Goal: Task Accomplishment & Management: Use online tool/utility

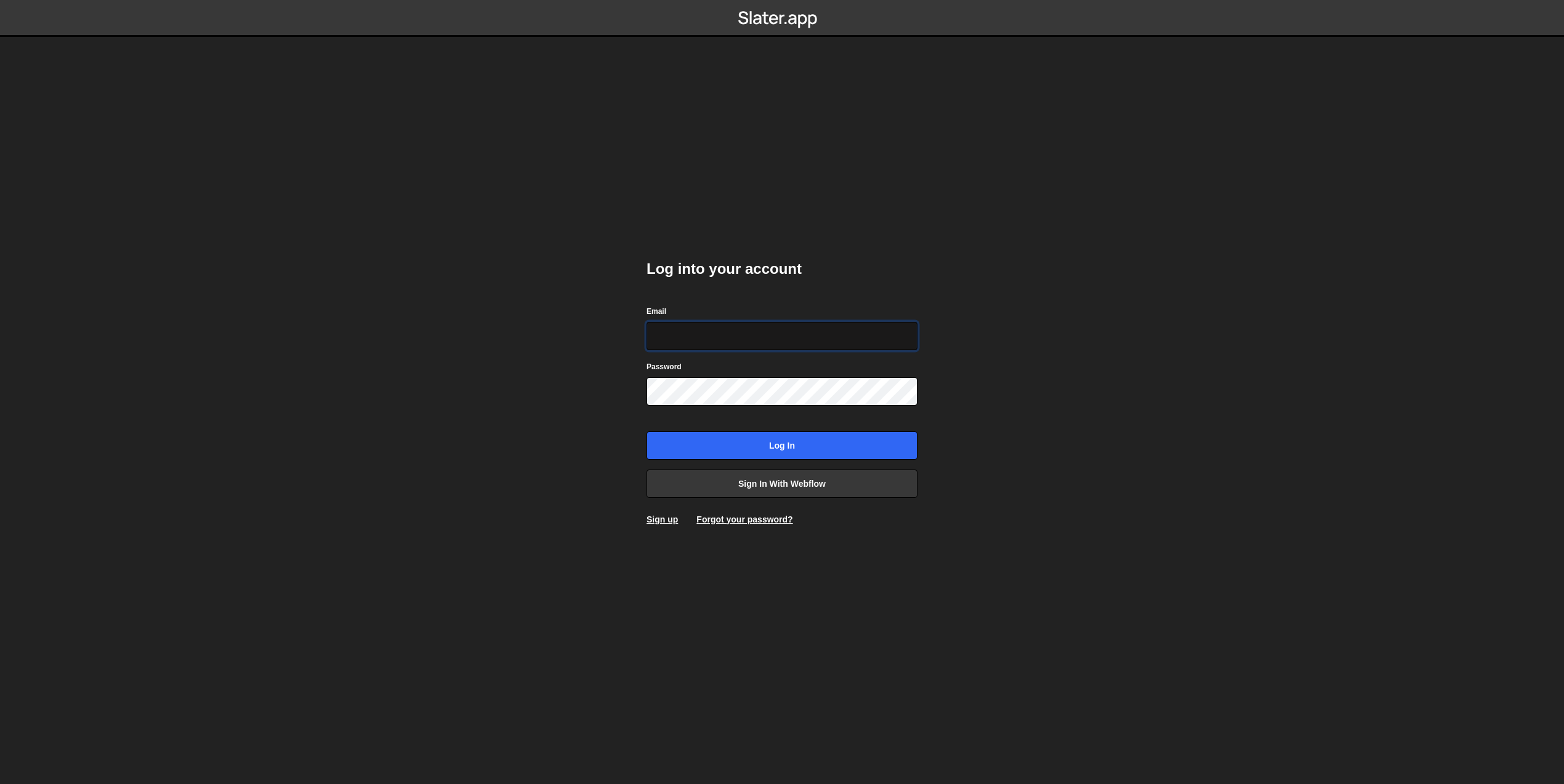
type input "theophile.menard@hotmail.com"
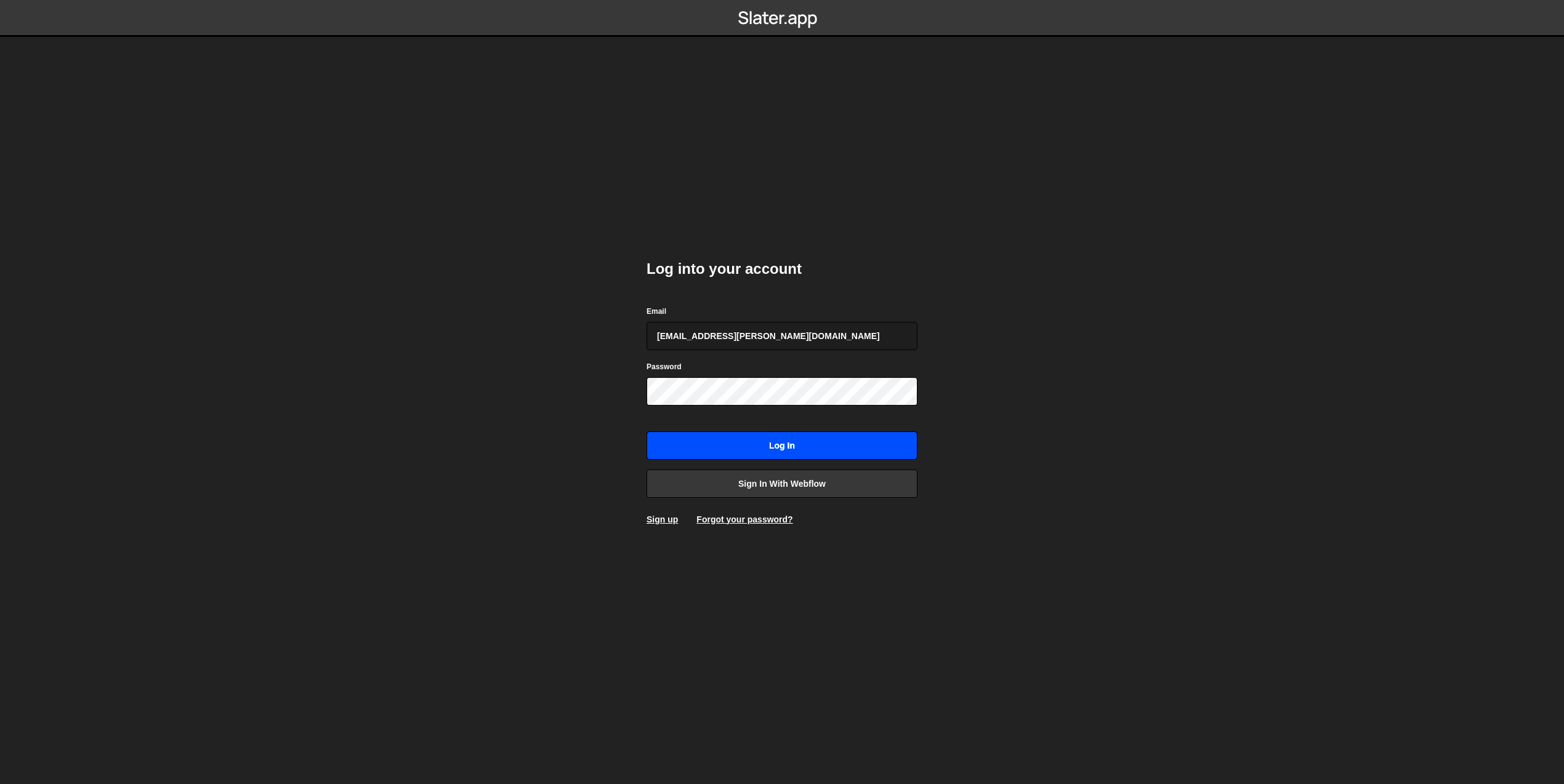
click at [771, 439] on input "Log in" at bounding box center [782, 446] width 271 height 29
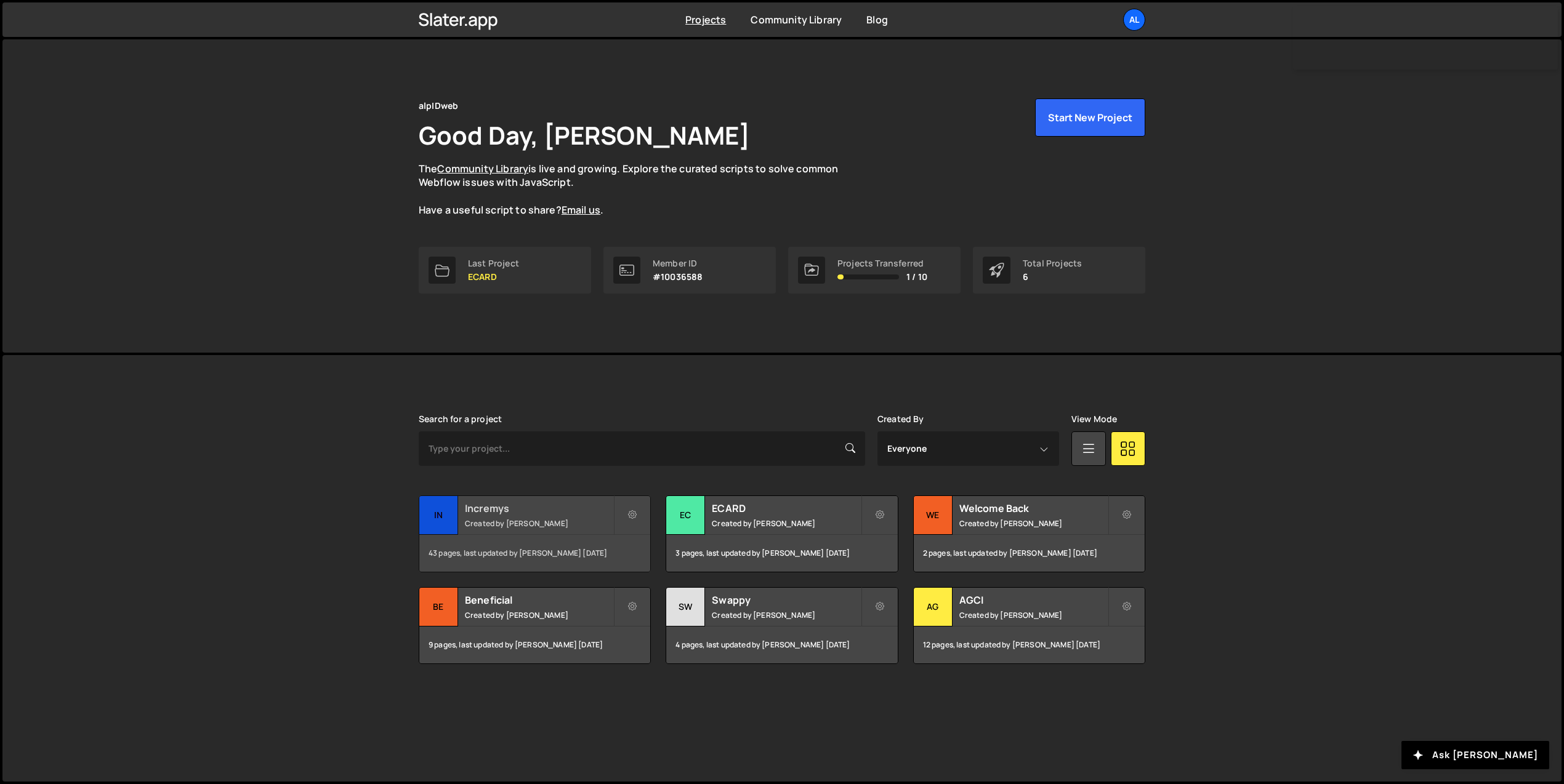
click at [509, 520] on small "Created by Théophile Menard" at bounding box center [539, 523] width 148 height 10
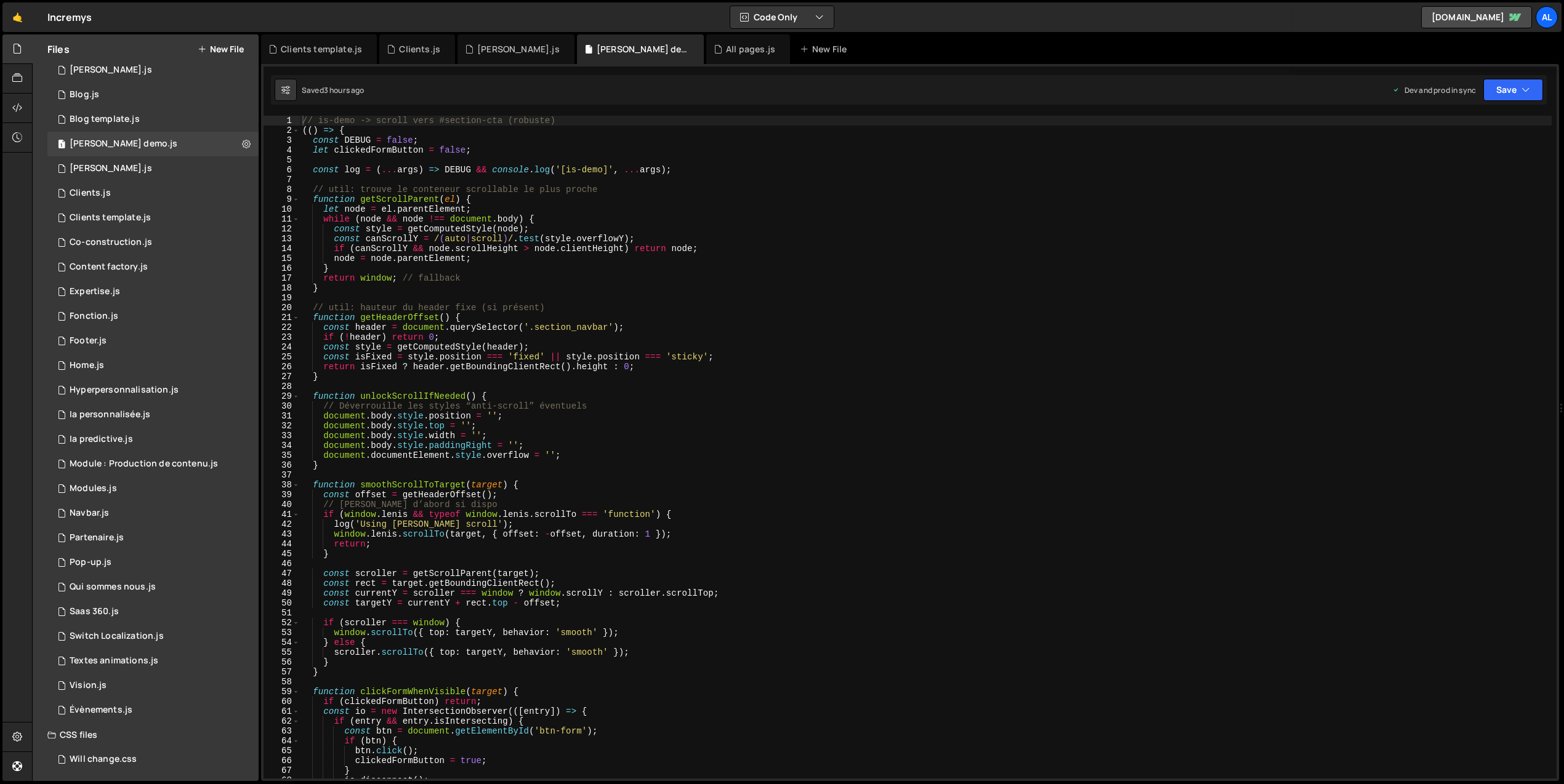
scroll to position [83, 0]
click at [114, 705] on div "Évènements.js" at bounding box center [101, 707] width 63 height 11
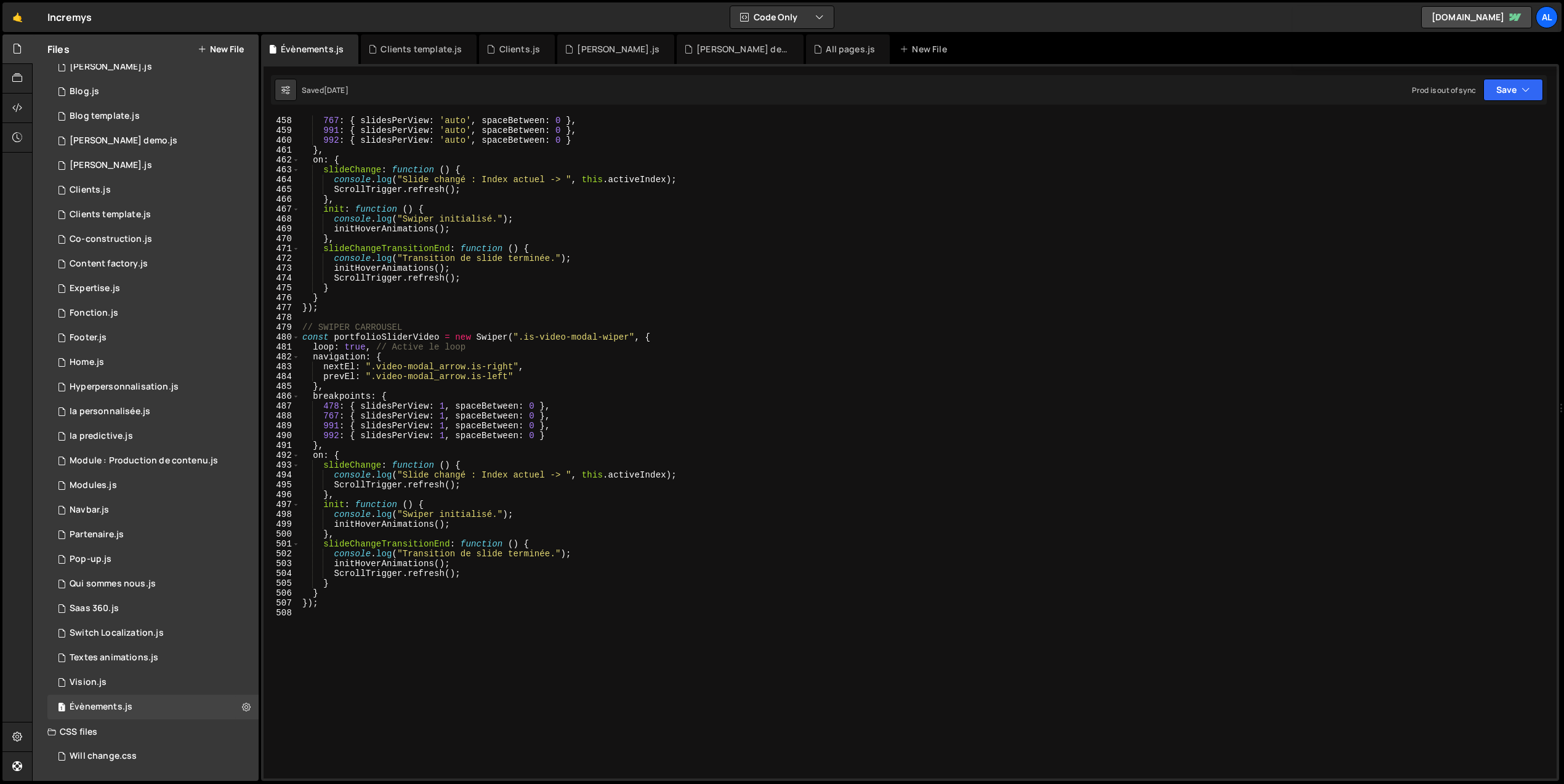
scroll to position [4667, 0]
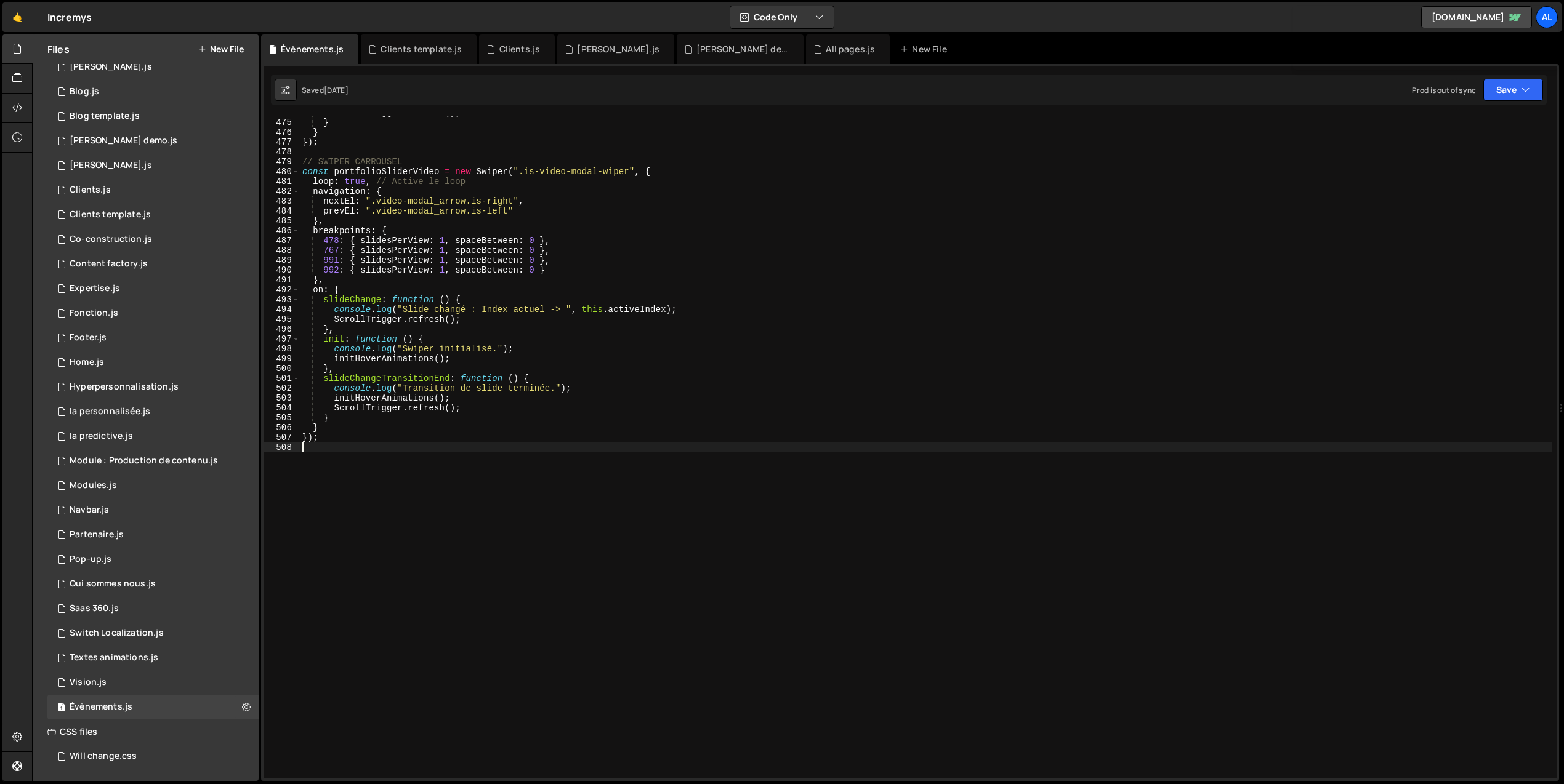
click at [430, 546] on div "ScrollTrigger . refresh ( ) ; } } }) ; // SWIPER CARROUSEL const portfolioSlide…" at bounding box center [926, 449] width 1252 height 683
paste textarea "/"
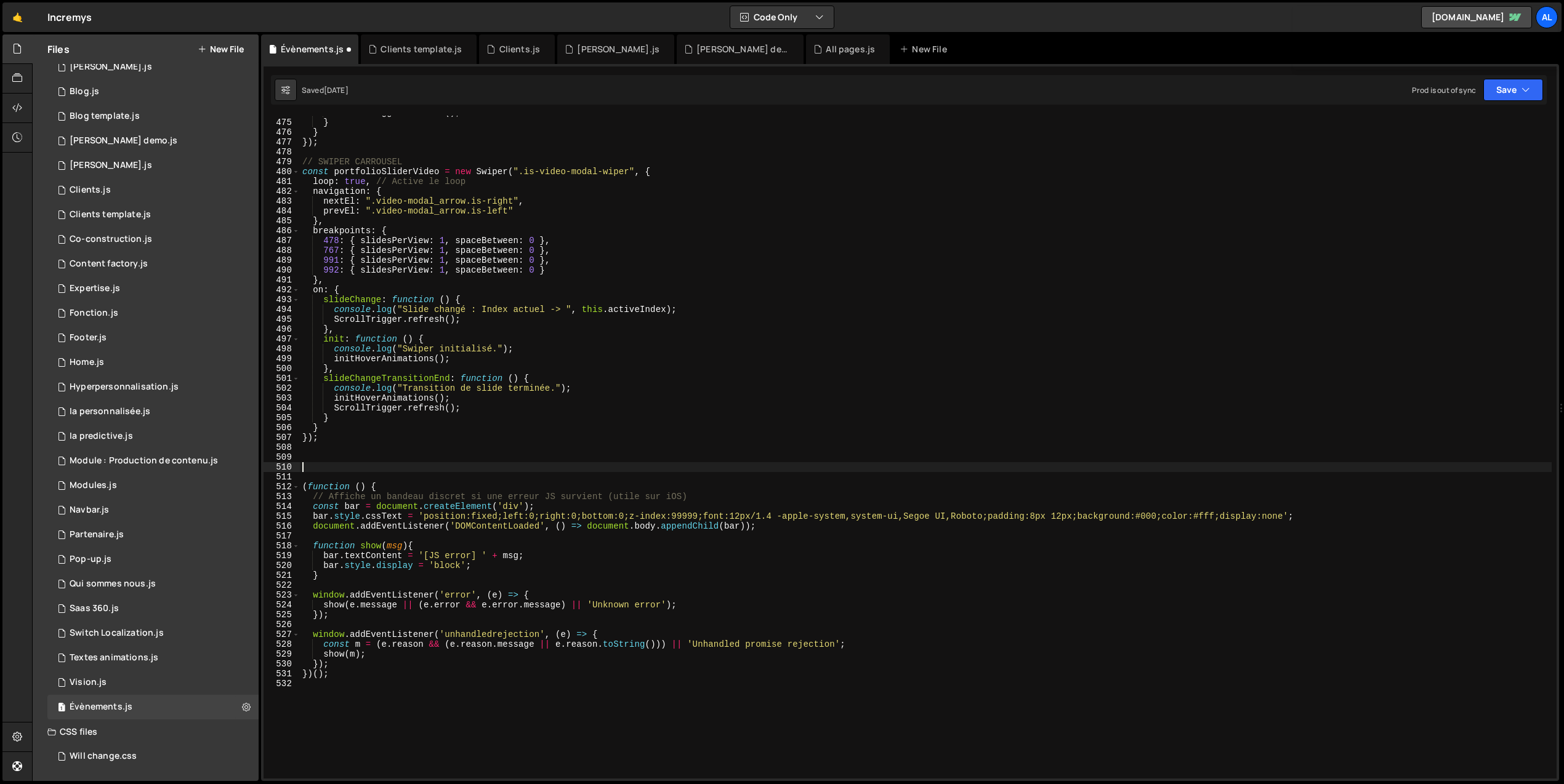
click at [402, 465] on div "ScrollTrigger . refresh ( ) ; } } }) ; // SWIPER CARROUSEL const portfolioSlide…" at bounding box center [926, 449] width 1252 height 683
type textarea "//////////////////////////////////////////////////////////"
click at [1516, 86] on button "Save" at bounding box center [1513, 90] width 60 height 22
click at [1476, 179] on div "Saved 4 months ago" at bounding box center [1472, 174] width 128 height 15
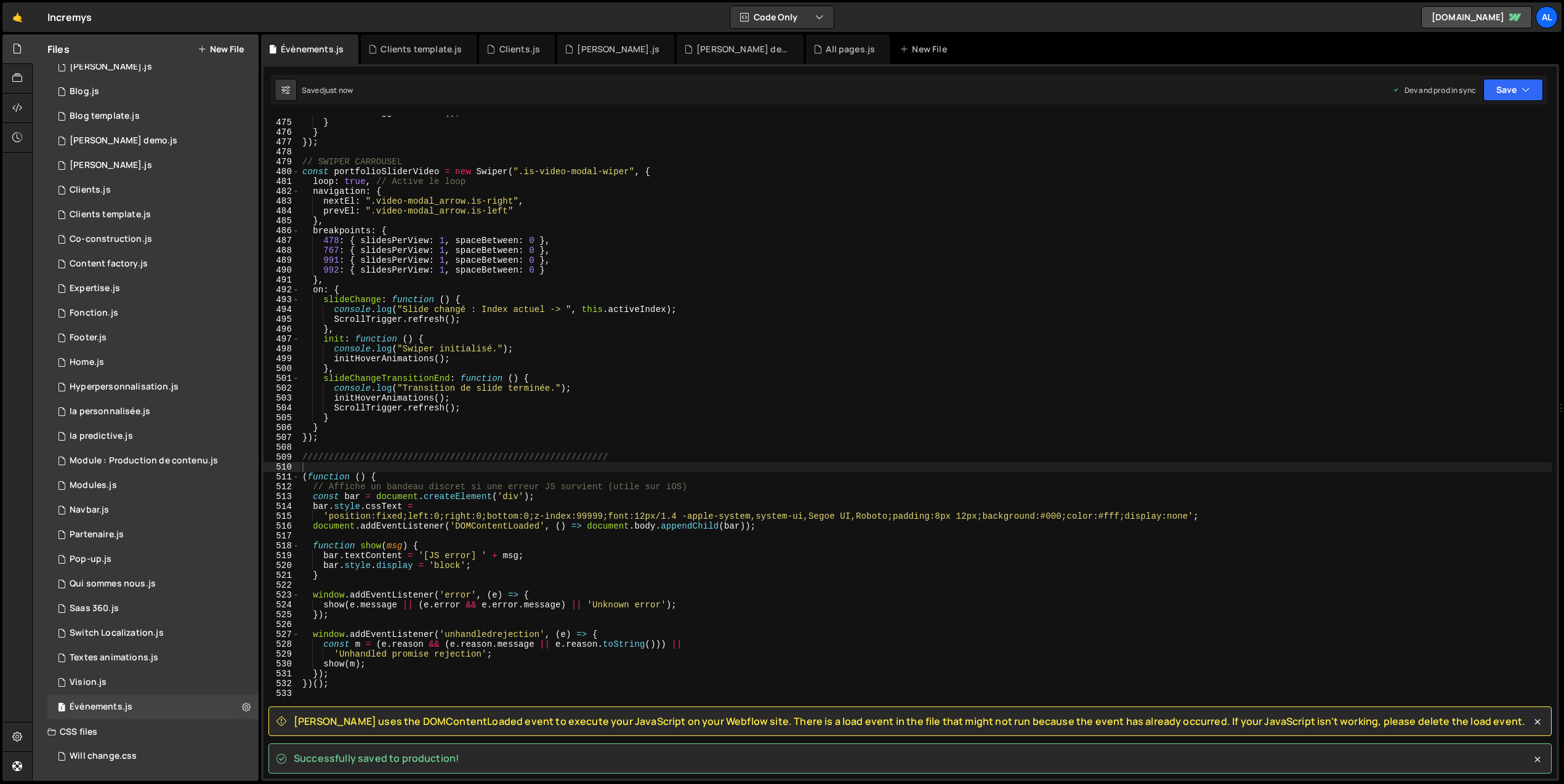
click at [302, 717] on span "Slater uses the DOMContentLoaded event to execute your JavaScript on your Webfl…" at bounding box center [909, 721] width 1232 height 14
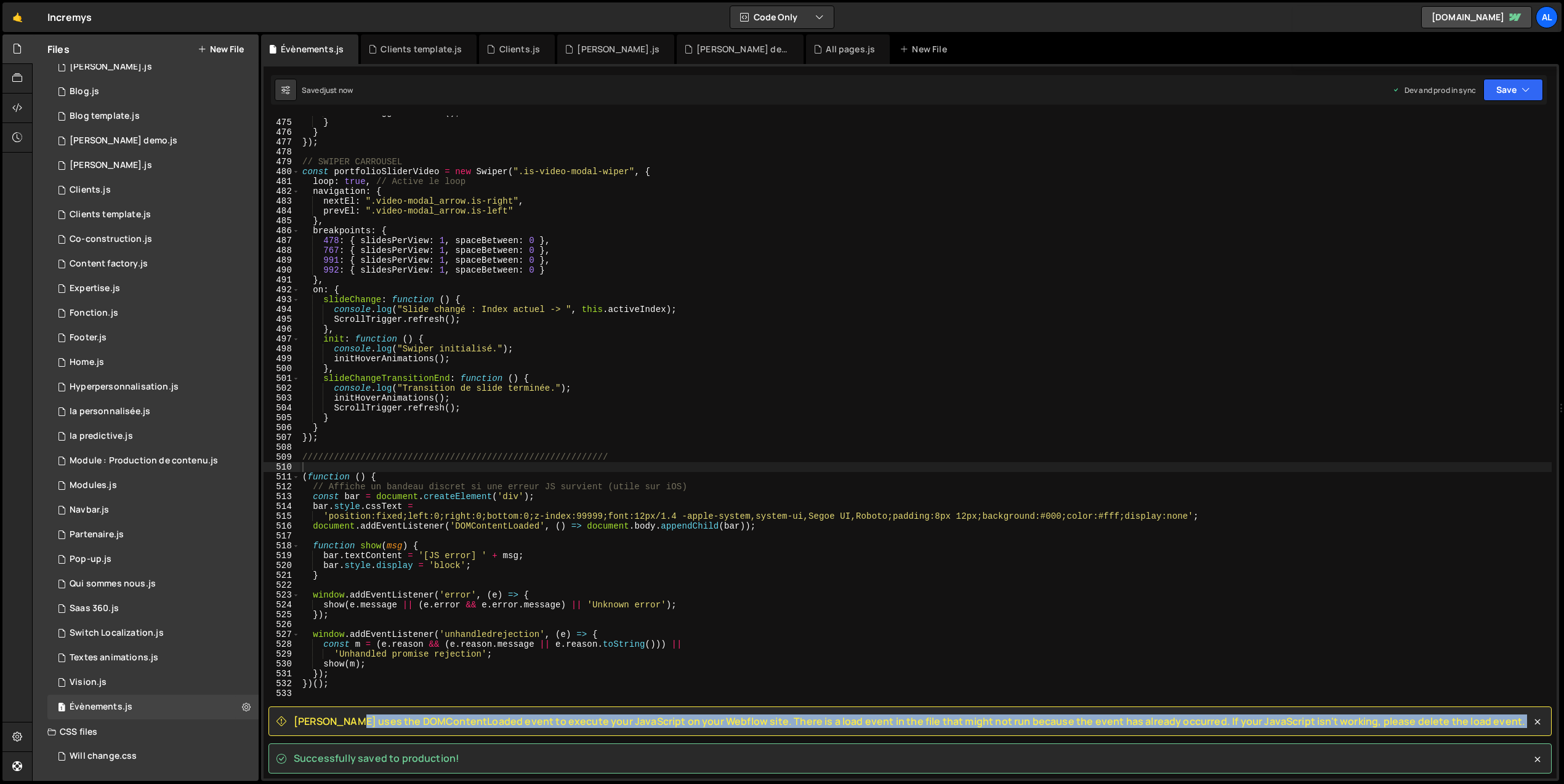
drag, startPoint x: 302, startPoint y: 717, endPoint x: 1466, endPoint y: 721, distance: 1164.0
click at [1466, 721] on div "Slater uses the DOMContentLoaded event to execute your JavaScript on your Webfl…" at bounding box center [910, 721] width 1283 height 30
copy div "Slater uses the DOMContentLoaded event to execute your JavaScript on your Webfl…"
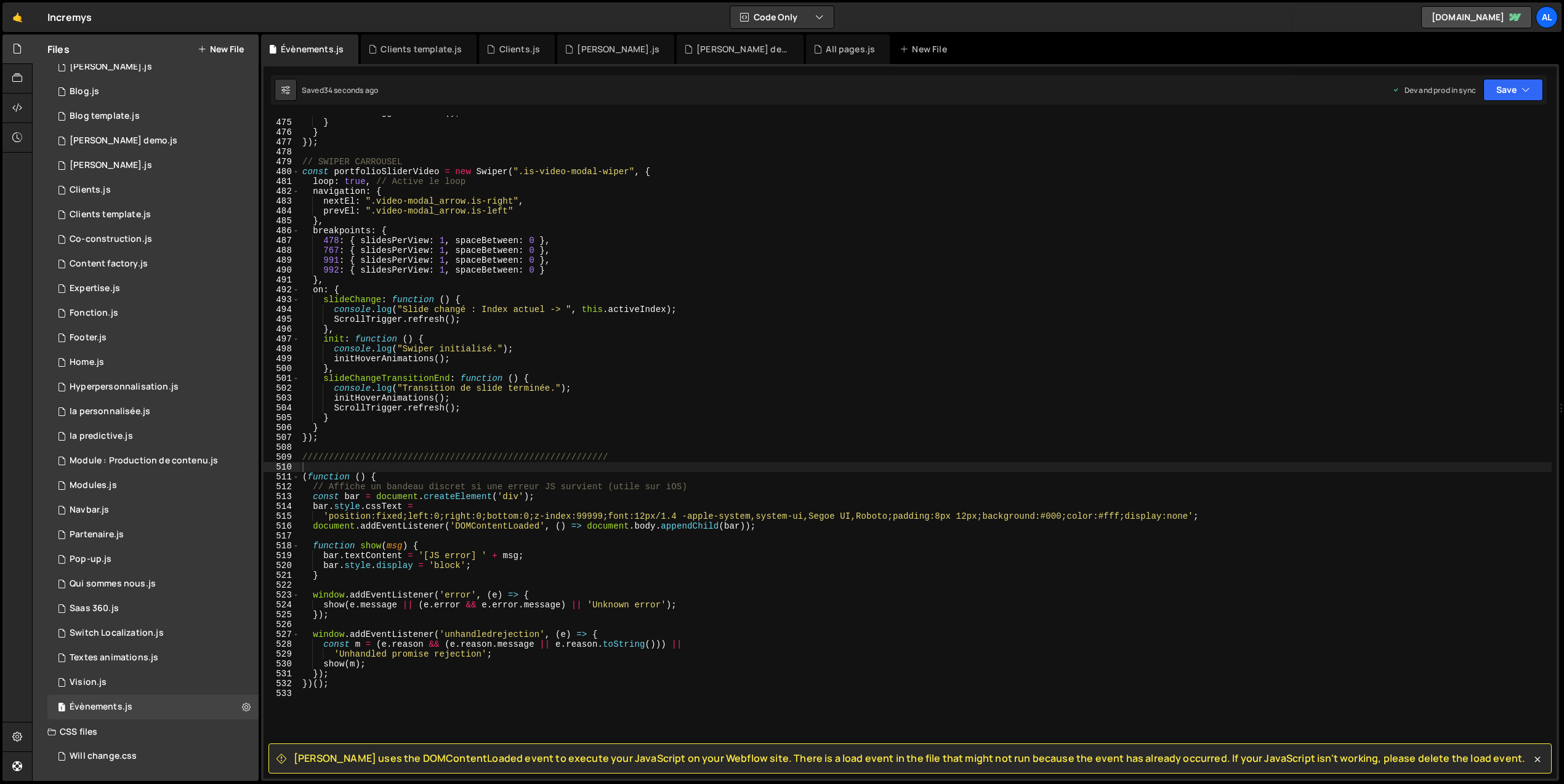
scroll to position [0, 0]
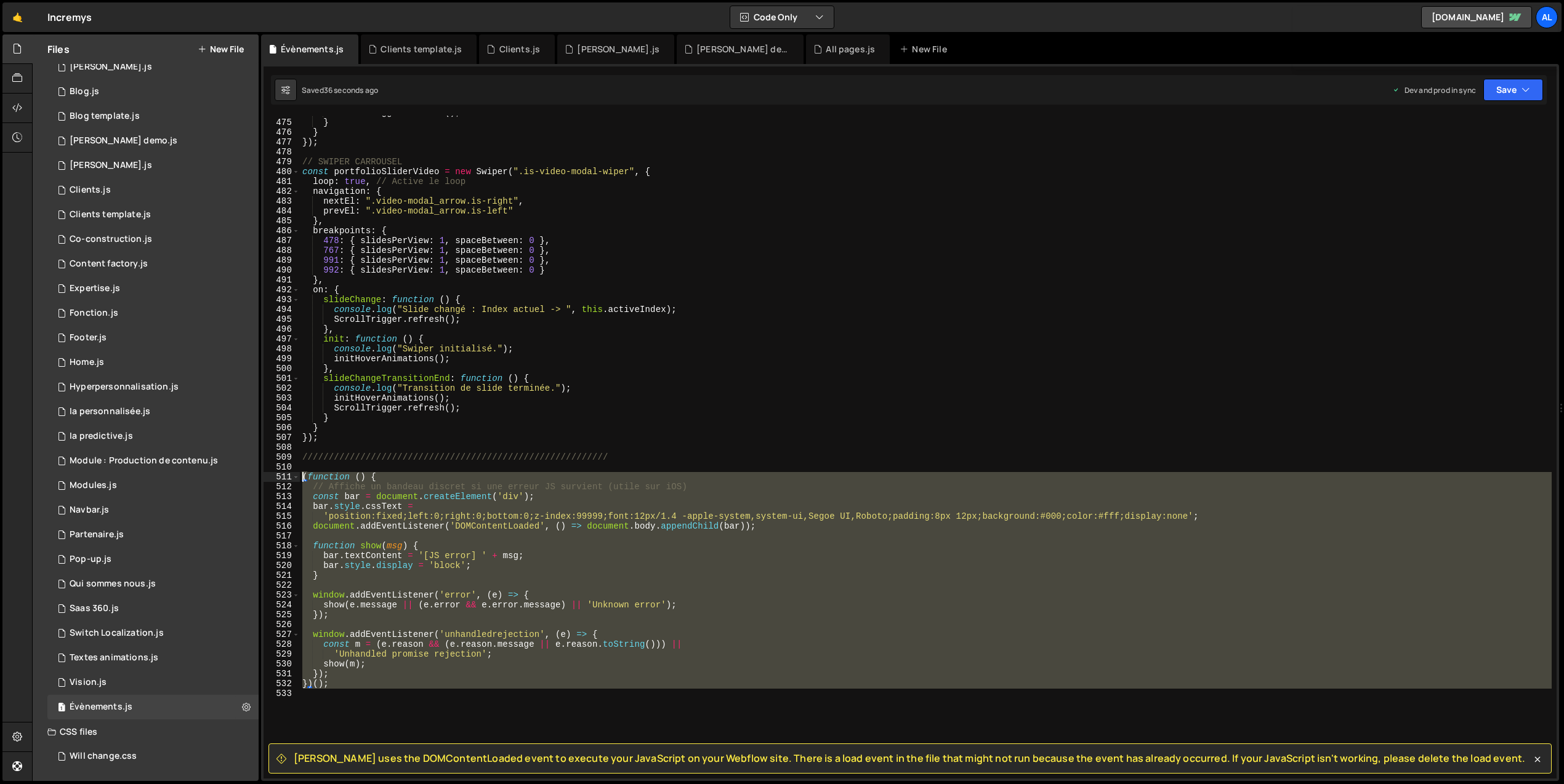
drag, startPoint x: 363, startPoint y: 692, endPoint x: 272, endPoint y: 479, distance: 231.6
click at [272, 479] on div "474 475 476 477 478 479 480 481 482 483 484 485 486 487 488 489 490 491 492 493…" at bounding box center [910, 447] width 1293 height 663
type textarea "(function () { // Affiche un bandeau discret si une erreur JS survient (utile s…"
paste textarea
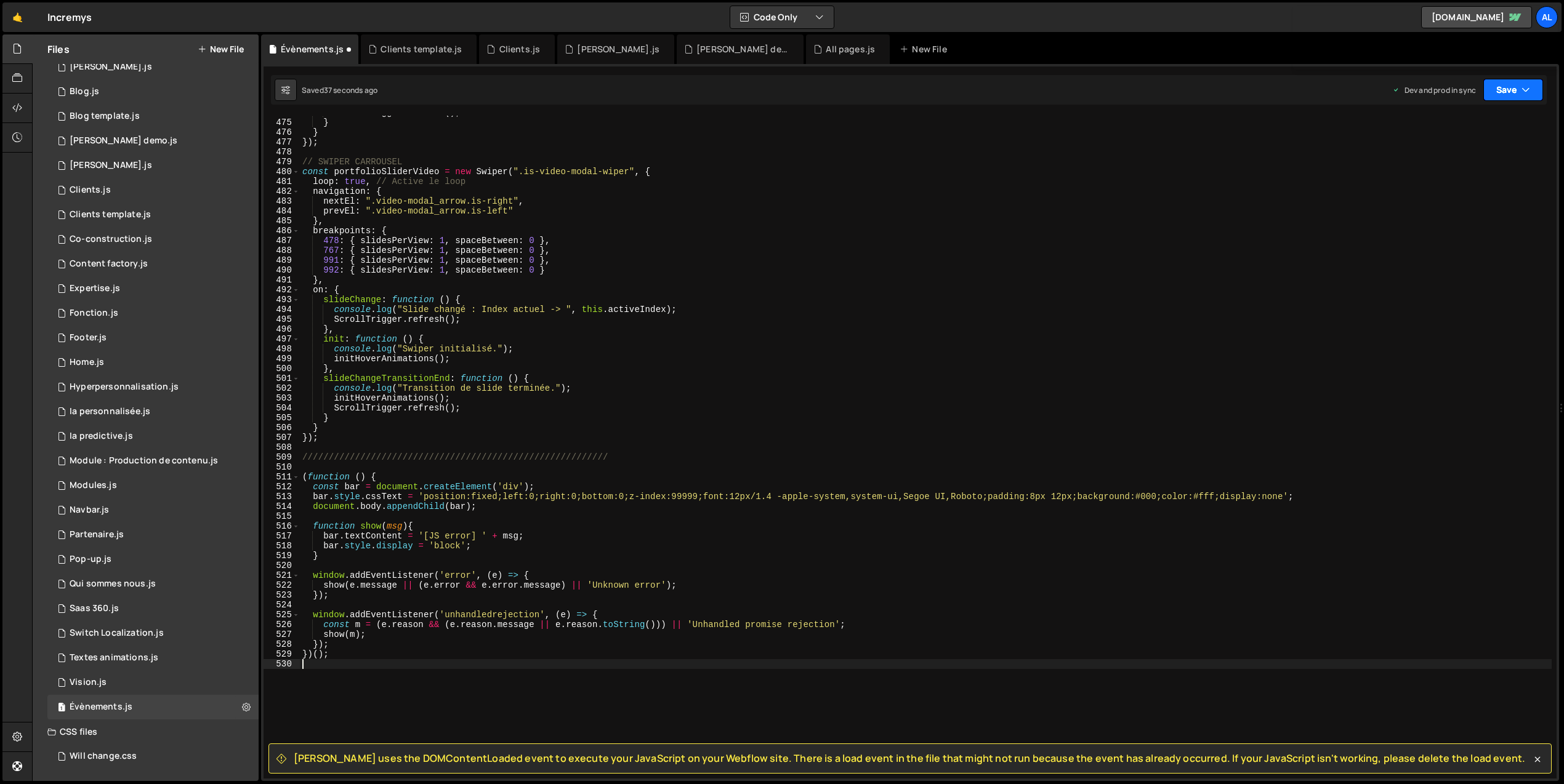
click at [1512, 92] on button "Save" at bounding box center [1513, 90] width 60 height 22
click at [1475, 174] on div "35 seconds ago" at bounding box center [1457, 173] width 55 height 10
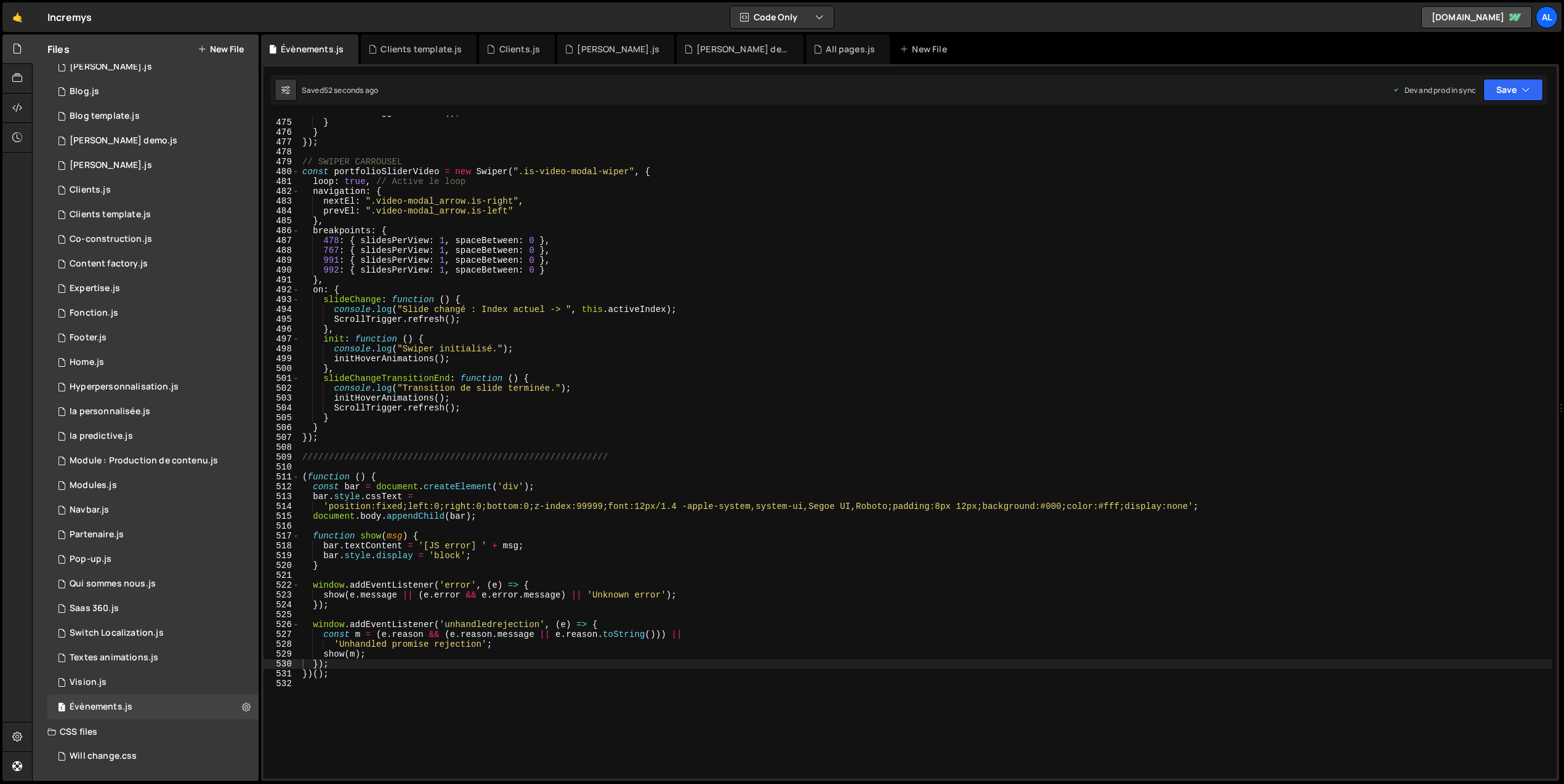
click at [521, 484] on div "ScrollTrigger . refresh ( ) ; } } }) ; // SWIPER CARROUSEL const portfolioSlide…" at bounding box center [926, 449] width 1252 height 683
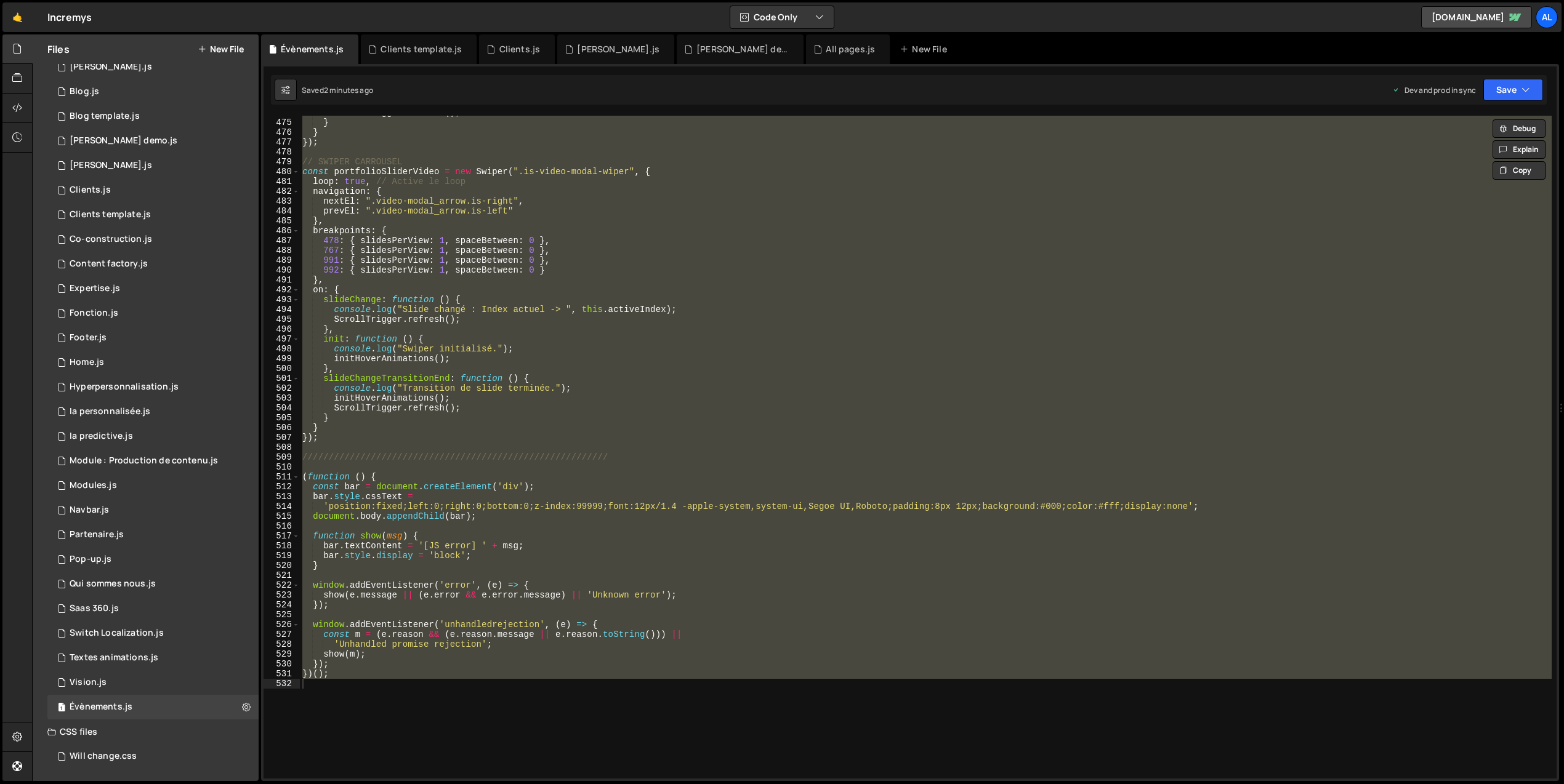
scroll to position [4661, 0]
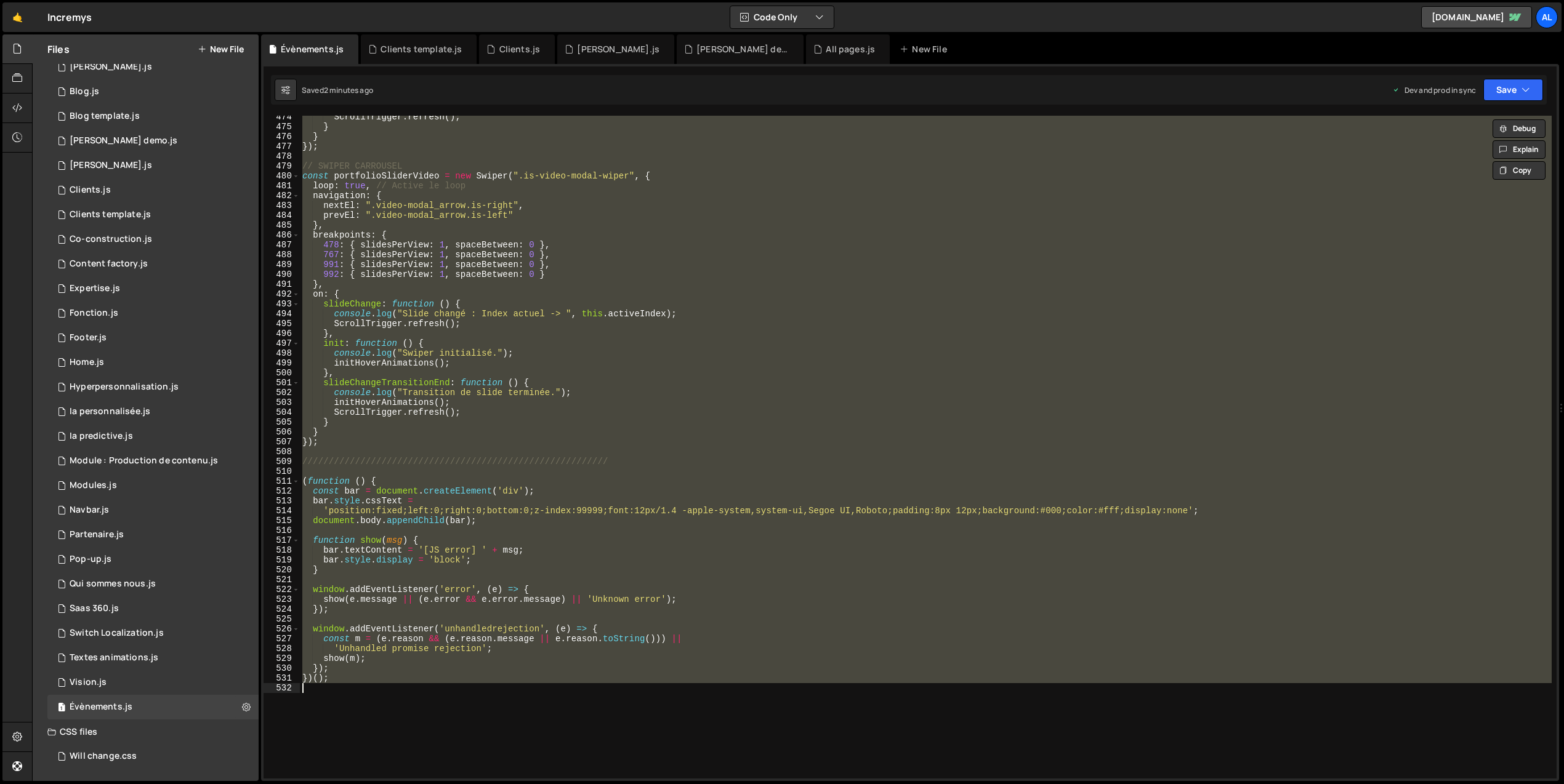
click at [597, 231] on div "ScrollTrigger . refresh ( ) ; } } }) ; // SWIPER CARROUSEL const portfolioSlide…" at bounding box center [926, 453] width 1252 height 683
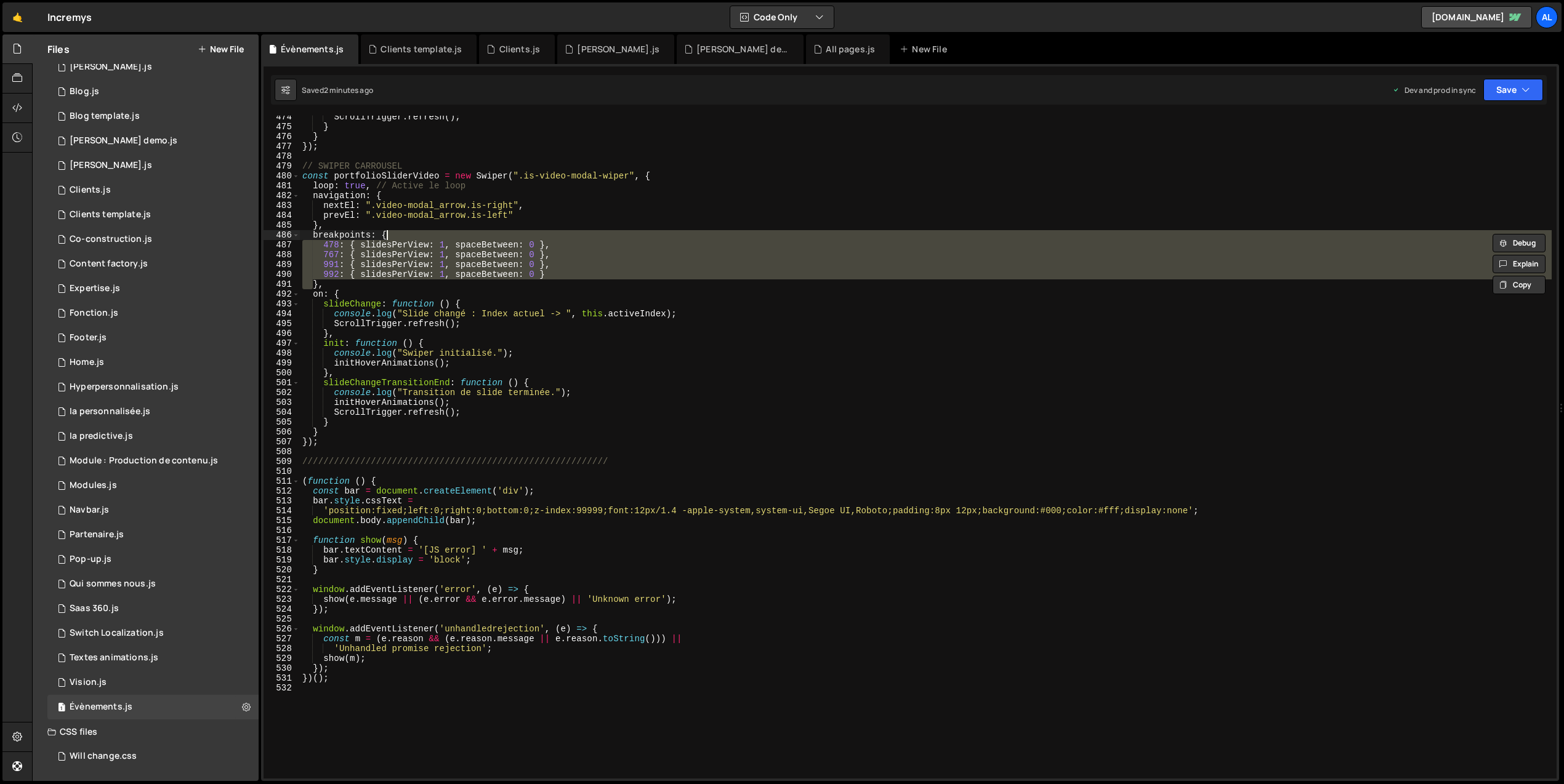
click at [597, 231] on div "ScrollTrigger . refresh ( ) ; } } }) ; // SWIPER CARROUSEL const portfolioSlide…" at bounding box center [926, 453] width 1252 height 683
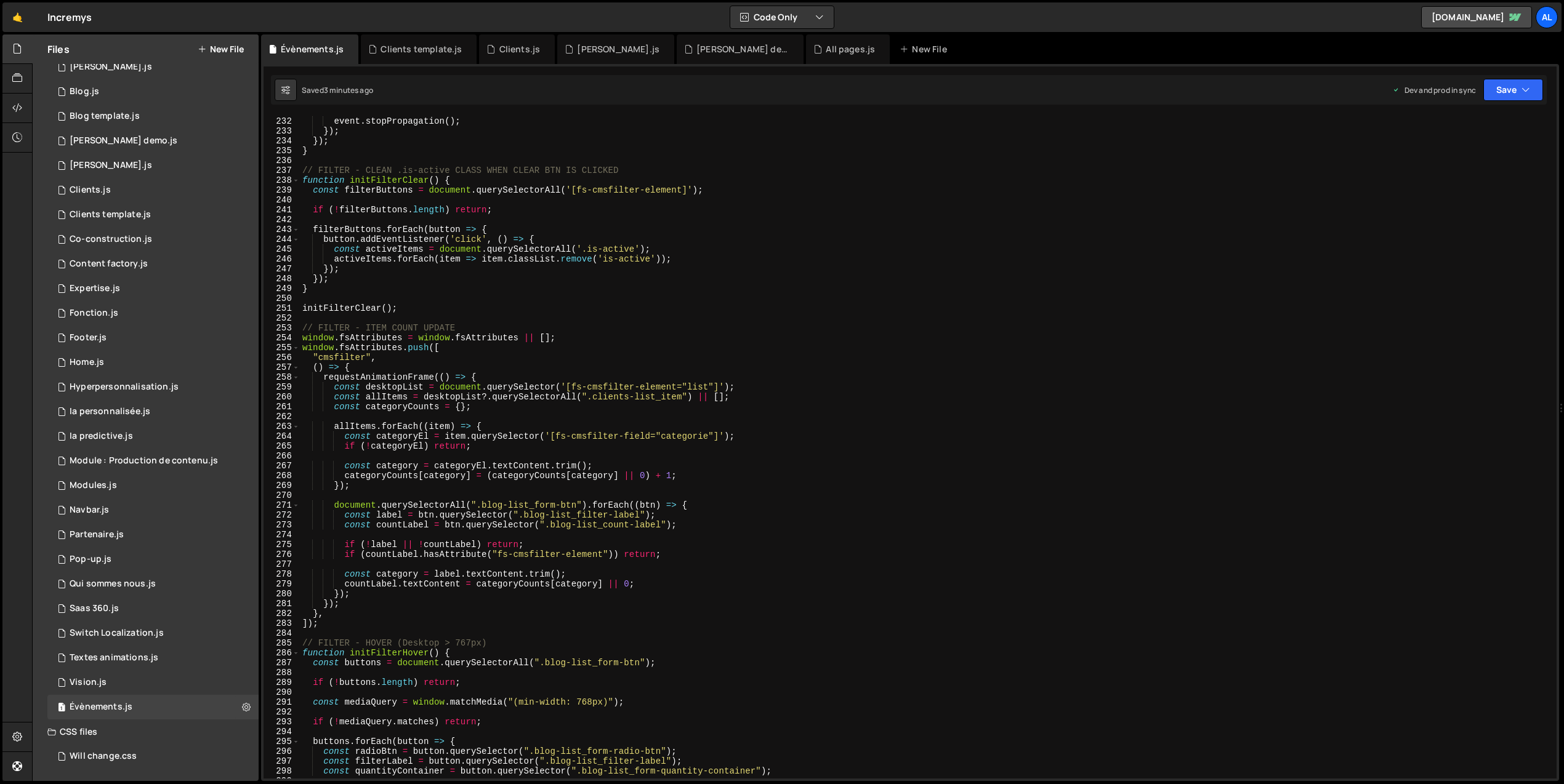
scroll to position [2319, 0]
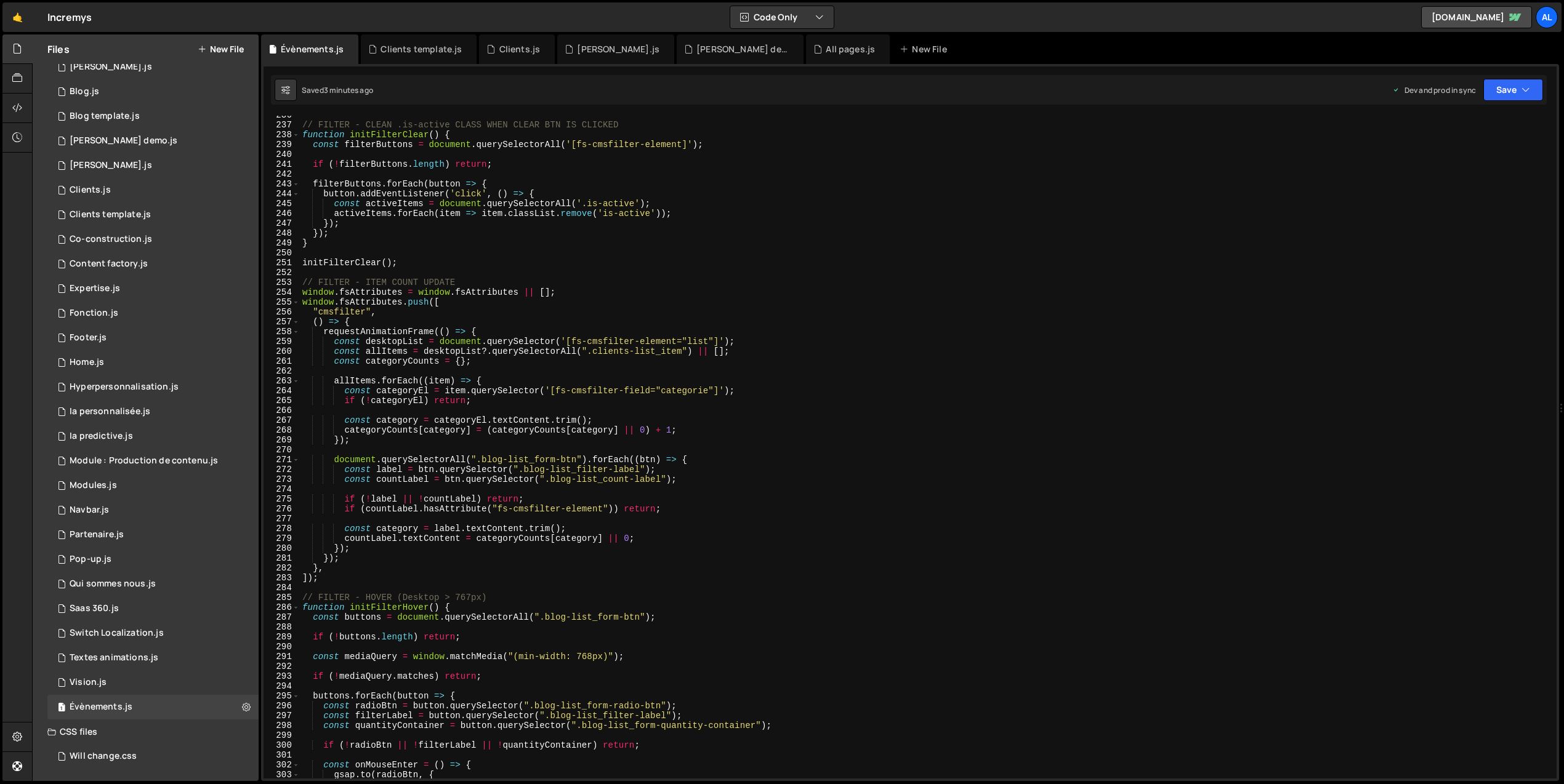
click at [627, 388] on div "// FILTER - CLEAN .is-active CLASS WHEN CLEAR BTN IS CLICKED function initFilte…" at bounding box center [926, 451] width 1252 height 683
type textarea "})();"
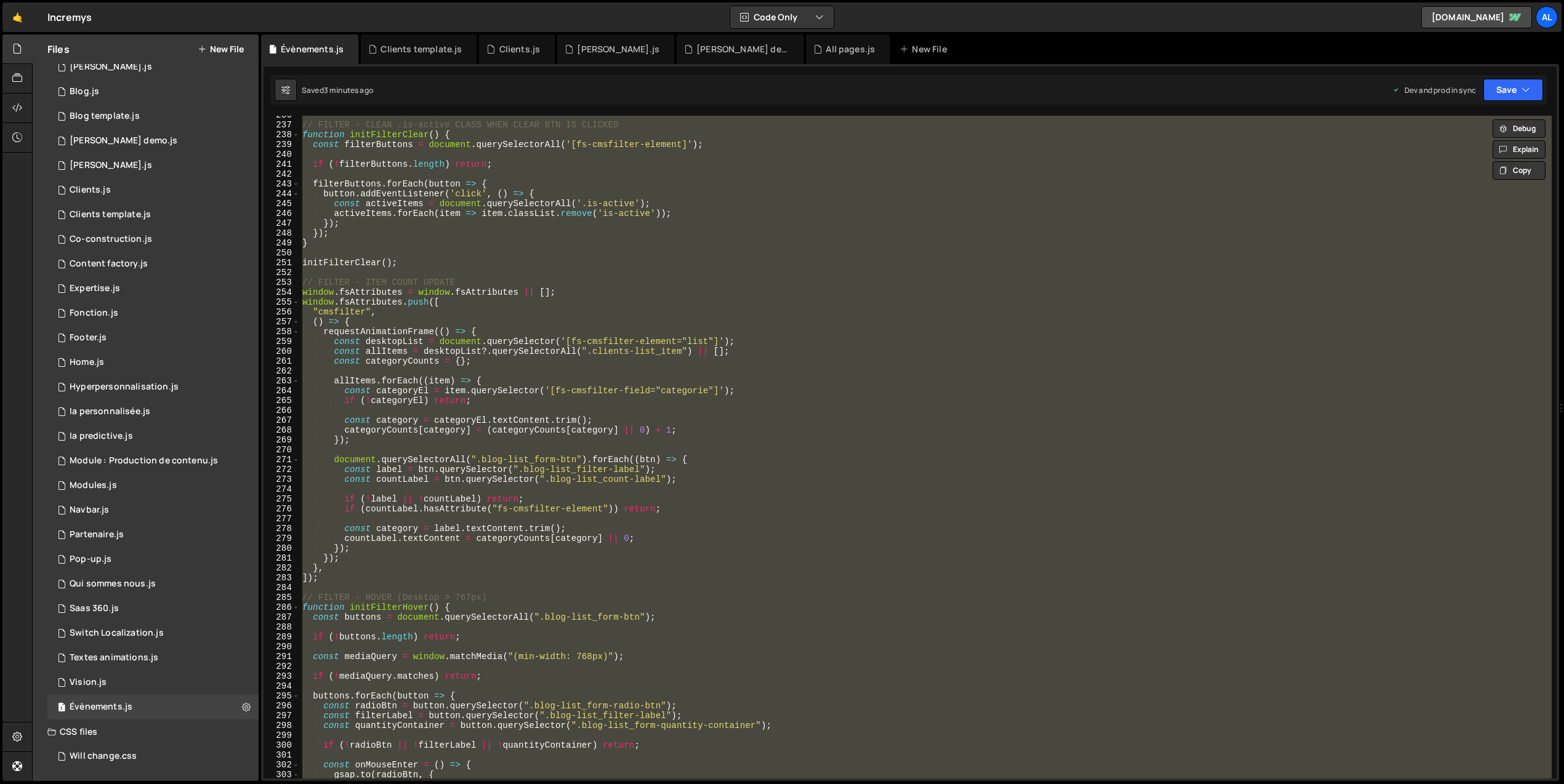
paste textarea
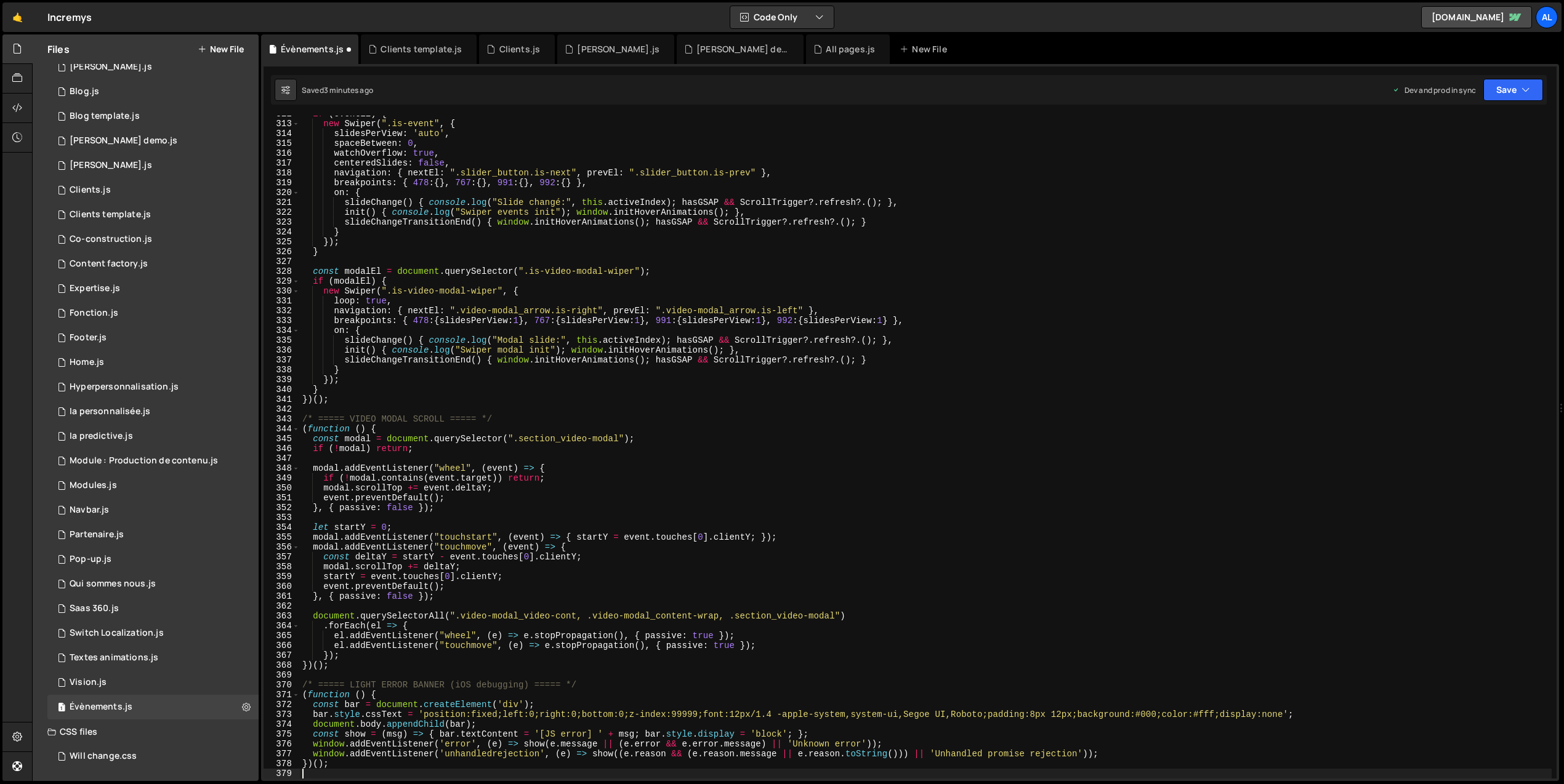
scroll to position [3069, 0]
click at [1499, 95] on button "Save" at bounding box center [1513, 90] width 60 height 22
click at [1481, 171] on div "Saved 3 minutes ago" at bounding box center [1472, 174] width 128 height 15
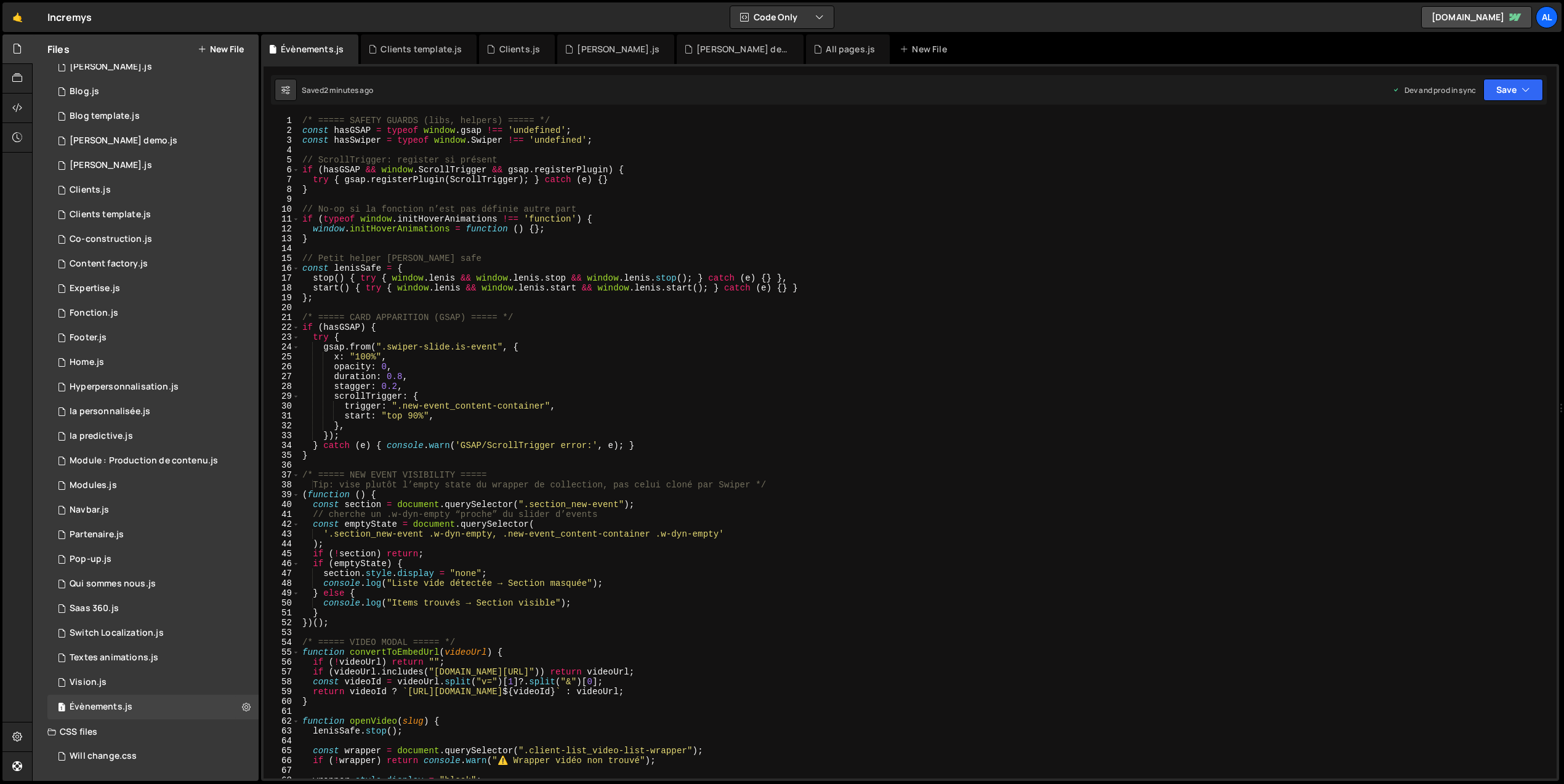
scroll to position [0, 0]
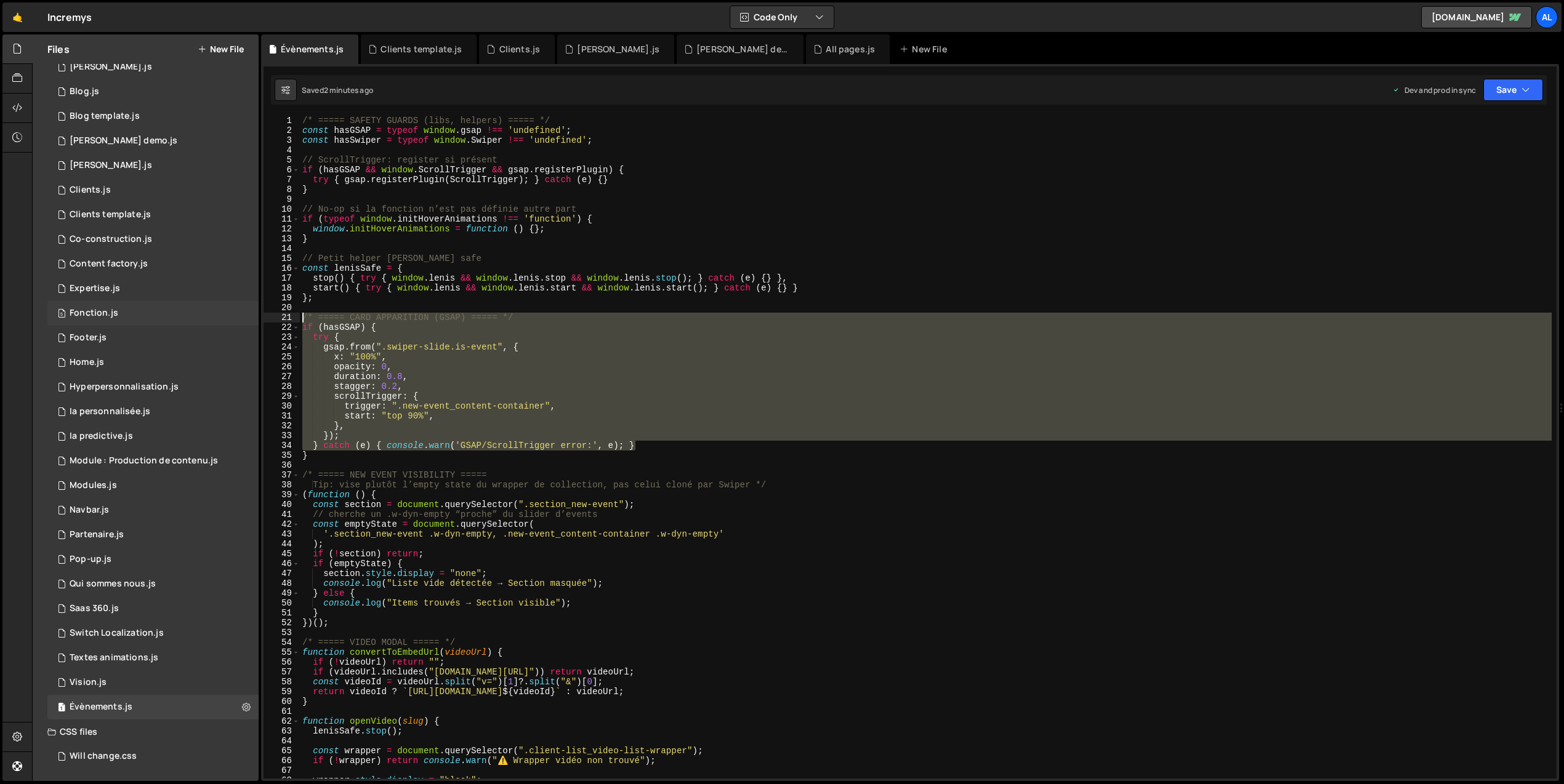
drag, startPoint x: 645, startPoint y: 447, endPoint x: 251, endPoint y: 320, distance: 414.0
click at [251, 320] on div "Files New File Javascript files 1 All pages.js 0 1 Approche.js 0 1 [PERSON_NAME…" at bounding box center [798, 408] width 1532 height 747
type textarea "/* ===== CARD APPARITION (GSAP) ===== */ if (hasGSAP) {"
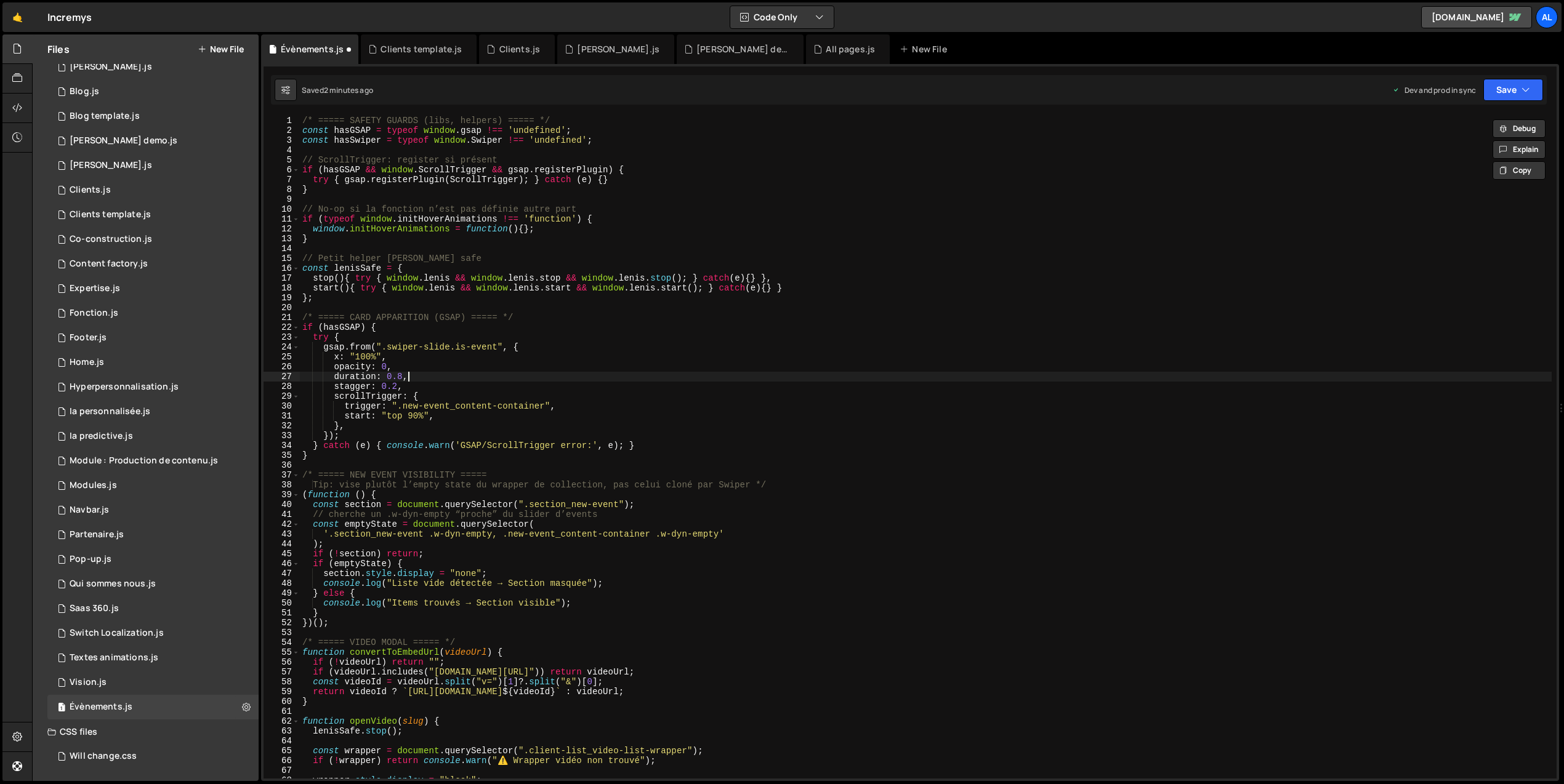
click at [468, 376] on div "/* ===== SAFETY GUARDS (libs, helpers) ===== */ const hasGSAP = typeof window .…" at bounding box center [926, 457] width 1252 height 683
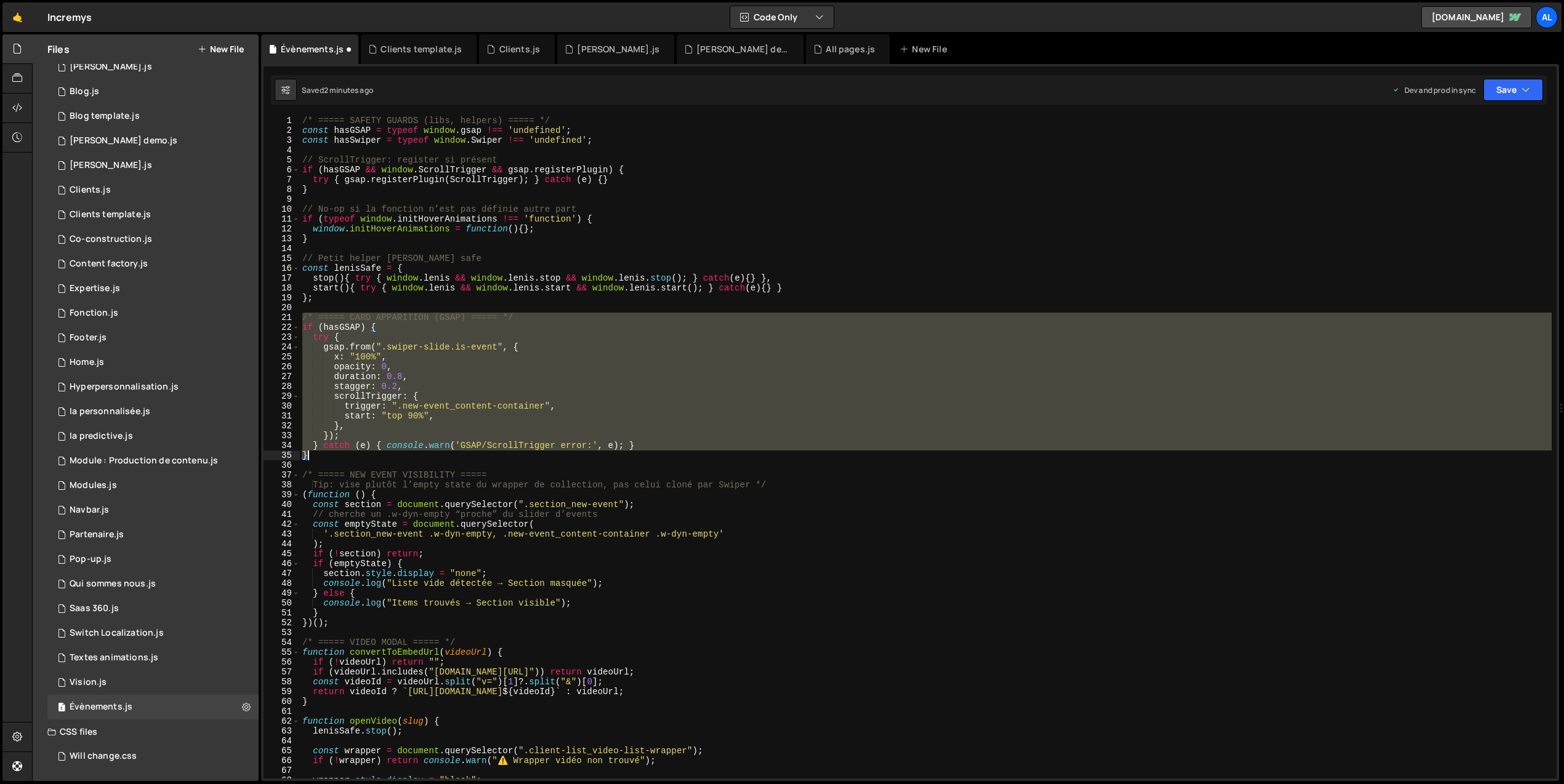
drag, startPoint x: 302, startPoint y: 317, endPoint x: 440, endPoint y: 454, distance: 194.5
click at [440, 454] on div "/* ===== SAFETY GUARDS (libs, helpers) ===== */ const hasGSAP = typeof window .…" at bounding box center [926, 457] width 1252 height 683
type textarea "} catch (e) { console.warn('GSAP/ScrollTrigger error:', e); } }"
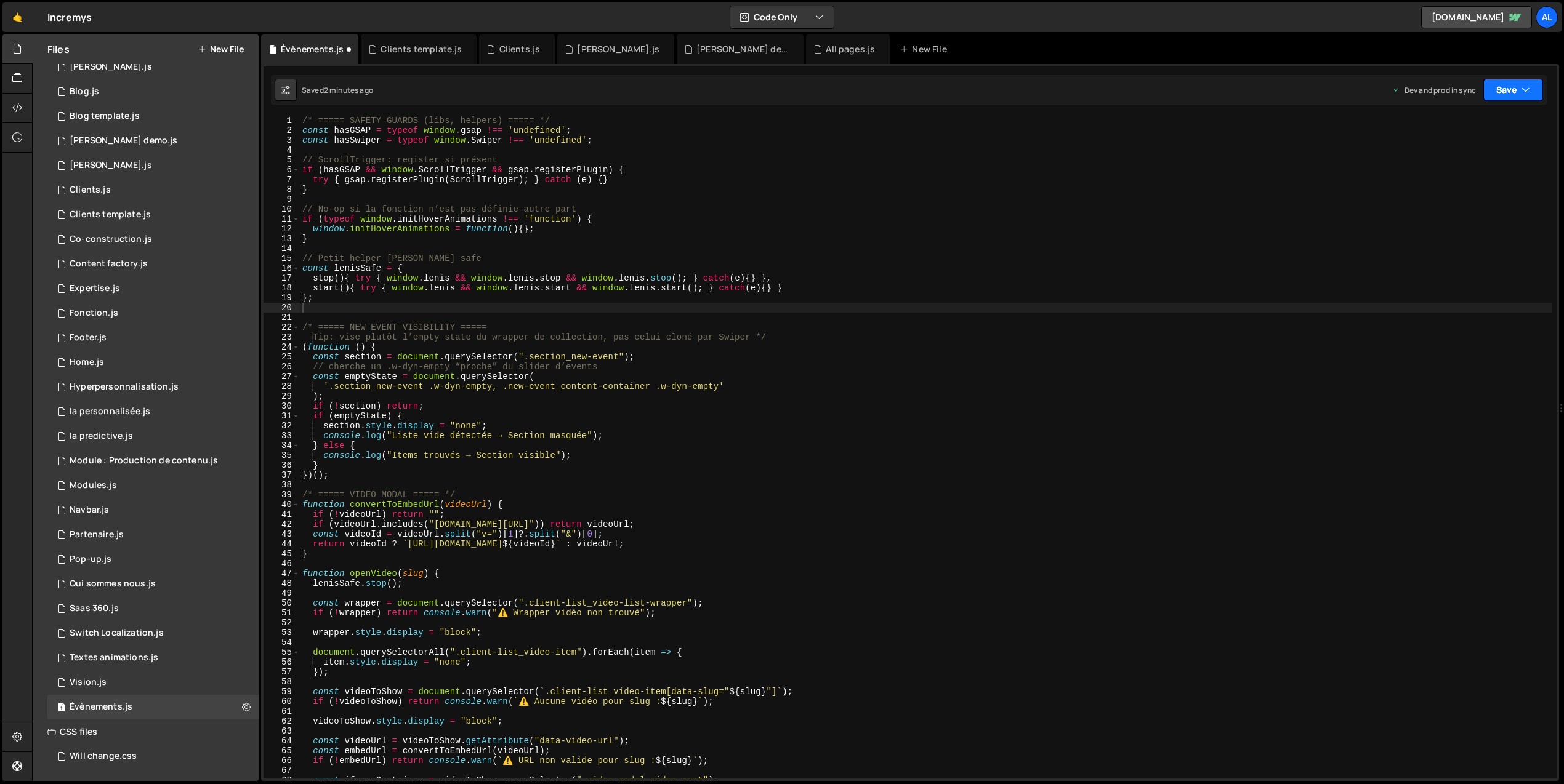
click at [1533, 89] on button "Save" at bounding box center [1513, 90] width 60 height 22
click at [1450, 177] on div "2 minutes ago" at bounding box center [1453, 173] width 48 height 10
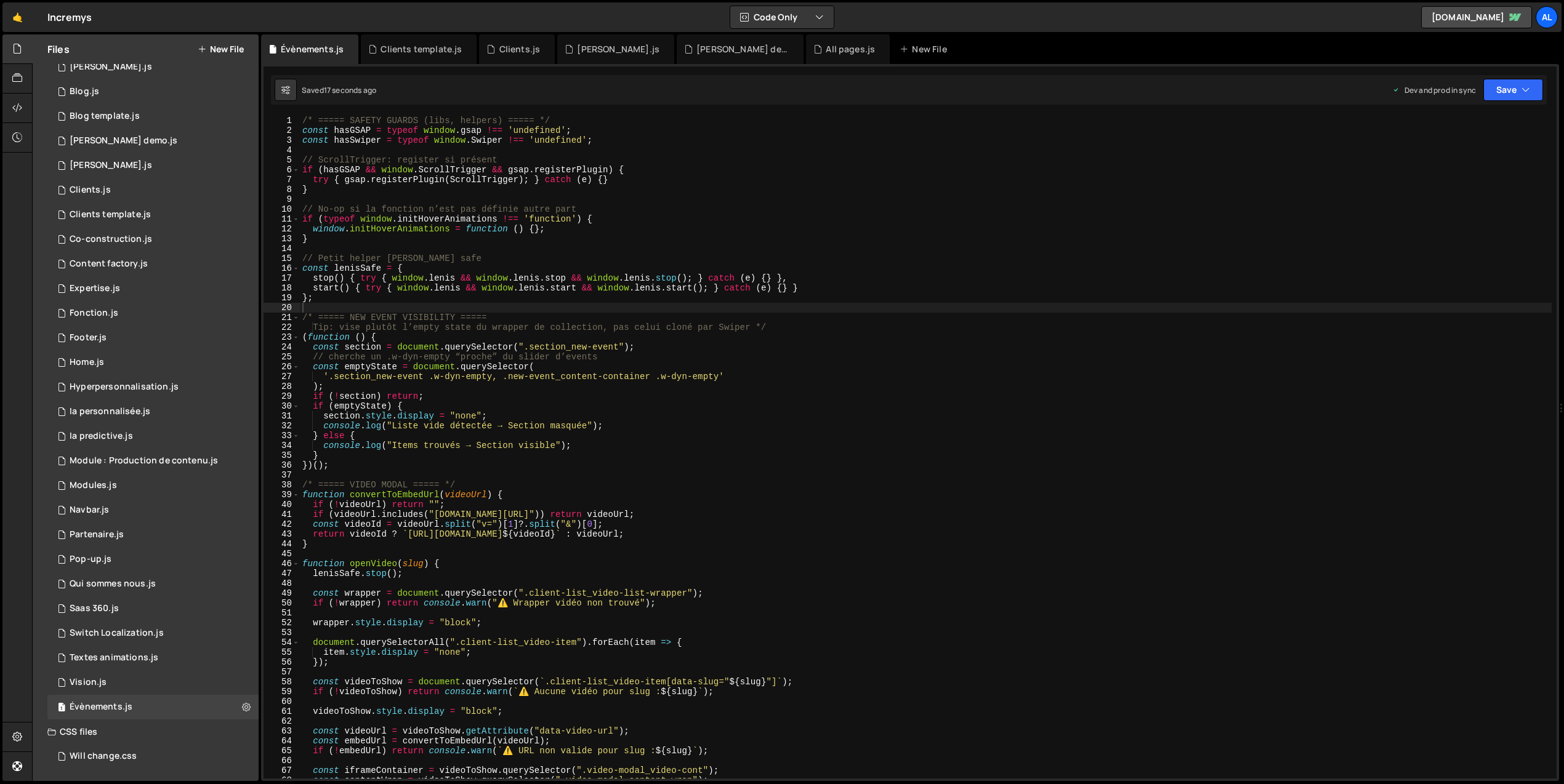
click at [948, 285] on div "/* ===== SAFETY GUARDS (libs, helpers) ===== */ const hasGSAP = typeof window .…" at bounding box center [926, 457] width 1252 height 683
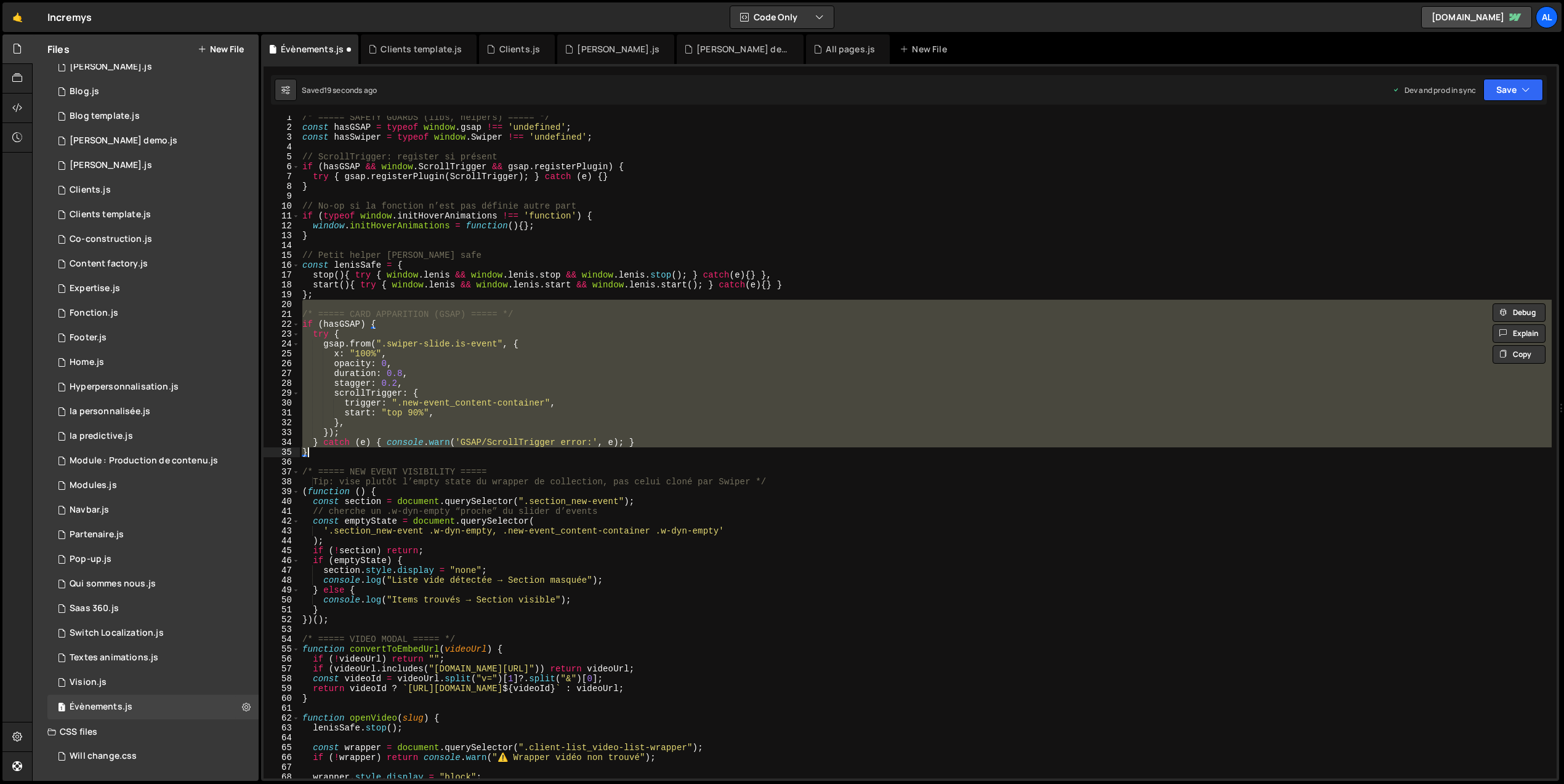
type textarea "})();"
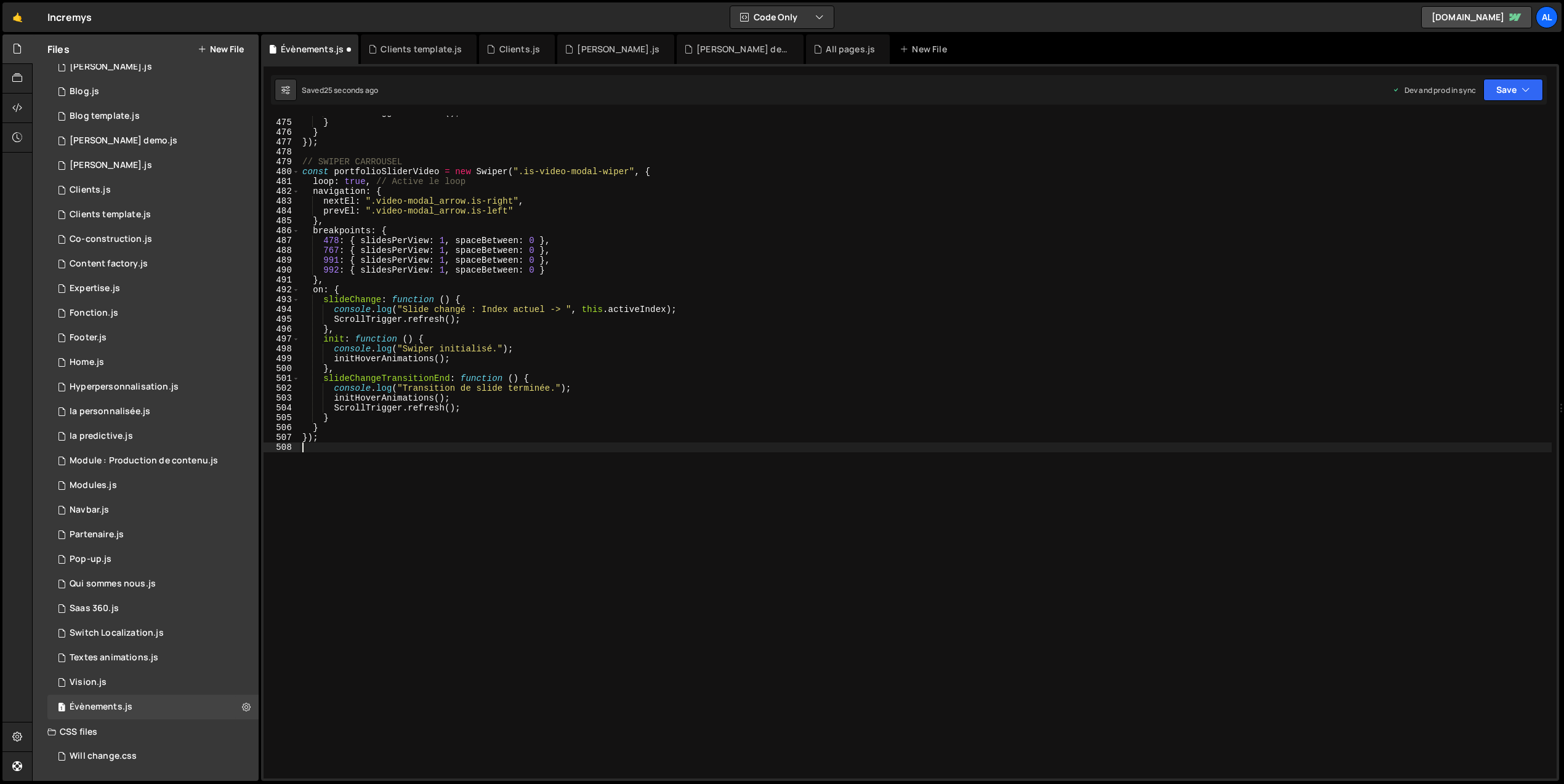
scroll to position [4667, 0]
click at [736, 308] on div "ScrollTrigger . refresh ( ) ; } } }) ; // SWIPER CARROUSEL const portfolioSlide…" at bounding box center [926, 449] width 1252 height 683
type textarea "console.log("Slide changé : Index actuel -> ", this.activeIndex);"
type input "new-event_item-wrap"
type textarea "767: { slidesPerView: 1, spaceBetween: 0 },"
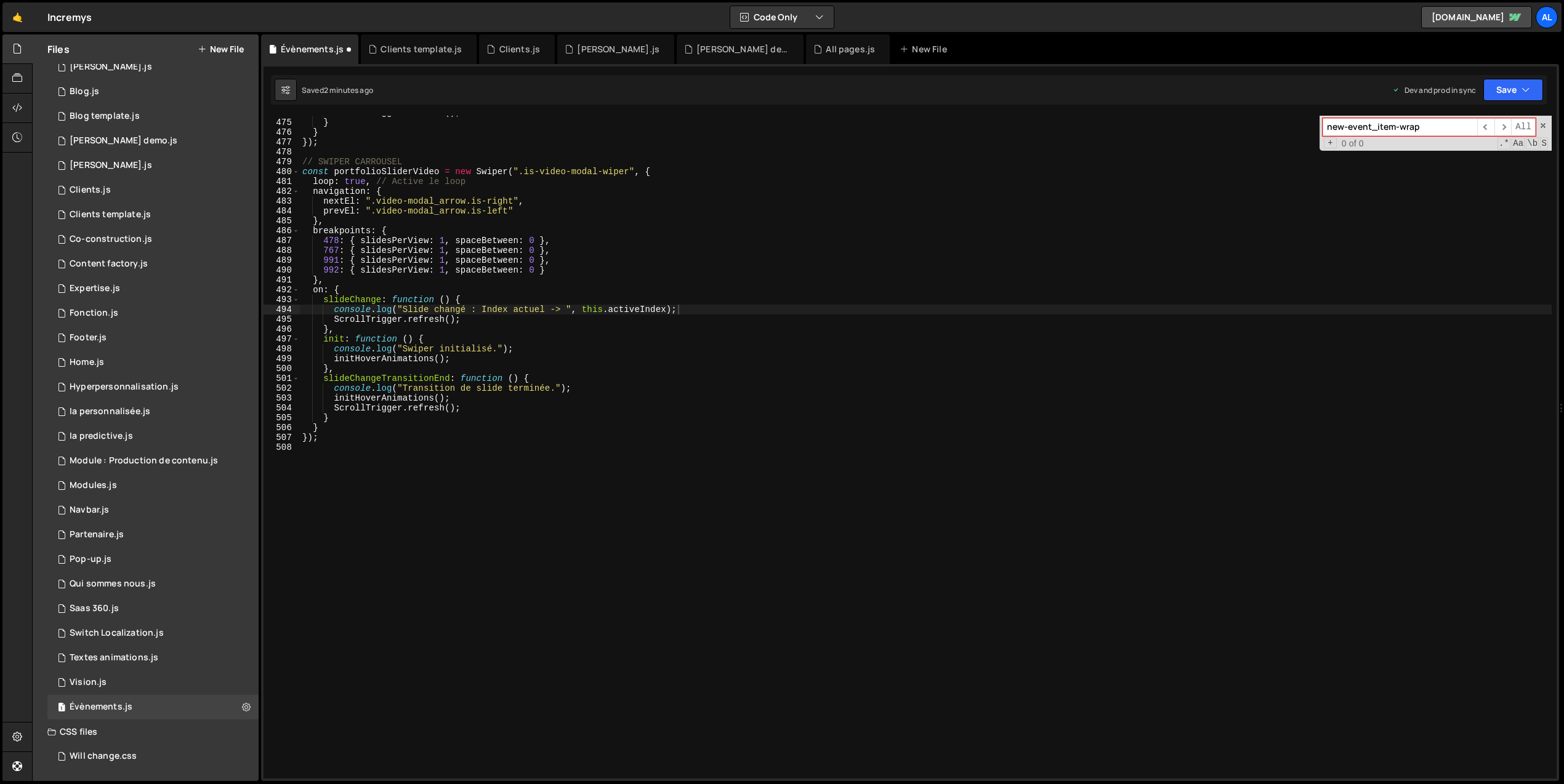
click at [532, 249] on div "ScrollTrigger . refresh ( ) ; } } }) ; // SWIPER CARROUSEL const portfolioSlide…" at bounding box center [926, 449] width 1252 height 683
paste input "swiper-slide"
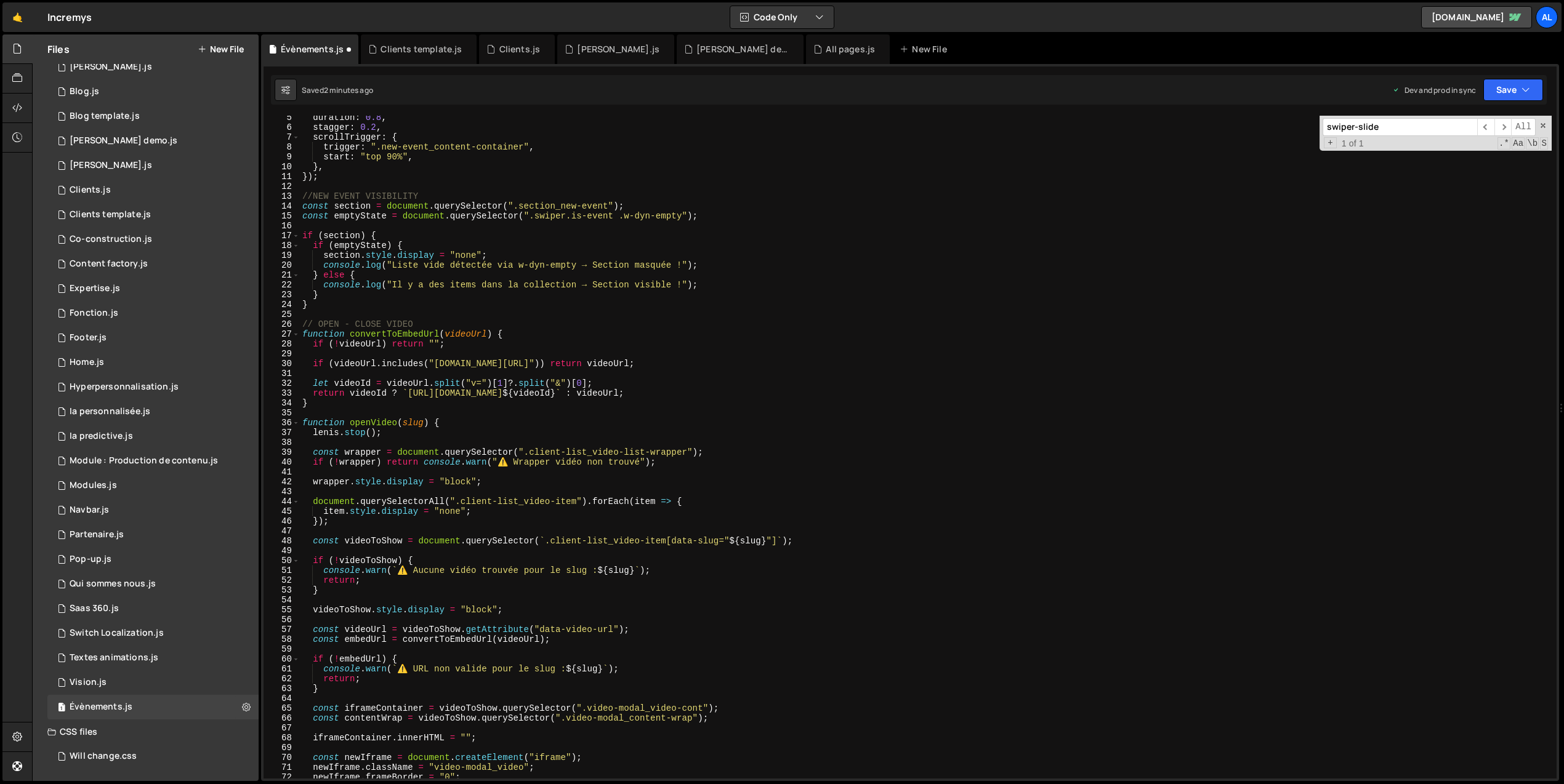
scroll to position [0, 0]
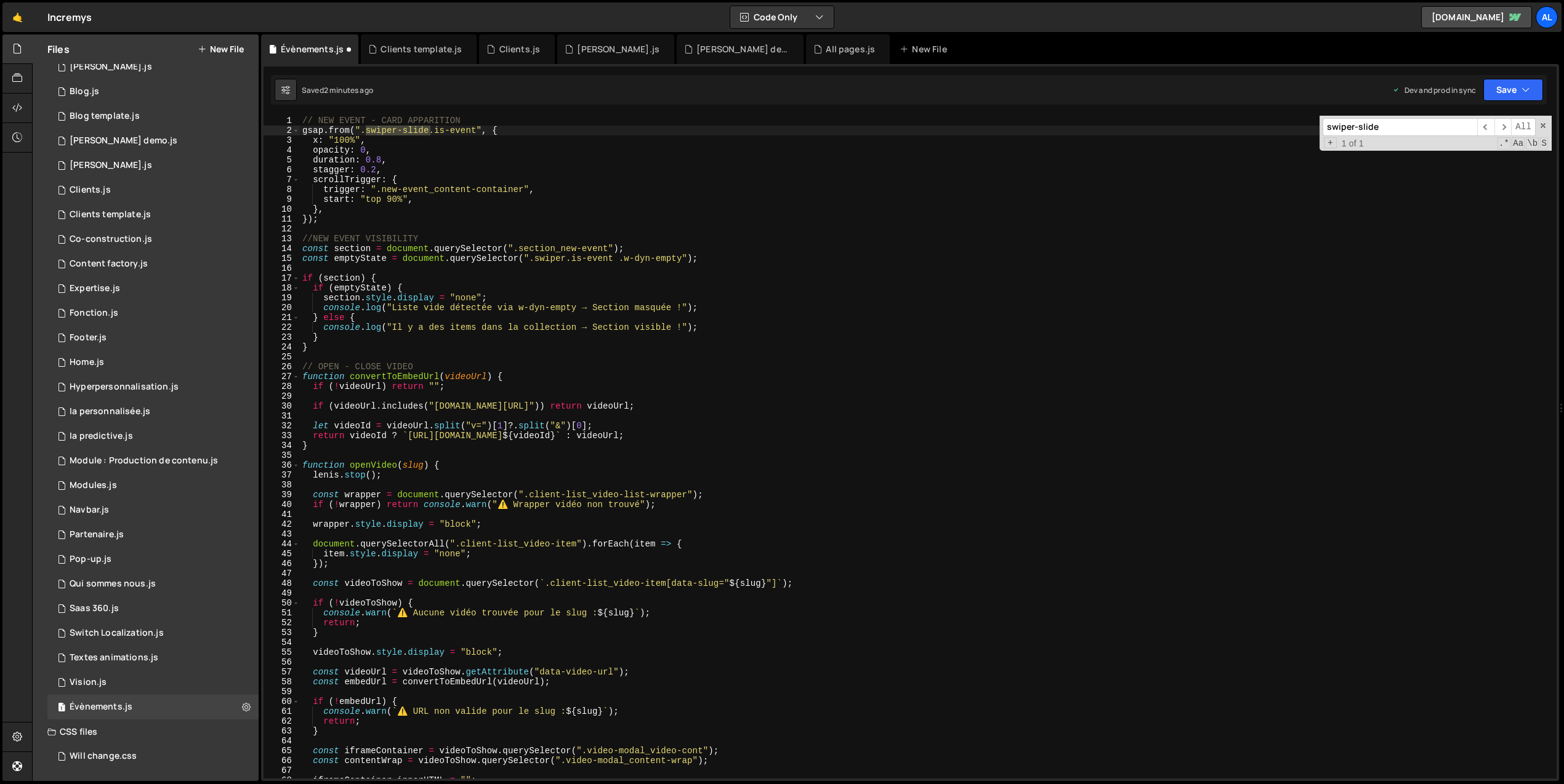
type input "swiper-slide"
click at [371, 209] on div "// NEW EVENT - CARD APPARITION gsap . from ( ".swiper-slide.is-event" , { x : "…" at bounding box center [926, 457] width 1252 height 683
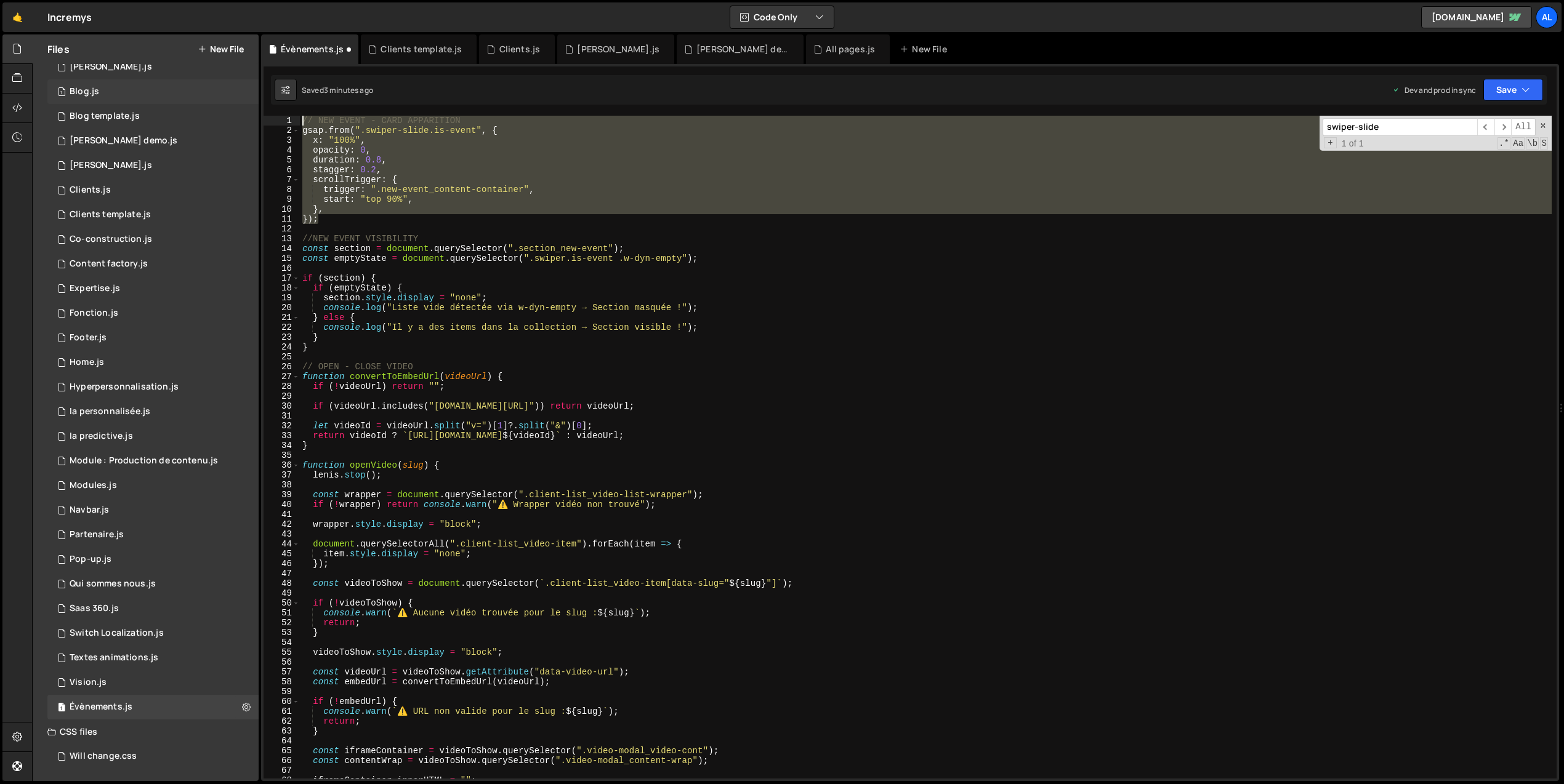
drag, startPoint x: 341, startPoint y: 224, endPoint x: 206, endPoint y: 82, distance: 195.9
click at [206, 82] on div "Files New File Javascript files 1 All pages.js 0 1 Approche.js 0 1 [PERSON_NAME…" at bounding box center [798, 408] width 1532 height 747
type textarea "// NEW EVENT - CARD APPARITION gsap.from(".swiper-slide.is-event", {"
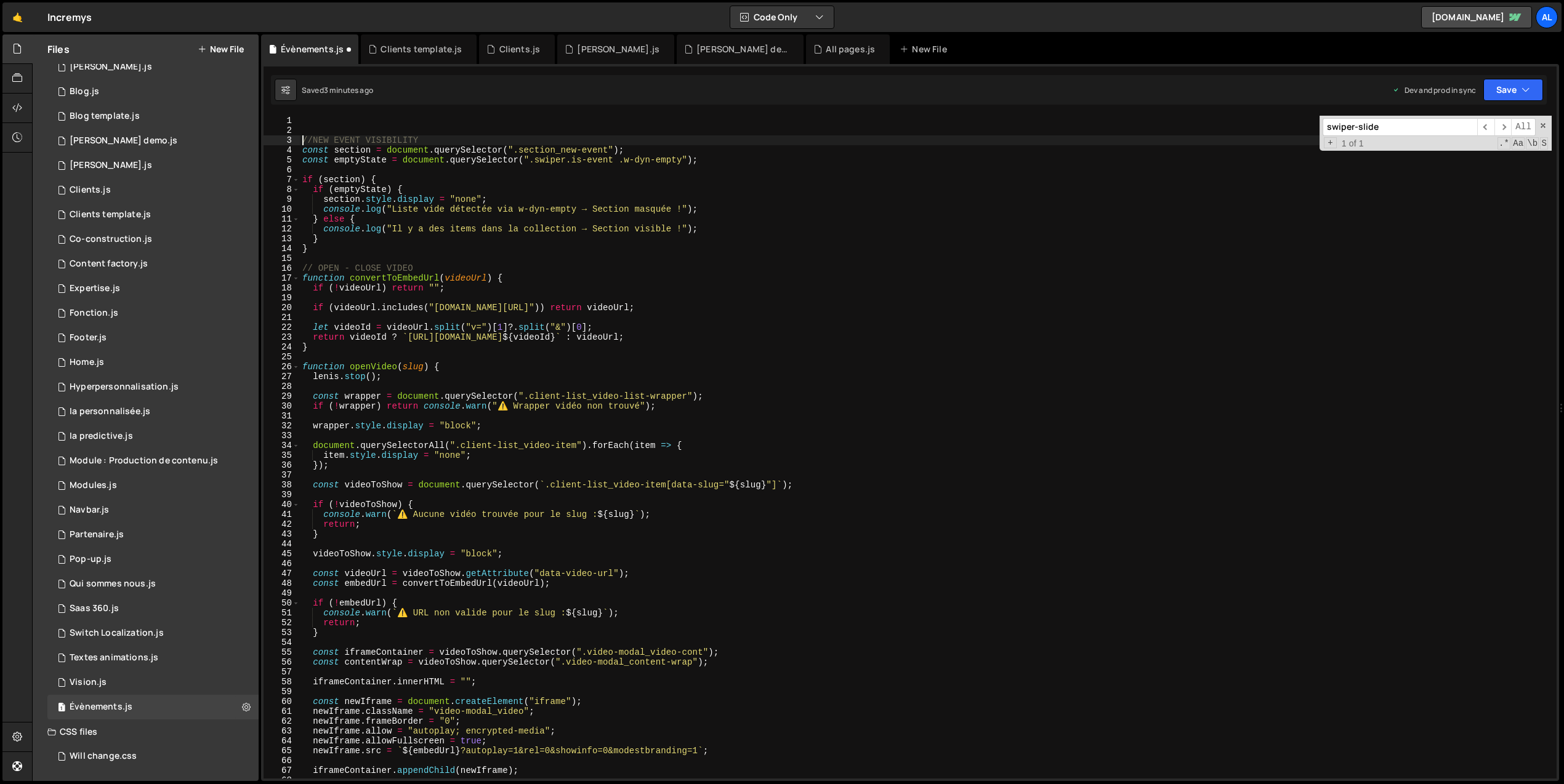
click at [302, 139] on div "//NEW EVENT VISIBILITY const section = document . querySelector ( ".section_new…" at bounding box center [926, 457] width 1252 height 683
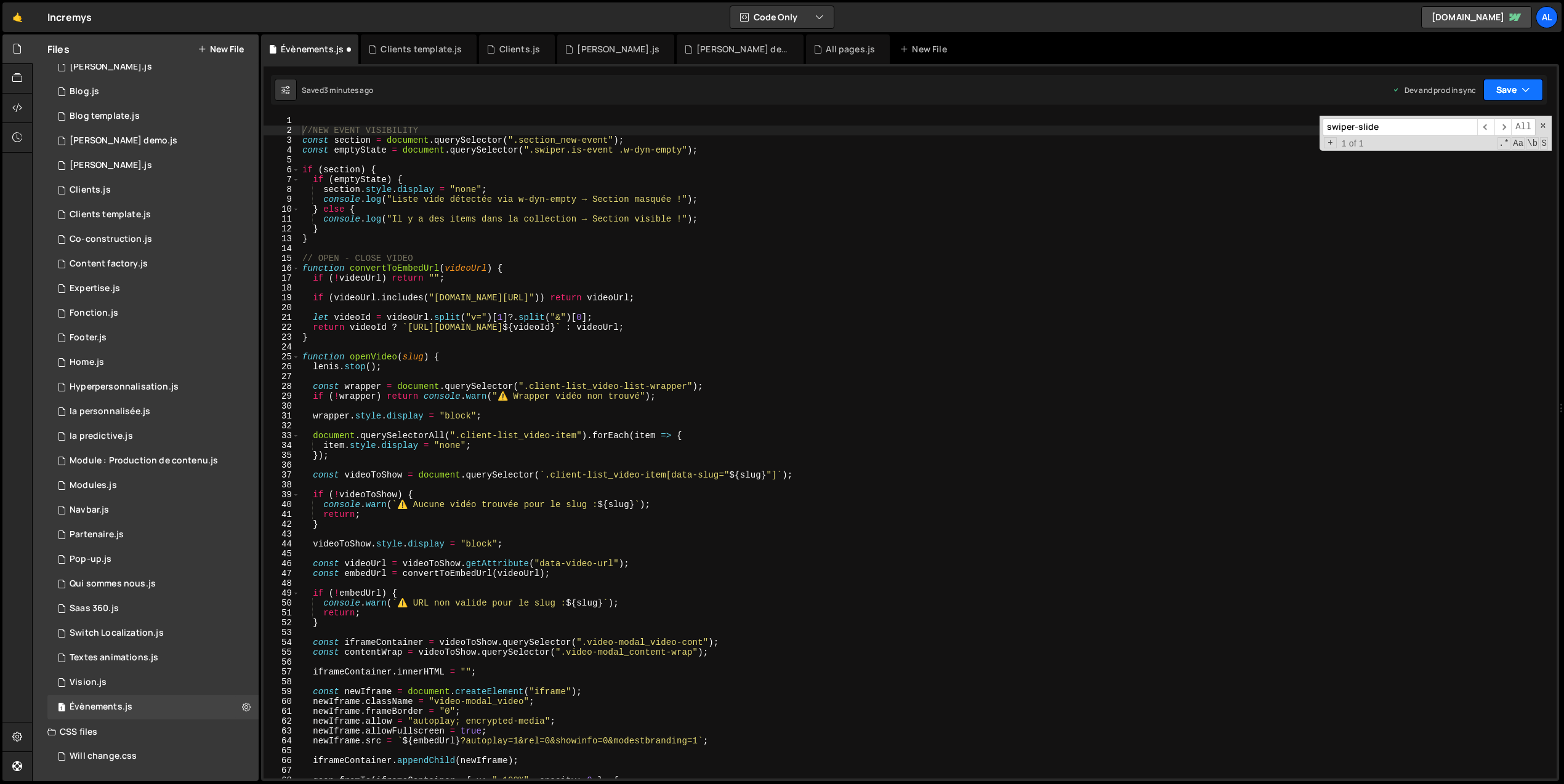
click at [1504, 87] on button "Save" at bounding box center [1513, 90] width 60 height 22
click at [1470, 173] on div "3 minutes ago" at bounding box center [1453, 173] width 48 height 10
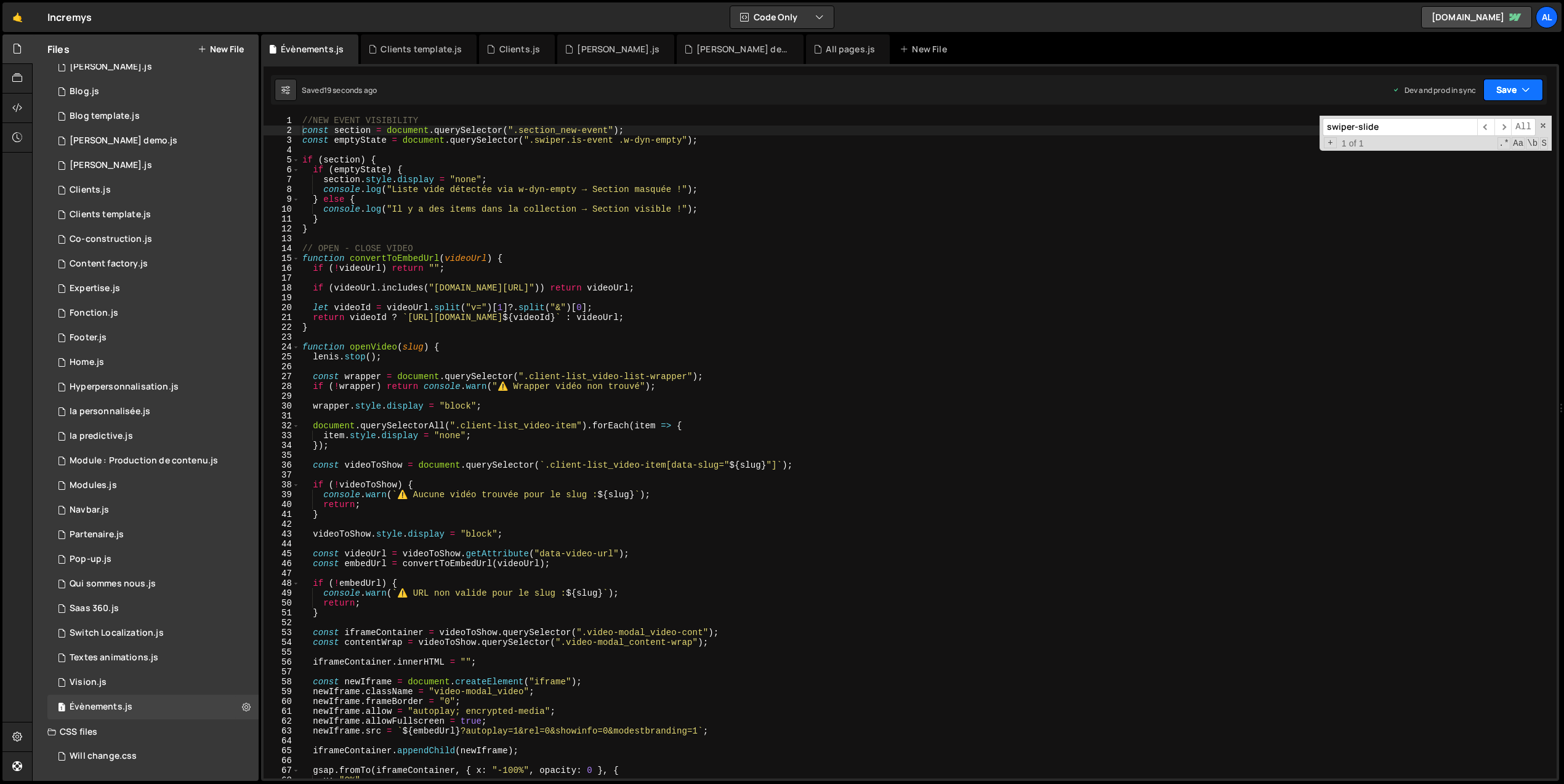
click at [1541, 90] on button "Save" at bounding box center [1513, 90] width 60 height 22
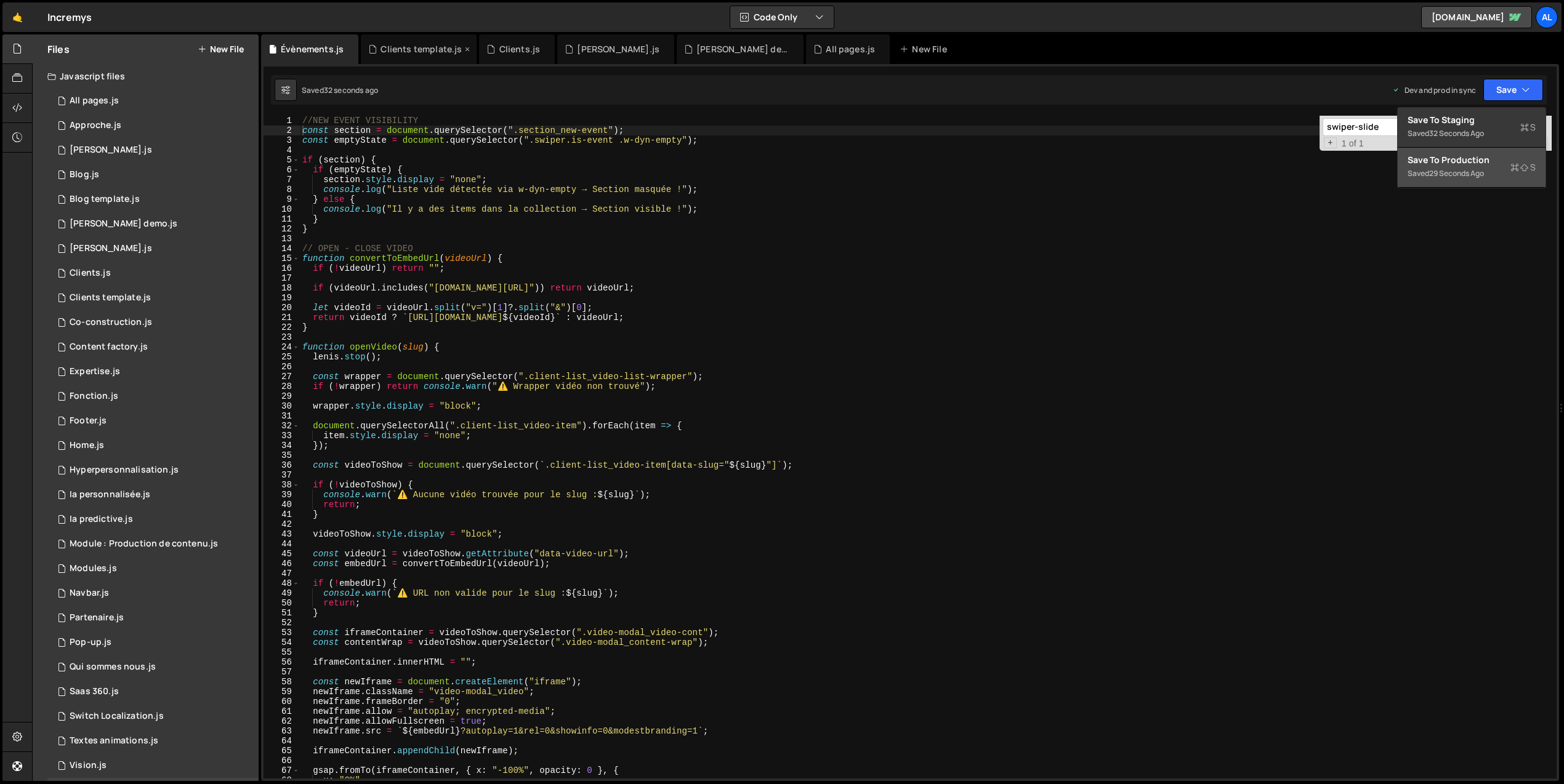
click at [468, 48] on icon at bounding box center [467, 49] width 9 height 12
click at [425, 49] on icon at bounding box center [427, 49] width 9 height 12
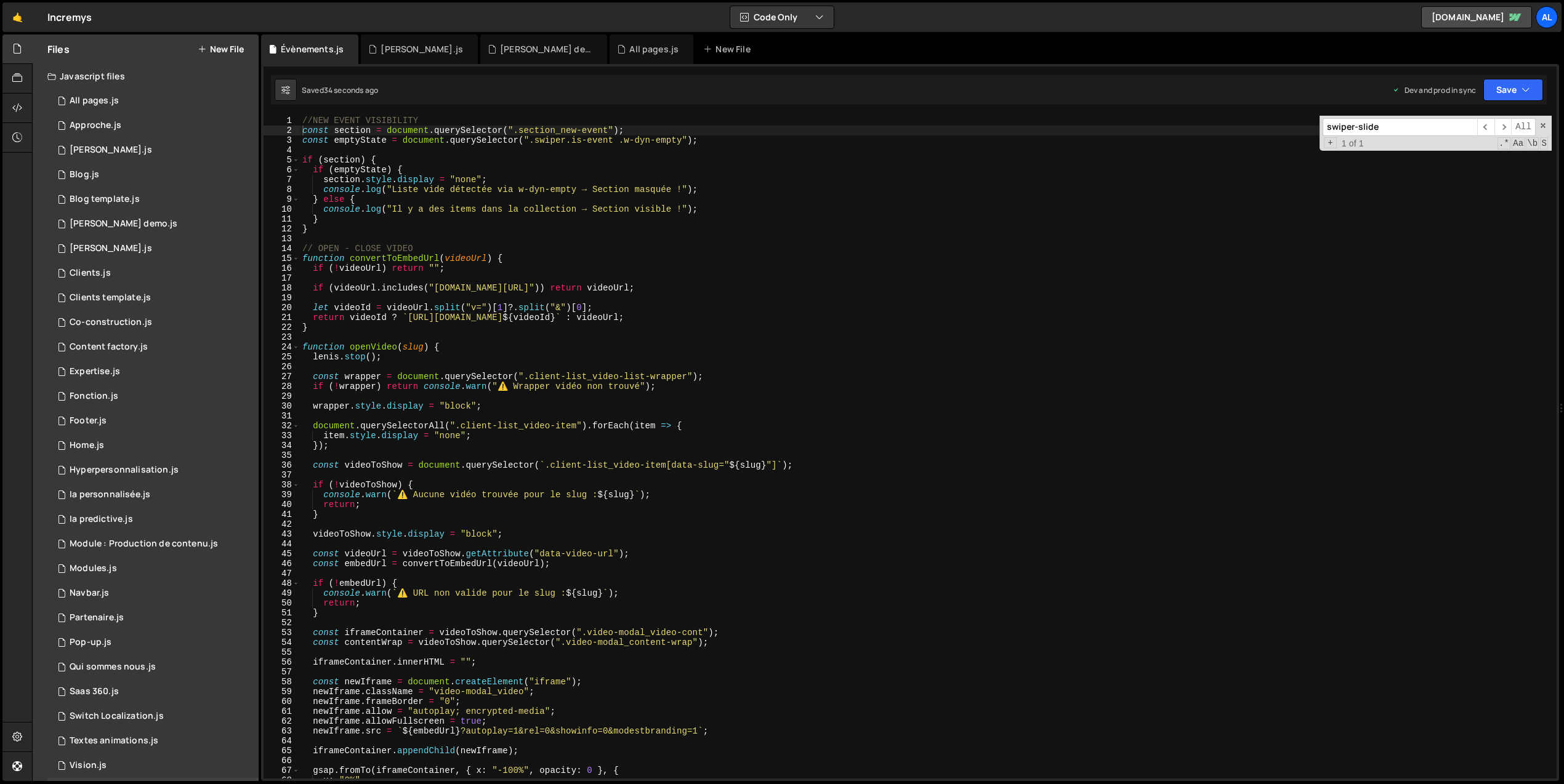
click at [0, 0] on icon at bounding box center [0, 0] width 0 height 0
click at [474, 49] on icon at bounding box center [479, 49] width 9 height 12
click at [432, 48] on icon at bounding box center [435, 49] width 9 height 12
click at [546, 266] on div "//NEW EVENT VISIBILITY const section = document . querySelector ( ".section_new…" at bounding box center [926, 457] width 1252 height 683
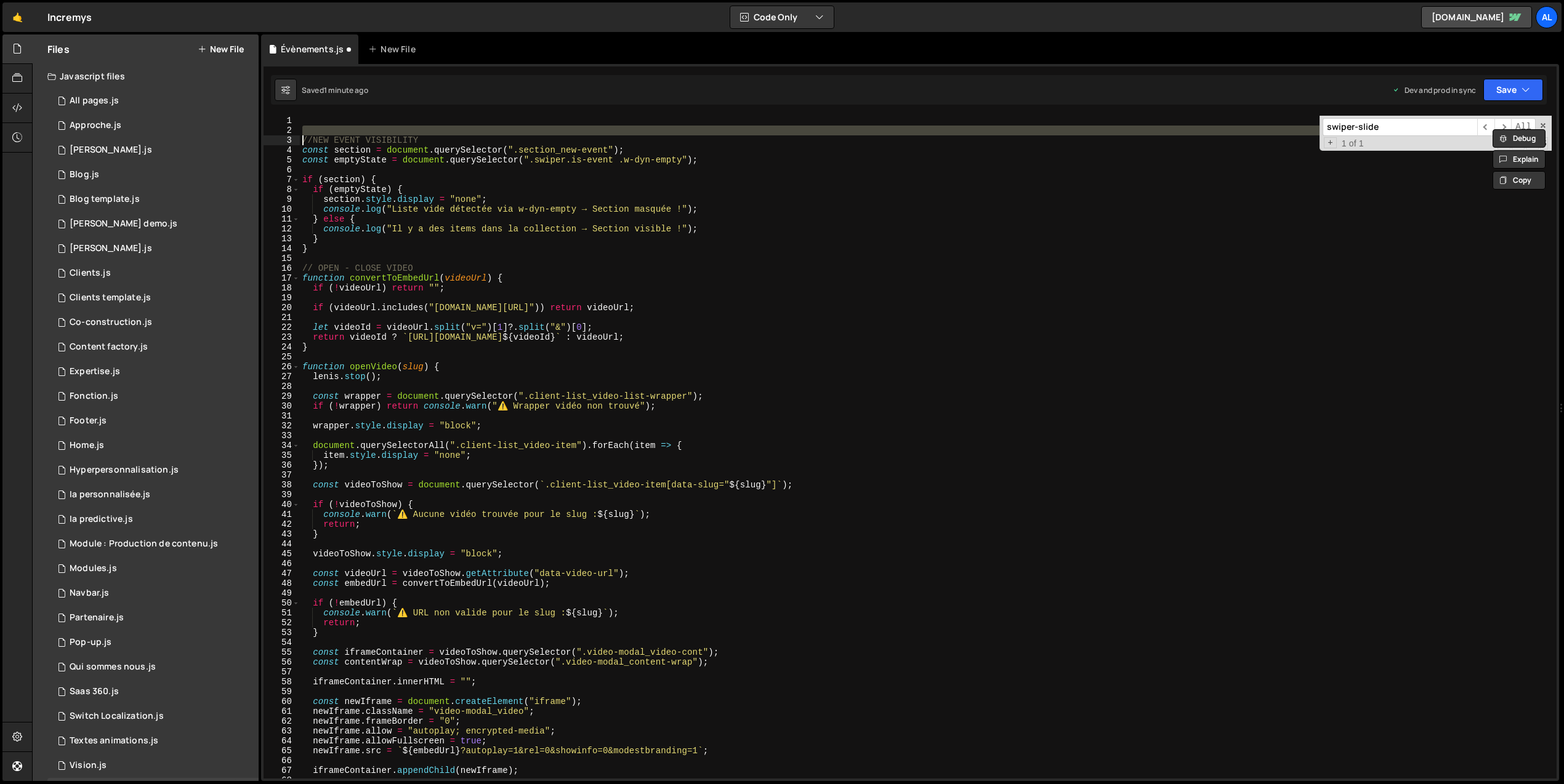
type textarea "}, });"
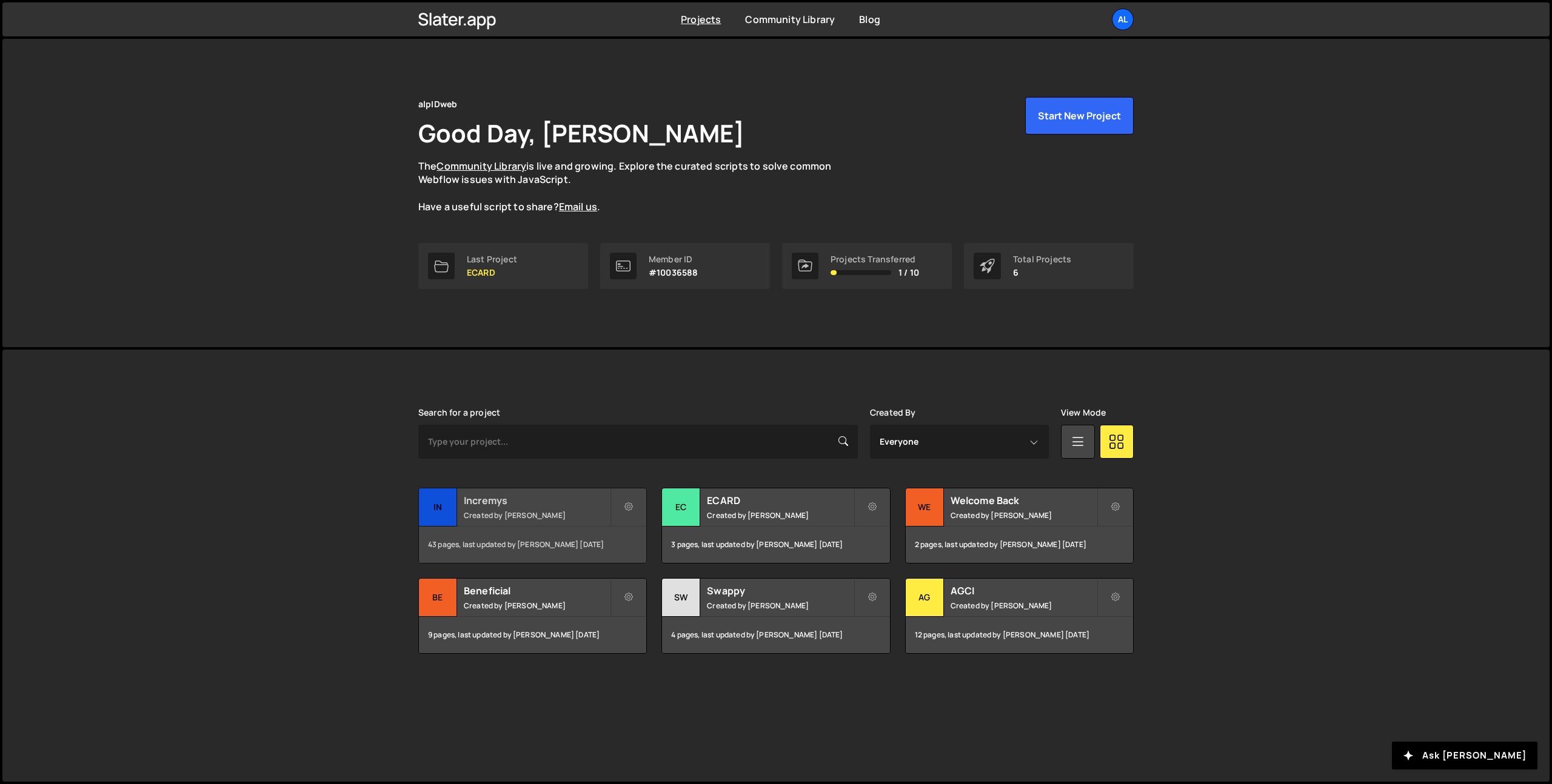
click at [545, 514] on small "Created by Théophile Menard" at bounding box center [537, 515] width 146 height 10
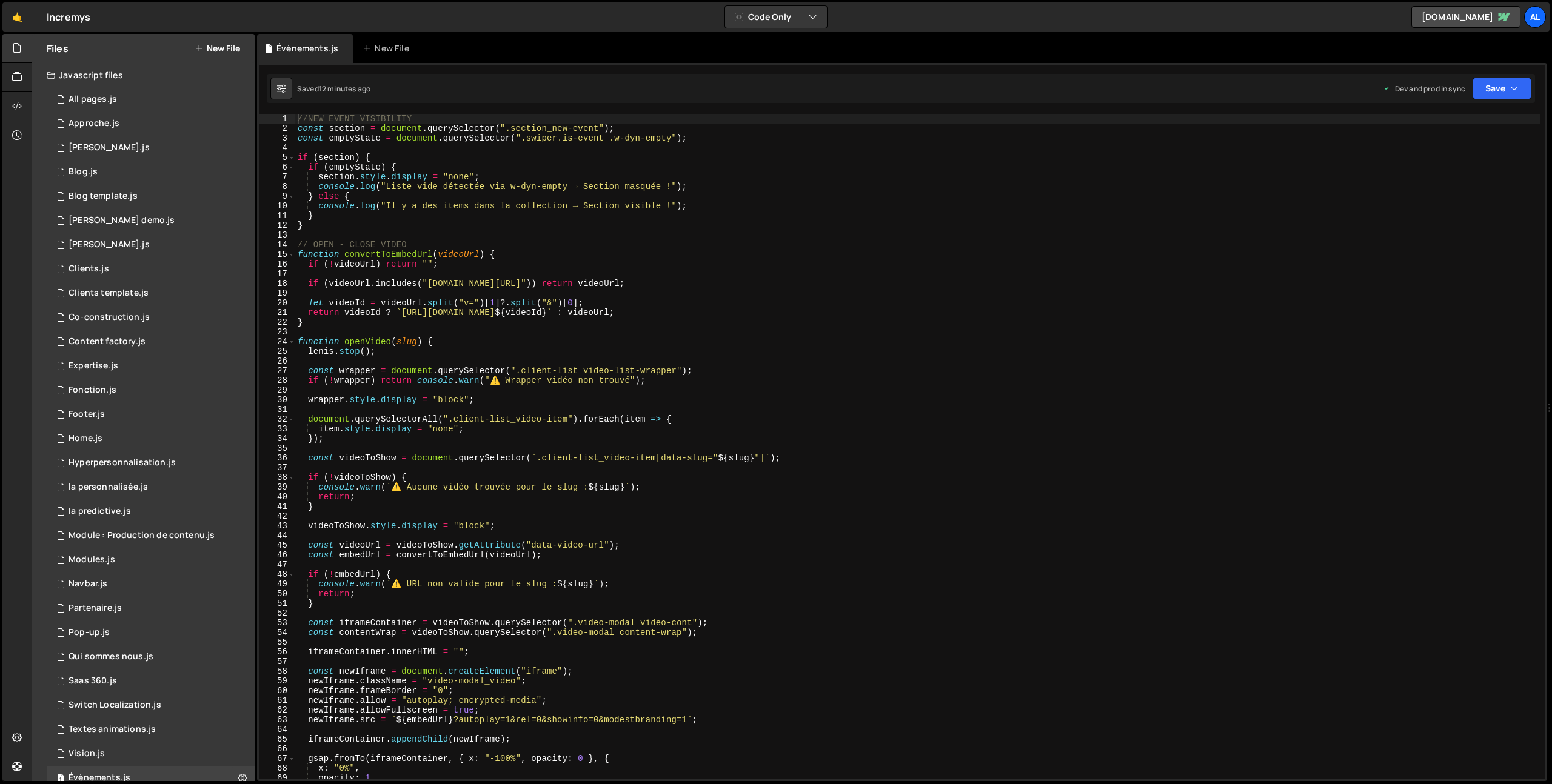
click at [451, 247] on div "//NEW EVENT VISIBILITY const section = document . querySelector ( ".section_new…" at bounding box center [918, 456] width 1245 height 684
type textarea "});"
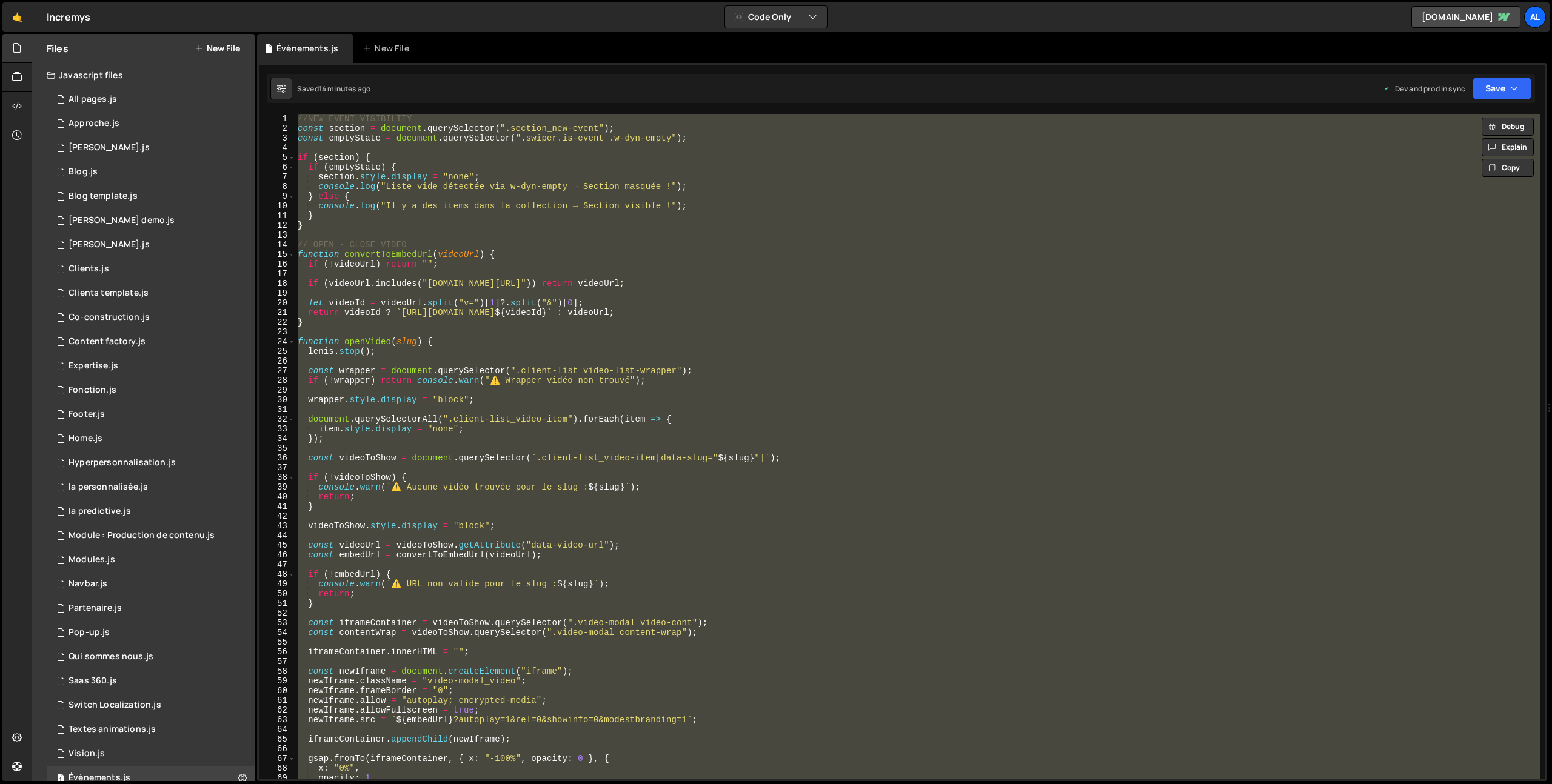
click at [442, 288] on div "//NEW EVENT VISIBILITY const section = document . querySelector ( ".section_new…" at bounding box center [918, 446] width 1245 height 665
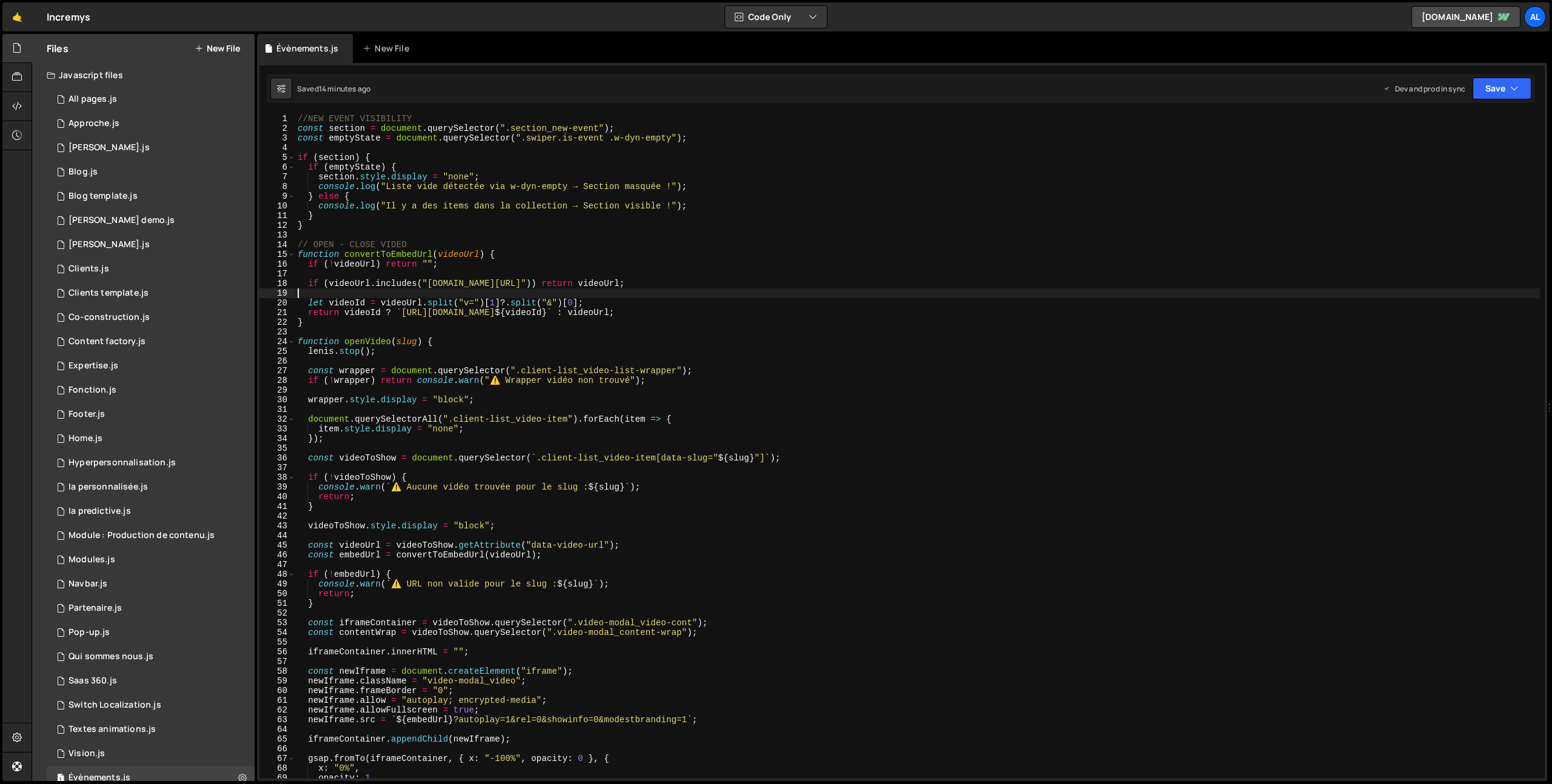
click at [487, 262] on div "//NEW EVENT VISIBILITY const section = document . querySelector ( ".section_new…" at bounding box center [918, 456] width 1245 height 684
type textarea "});"
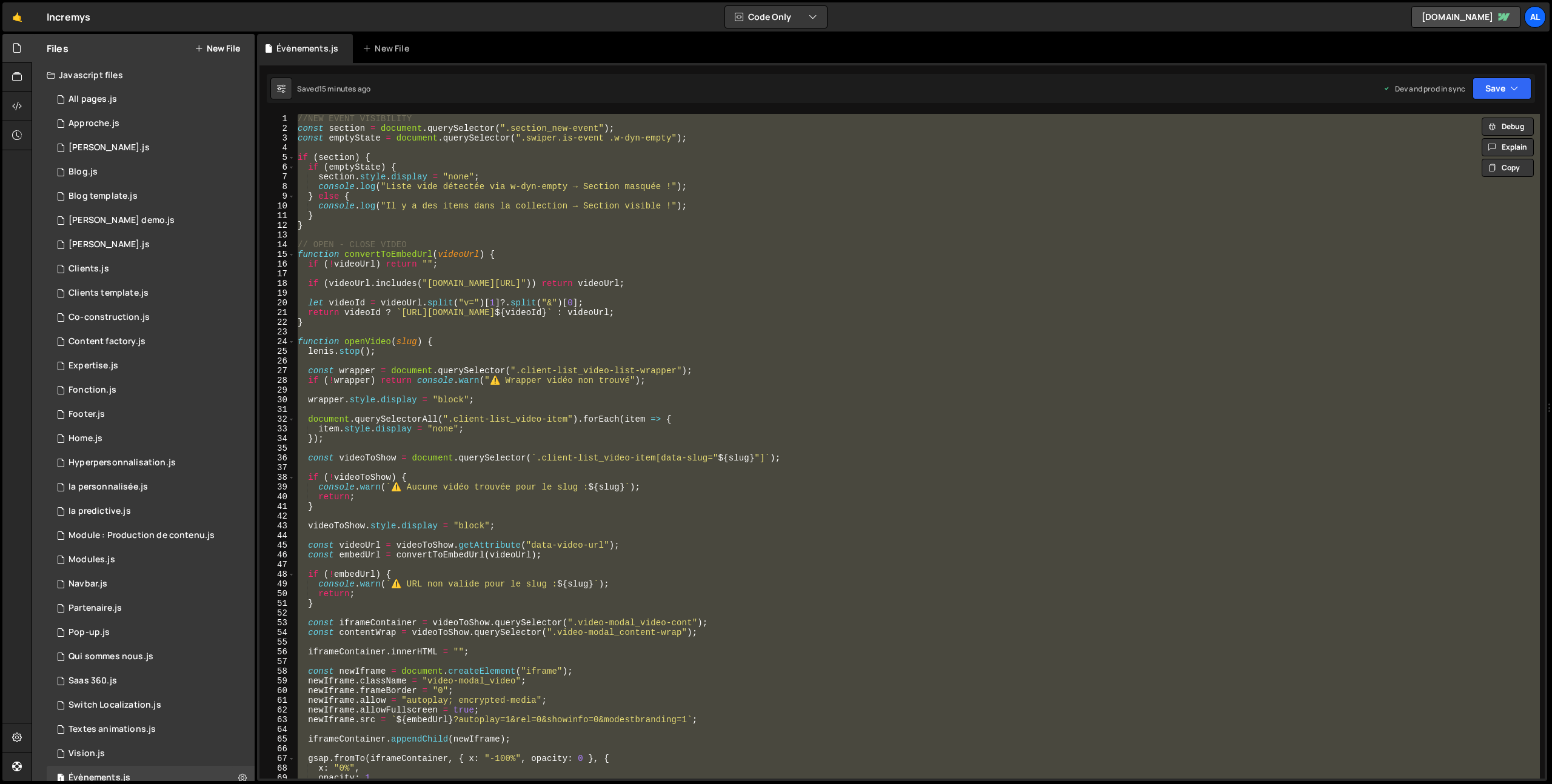
click at [551, 392] on div "//NEW EVENT VISIBILITY const section = document . querySelector ( ".section_new…" at bounding box center [918, 456] width 1245 height 684
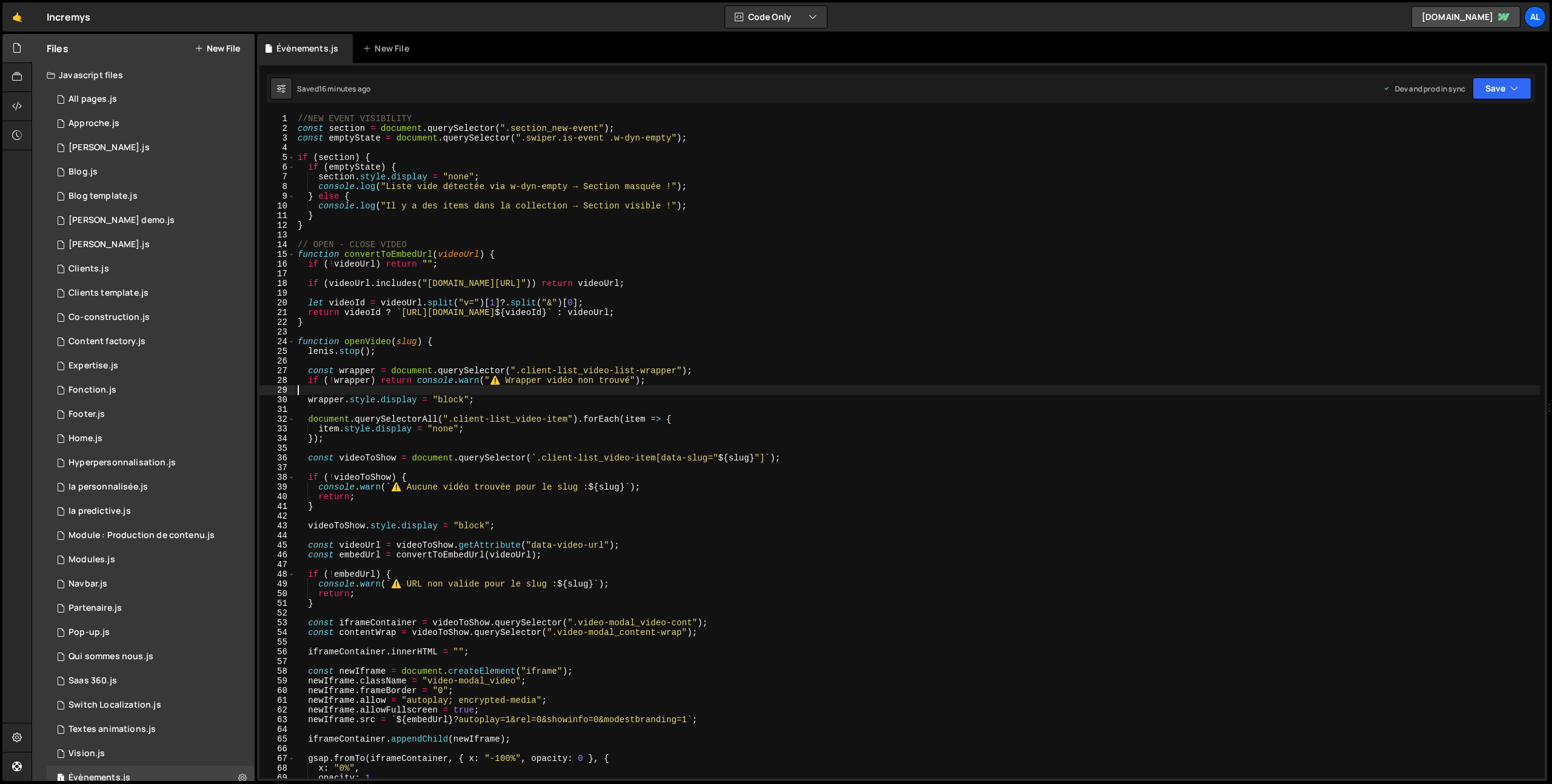
type textarea "});"
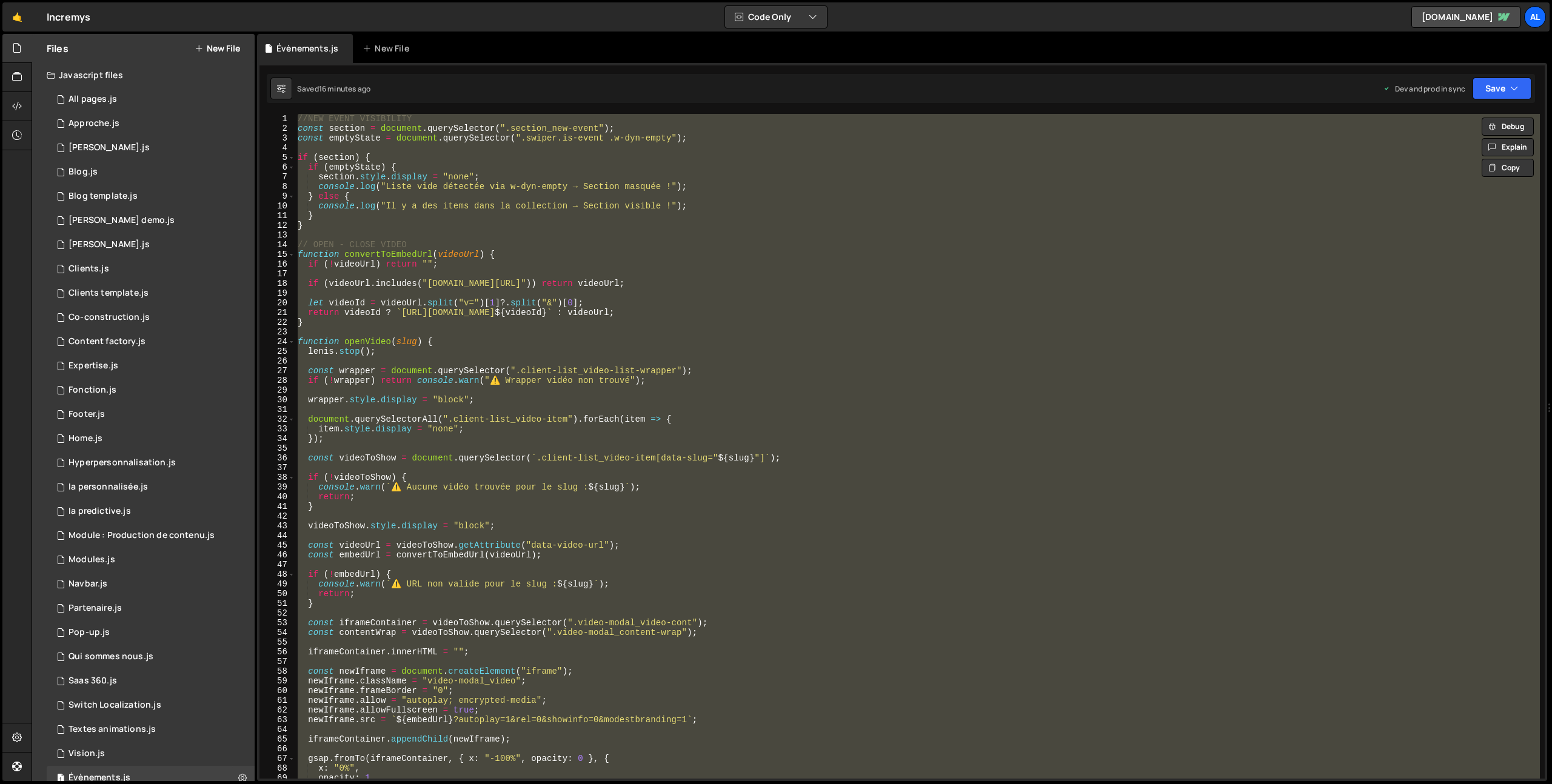
paste textarea
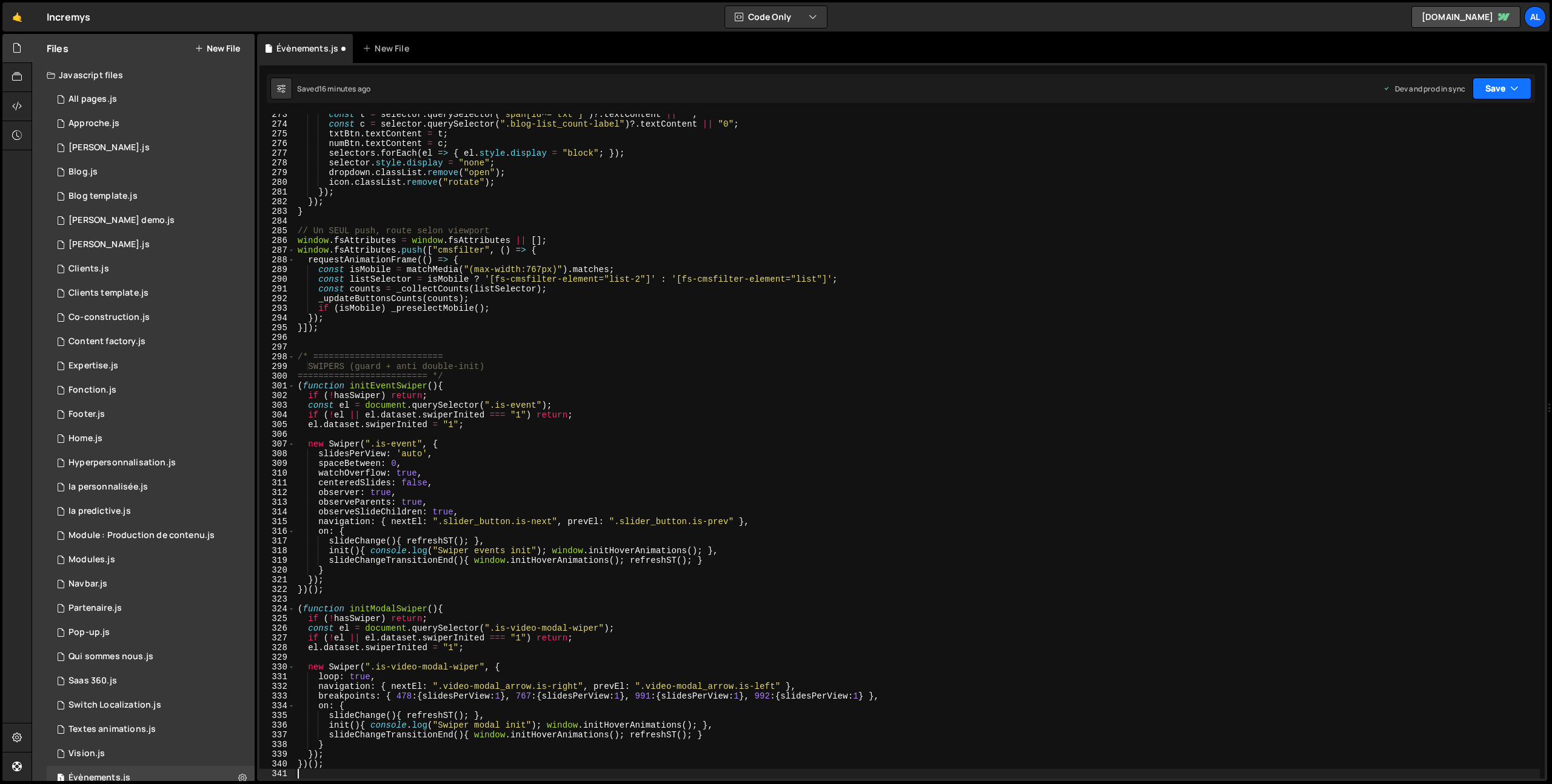
click at [1490, 94] on button "Save" at bounding box center [1502, 88] width 59 height 22
click at [1442, 177] on div "Saved 16 minutes ago" at bounding box center [1461, 171] width 126 height 15
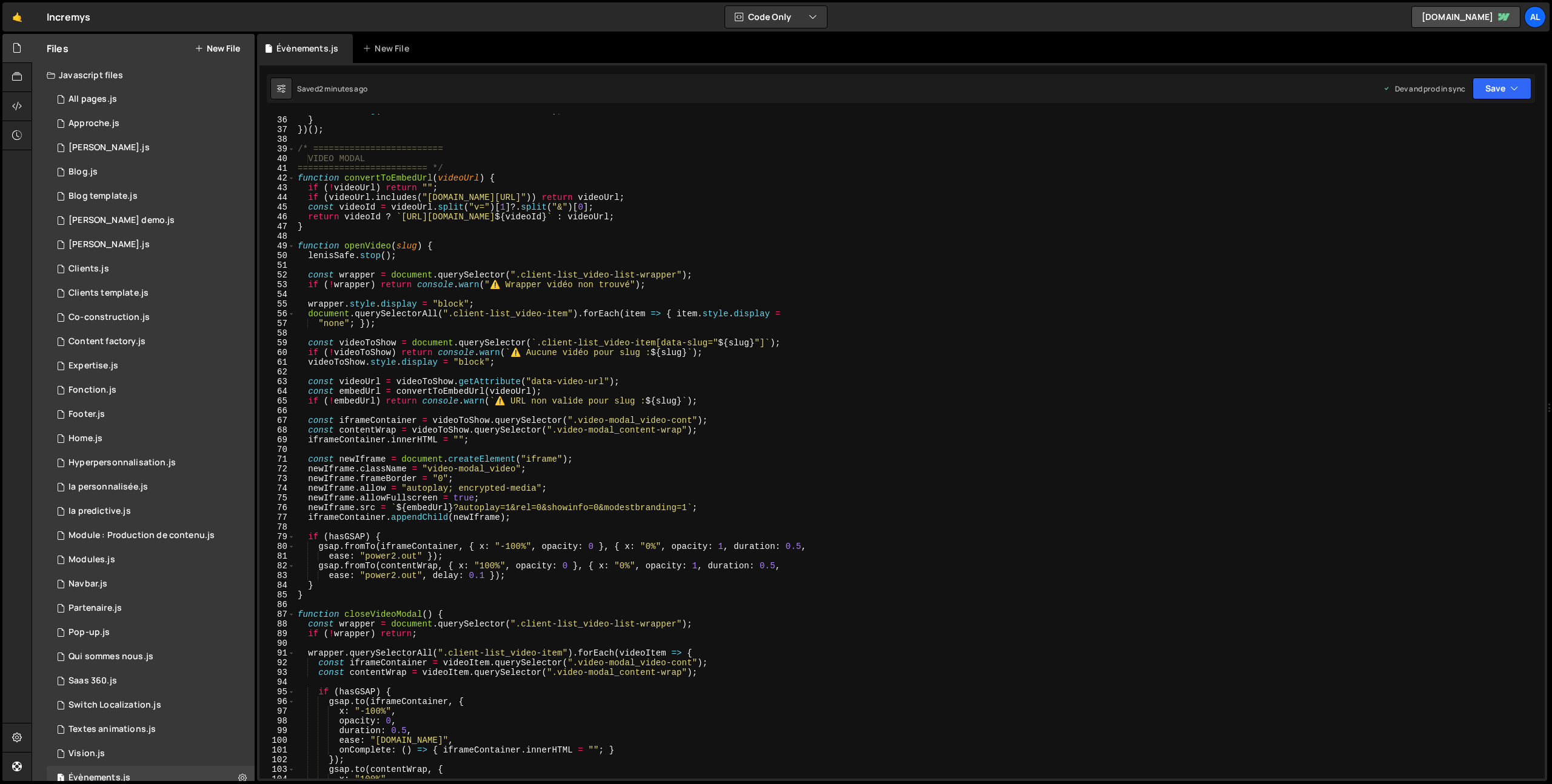
scroll to position [0, 0]
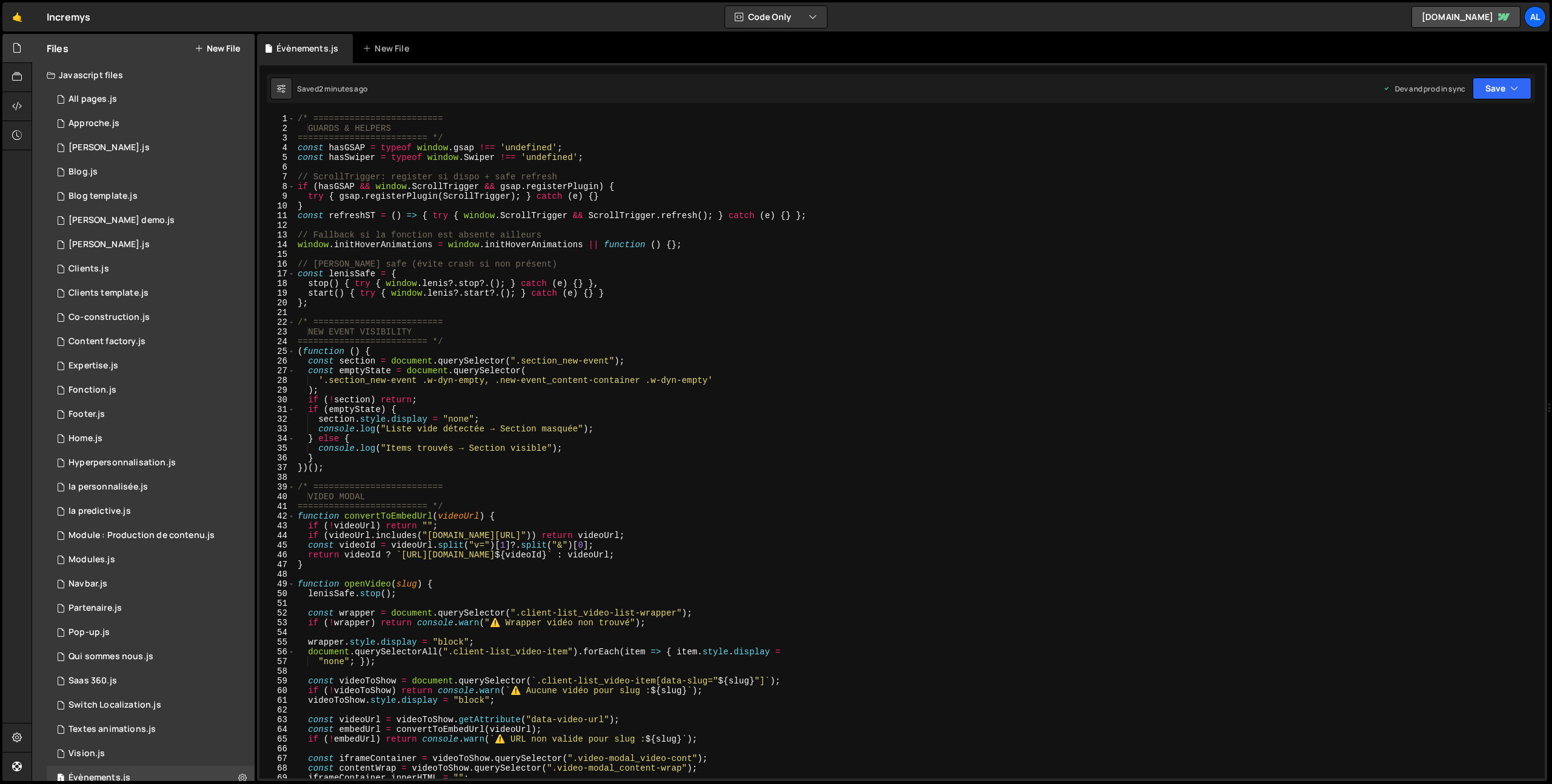
click at [296, 118] on div "/* ========================= GUARDS & HELPERS ========================= */ cons…" at bounding box center [918, 456] width 1245 height 684
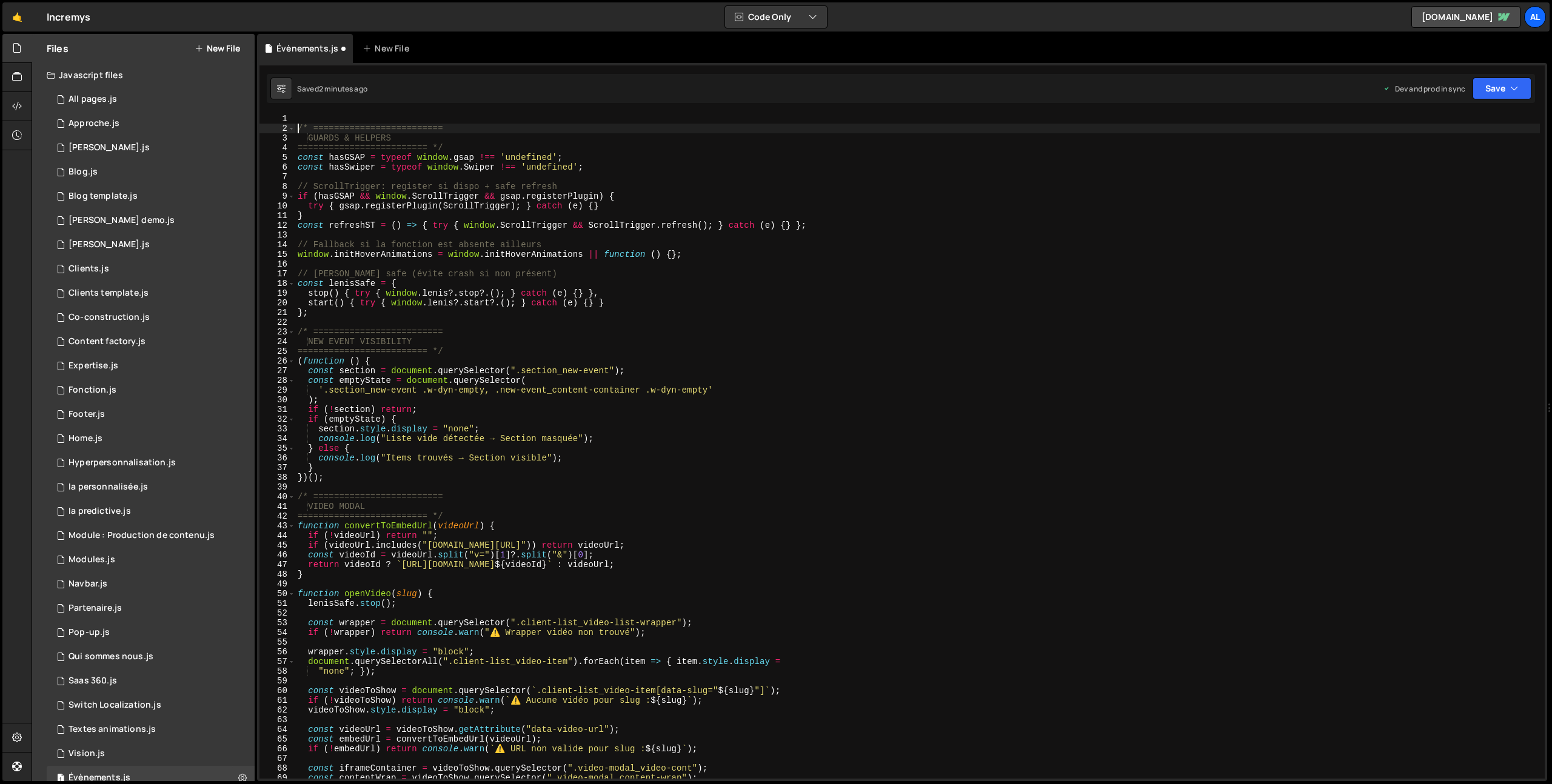
type textarea "/* ========================="
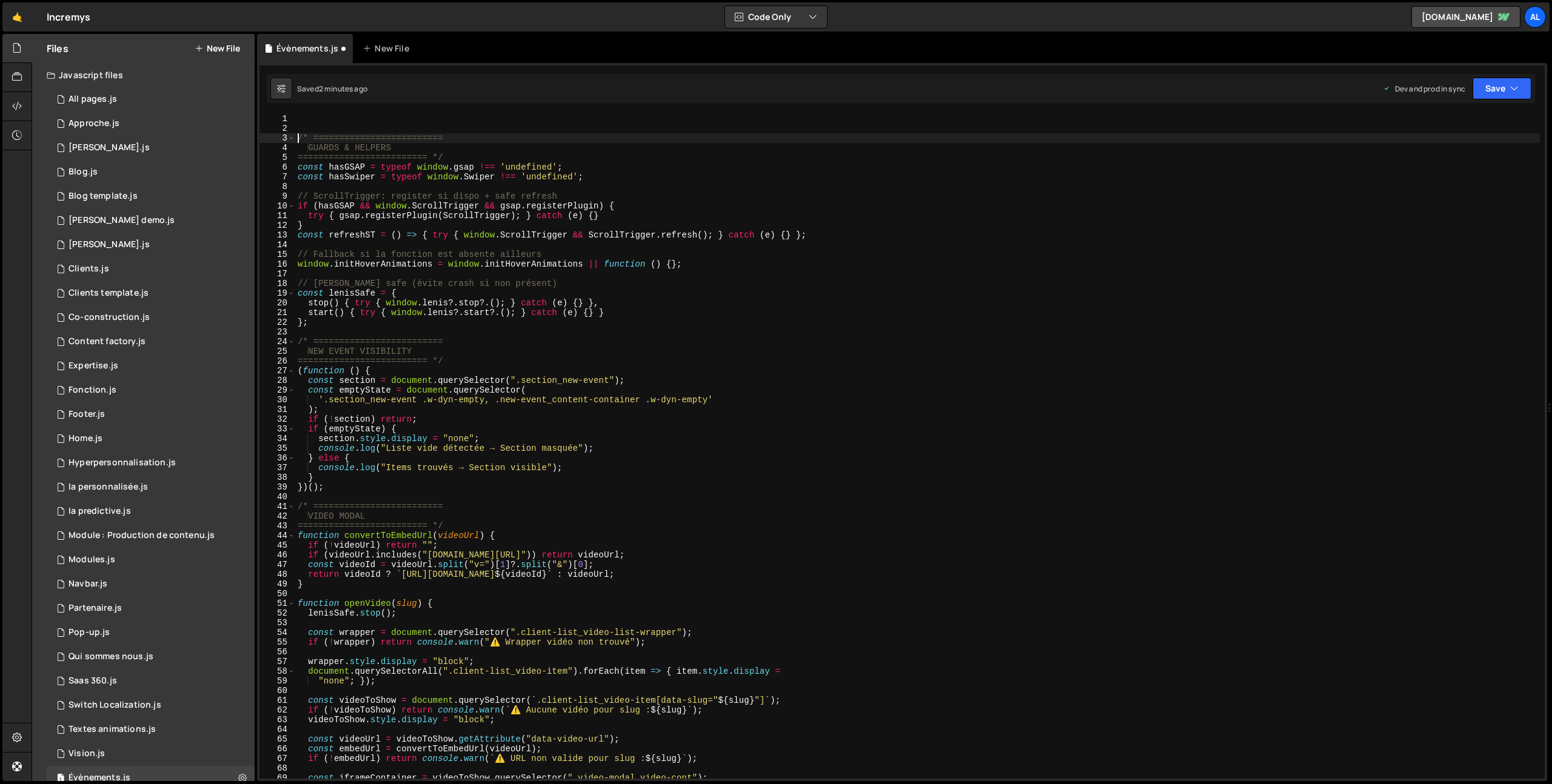
click at [333, 110] on div "/* ========================= 1 2 3 4 5 6 7 8 9 10 11 12 13 14 15 16 17 18 19 20…" at bounding box center [902, 422] width 1290 height 718
click at [303, 113] on div "/* ========================= 1 2 3 4 5 6 7 8 9 10 11 12 13 14 15 16 17 18 19 20…" at bounding box center [902, 422] width 1290 height 718
click at [313, 120] on div "/* ========================= GUARDS & HELPERS ========================= */ cons…" at bounding box center [918, 456] width 1245 height 684
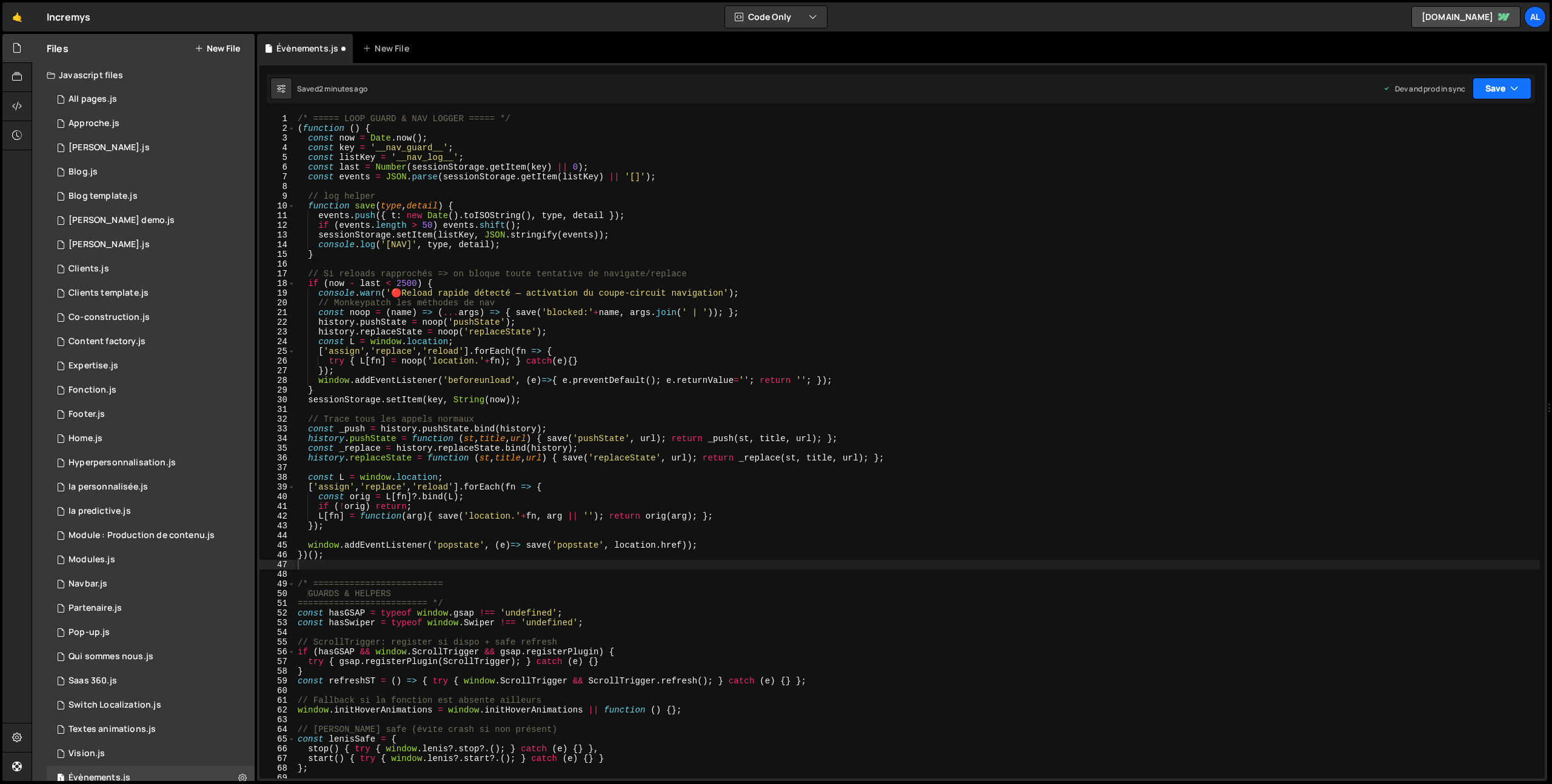
click at [1480, 87] on button "Save" at bounding box center [1502, 88] width 59 height 22
click at [1466, 171] on div "2 minutes ago" at bounding box center [1443, 170] width 48 height 10
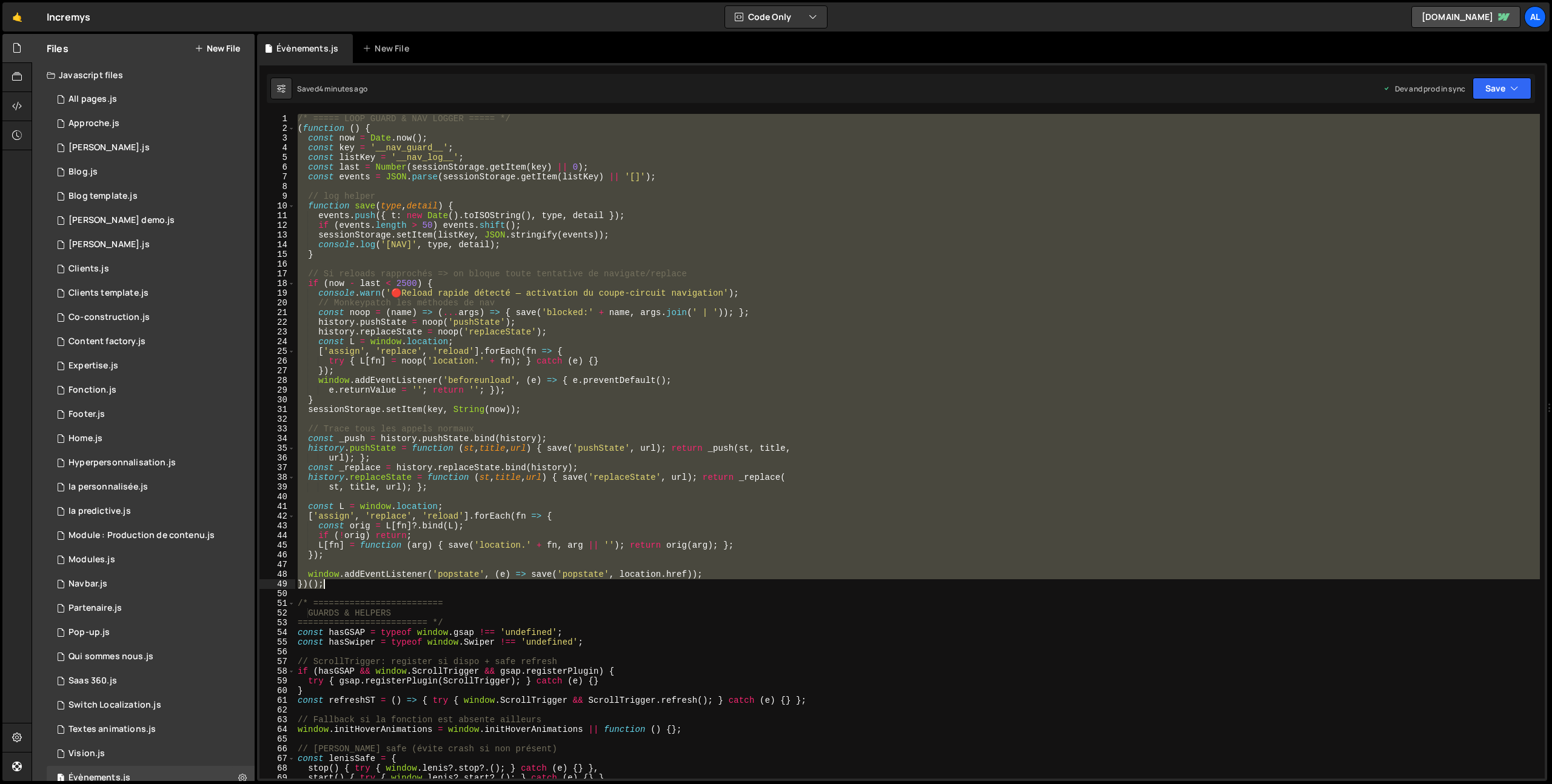
drag, startPoint x: 300, startPoint y: 119, endPoint x: 581, endPoint y: 587, distance: 545.9
click at [581, 587] on div "/* ===== LOOP GUARD & NAV LOGGER ===== */ ( function ( ) { const now = Date . n…" at bounding box center [918, 456] width 1245 height 684
type textarea "window.addEventListener('popstate', (e) => save('popstate', location.href)); })…"
type textarea "-"
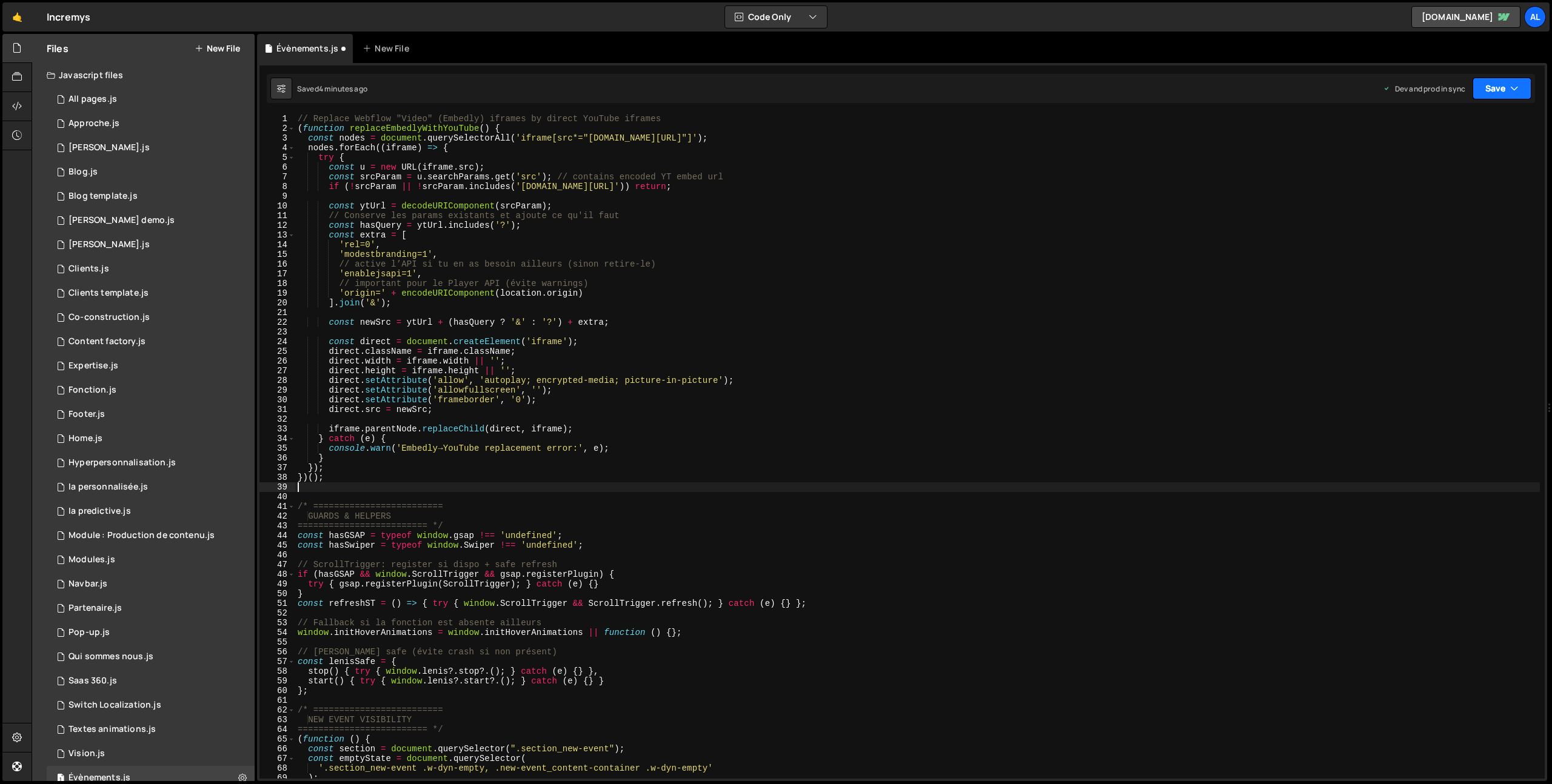
click at [1496, 92] on button "Save" at bounding box center [1502, 88] width 59 height 22
click at [1458, 159] on div "Save to Production S" at bounding box center [1461, 157] width 126 height 12
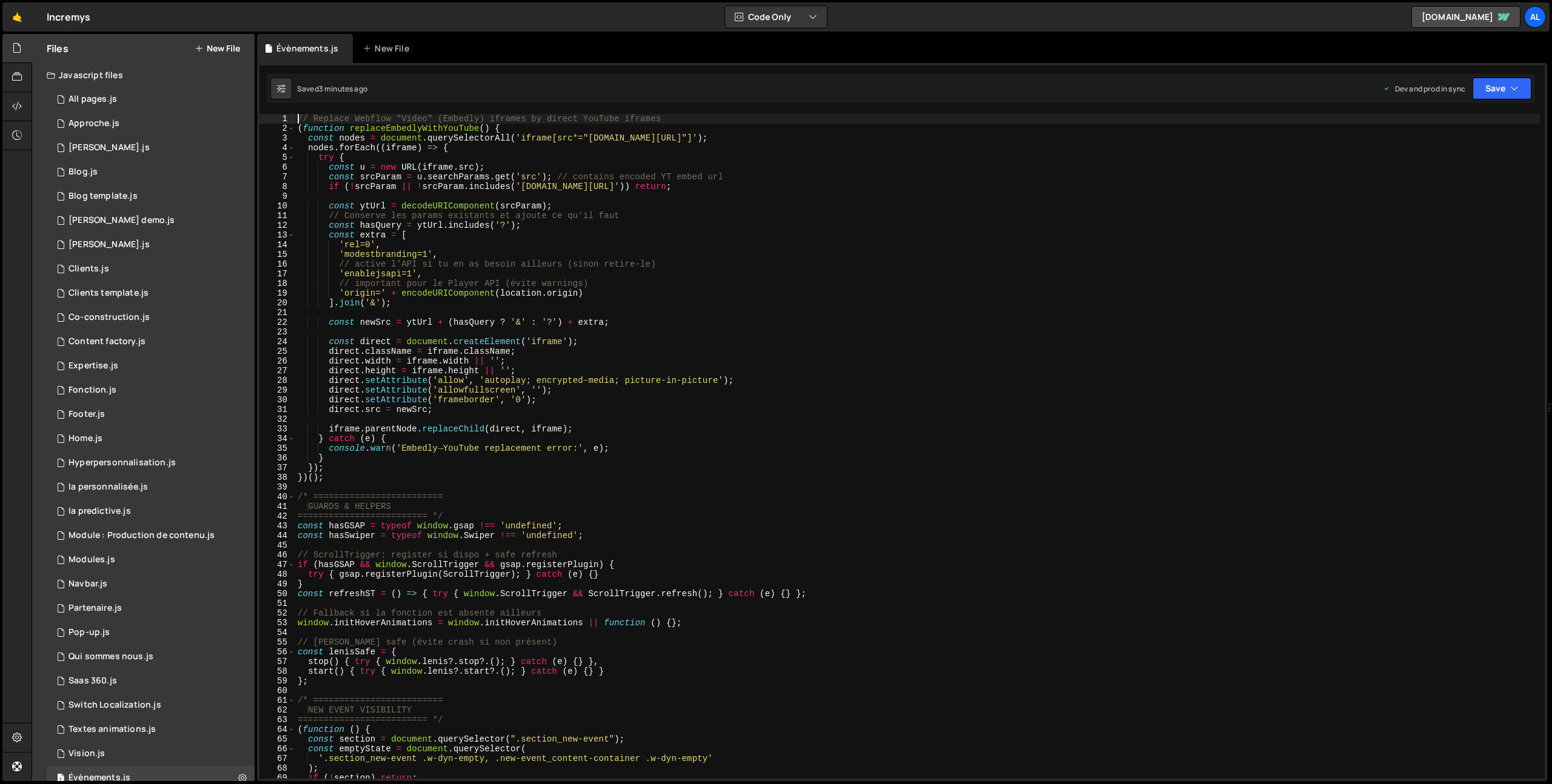
click at [298, 120] on div "// Replace Webflow "Video" (Embedly) iframes by direct YouTube iframes ( functi…" at bounding box center [918, 456] width 1245 height 684
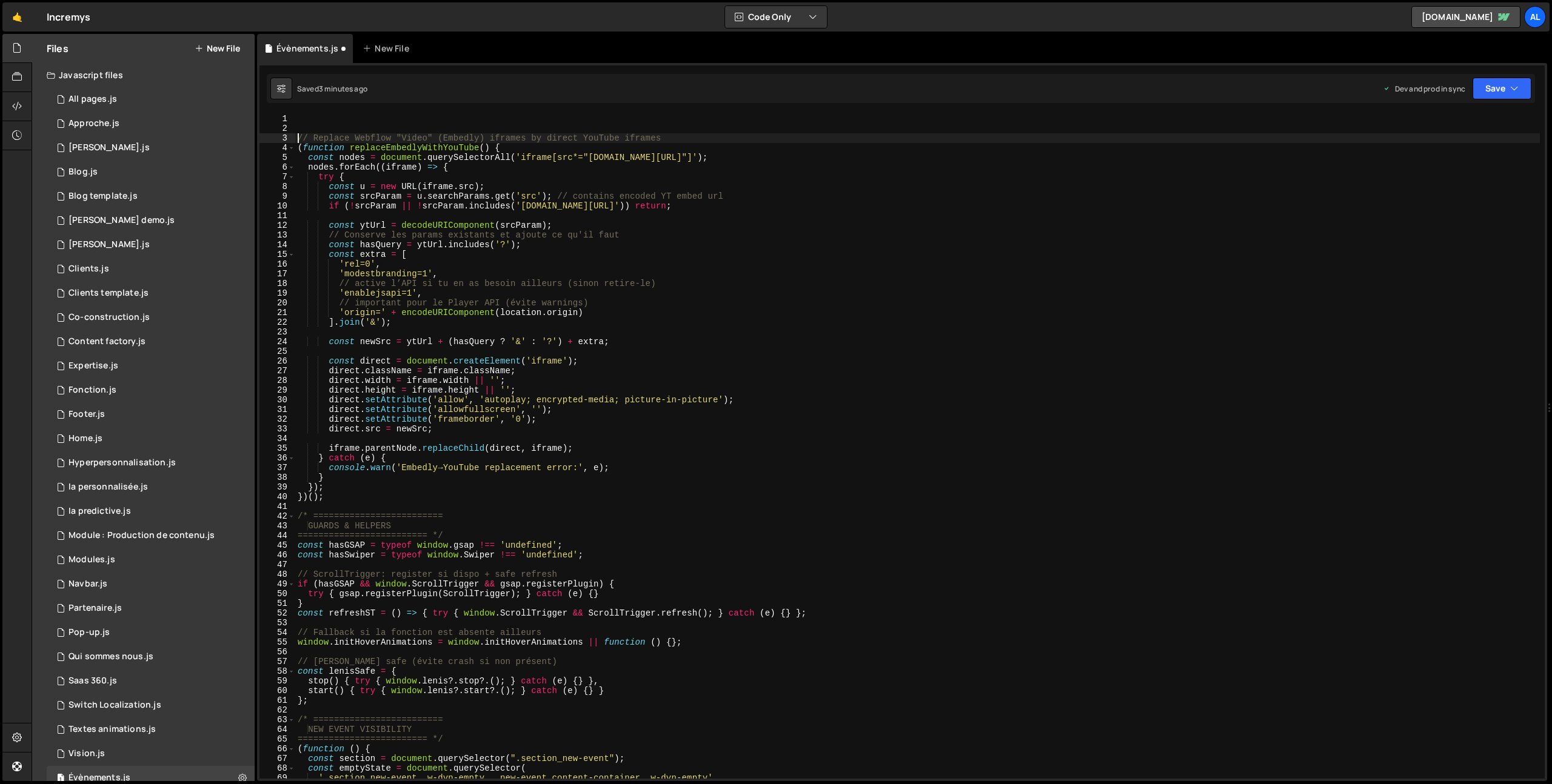
type textarea "// Replace Webflow "Video" (Embedly) iframes by direct YouTube iframes"
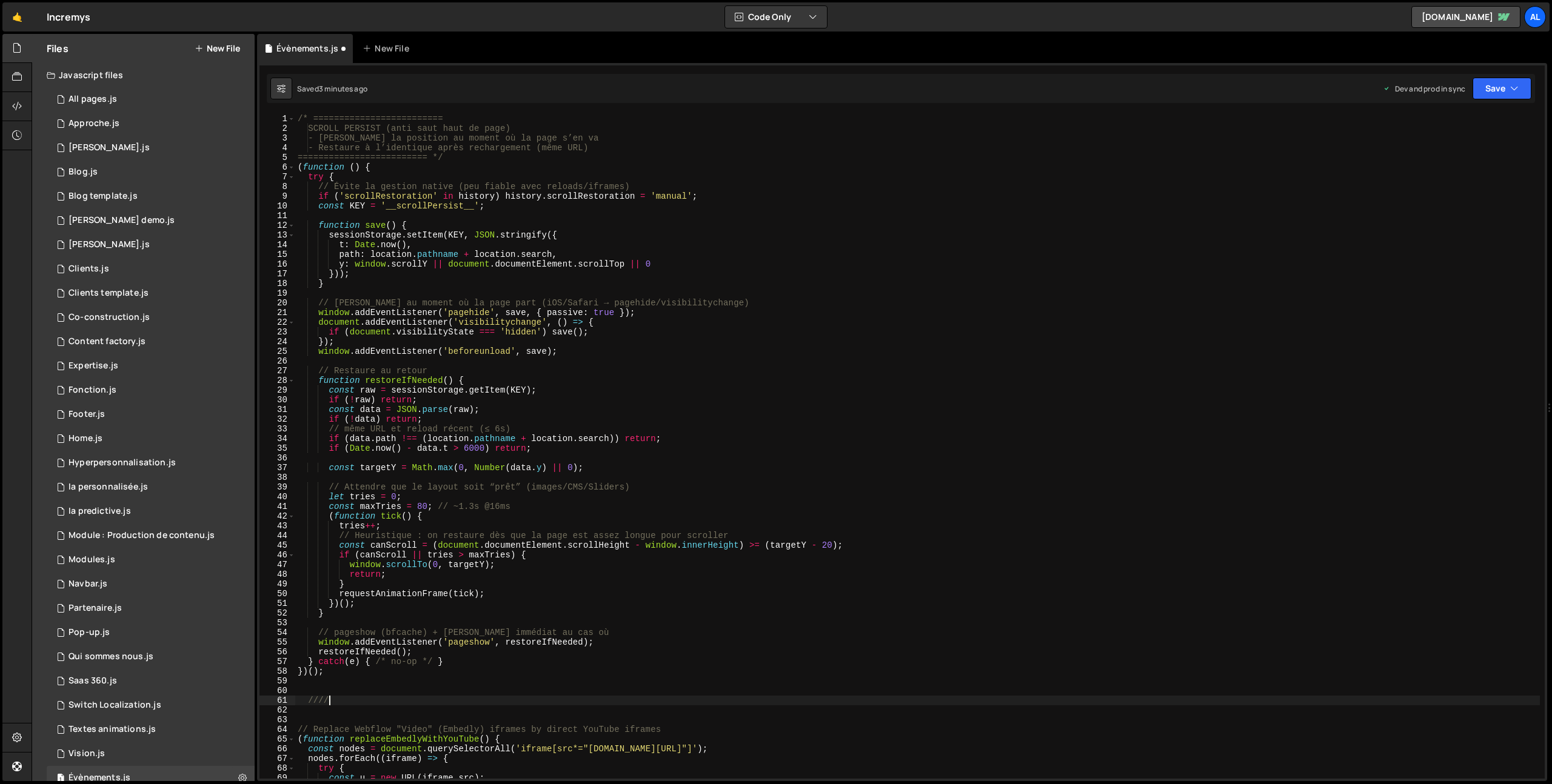
scroll to position [0, 5]
click at [1489, 84] on button "Save" at bounding box center [1502, 88] width 59 height 22
click at [1476, 164] on div "Saved 3 minutes ago" at bounding box center [1461, 171] width 126 height 15
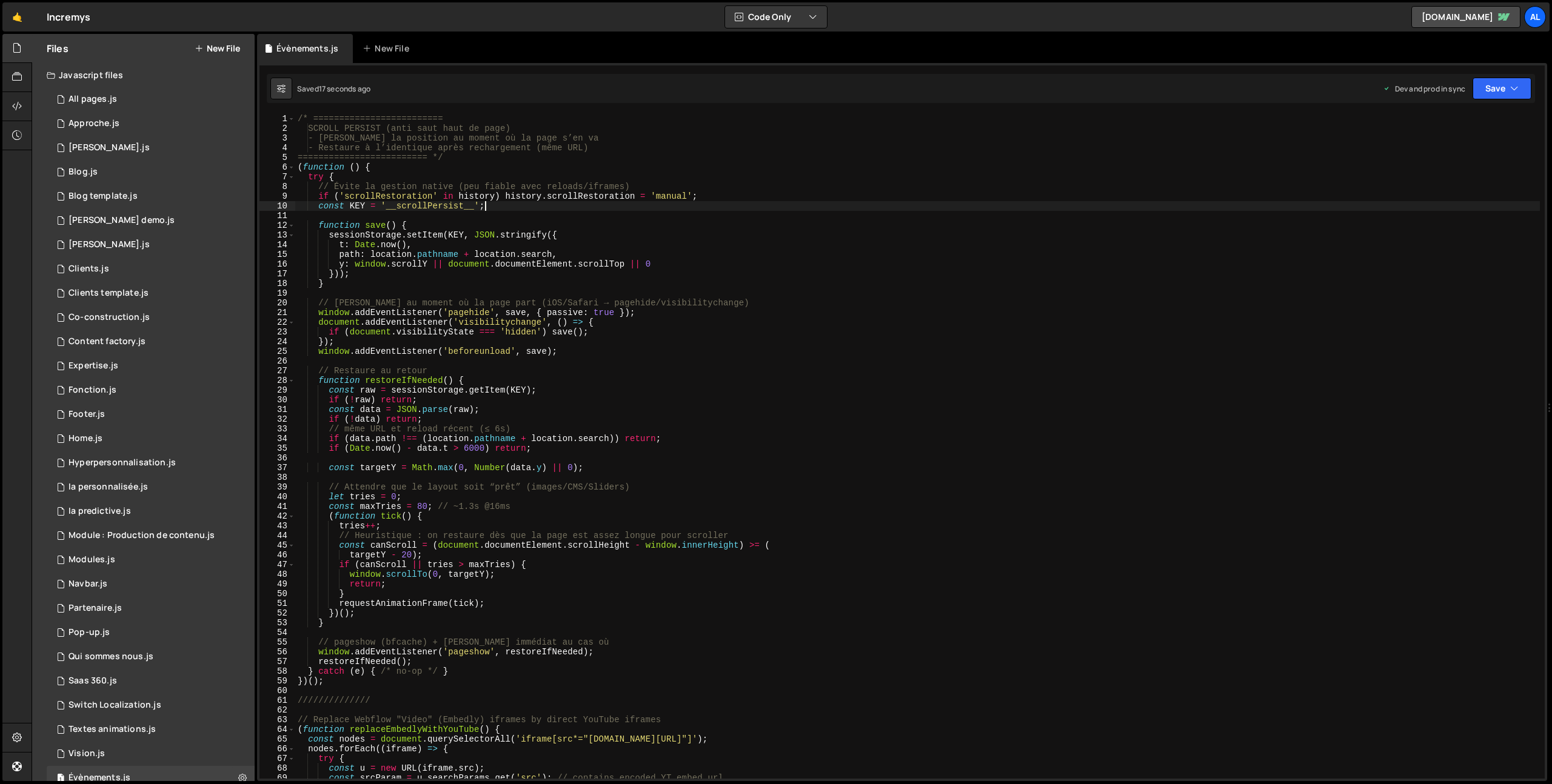
drag, startPoint x: 1200, startPoint y: 207, endPoint x: 978, endPoint y: 252, distance: 226.5
click at [1199, 208] on div "/* ========================= SCROLL PERSIST (anti saut haut de page) - Sauve la…" at bounding box center [918, 456] width 1245 height 684
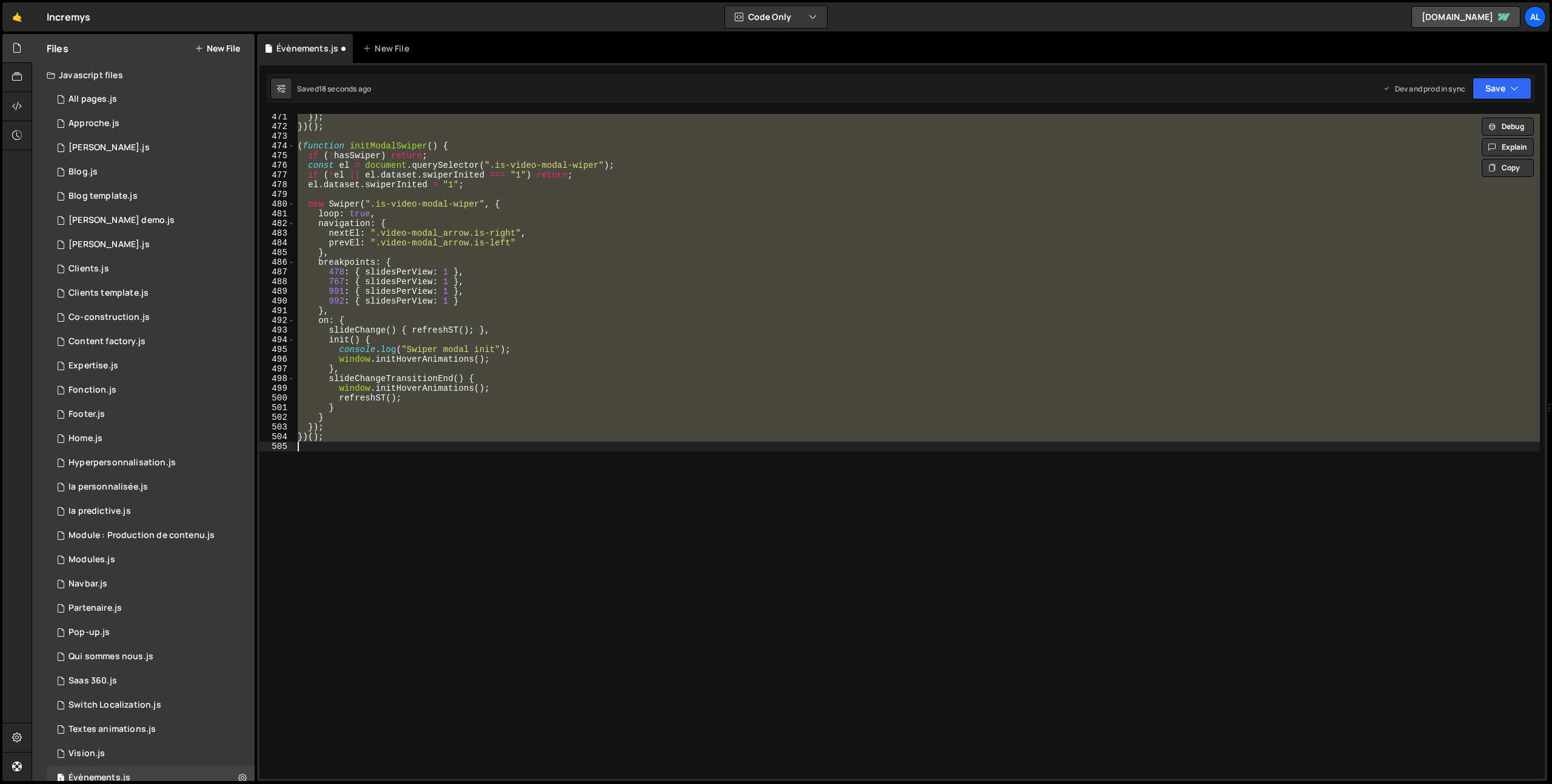
type textarea "///////"
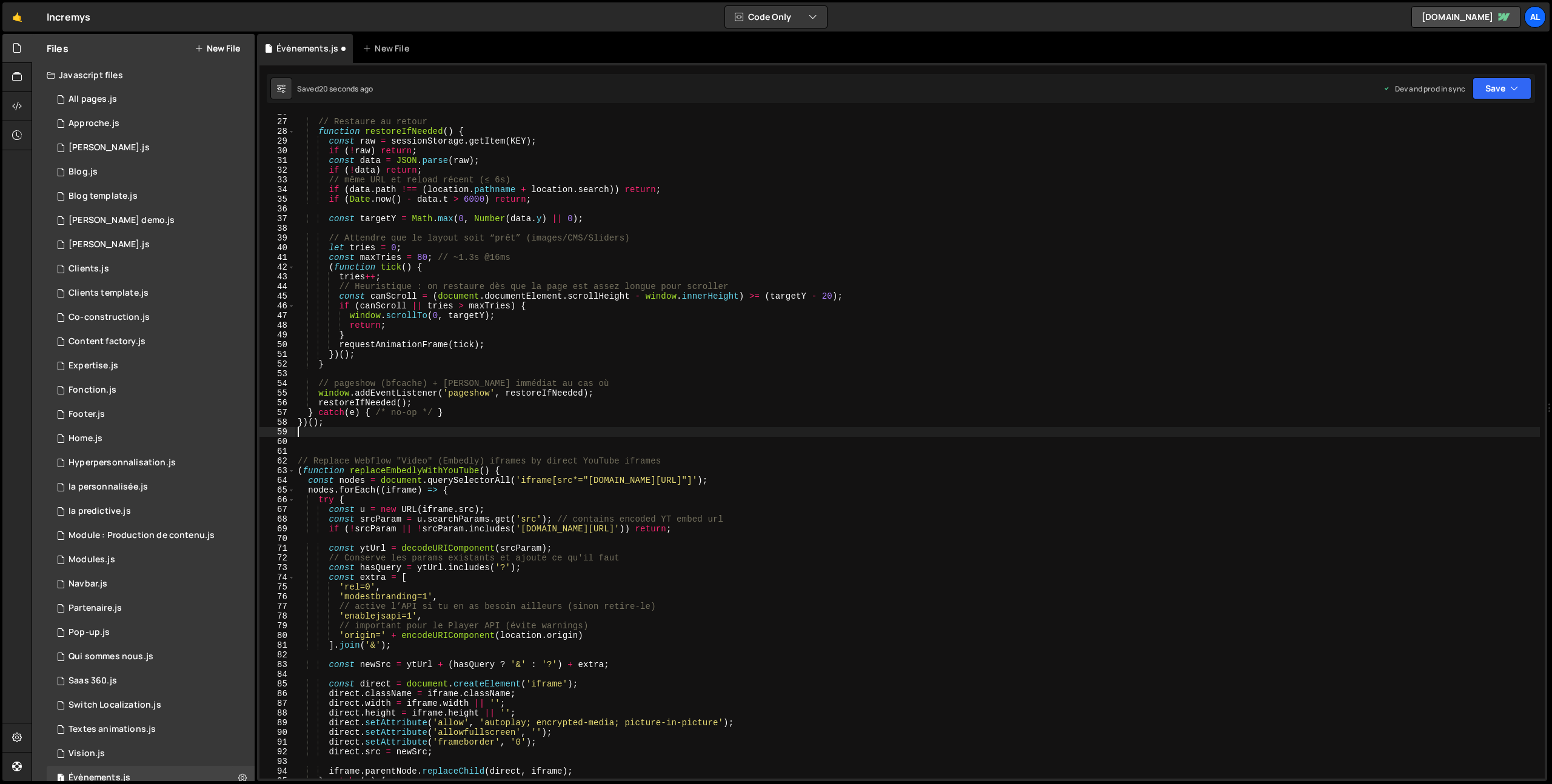
scroll to position [0, 0]
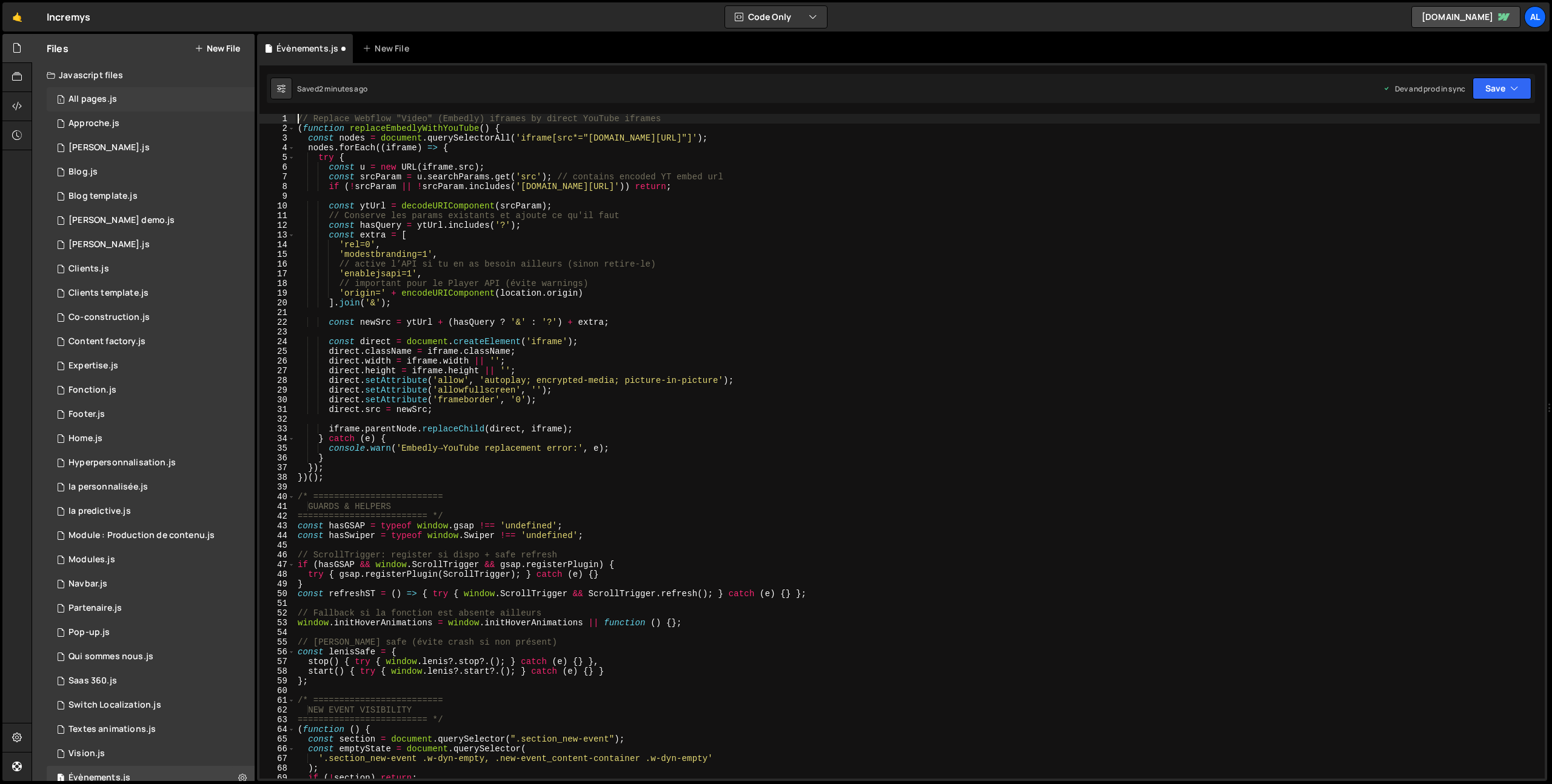
click at [102, 96] on div "All pages.js" at bounding box center [92, 99] width 48 height 11
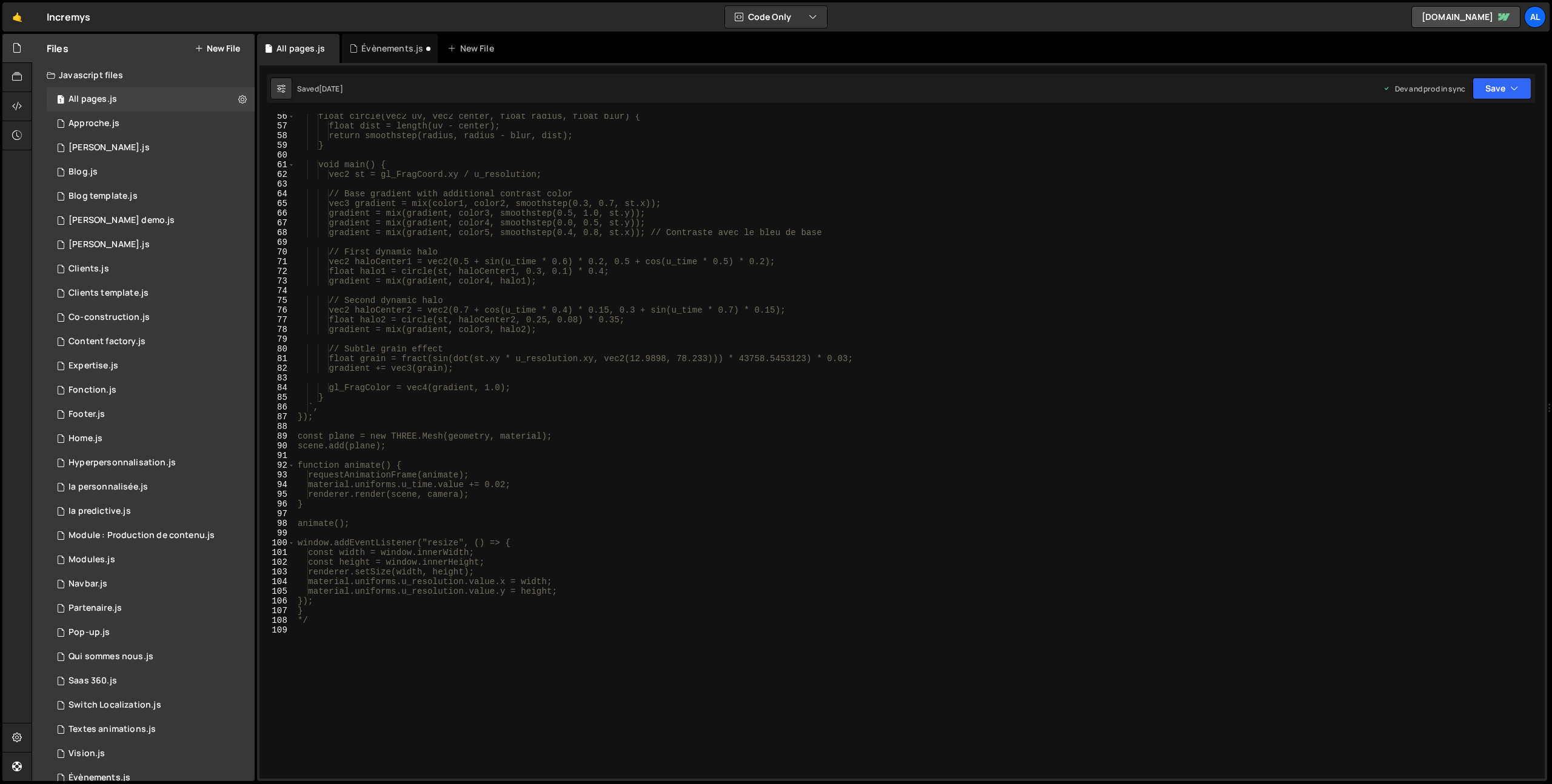
scroll to position [581, 0]
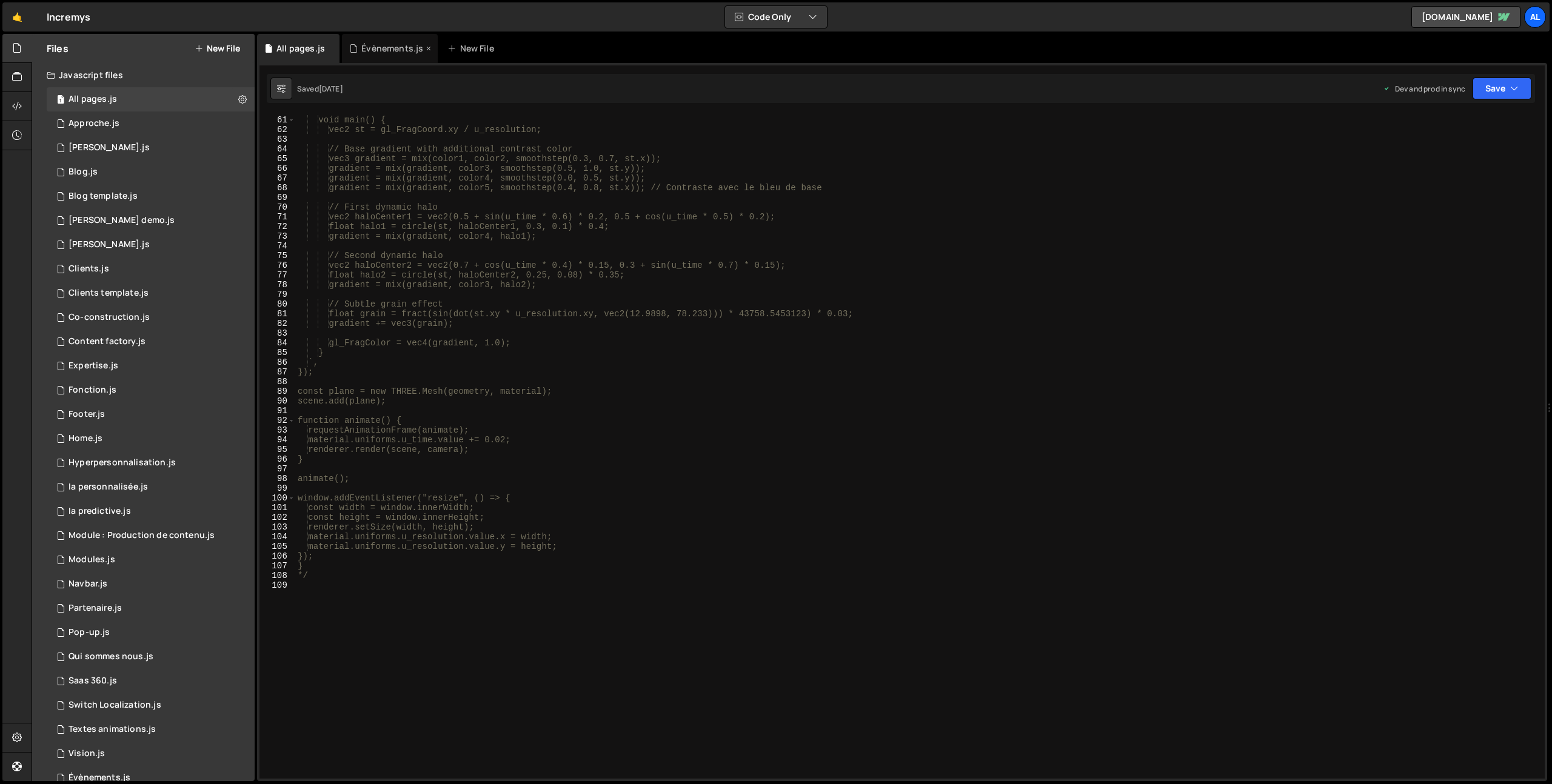
click at [365, 55] on div "Évènements.js" at bounding box center [390, 48] width 96 height 29
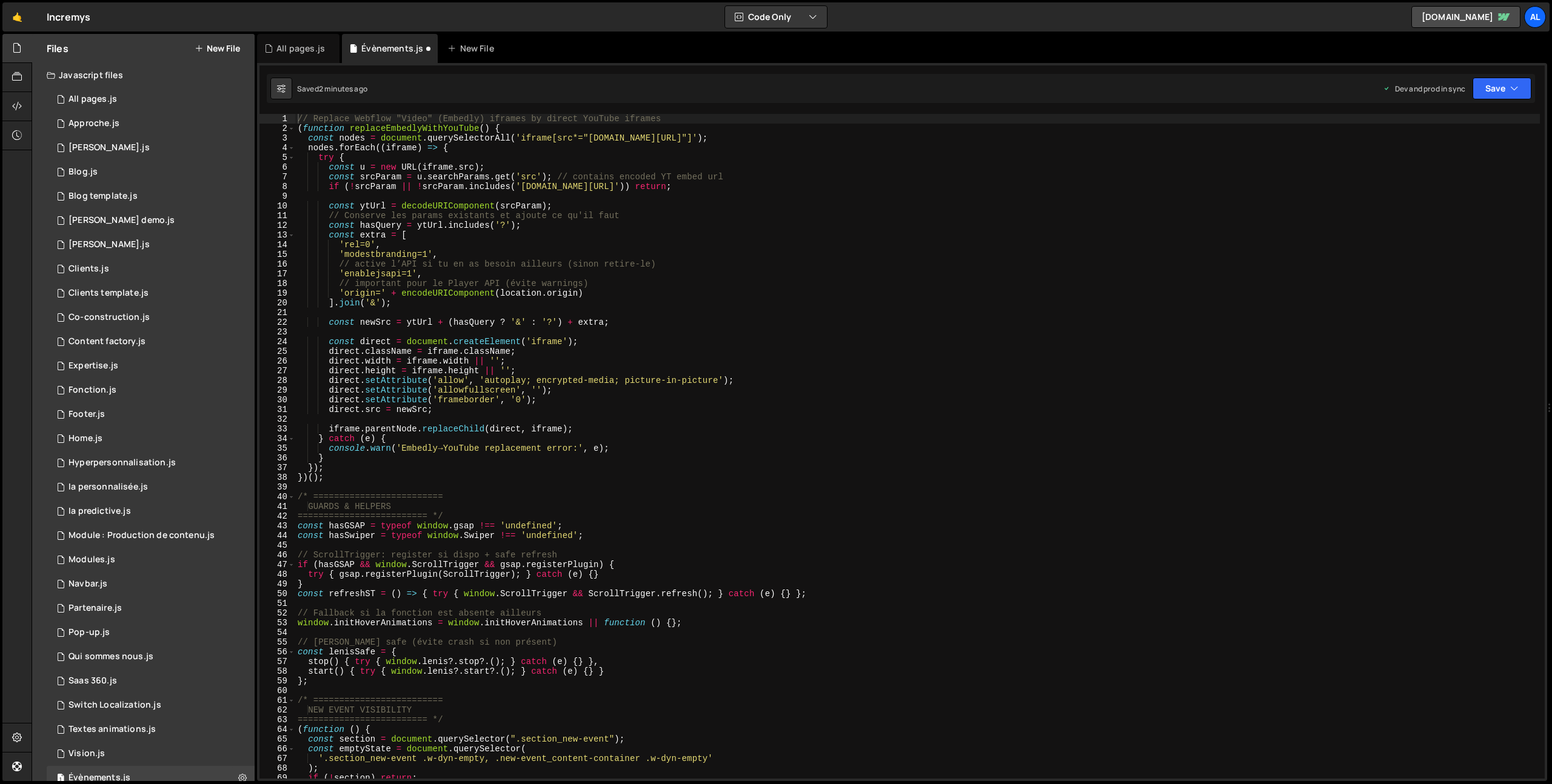
click at [302, 123] on div "// Replace Webflow "Video" (Embedly) iframes by direct YouTube iframes ( functi…" at bounding box center [918, 456] width 1245 height 684
click at [297, 119] on div "// Replace Webflow "Video" (Embedly) iframes by direct YouTube iframes ( functi…" at bounding box center [918, 456] width 1245 height 684
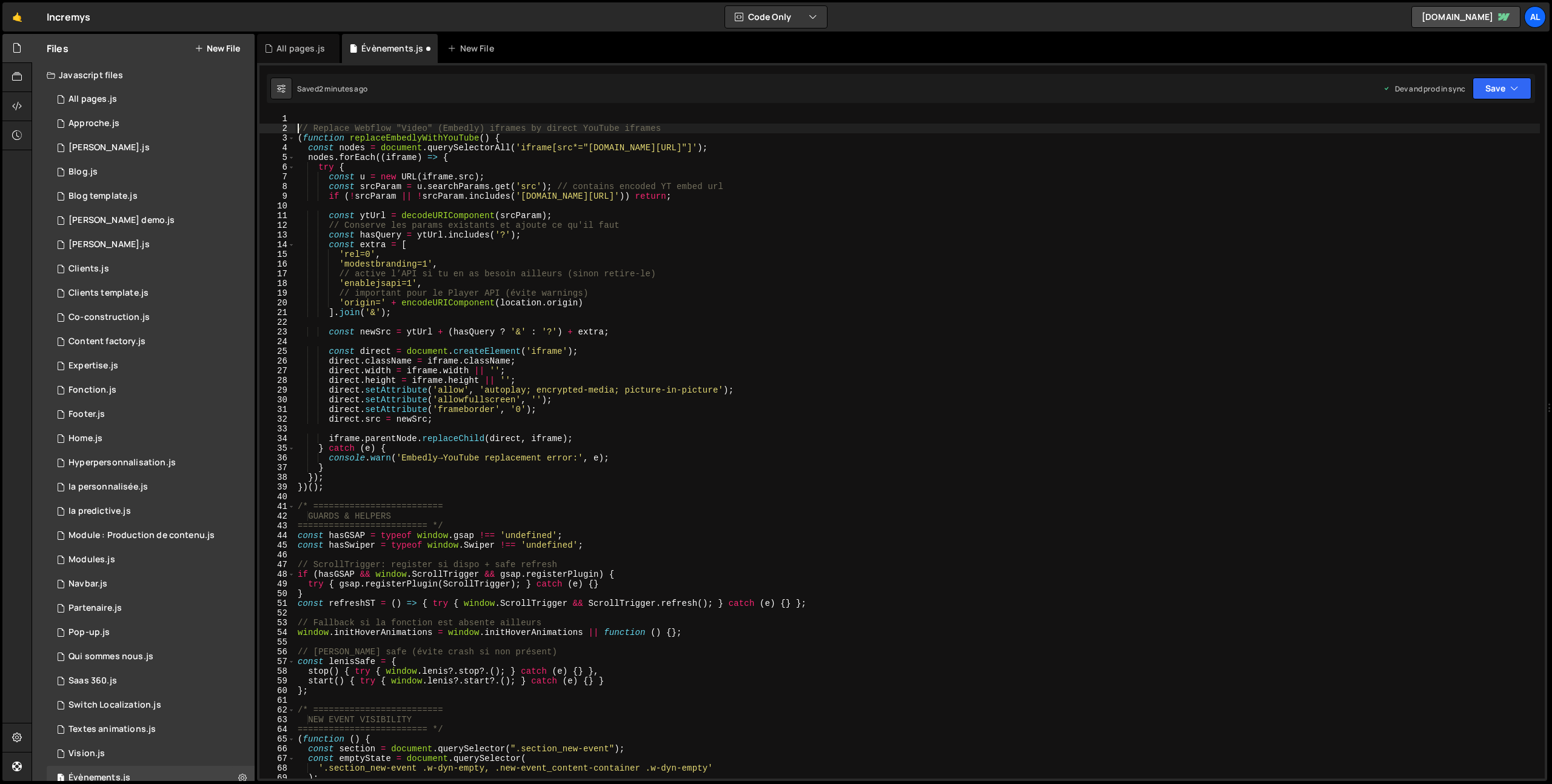
type textarea "// Replace Webflow "Video" (Embedly) iframes by direct YouTube iframes"
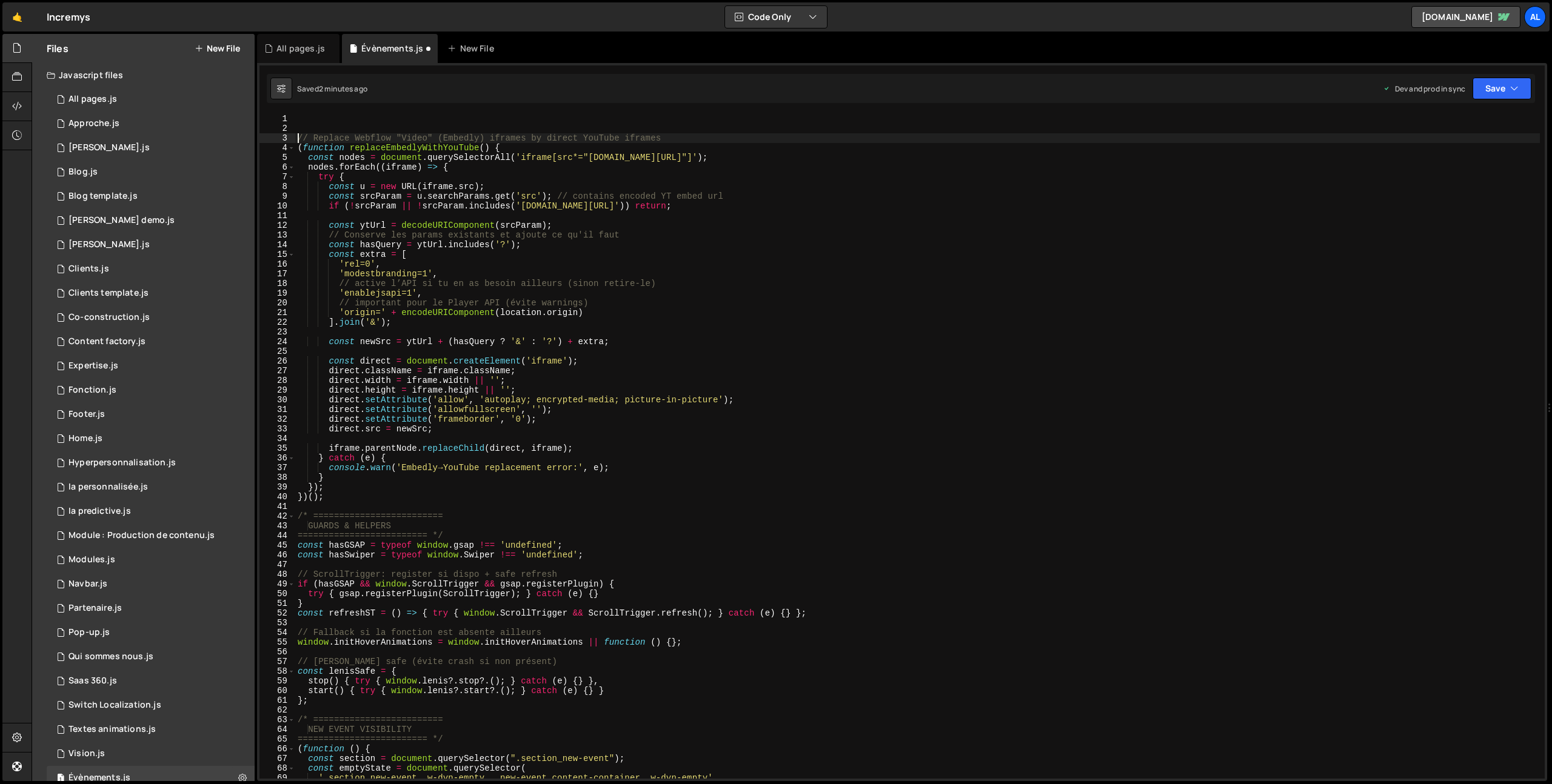
click at [355, 112] on div "// Replace Webflow "Video" (Embedly) iframes by direct YouTube iframes 1 2 3 4 …" at bounding box center [902, 422] width 1290 height 718
click at [319, 117] on div "// Replace Webflow "Video" (Embedly) iframes by direct YouTube iframes ( functi…" at bounding box center [918, 456] width 1245 height 684
paste textarea
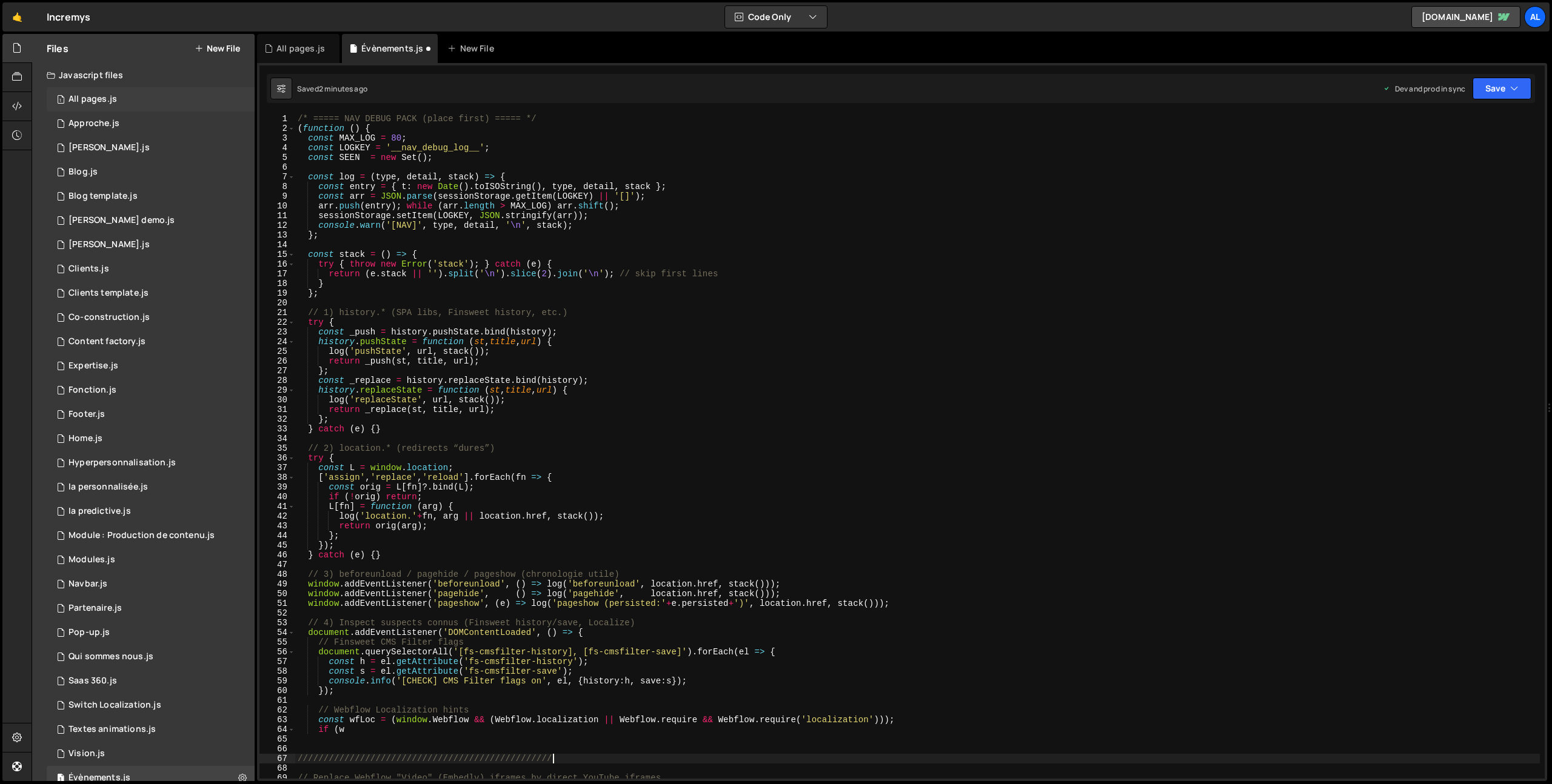
scroll to position [0, 19]
click at [1504, 96] on button "Save" at bounding box center [1502, 88] width 59 height 22
click at [1440, 166] on div "2 minutes ago" at bounding box center [1443, 170] width 48 height 10
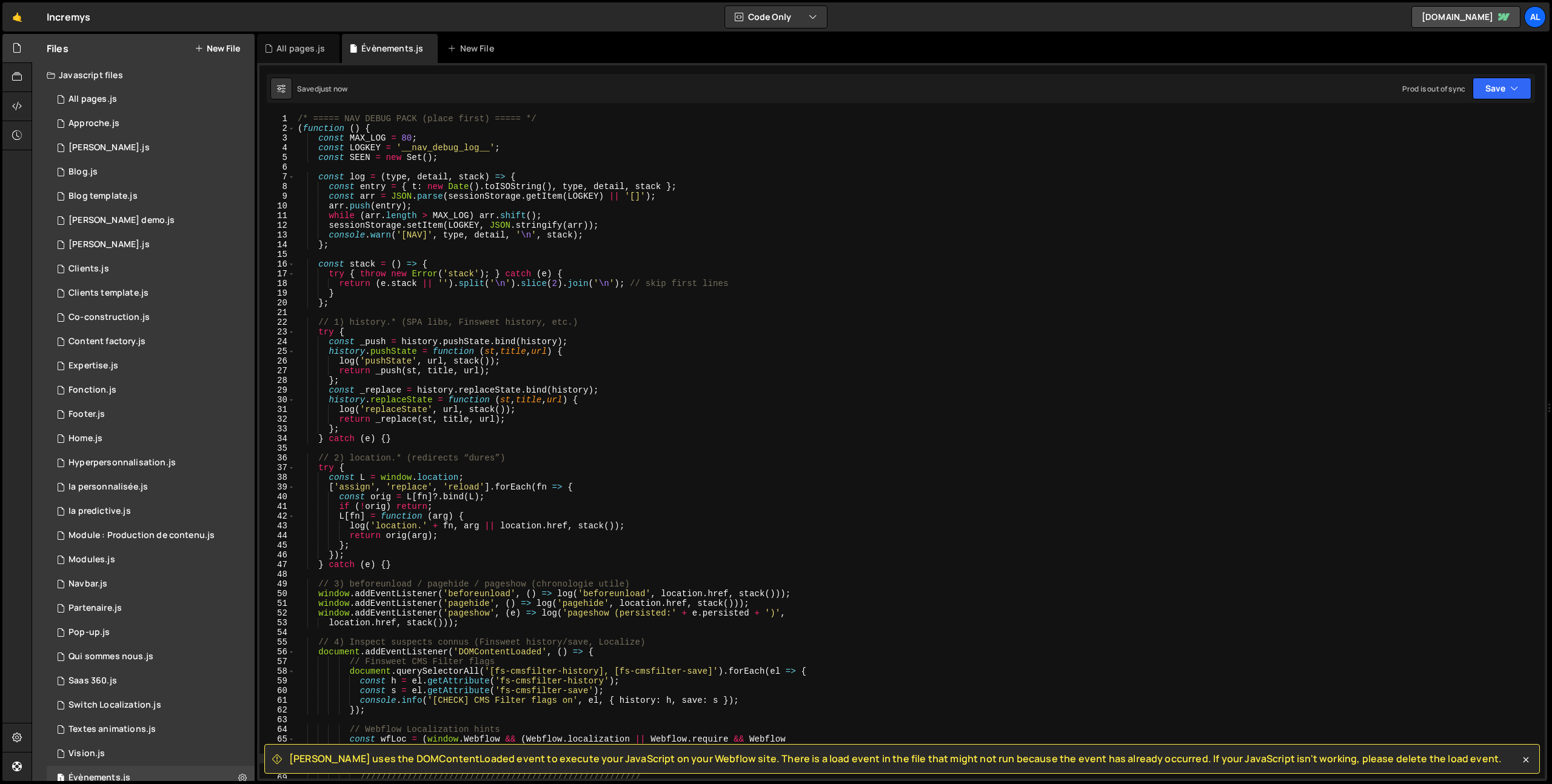
click at [303, 755] on span "Slater uses the DOMContentLoaded event to execute your JavaScript on your Webfl…" at bounding box center [895, 759] width 1213 height 13
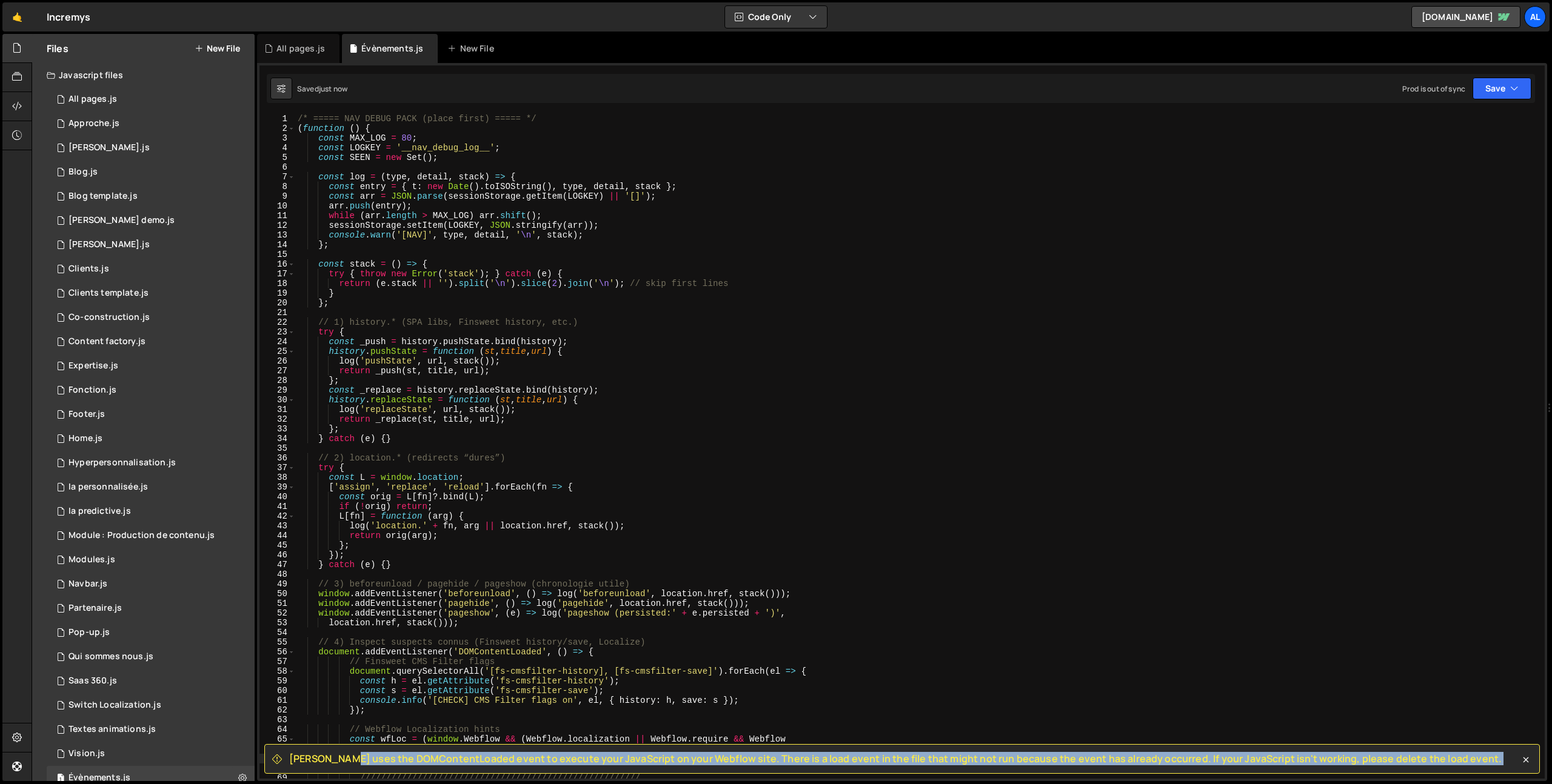
drag, startPoint x: 303, startPoint y: 755, endPoint x: 1437, endPoint y: 761, distance: 1134.0
click at [1437, 761] on div "Slater uses the DOMContentLoaded event to execute your JavaScript on your Webfl…" at bounding box center [902, 759] width 1276 height 29
copy div "Slater uses the DOMContentLoaded event to execute your JavaScript on your Webfl…"
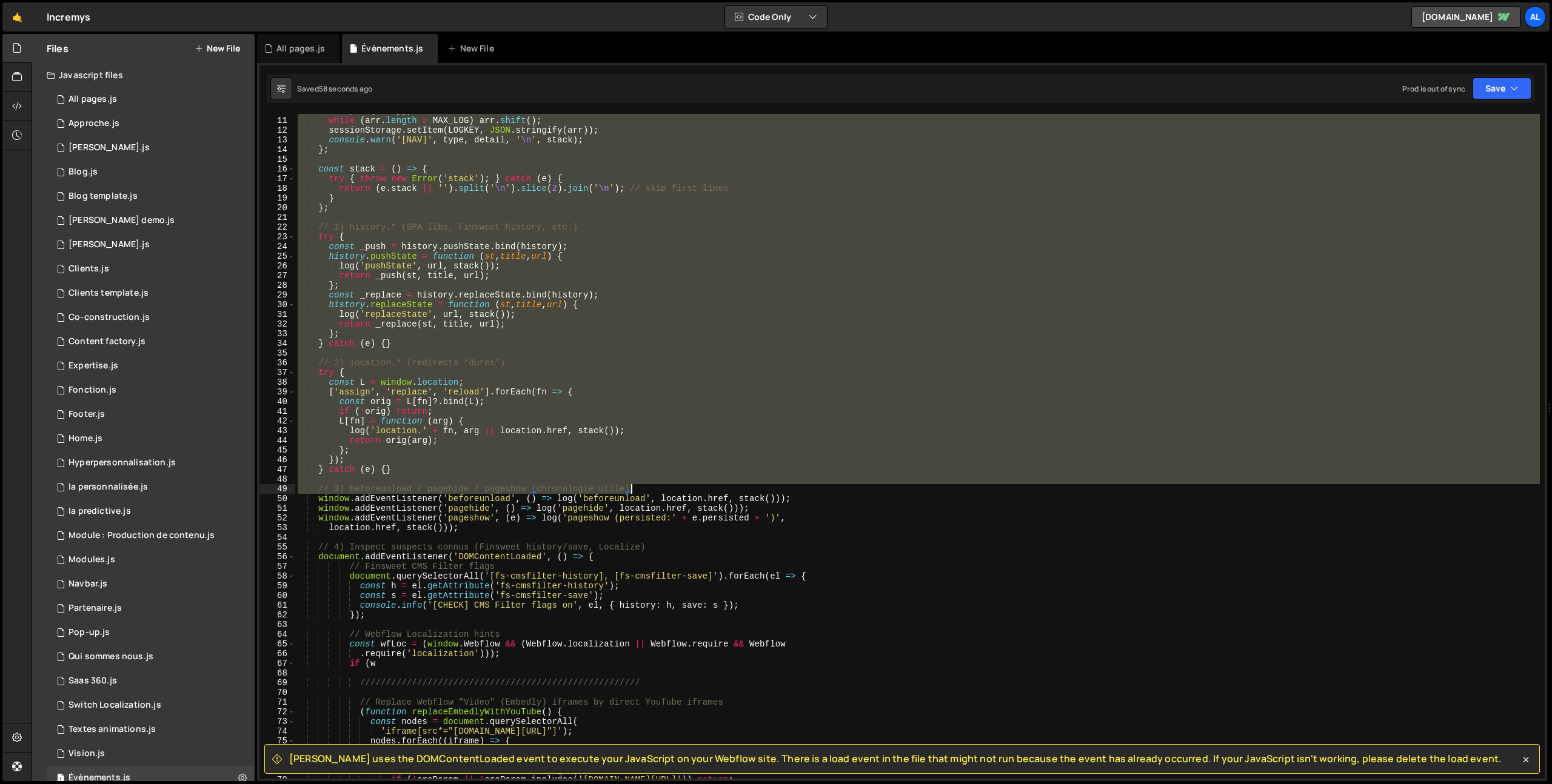
scroll to position [168, 0]
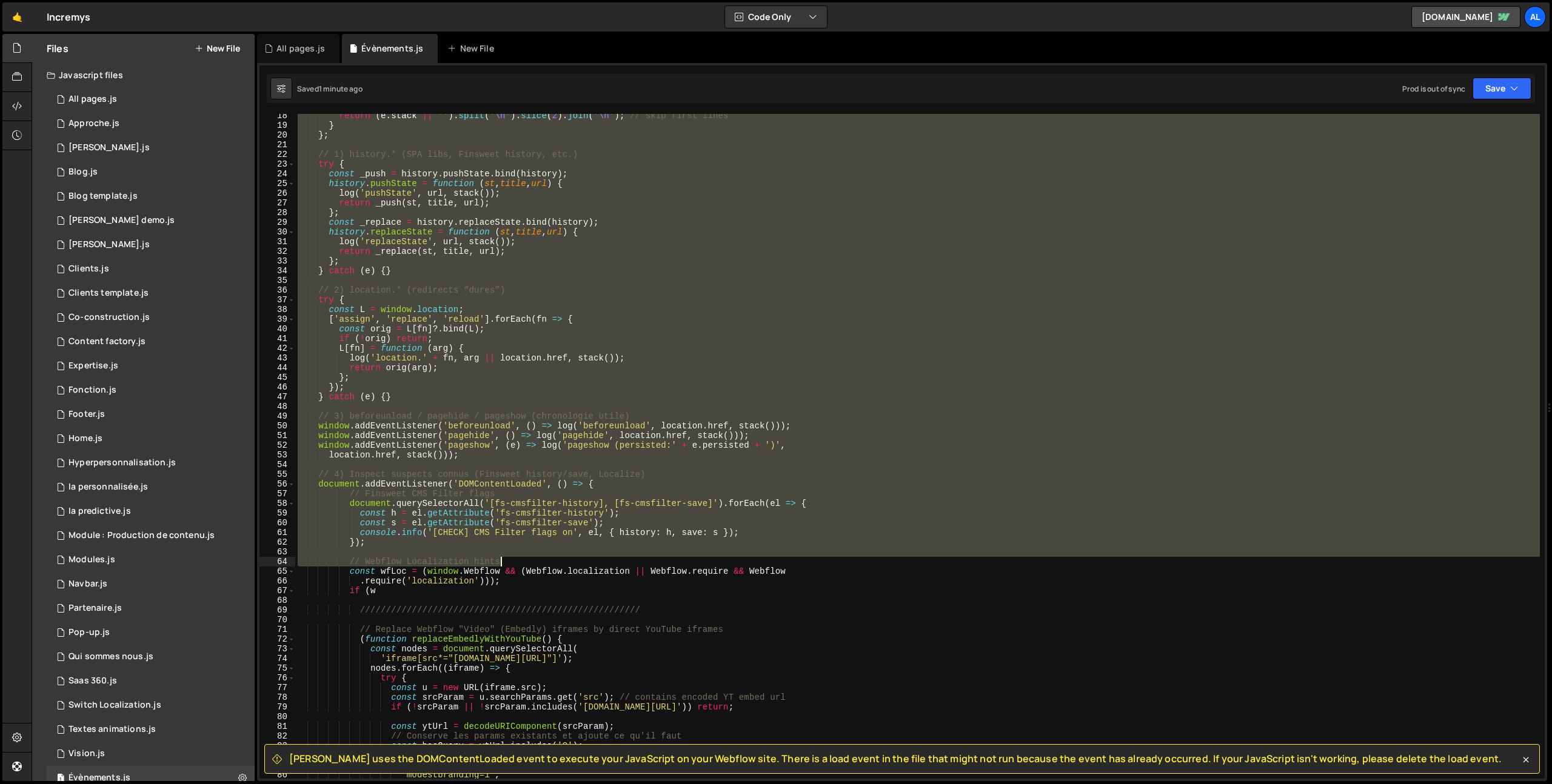
drag, startPoint x: 300, startPoint y: 120, endPoint x: 631, endPoint y: 557, distance: 548.2
click at [631, 557] on div "return ( e . stack || '' ) . split ( ' \n ' ) . slice ( 2 ) . join ( ' \n ' ) ;…" at bounding box center [918, 453] width 1245 height 684
type textarea "})();"
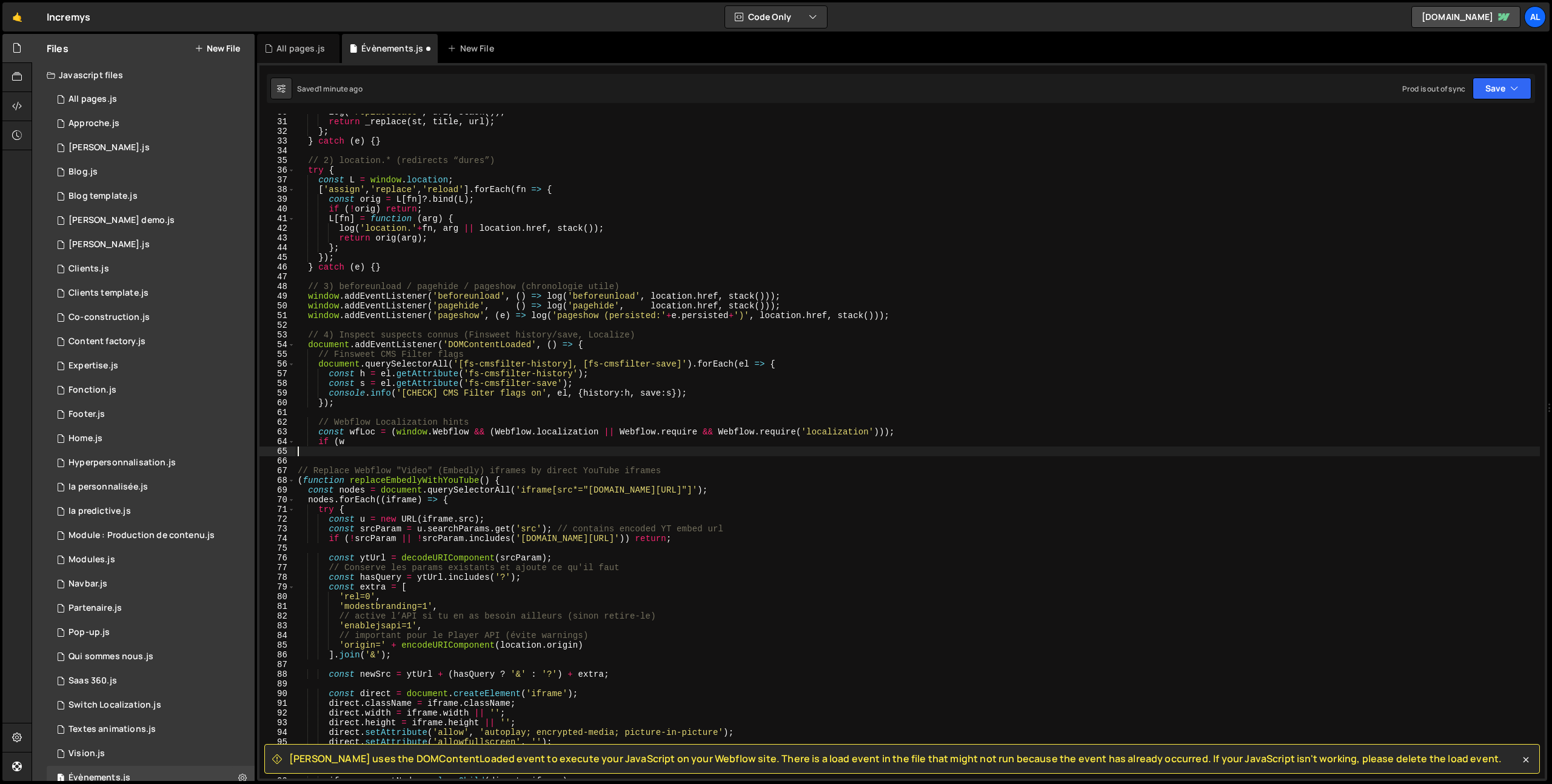
scroll to position [0, 0]
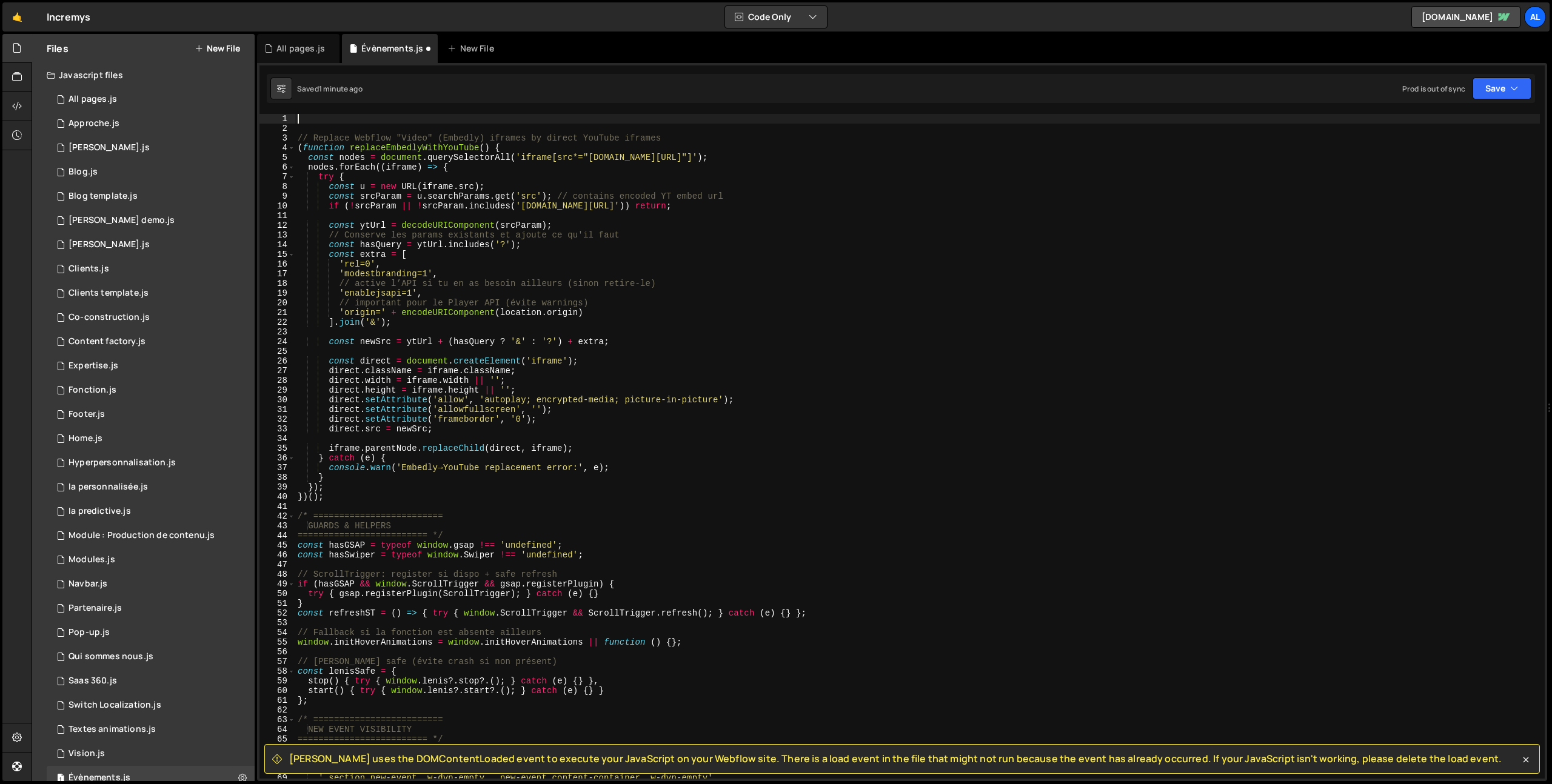
click at [307, 119] on div "// Replace Webflow "Video" (Embedly) iframes by direct YouTube iframes ( functi…" at bounding box center [918, 456] width 1245 height 684
paste textarea
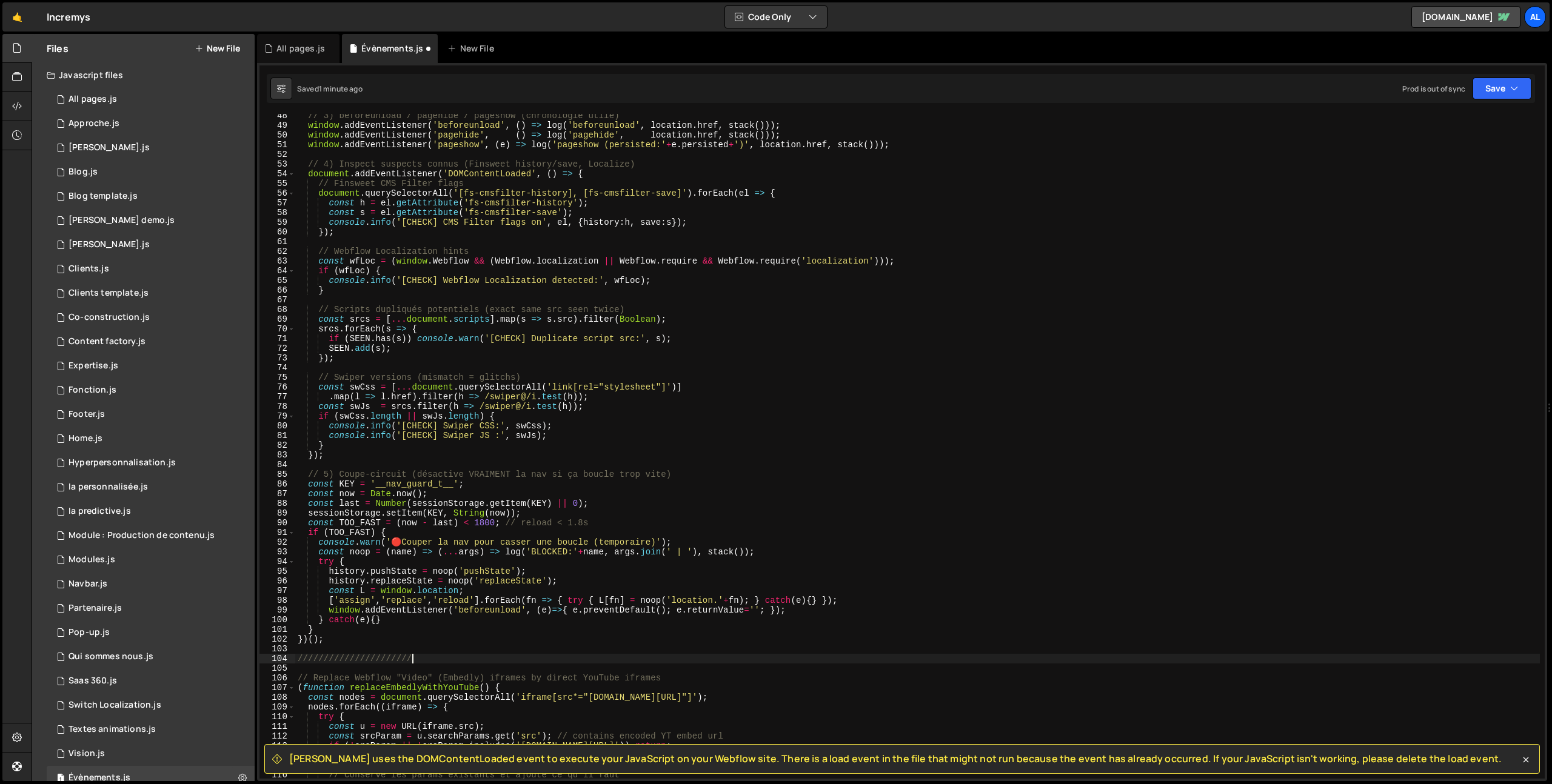
scroll to position [0, 7]
click at [1496, 88] on button "Save" at bounding box center [1502, 88] width 59 height 22
click at [1448, 167] on div "4 minutes ago" at bounding box center [1443, 170] width 48 height 10
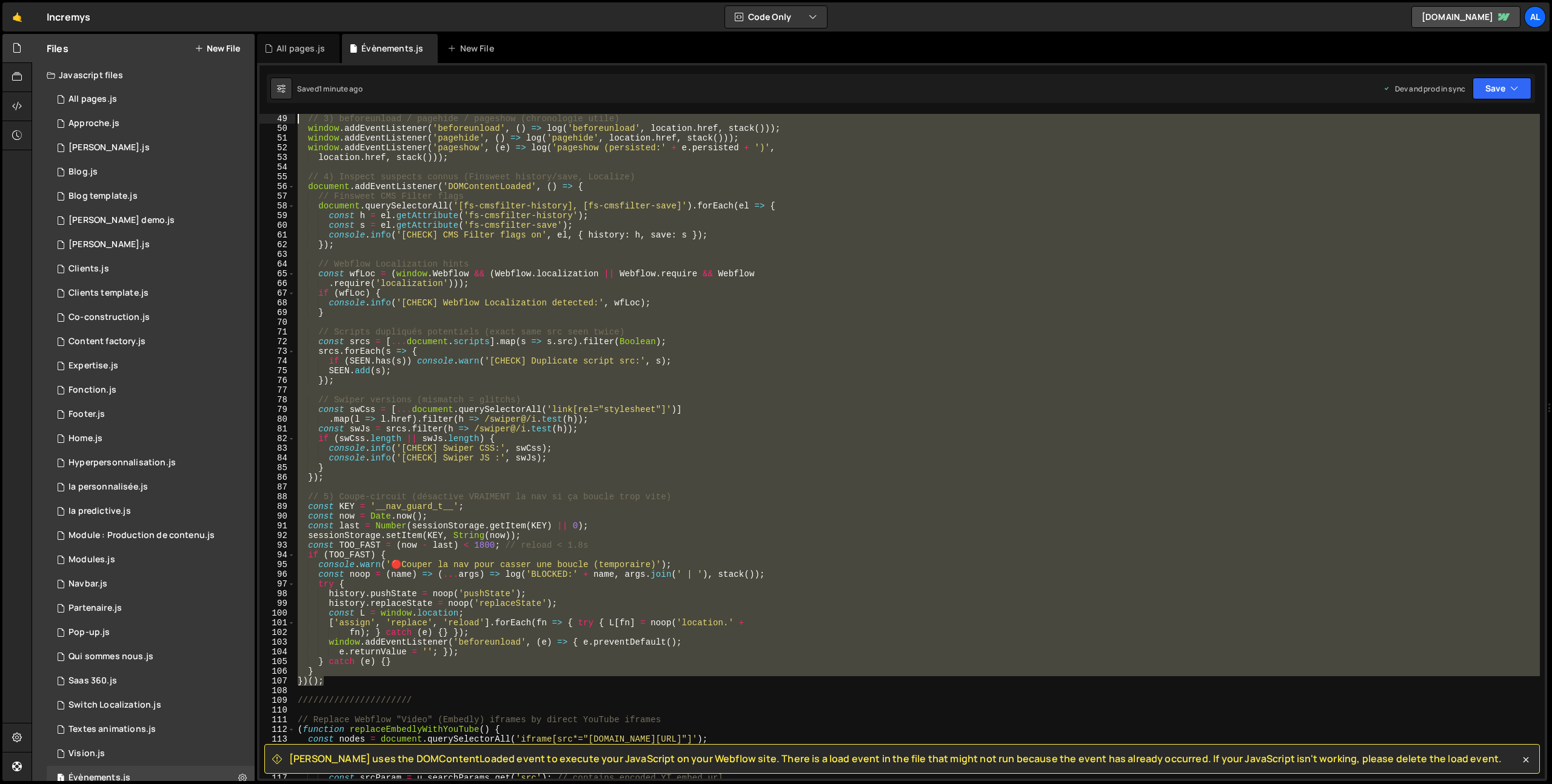
scroll to position [0, 0]
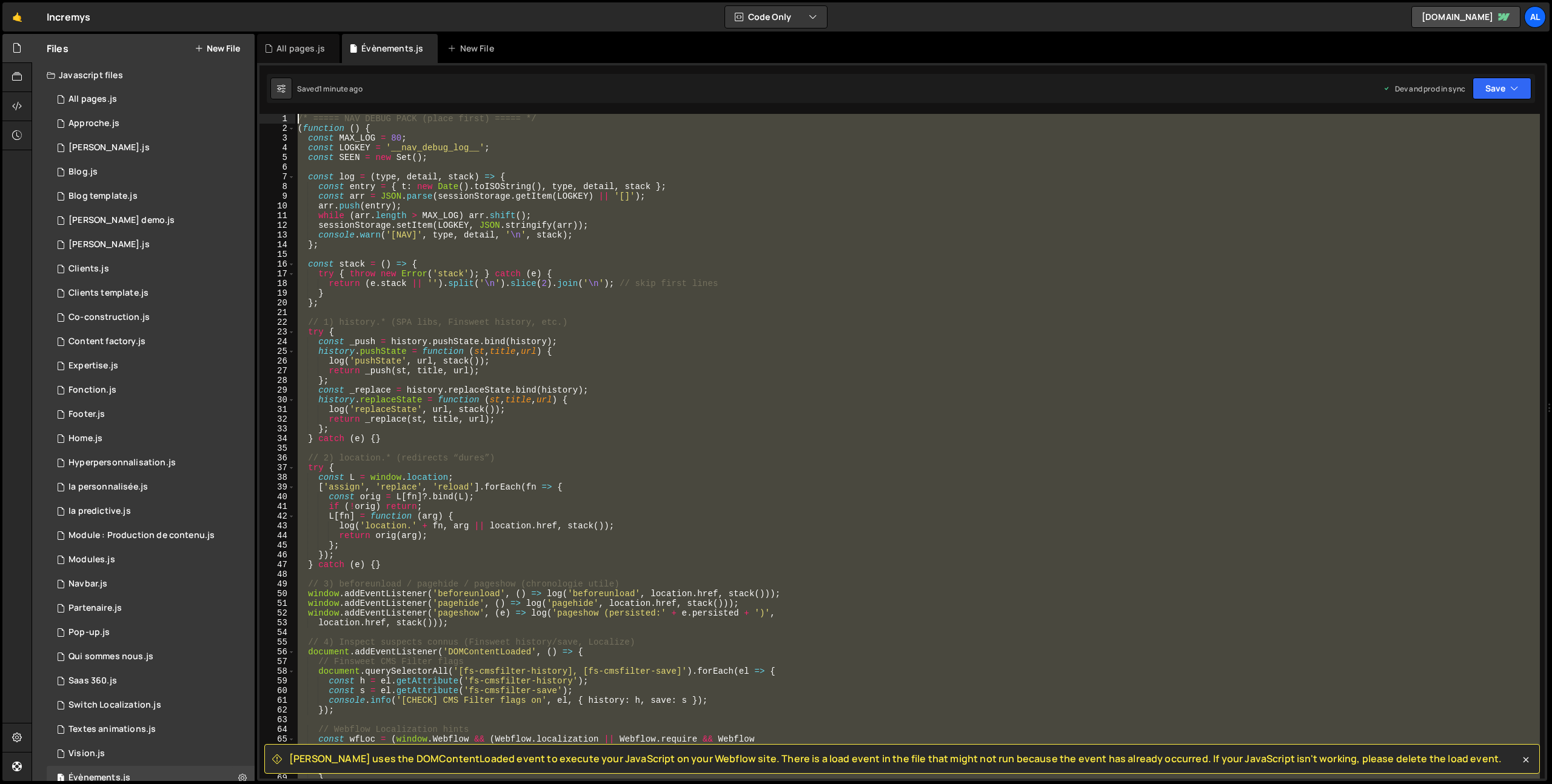
drag, startPoint x: 332, startPoint y: 631, endPoint x: 282, endPoint y: 1, distance: 632.0
click at [282, 1] on div "Hold on a sec... Are you certain you wish to leave this page? Any changes you'v…" at bounding box center [776, 392] width 1552 height 784
type textarea "/* ===== NAV DEBUG PACK (place first) ===== */ (function () {"
paste textarea
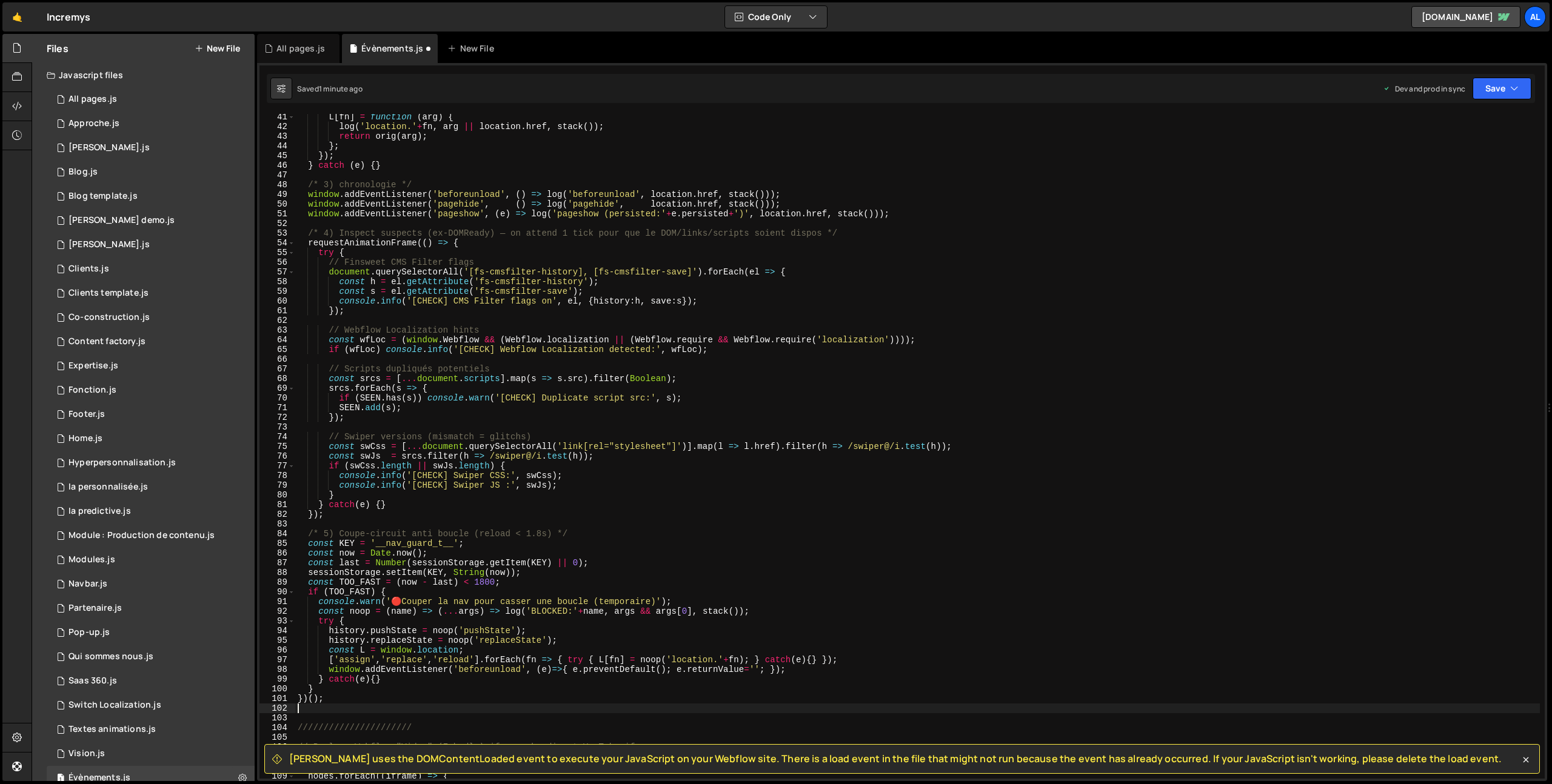
scroll to position [435, 0]
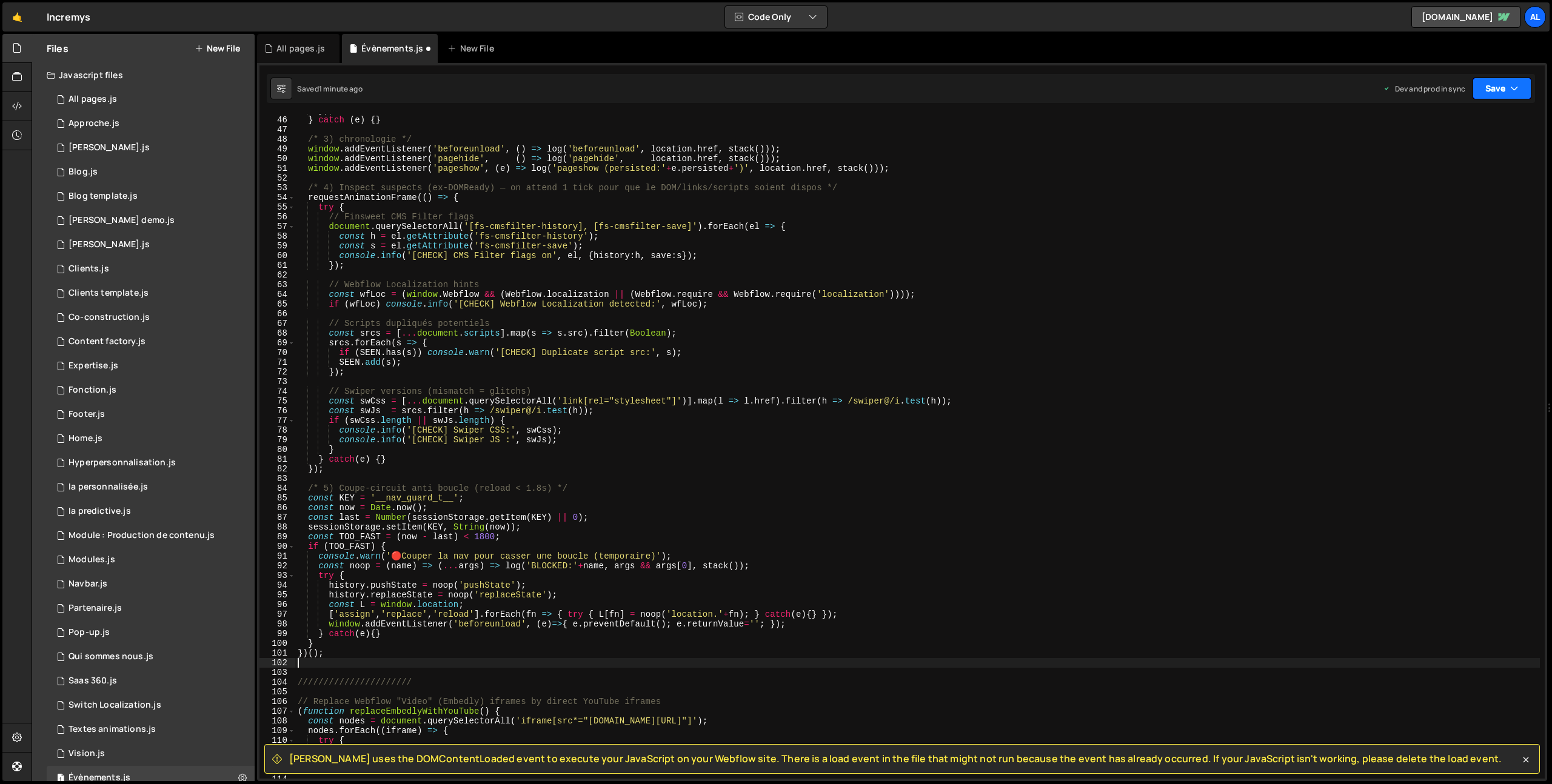
click at [1512, 93] on icon "button" at bounding box center [1515, 88] width 9 height 12
click at [1434, 169] on div "1 minute ago" at bounding box center [1440, 170] width 42 height 10
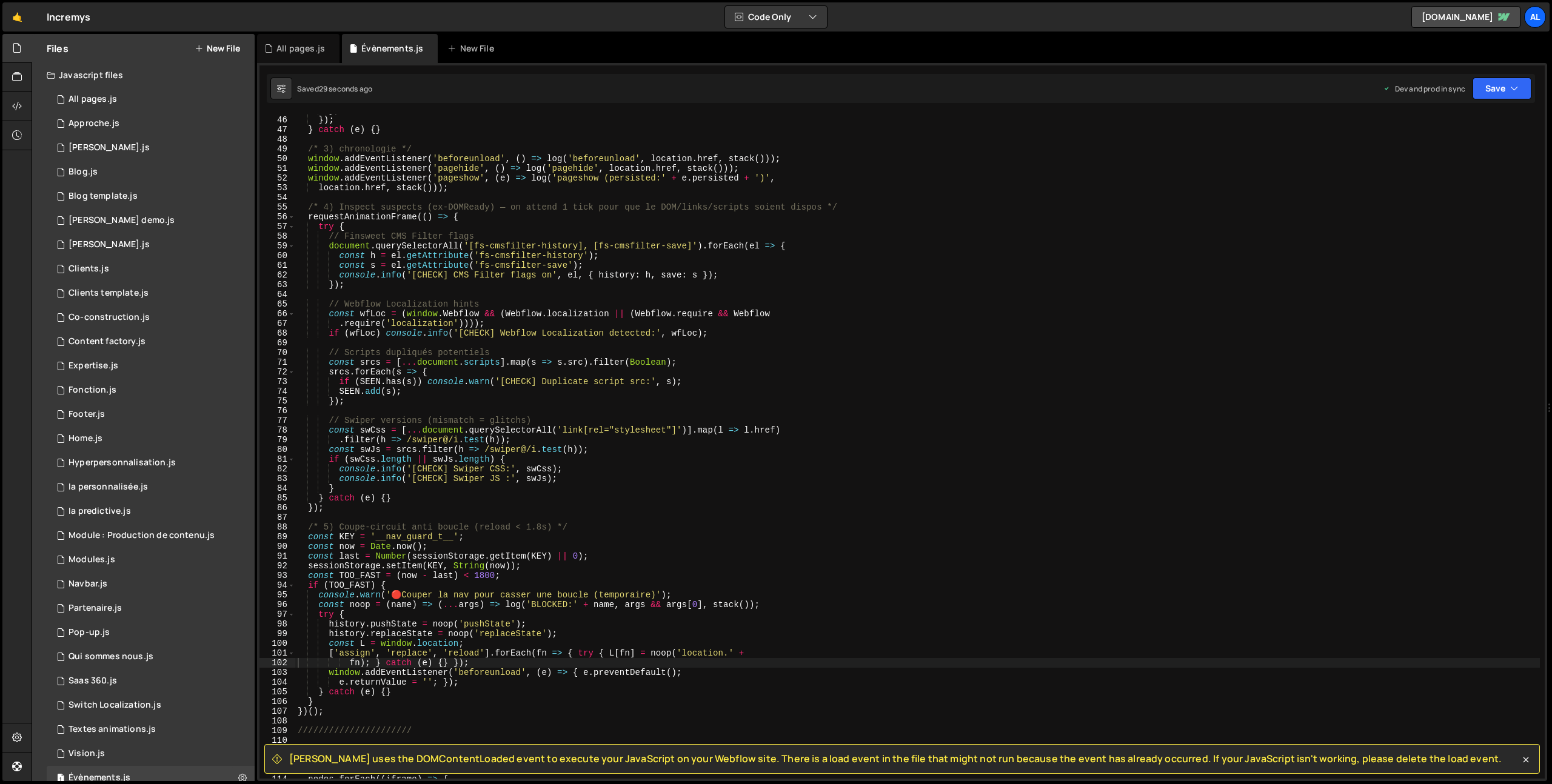
scroll to position [493, 0]
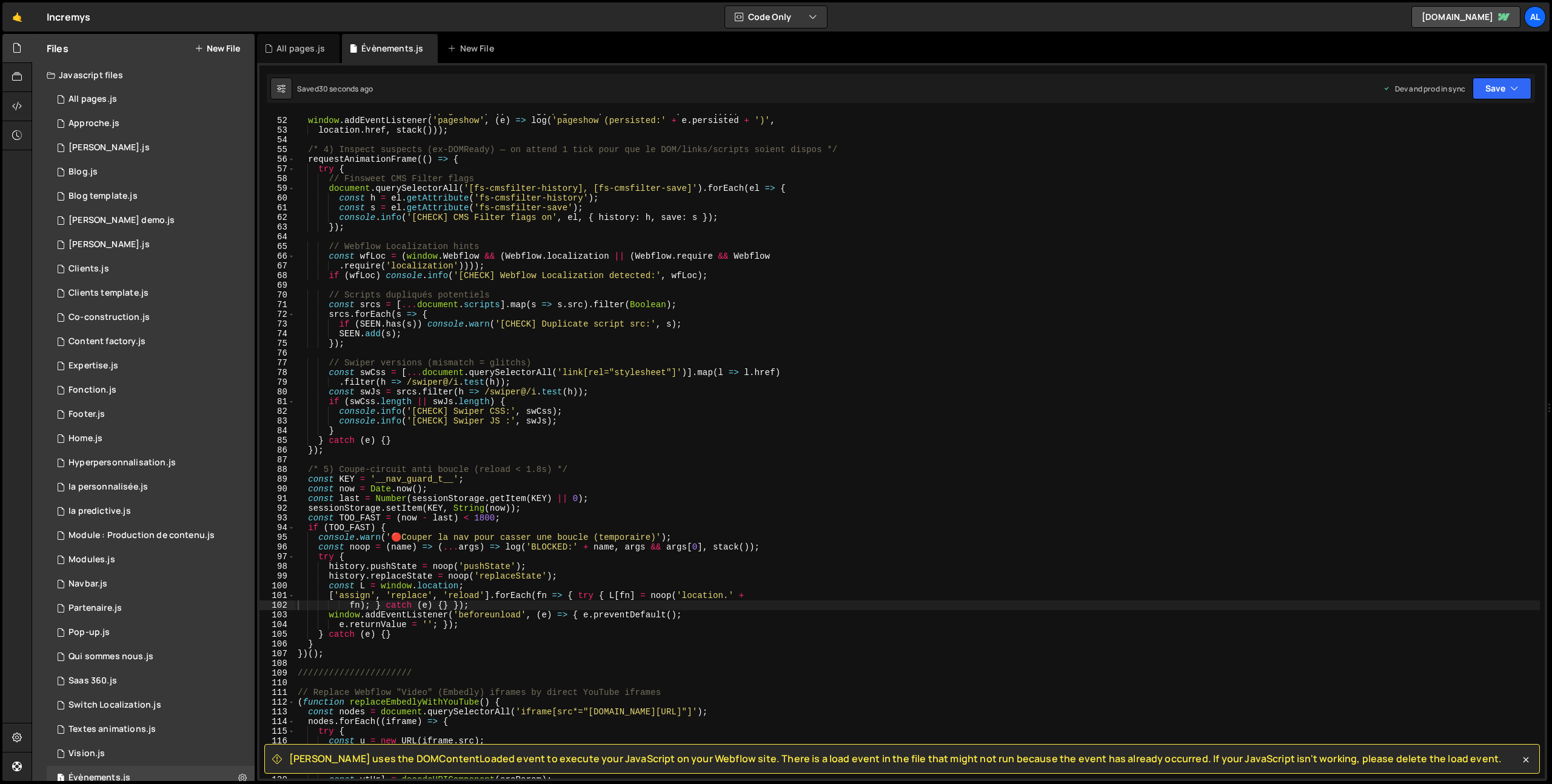
drag, startPoint x: 319, startPoint y: 660, endPoint x: 323, endPoint y: 652, distance: 8.9
click at [318, 659] on div "window . addEventListener ( 'pagehide' , ( ) => log ( 'pagehide' , location . h…" at bounding box center [918, 448] width 1245 height 684
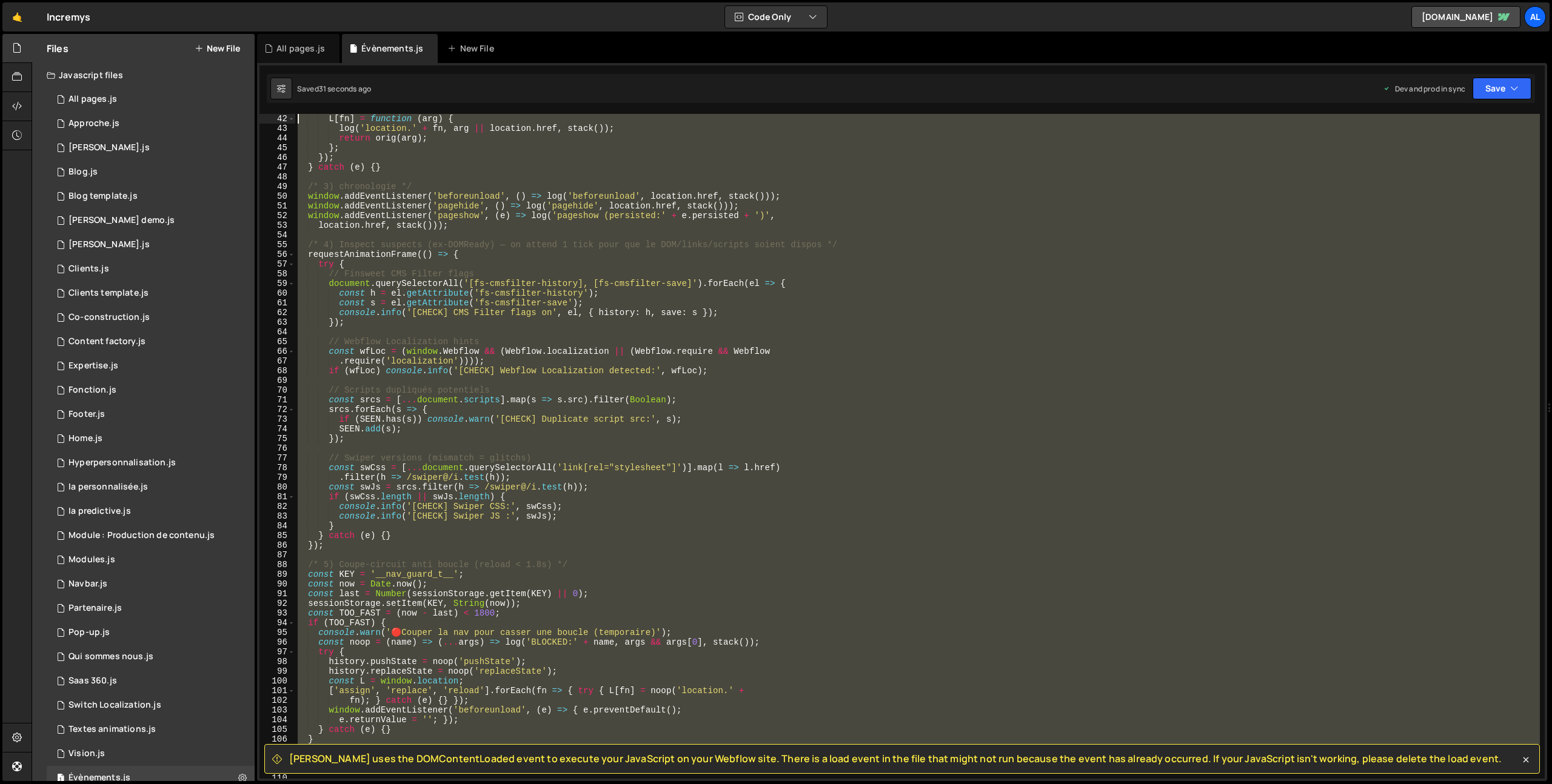
scroll to position [0, 0]
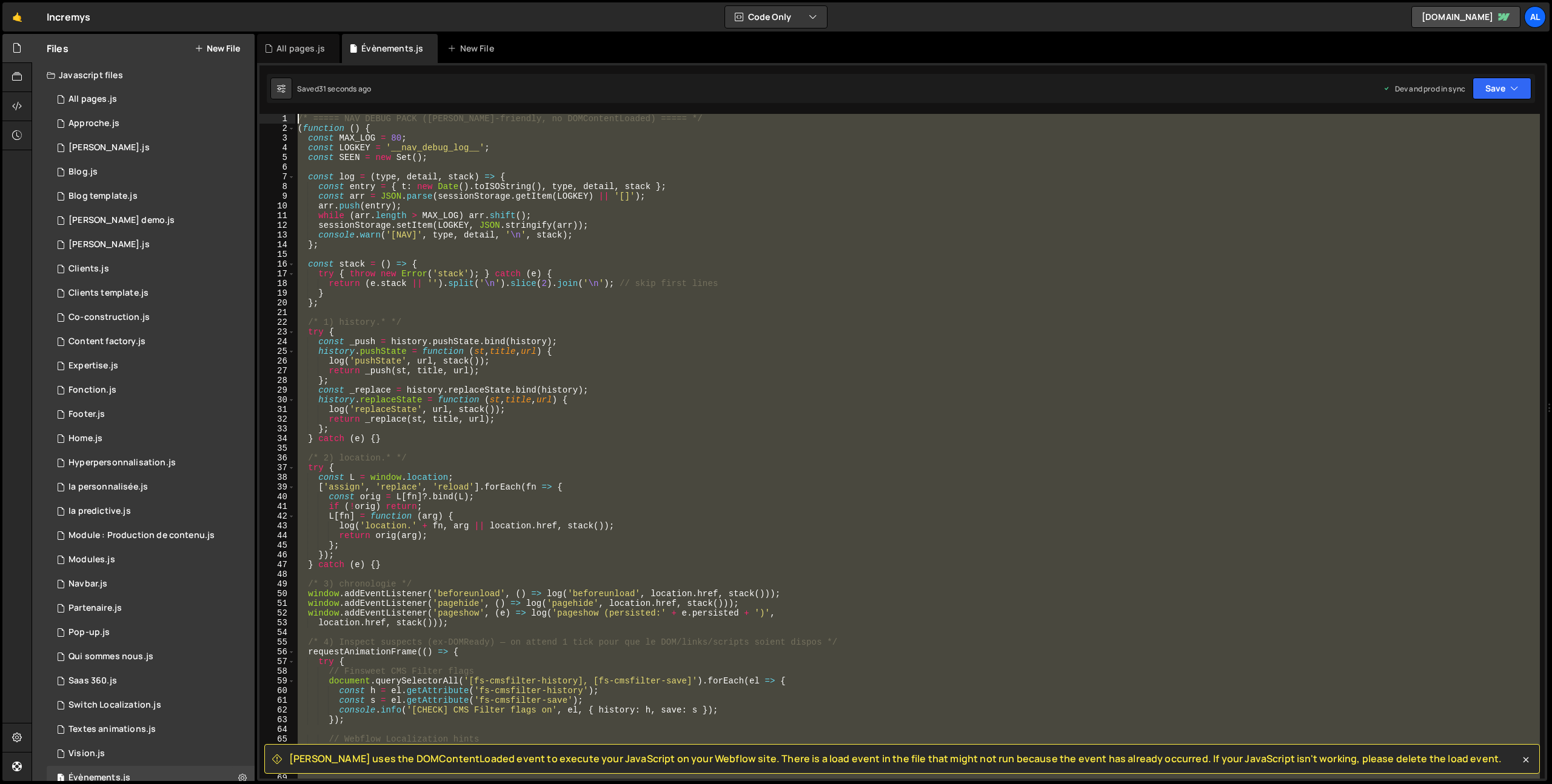
drag, startPoint x: 307, startPoint y: 634, endPoint x: 167, endPoint y: -80, distance: 727.6
click at [167, 0] on html "Projects Community Library Blog al Your current team is alpIDweb Projects Your …" at bounding box center [776, 392] width 1552 height 784
type textarea "/* ===== NAV DEBUG PACK (Slater-friendly, no DOMContentLoaded) ===== */ (functi…"
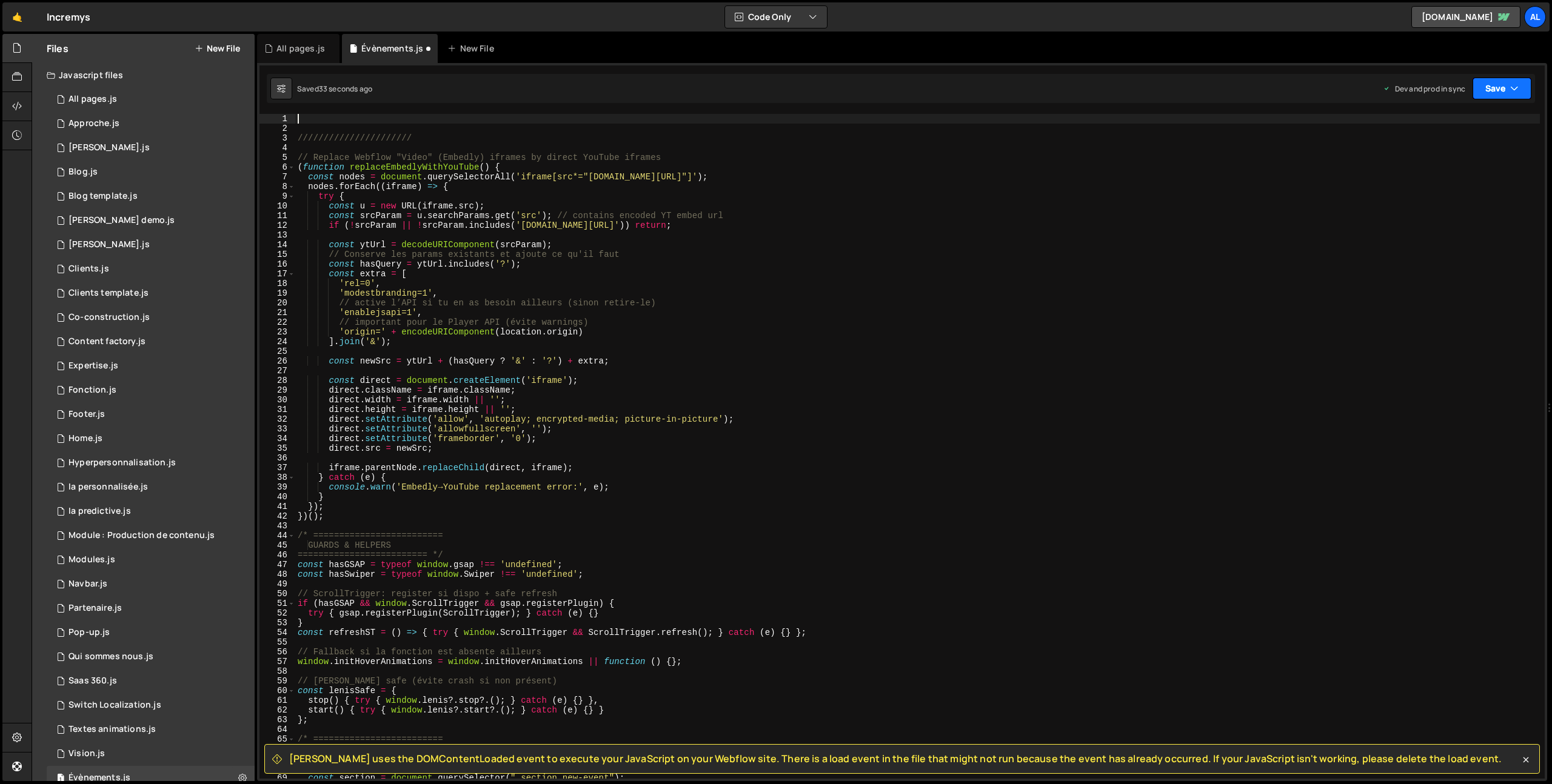
click at [1498, 90] on button "Save" at bounding box center [1502, 88] width 59 height 22
click at [1456, 158] on div "Save to Production S" at bounding box center [1461, 157] width 126 height 12
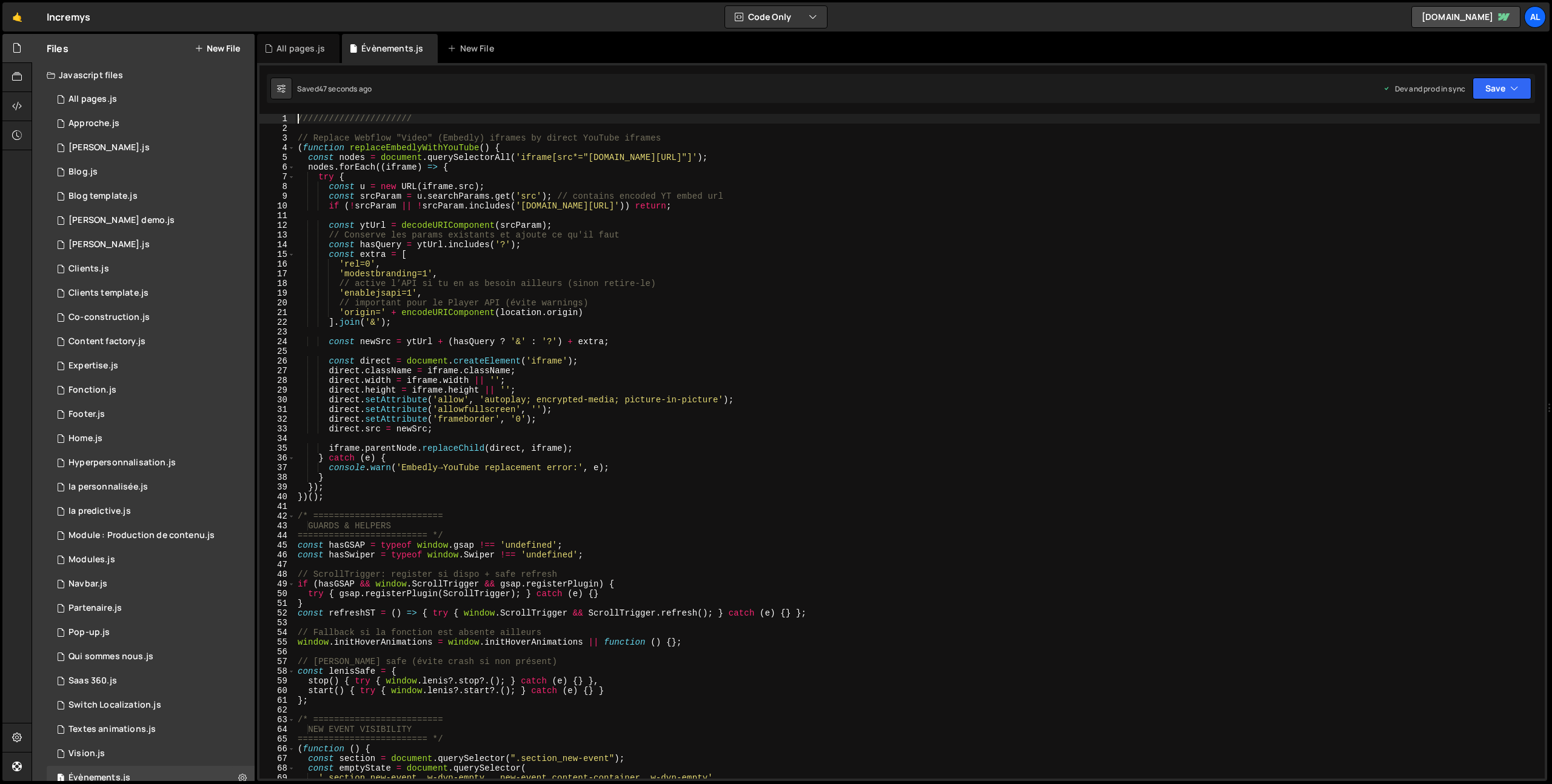
click at [298, 117] on div "////////////////////// // Replace Webflow "Video" (Embedly) iframes by direct Y…" at bounding box center [918, 456] width 1245 height 684
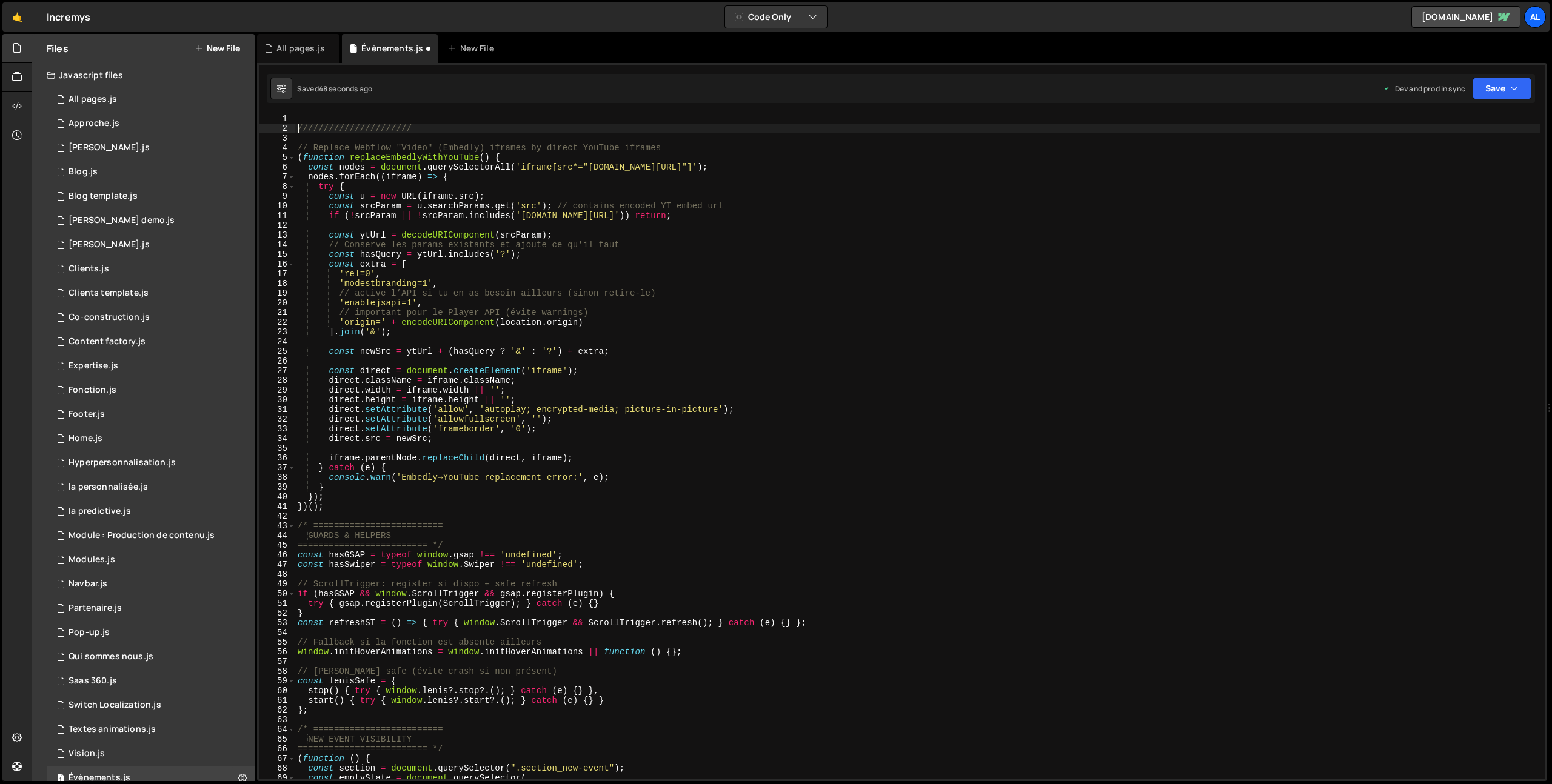
type textarea "//////////////////////"
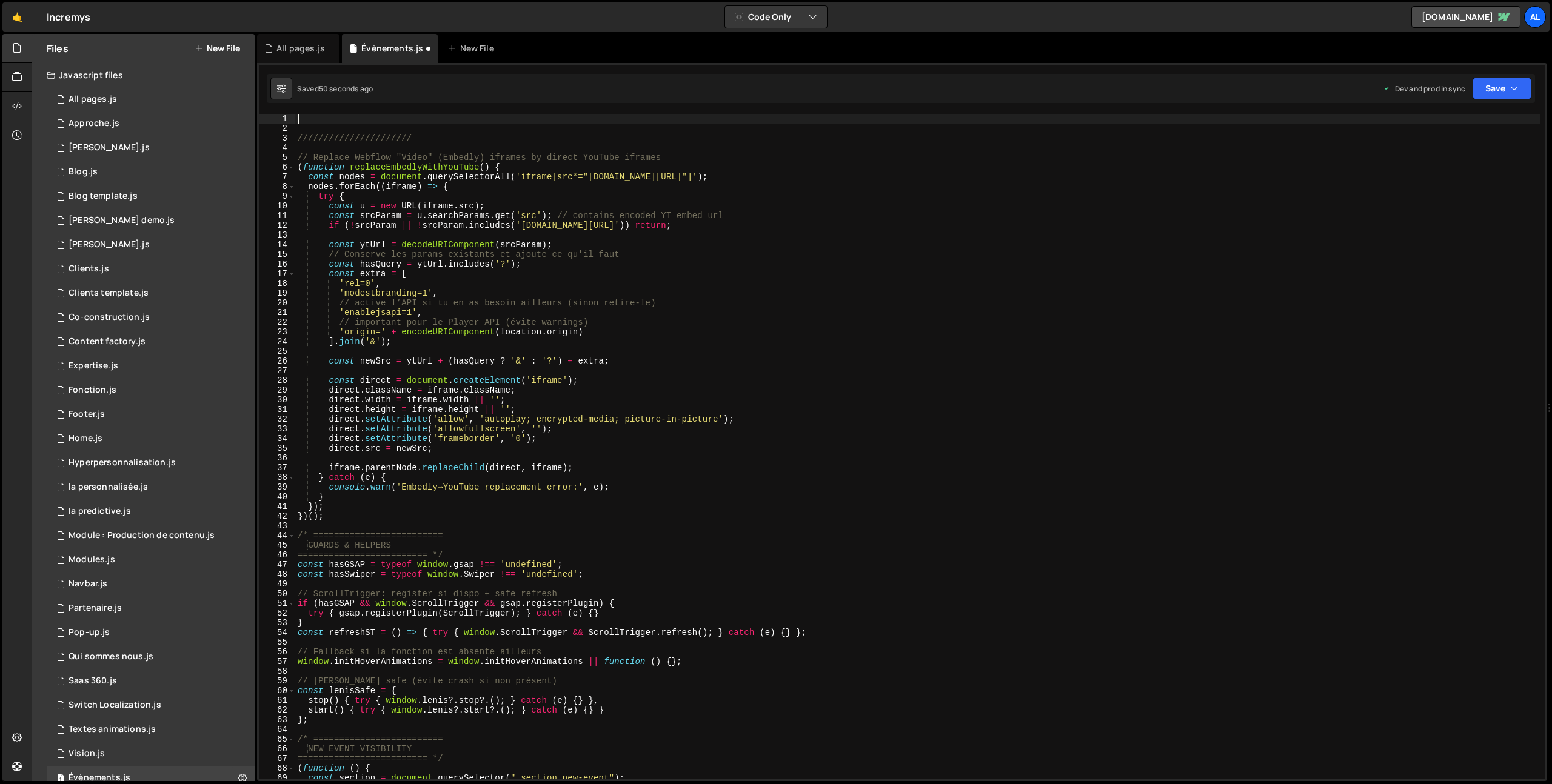
paste textarea
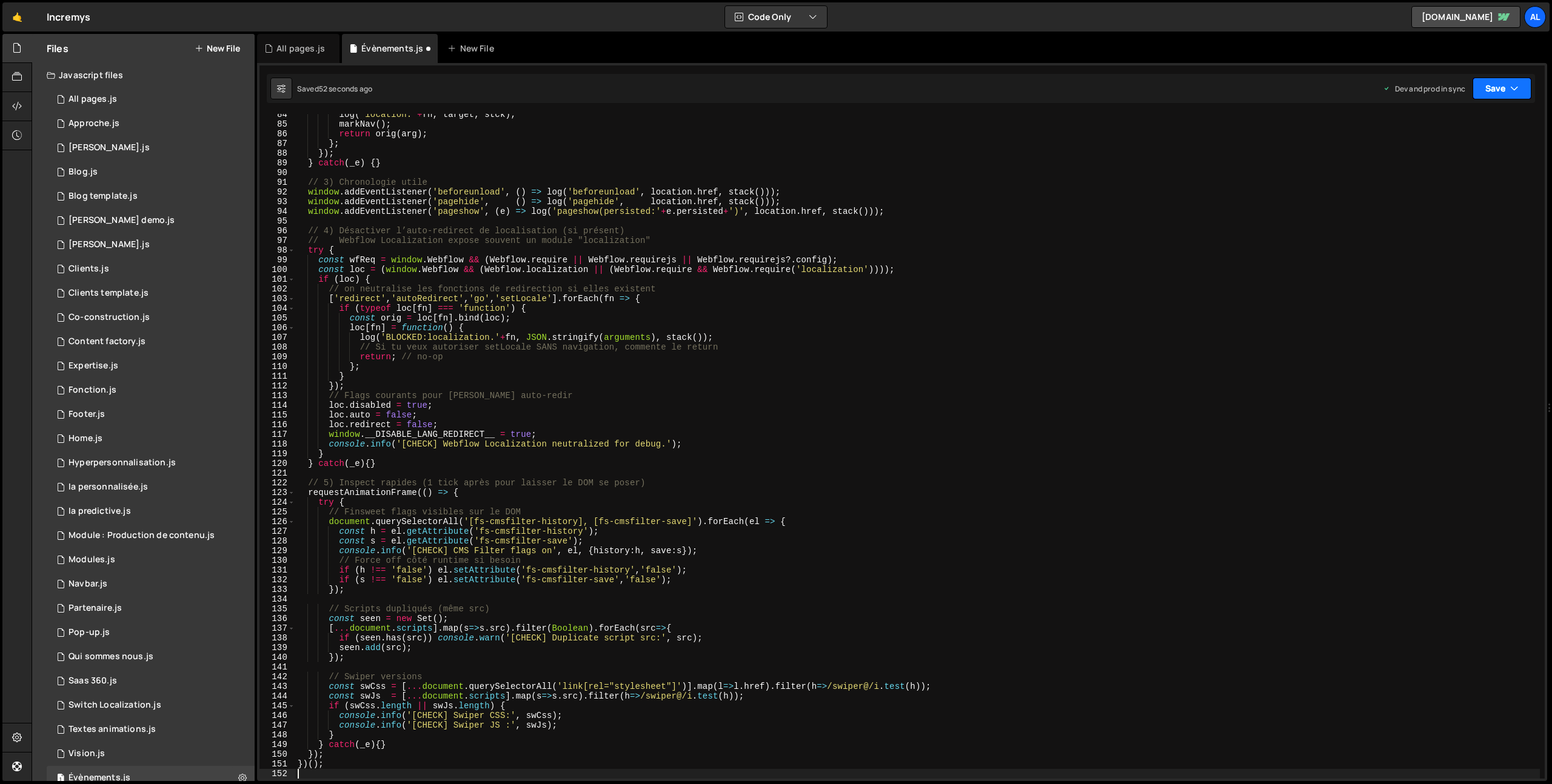
click at [1485, 87] on button "Save" at bounding box center [1502, 88] width 59 height 22
click at [1456, 171] on div "50 seconds ago" at bounding box center [1447, 170] width 55 height 10
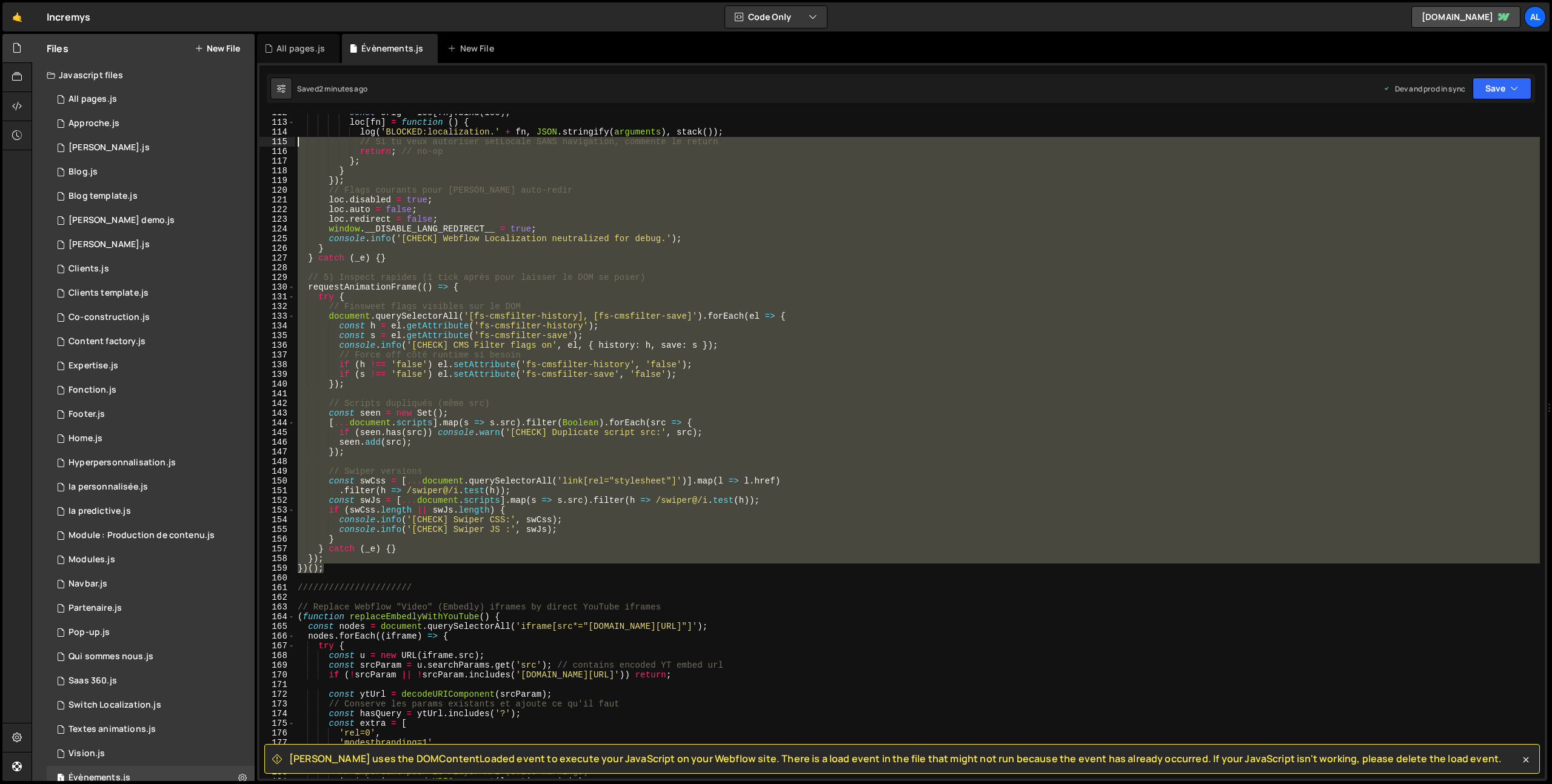
scroll to position [0, 0]
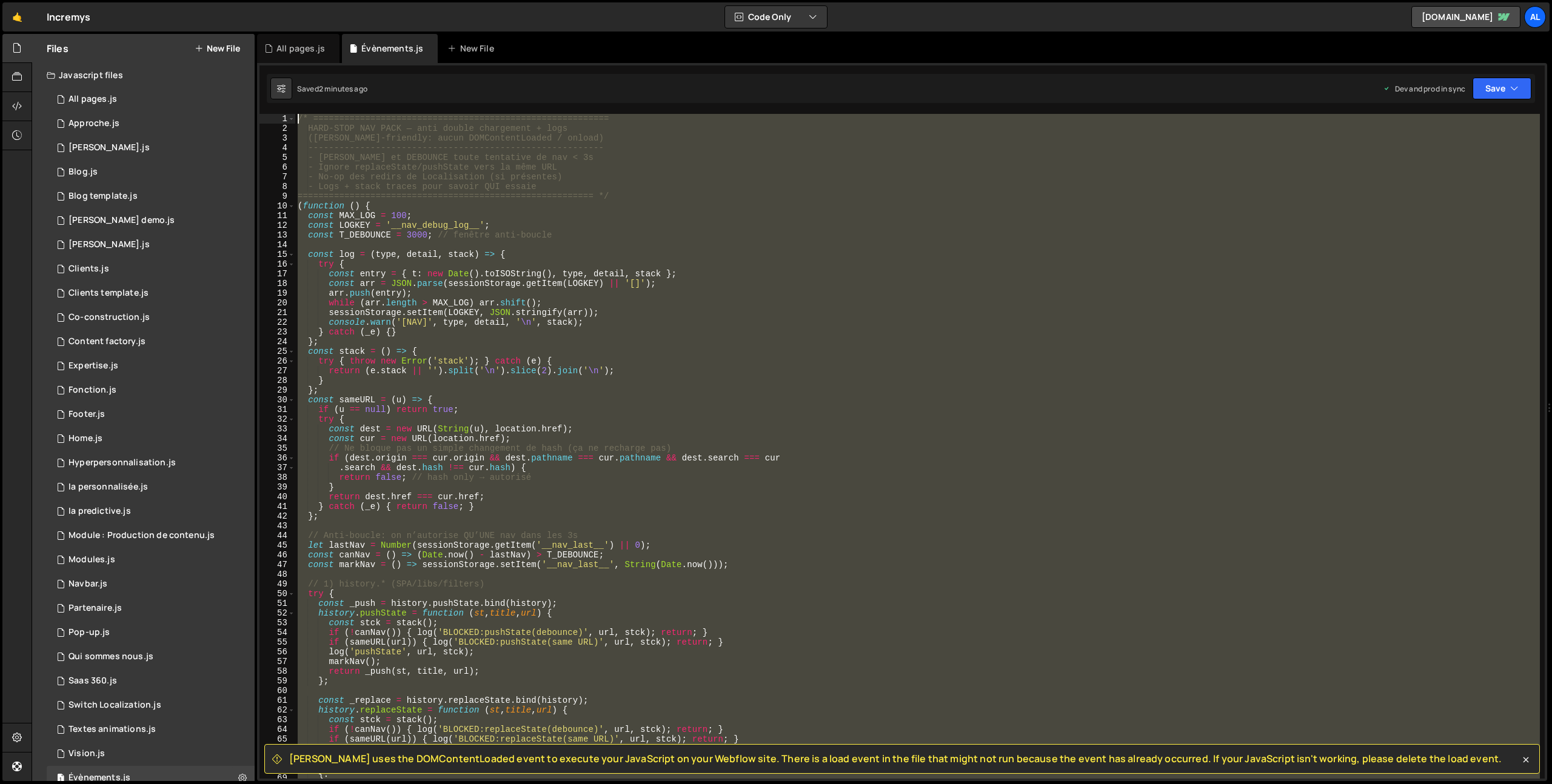
drag, startPoint x: 327, startPoint y: 565, endPoint x: 194, endPoint y: -88, distance: 666.4
click at [194, 0] on html "Projects Community Library Blog al Your current team is alpIDweb Projects Your …" at bounding box center [776, 392] width 1552 height 784
type textarea "/* ========================================================= HARD-STOP NAV PACK…"
paste textarea
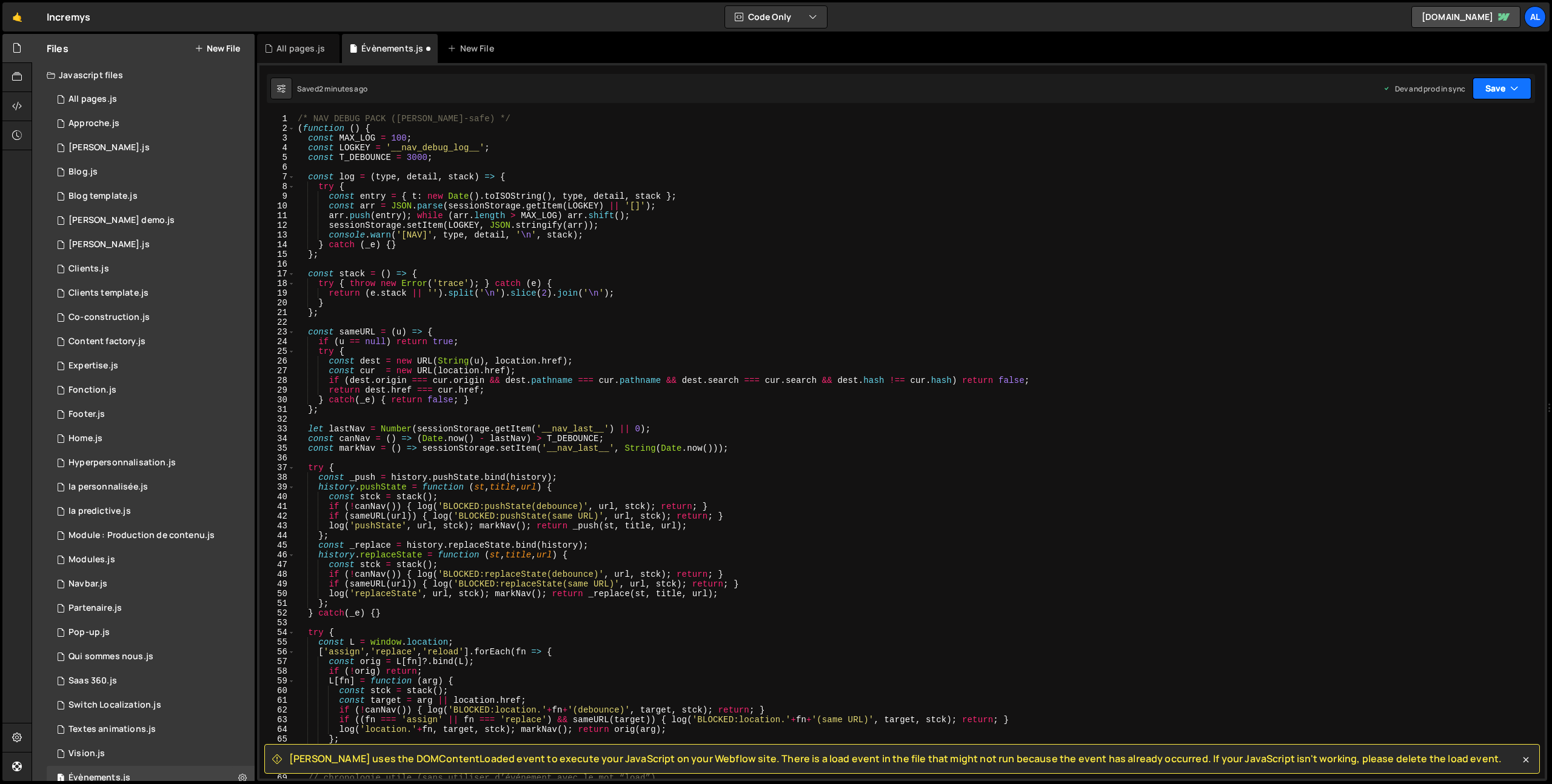
click at [1500, 98] on button "Save" at bounding box center [1502, 88] width 59 height 22
click at [1478, 171] on div "Saved 2 minutes ago" at bounding box center [1461, 171] width 126 height 15
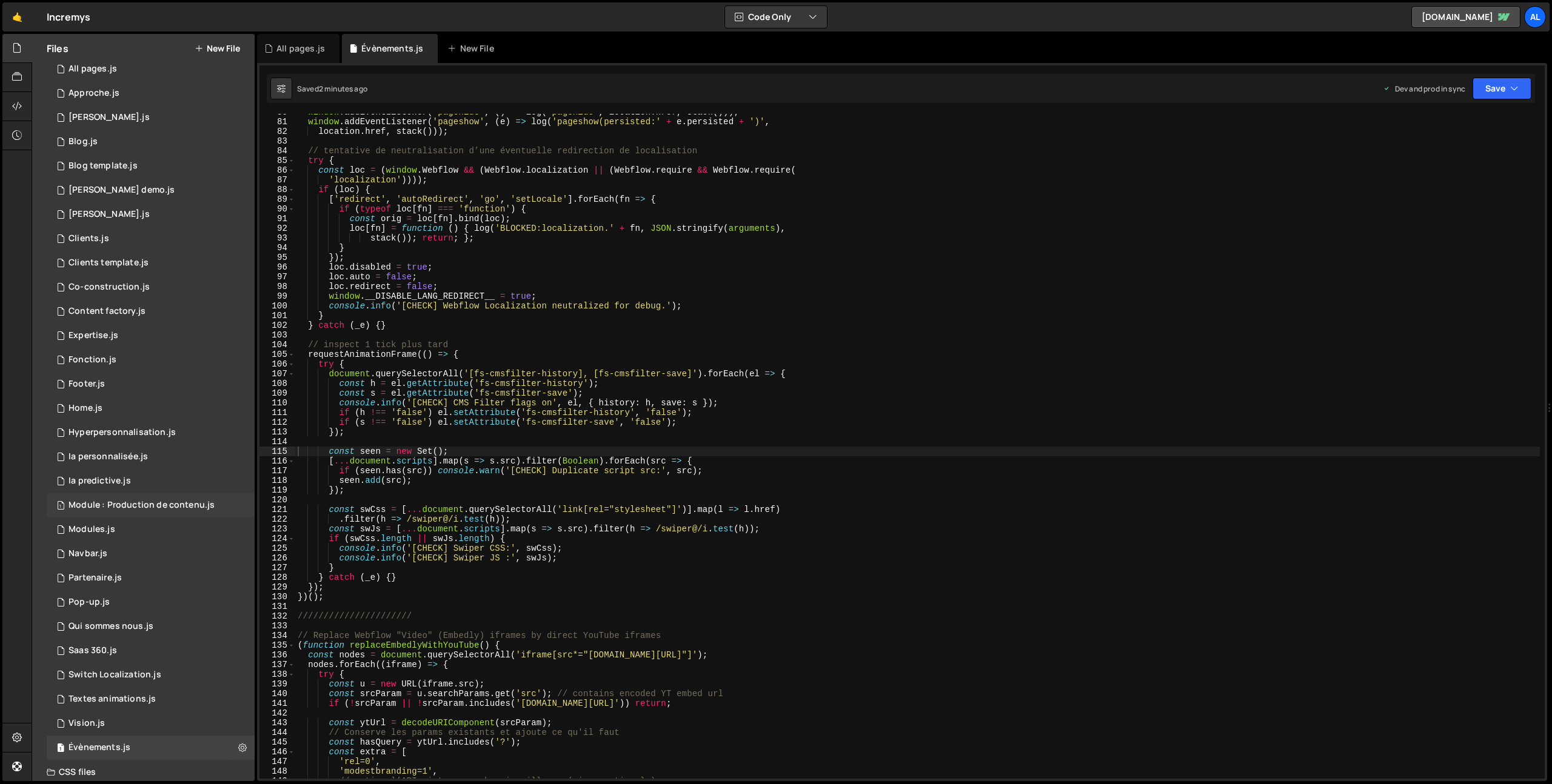
scroll to position [70, 0]
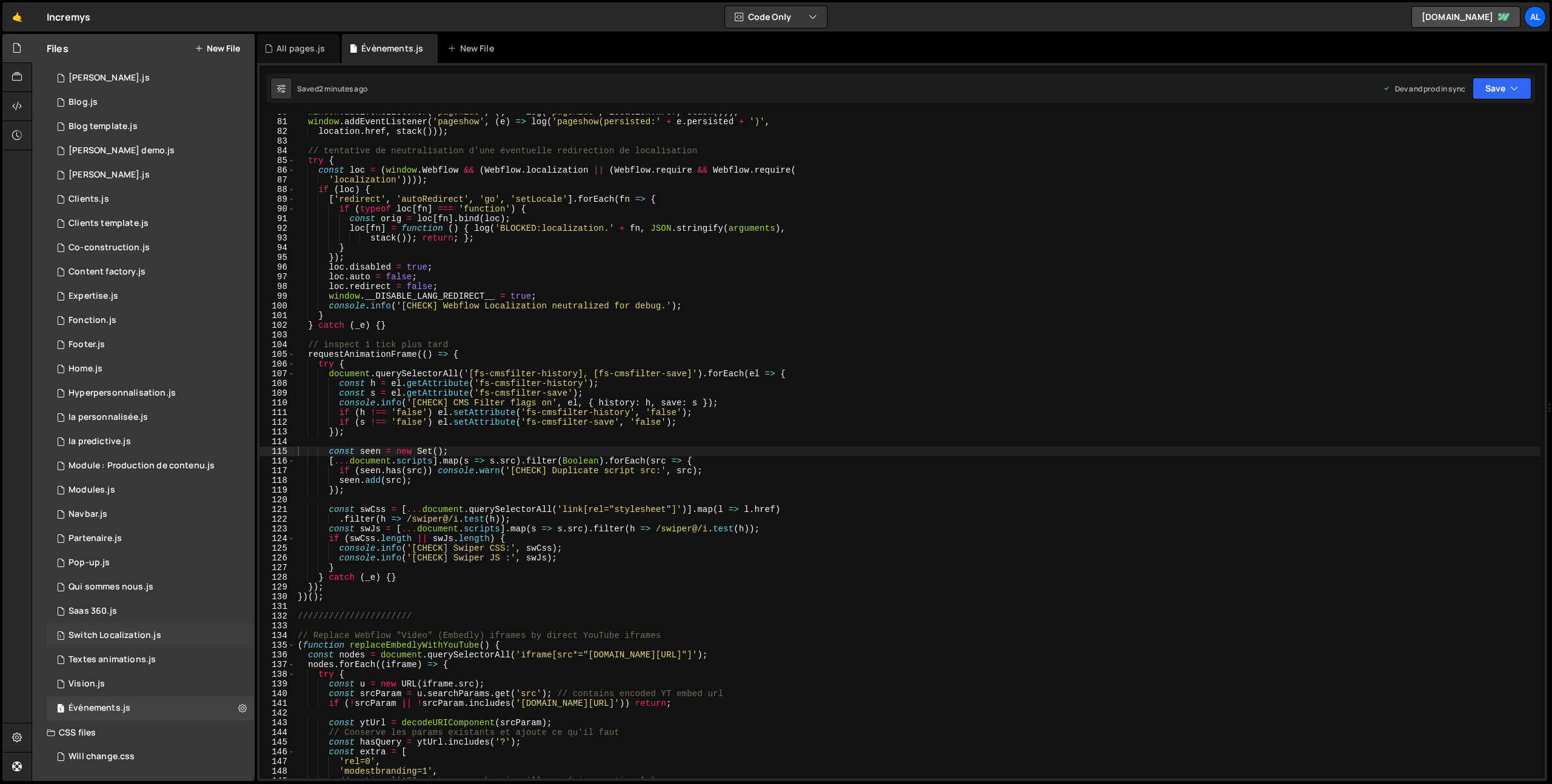
click at [142, 639] on div "Switch Localization.js" at bounding box center [114, 635] width 93 height 11
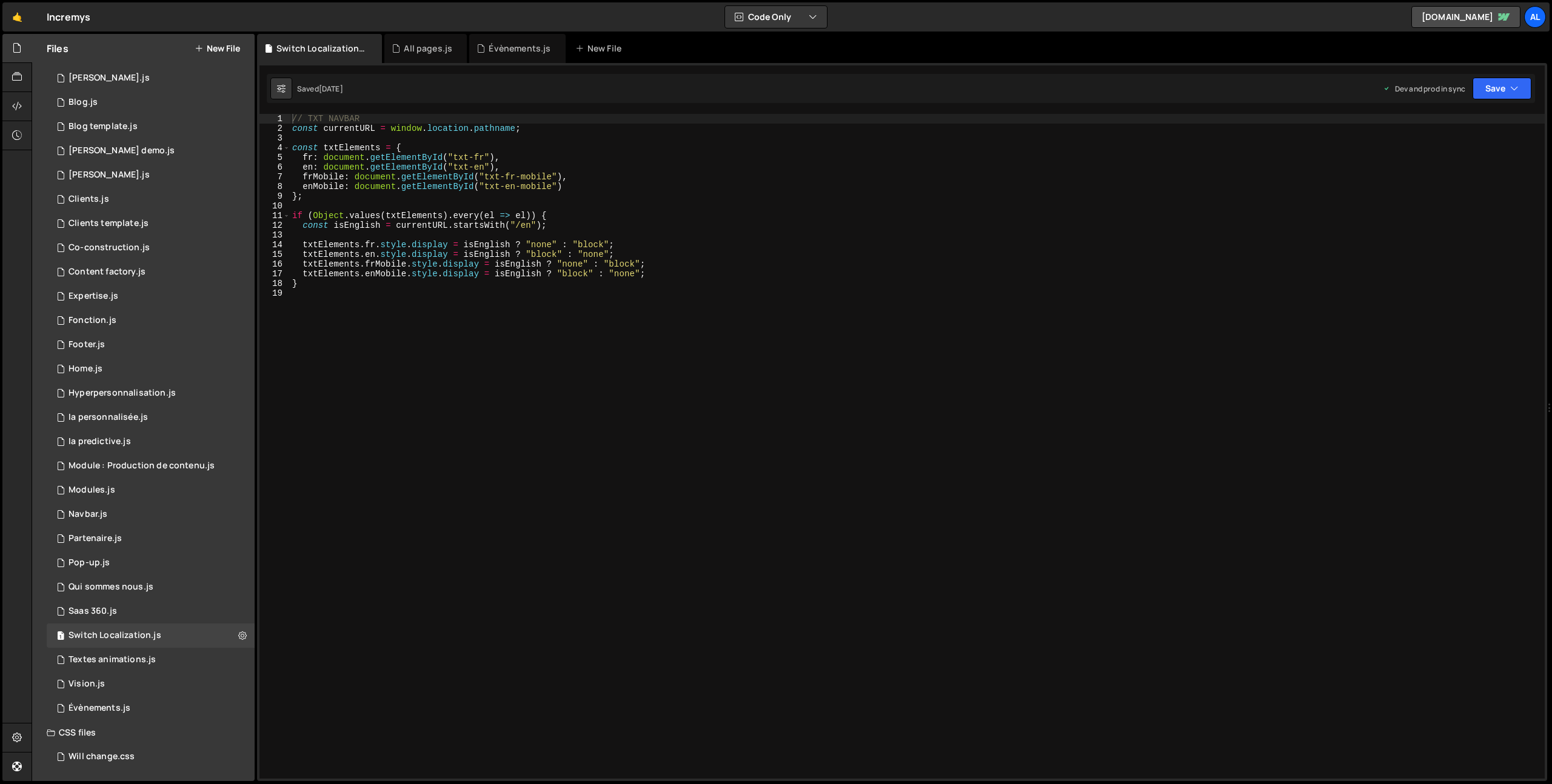
click at [513, 238] on div "// TXT NAVBAR const currentURL = window . location . pathname ; const txtElemen…" at bounding box center [917, 456] width 1255 height 684
type textarea "}"
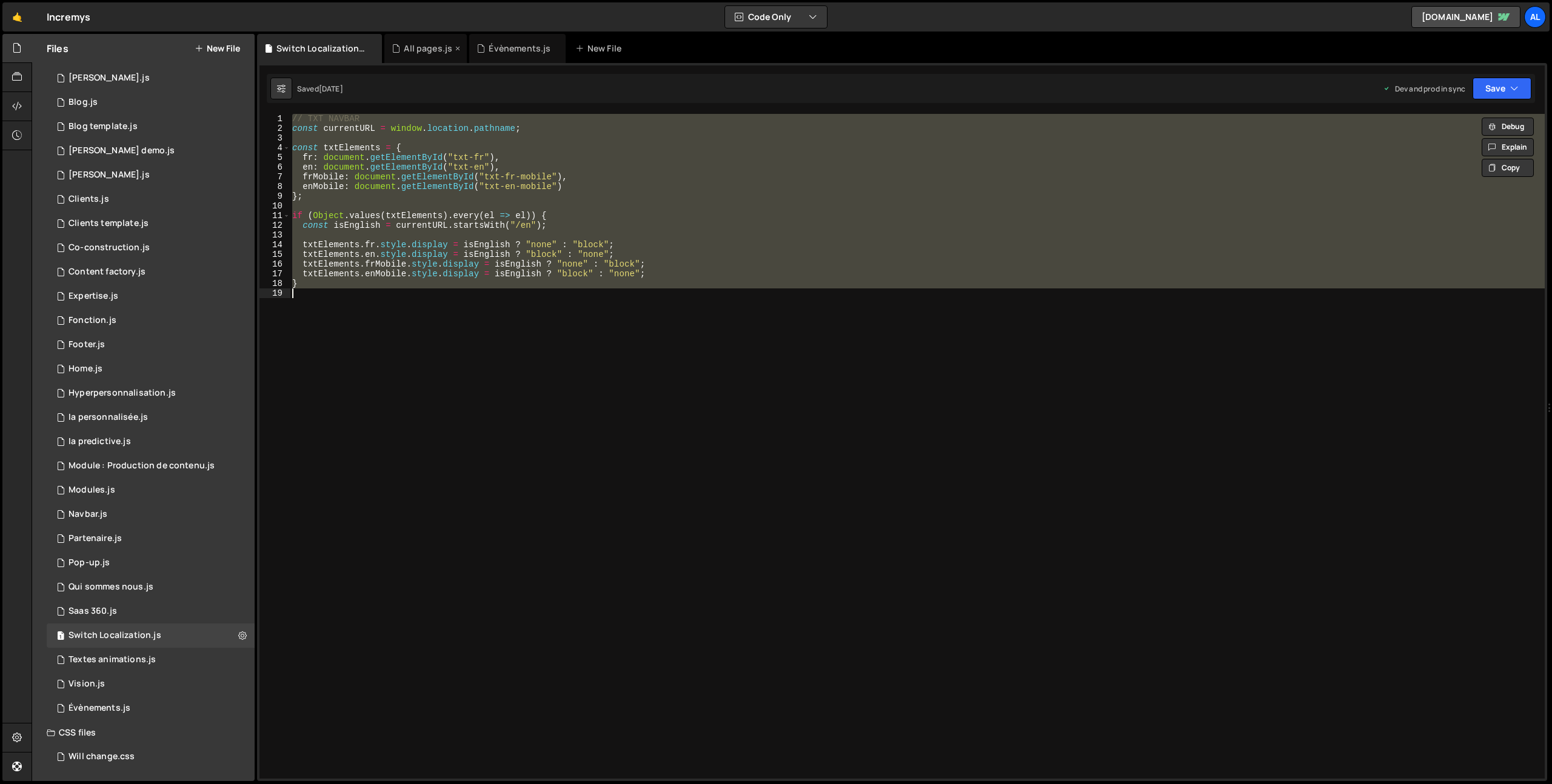
click at [456, 48] on icon at bounding box center [458, 48] width 9 height 12
click at [420, 45] on div "Évènements.js" at bounding box center [434, 48] width 62 height 12
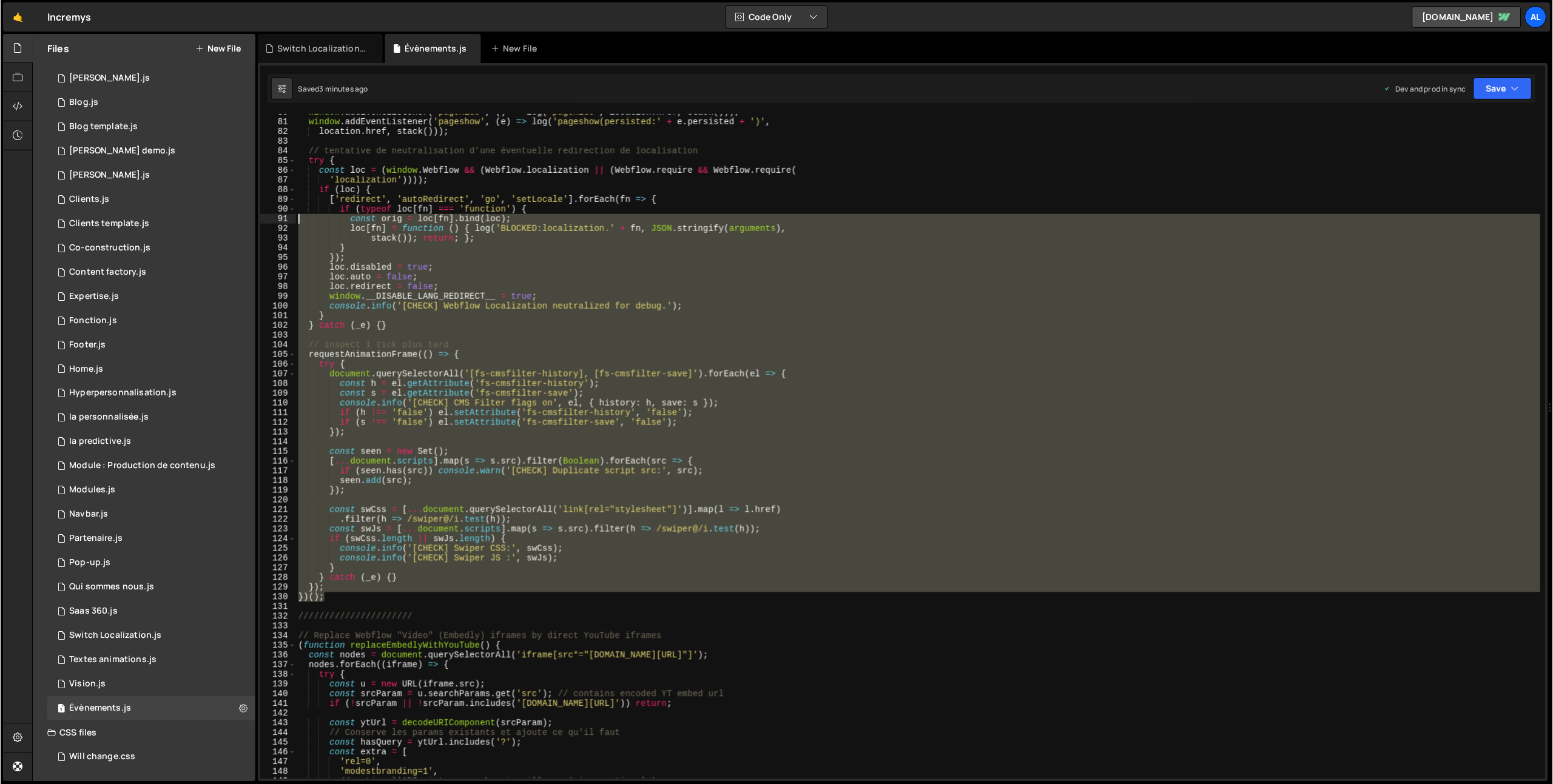
scroll to position [0, 0]
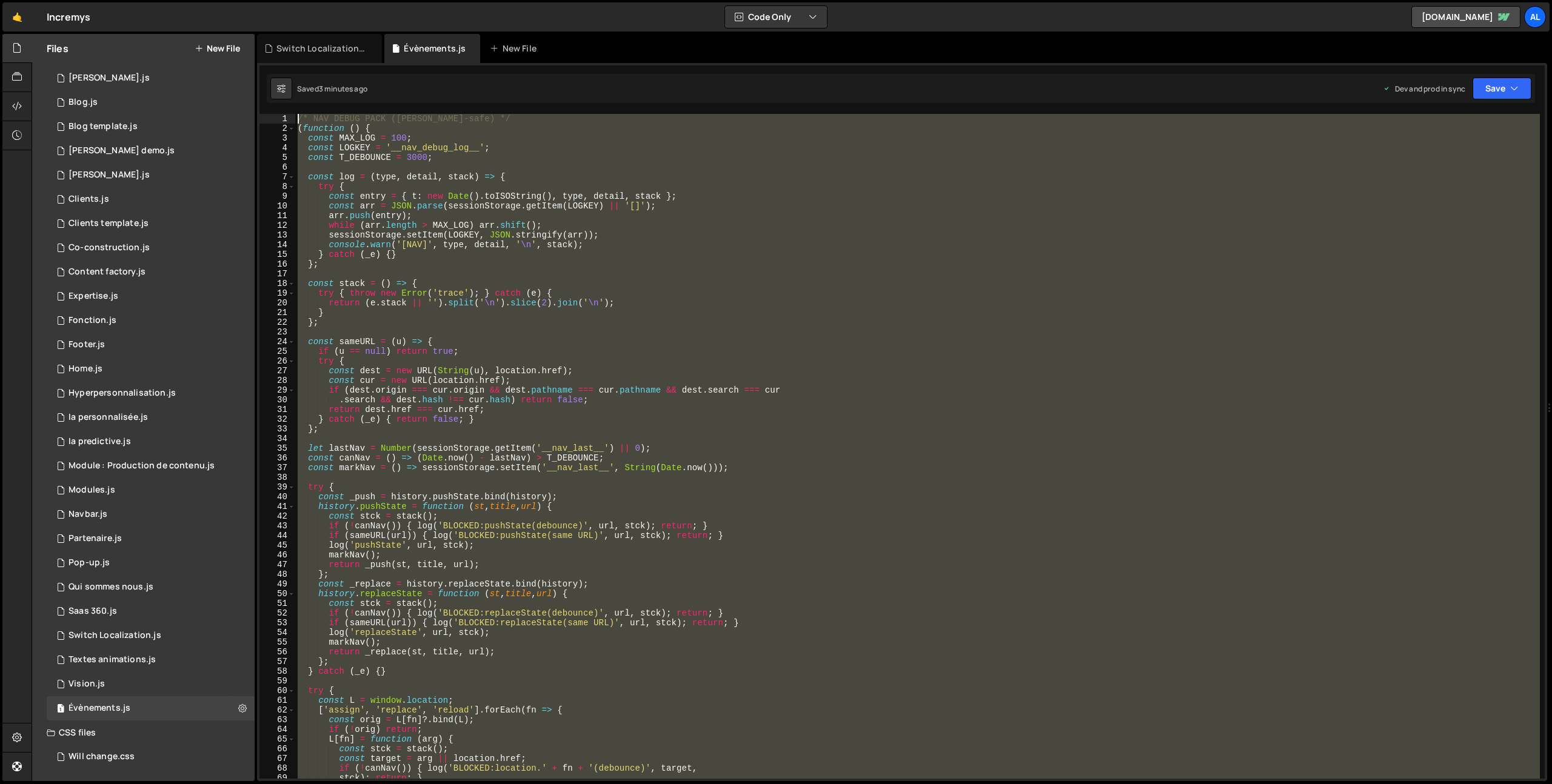
drag, startPoint x: 331, startPoint y: 595, endPoint x: 157, endPoint y: -88, distance: 704.8
click at [157, 0] on html "Projects Community Library Blog al Your current team is alpIDweb Projects Your …" at bounding box center [776, 392] width 1552 height 784
type textarea "/* NAV DEBUG PACK (Slater-safe) */ (function () {"
paste textarea
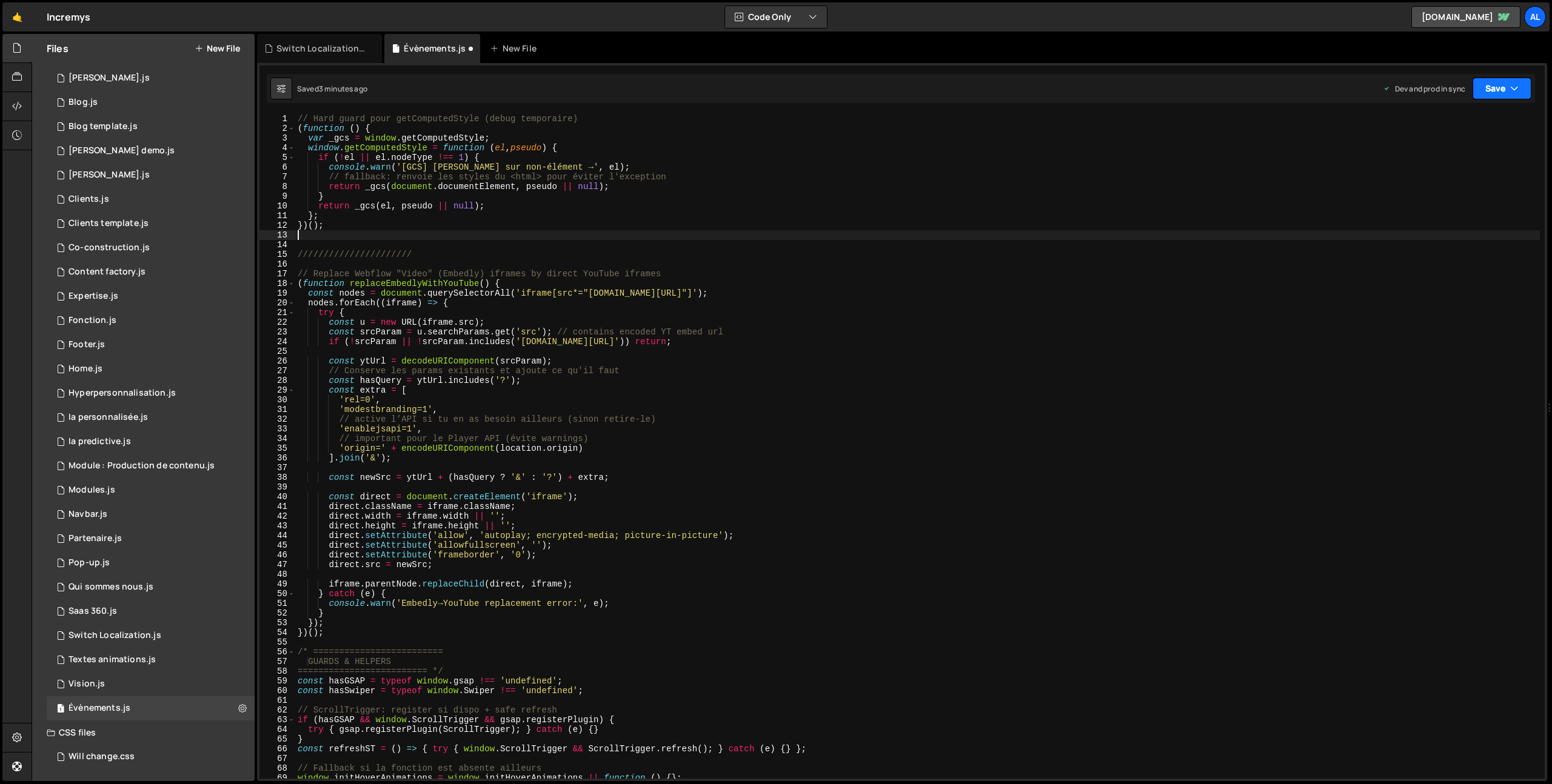
click at [1488, 87] on button "Save" at bounding box center [1502, 88] width 59 height 22
click at [1456, 171] on div "3 minutes ago" at bounding box center [1443, 170] width 48 height 10
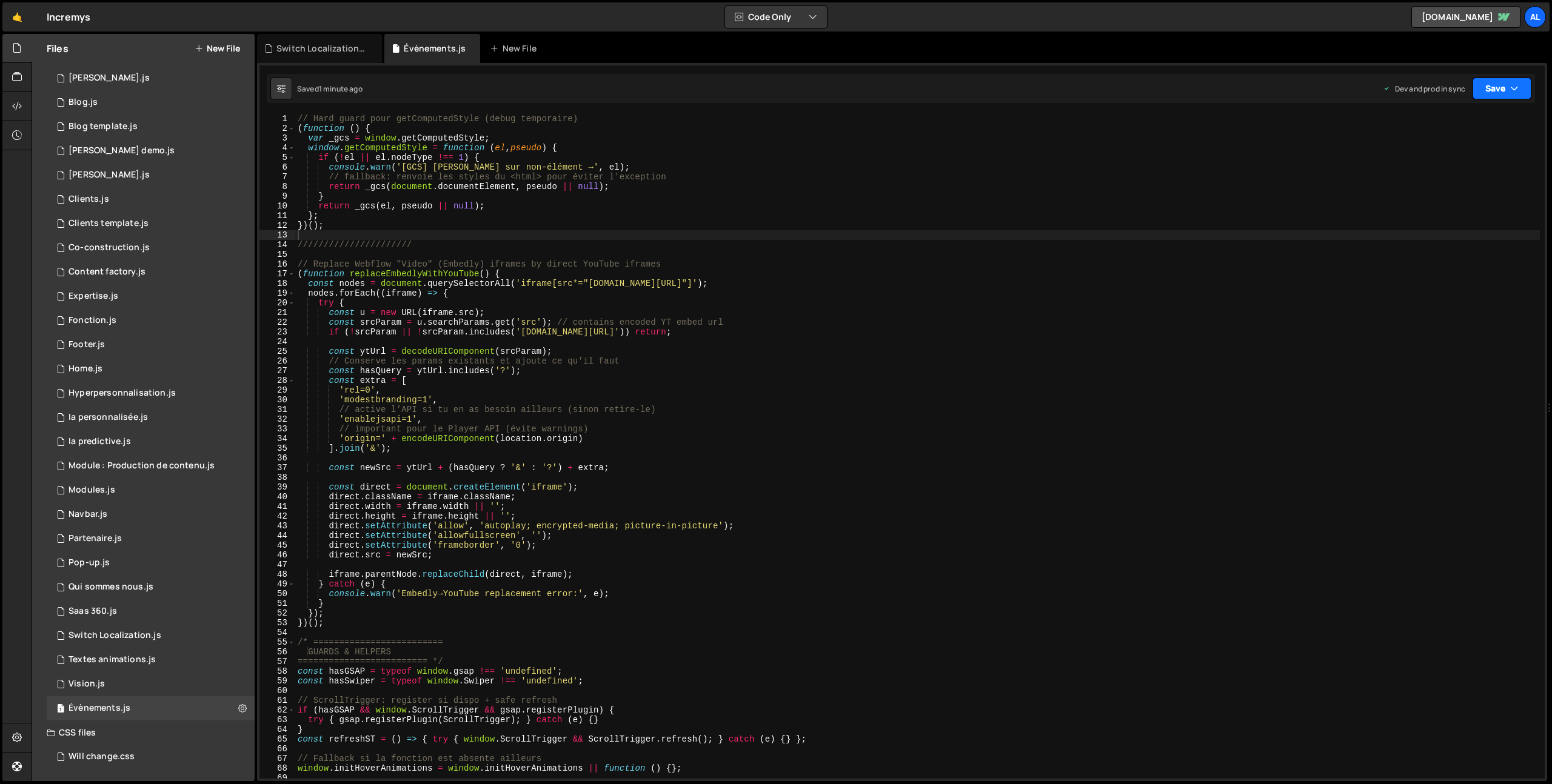
click at [1492, 80] on button "Save" at bounding box center [1502, 88] width 59 height 22
click at [1453, 184] on button "Save to Production S Saved 1 minute ago" at bounding box center [1461, 165] width 145 height 39
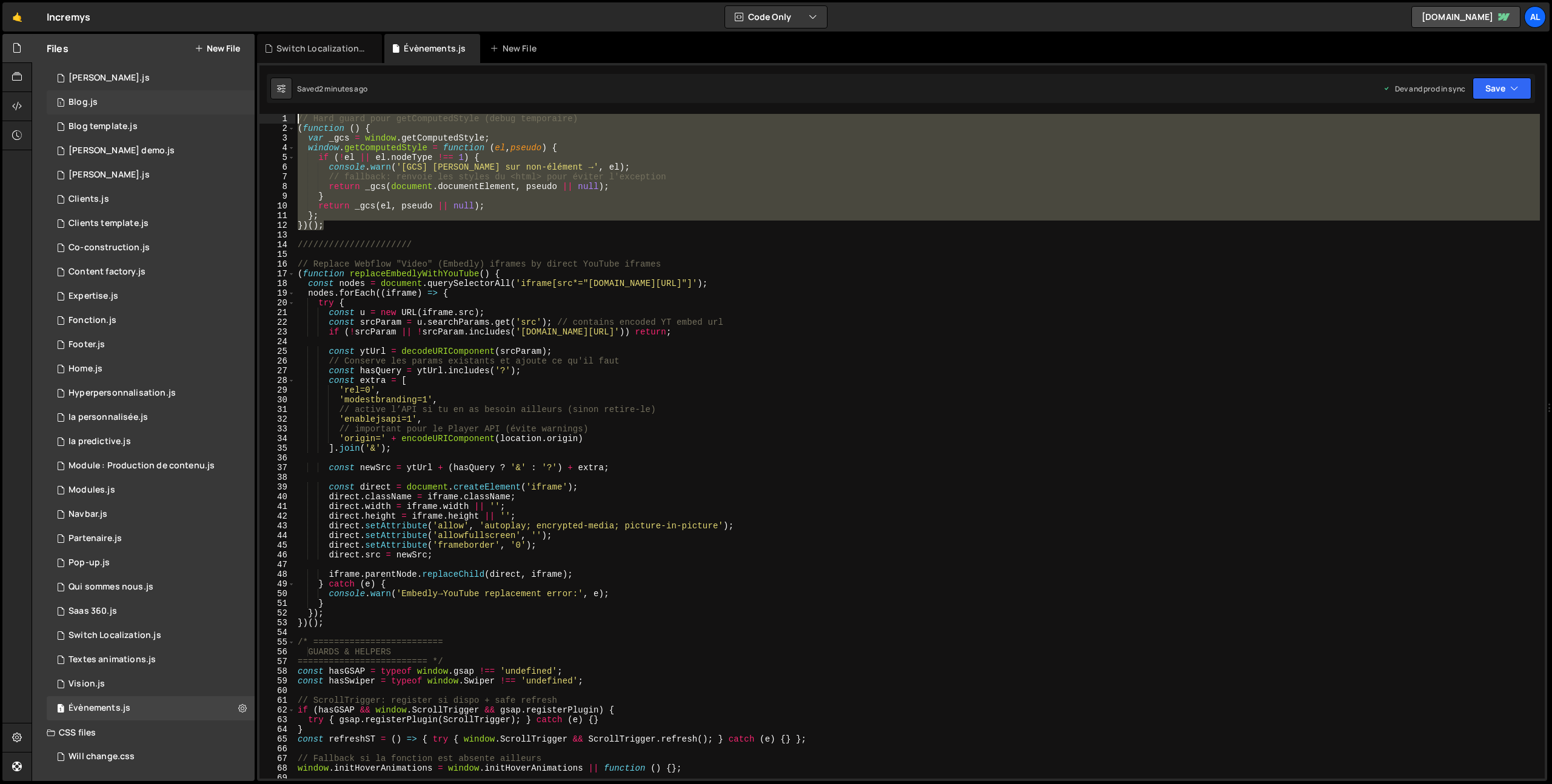
drag, startPoint x: 345, startPoint y: 225, endPoint x: 233, endPoint y: 90, distance: 175.4
click at [233, 90] on div "Files New File Javascript files 1 All pages.js 0 1 Approche.js 0 1 [PERSON_NAME…" at bounding box center [792, 408] width 1521 height 748
type textarea "// Hard guard pour getComputedStyle (debug temporaire) (function () {"
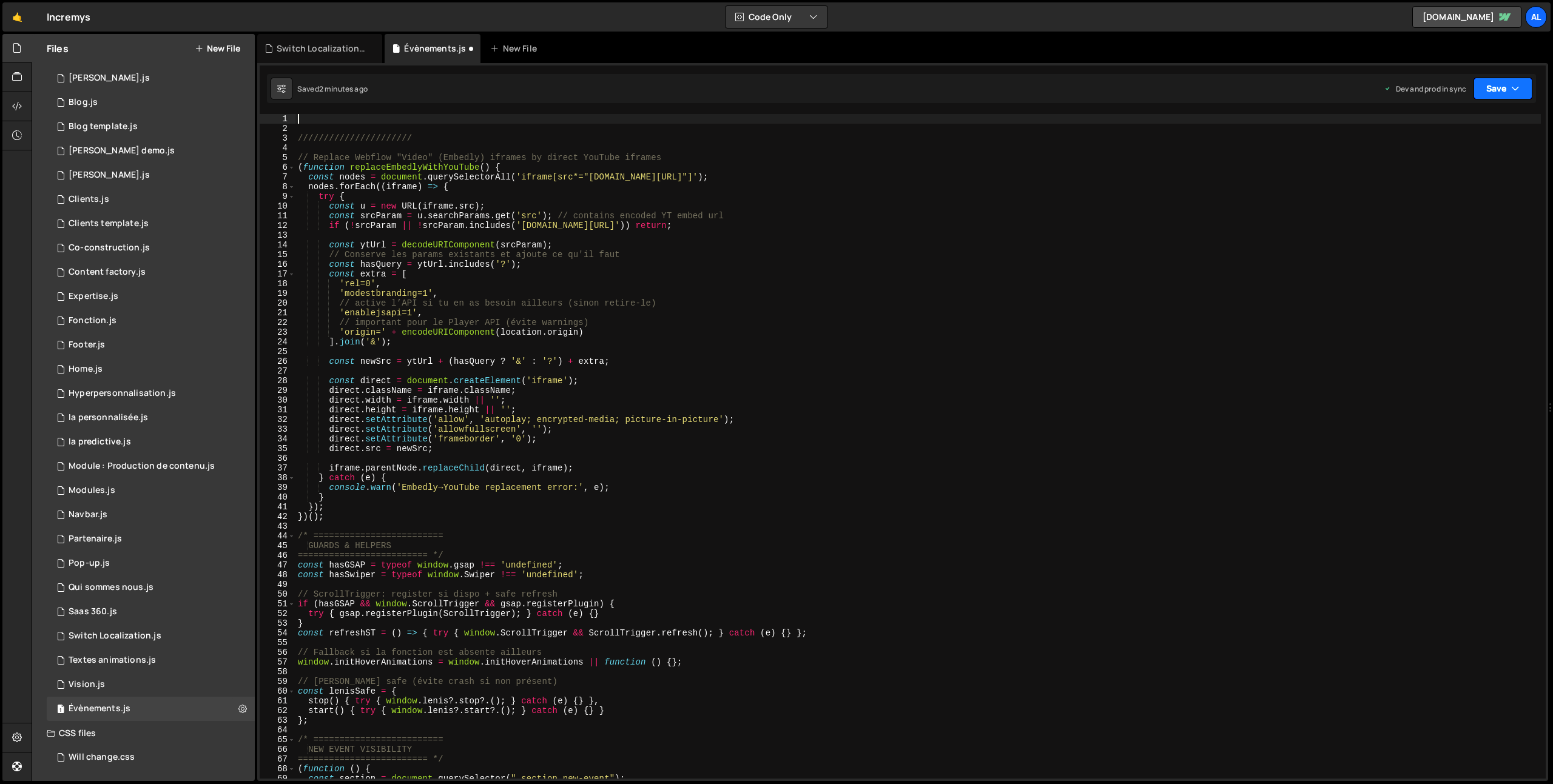
click at [1516, 96] on button "Save" at bounding box center [1503, 88] width 59 height 22
click at [1461, 168] on div "1 minute ago" at bounding box center [1441, 170] width 42 height 10
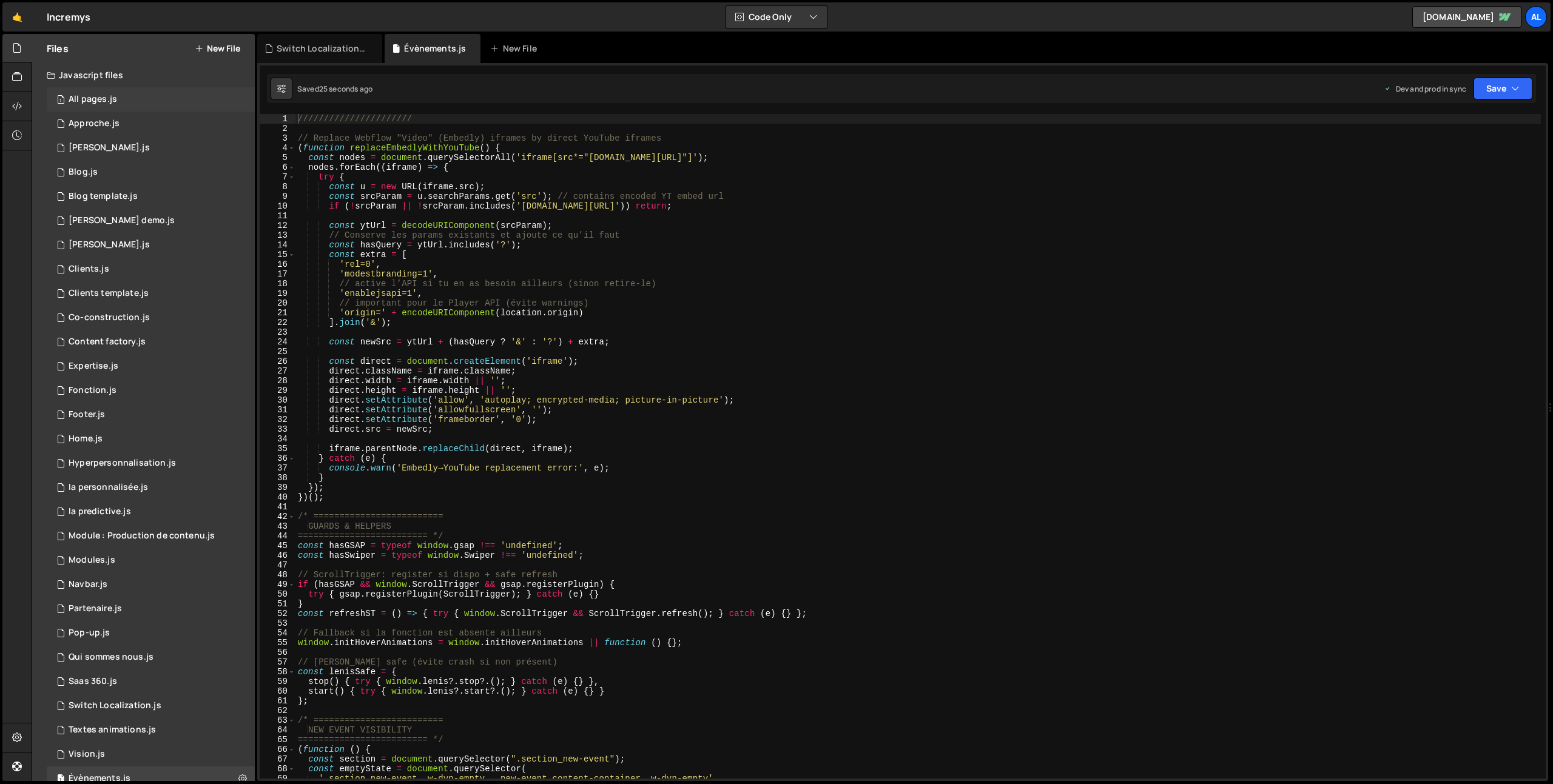
click at [96, 91] on div "1 All pages.js 0" at bounding box center [151, 99] width 208 height 24
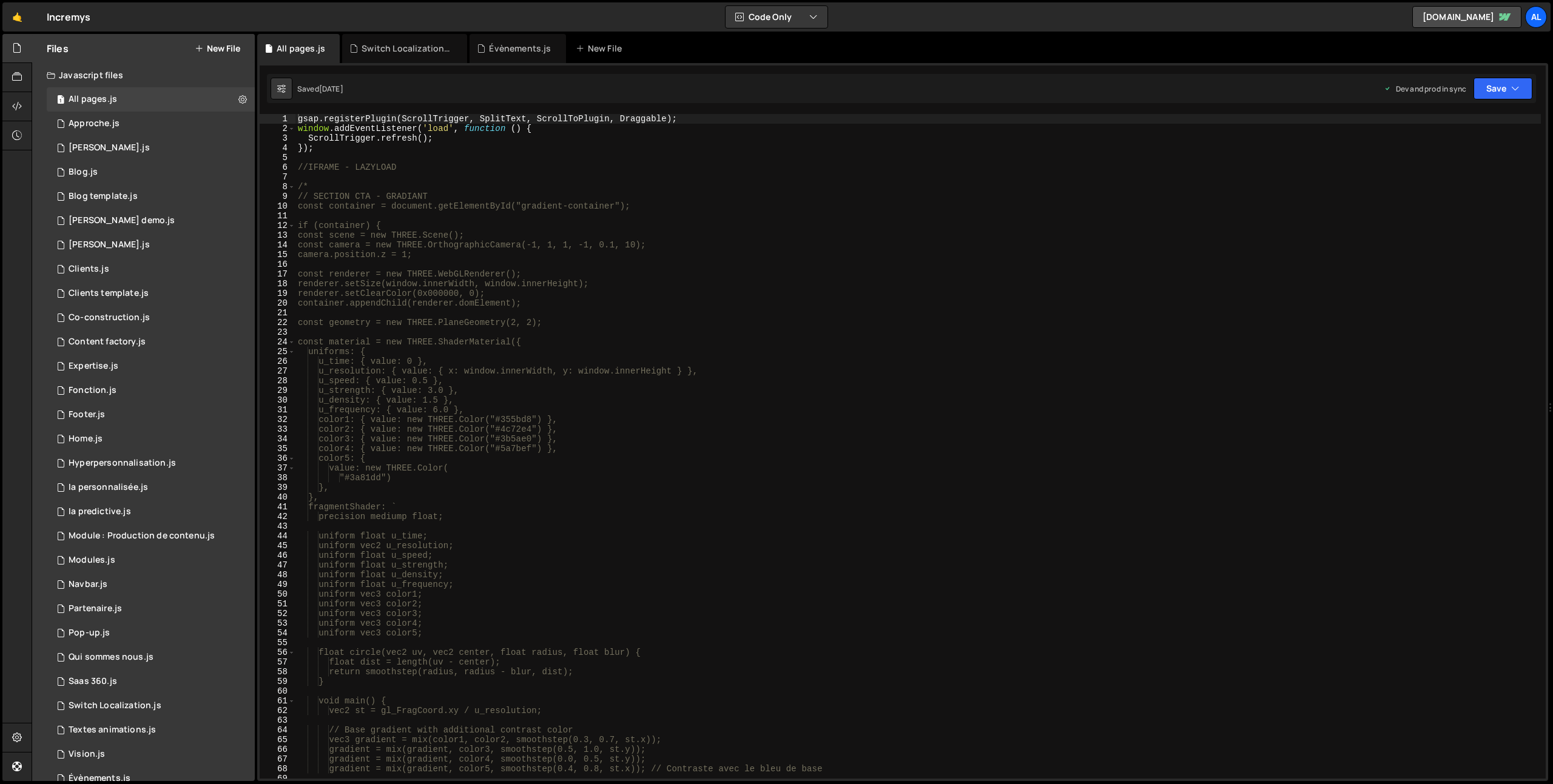
click at [457, 214] on div "gsap . registerPlugin ( ScrollTrigger , SplitText , ScrollToPlugin , Draggable …" at bounding box center [918, 456] width 1246 height 684
type textarea "*/"
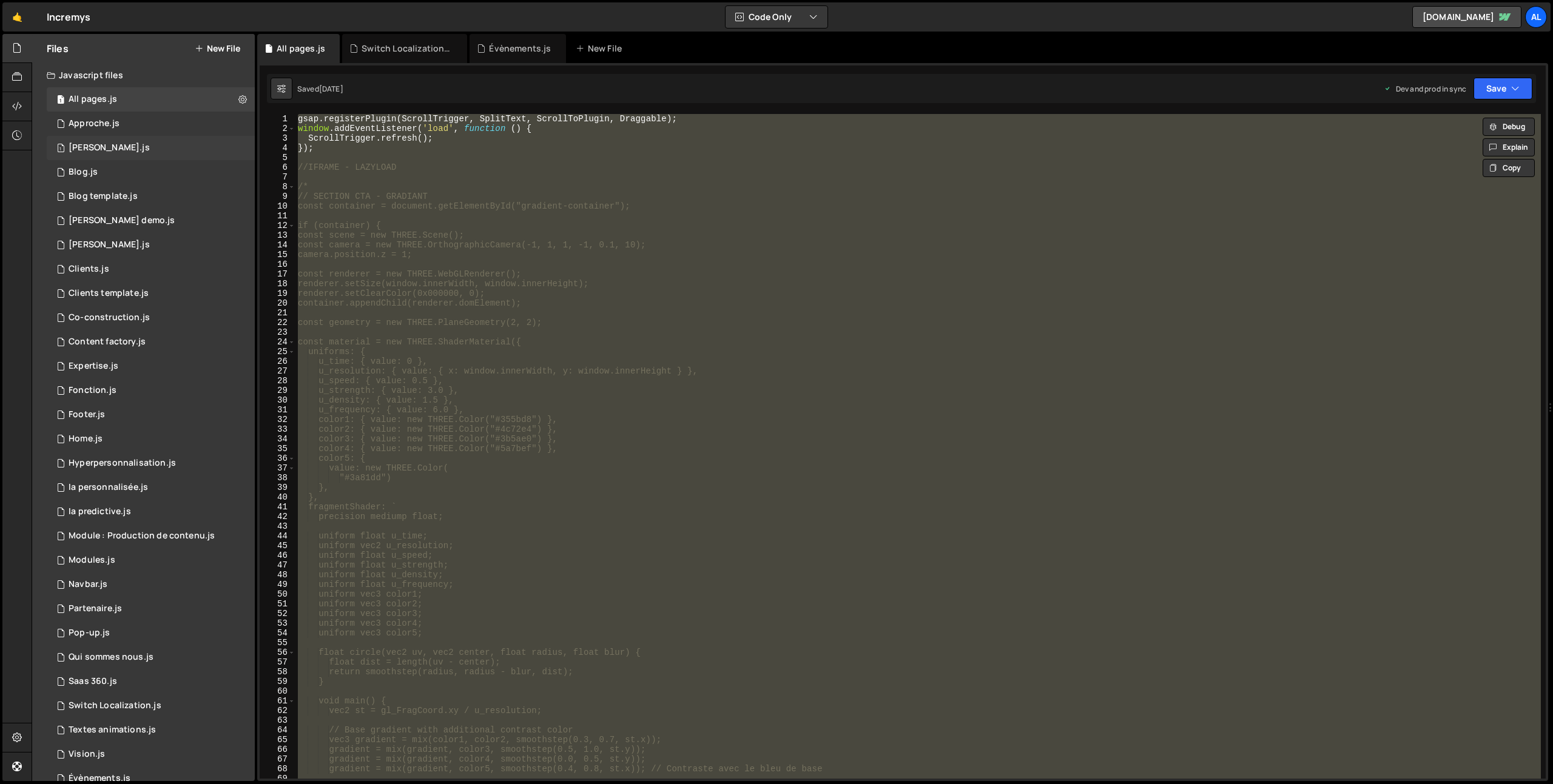
click at [113, 145] on div "1 Barba.js 0" at bounding box center [151, 148] width 208 height 24
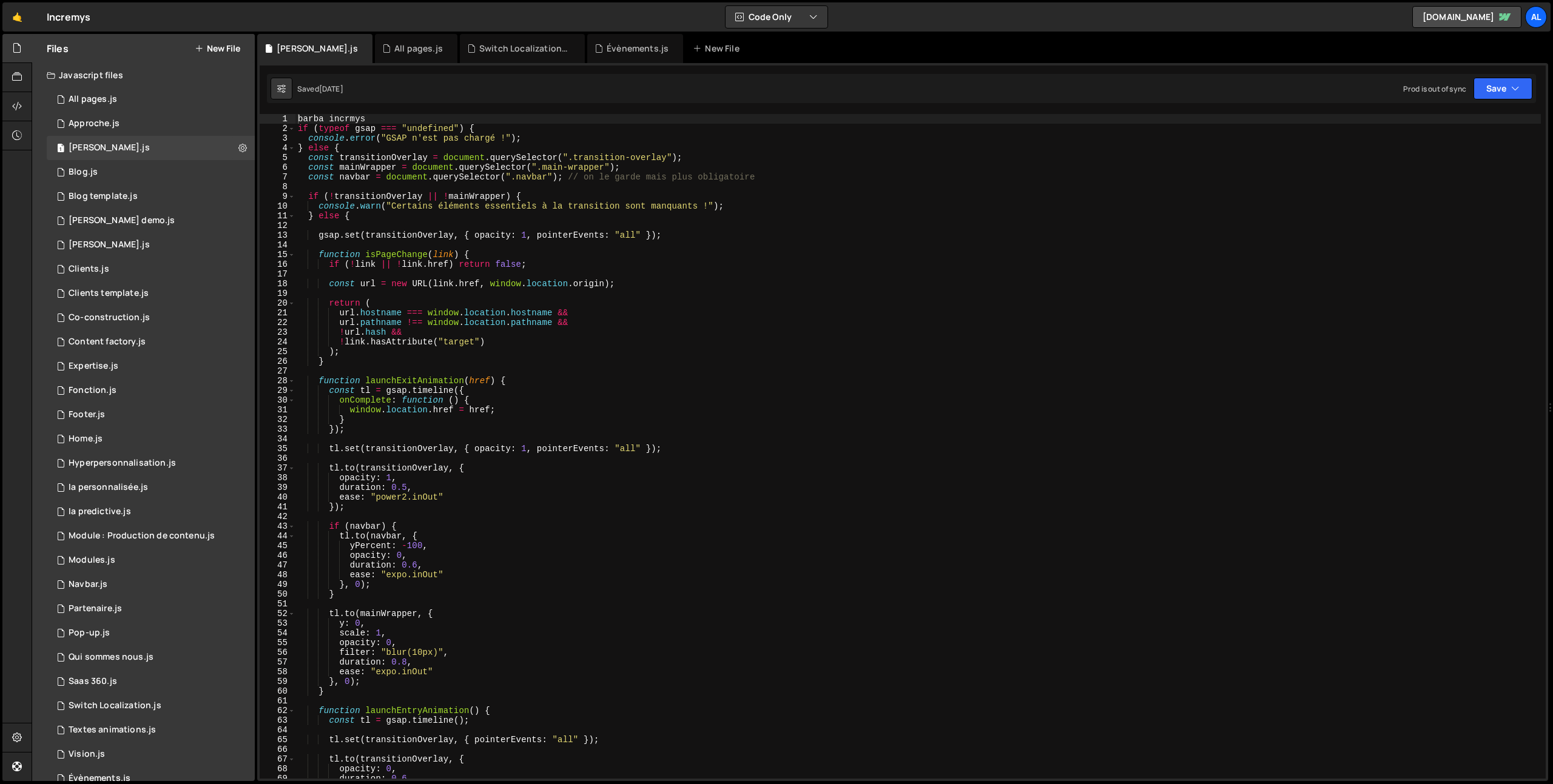
click at [427, 217] on div "barba incrmys if ( typeof gsap === "undefined" ) { console . error ( "GSAP n'es…" at bounding box center [918, 456] width 1246 height 684
type textarea "}"
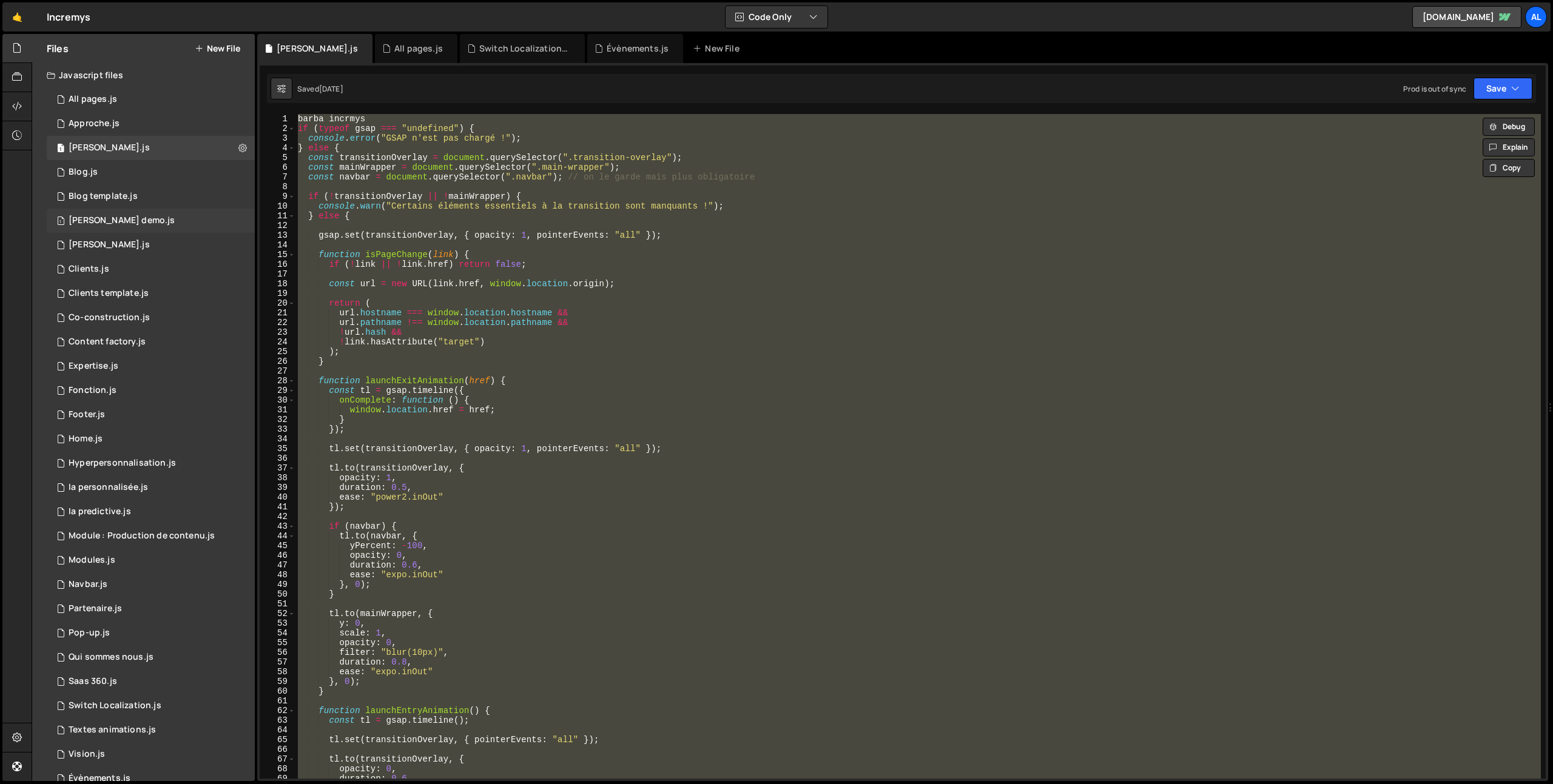
drag, startPoint x: 109, startPoint y: 215, endPoint x: 122, endPoint y: 216, distance: 13.0
click at [109, 216] on div "[PERSON_NAME] demo.js" at bounding box center [121, 221] width 106 height 11
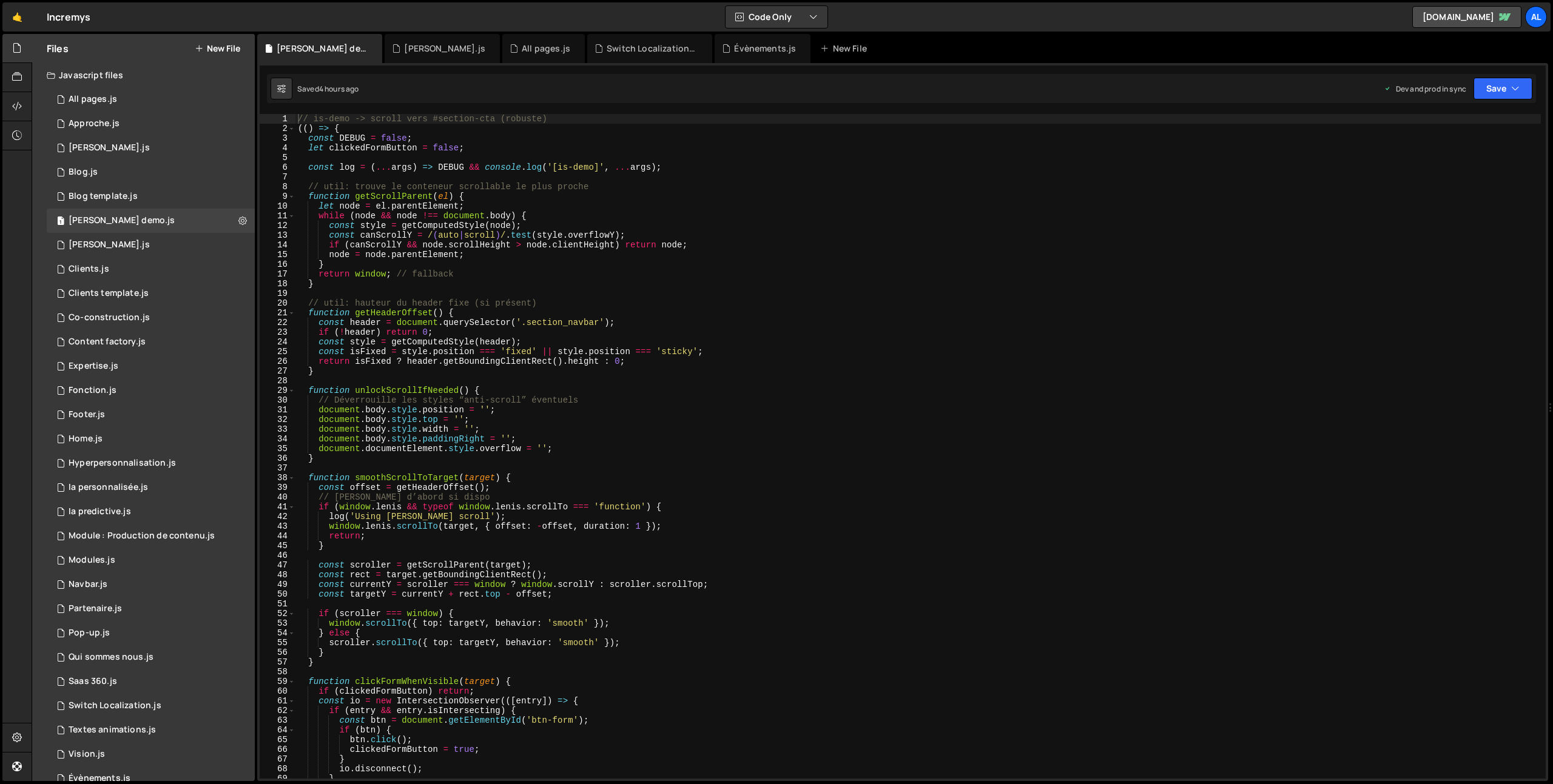
click at [425, 240] on div "// is-demo -> scroll vers #section-cta (robuste) (( ) => { const DEBUG = false …" at bounding box center [918, 456] width 1246 height 684
type textarea "})();"
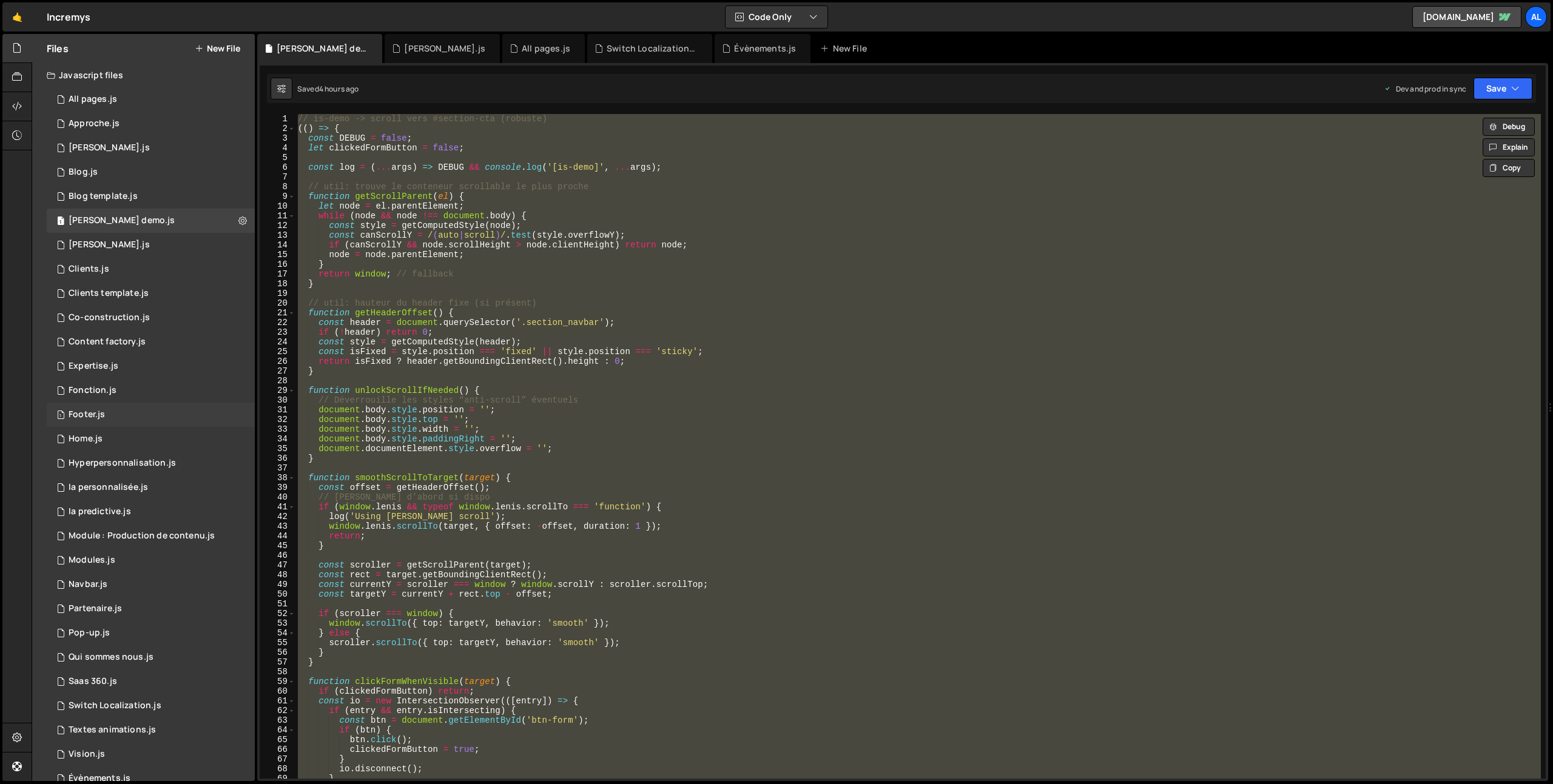
click at [110, 411] on div "1 Footer.js 0" at bounding box center [151, 415] width 208 height 24
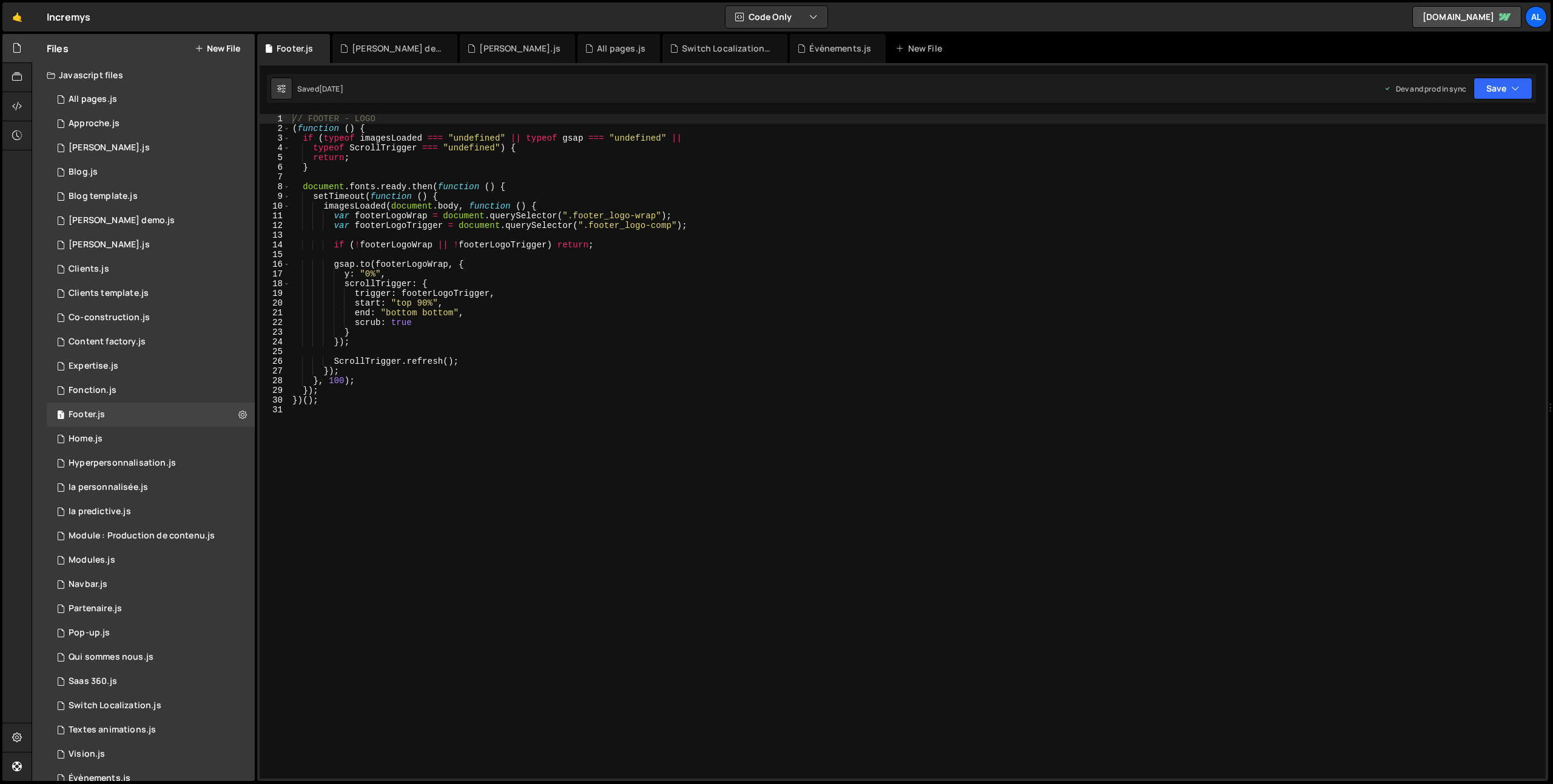
click at [439, 402] on div "// FOOTER - LOGO ( function ( ) { if ( typeof imagesLoaded === "undefined" || t…" at bounding box center [917, 456] width 1256 height 684
type textarea "})();"
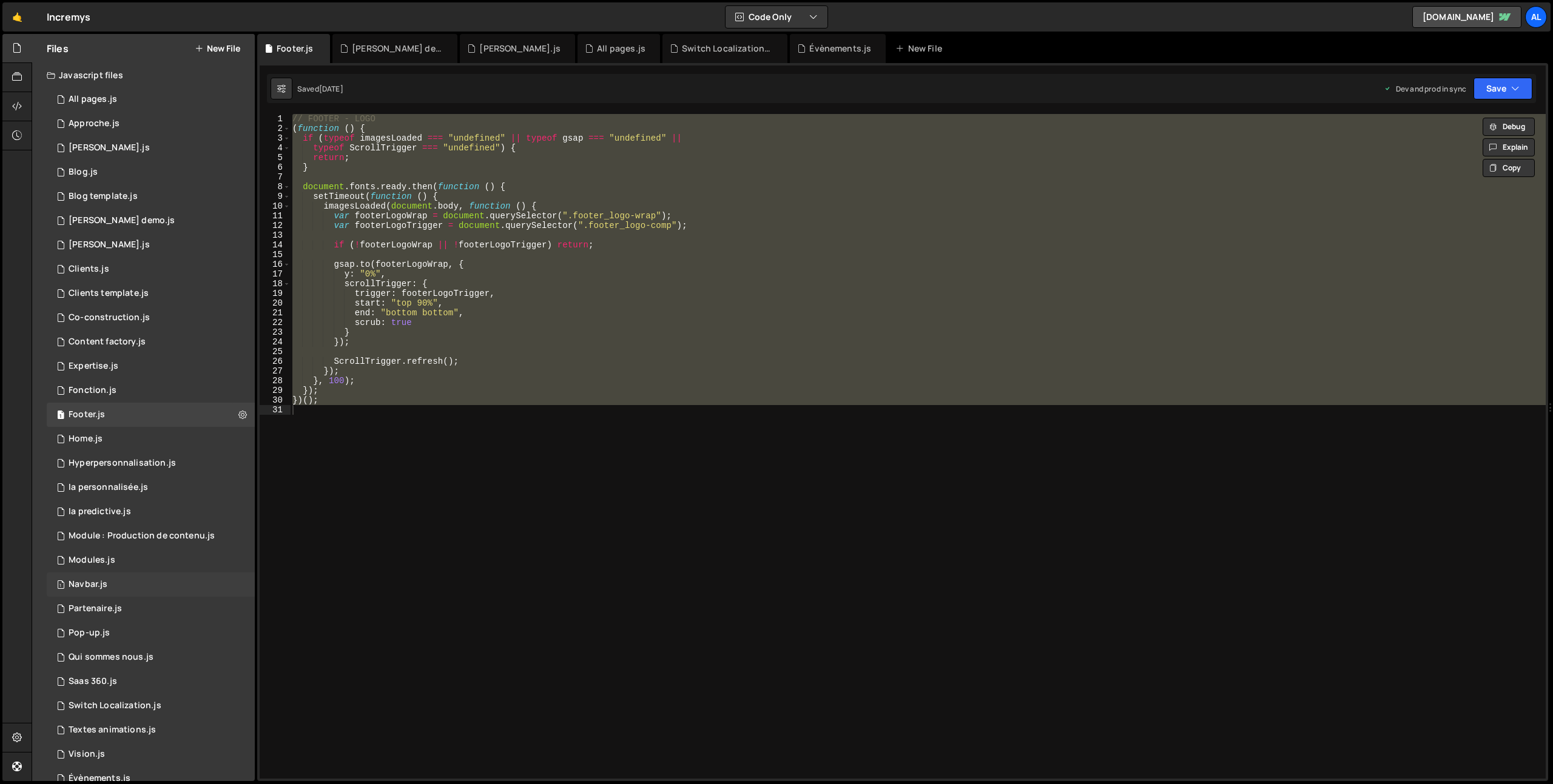
click at [100, 582] on div "Navbar.js" at bounding box center [88, 584] width 39 height 11
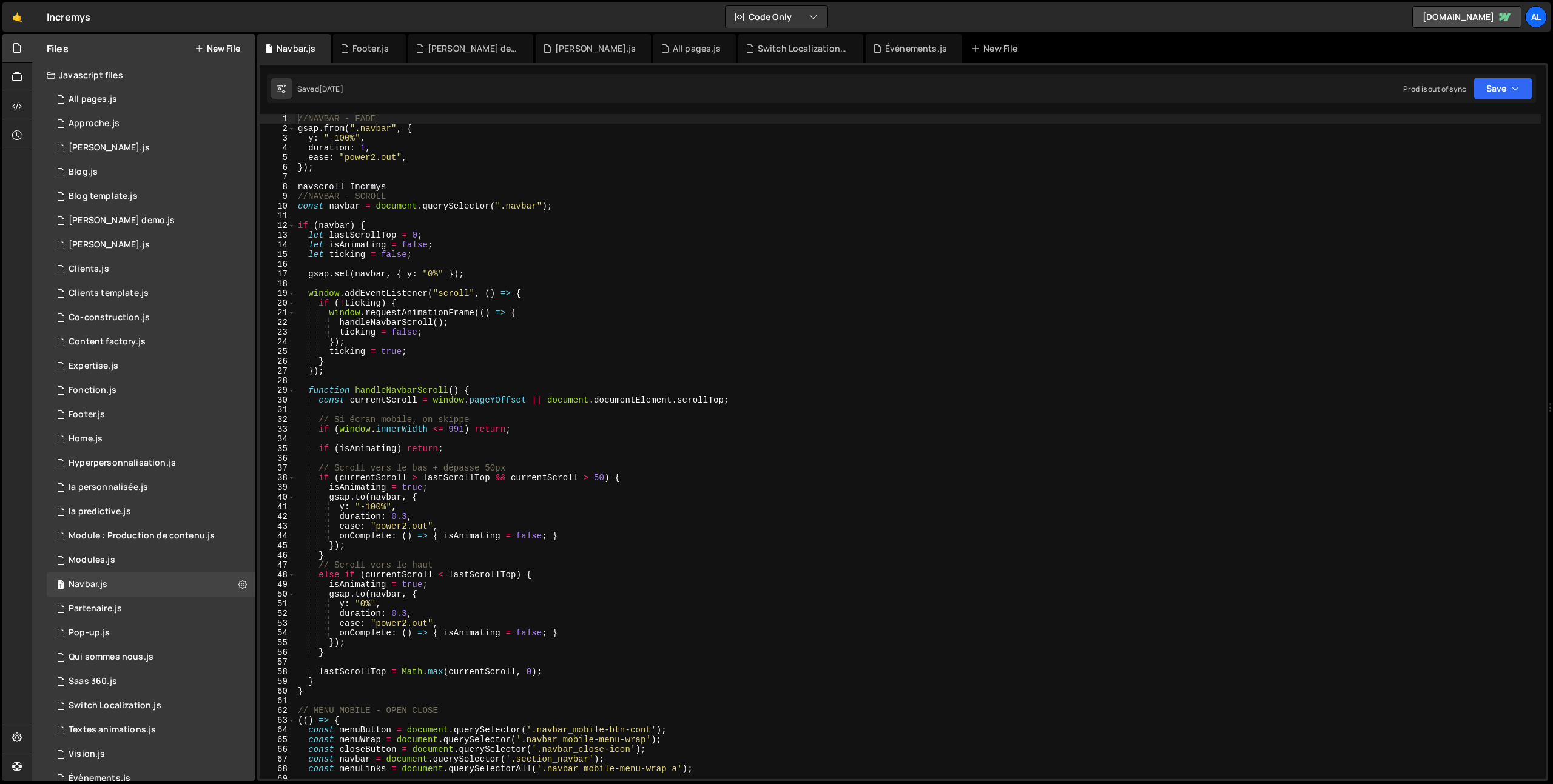
click at [505, 401] on div "//NAVBAR - FADE gsap . from ( ".navbar" , { y : "-100%" , duration : 1 , ease :…" at bounding box center [918, 456] width 1246 height 684
type textarea "}"
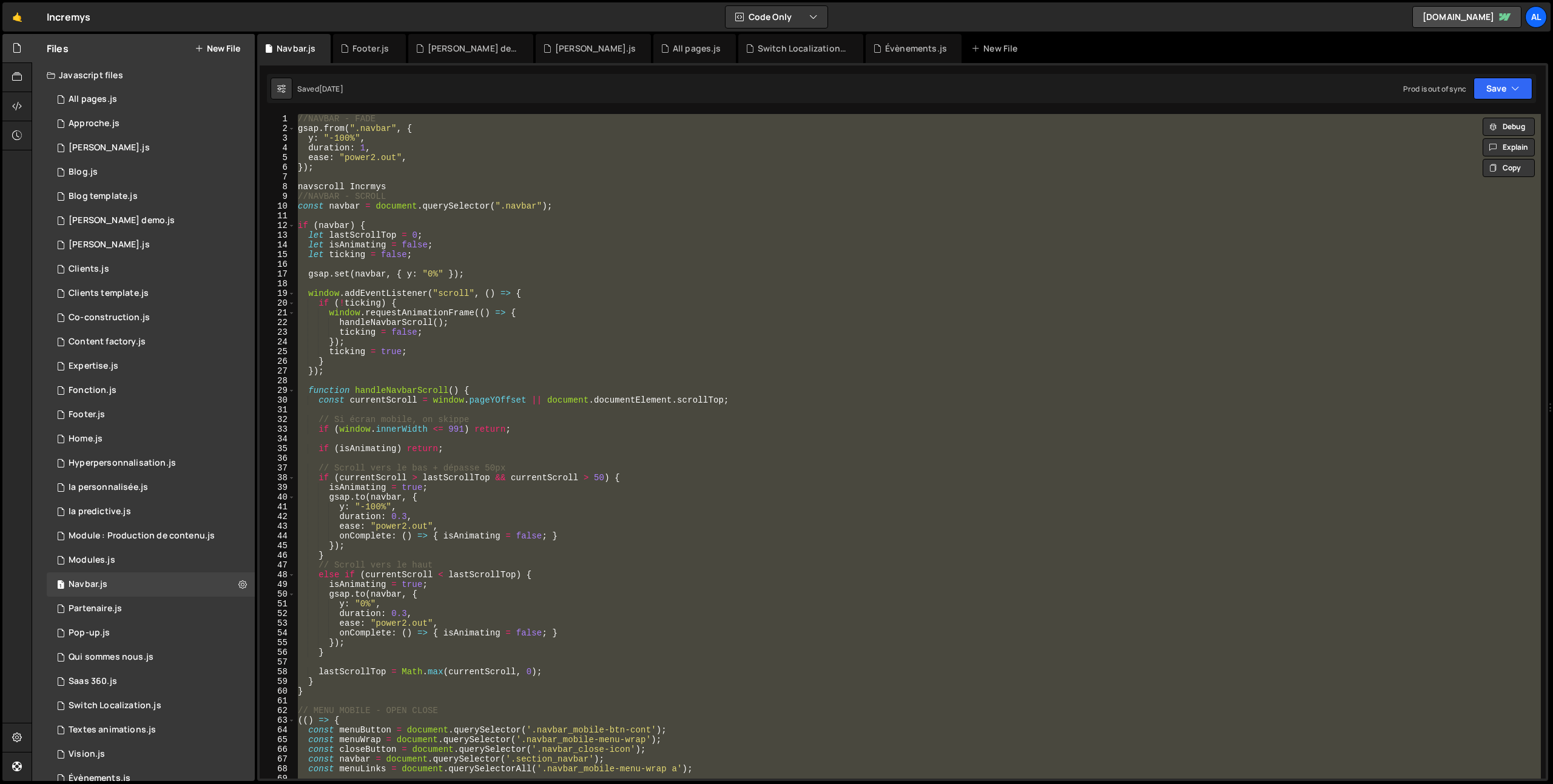
scroll to position [52, 0]
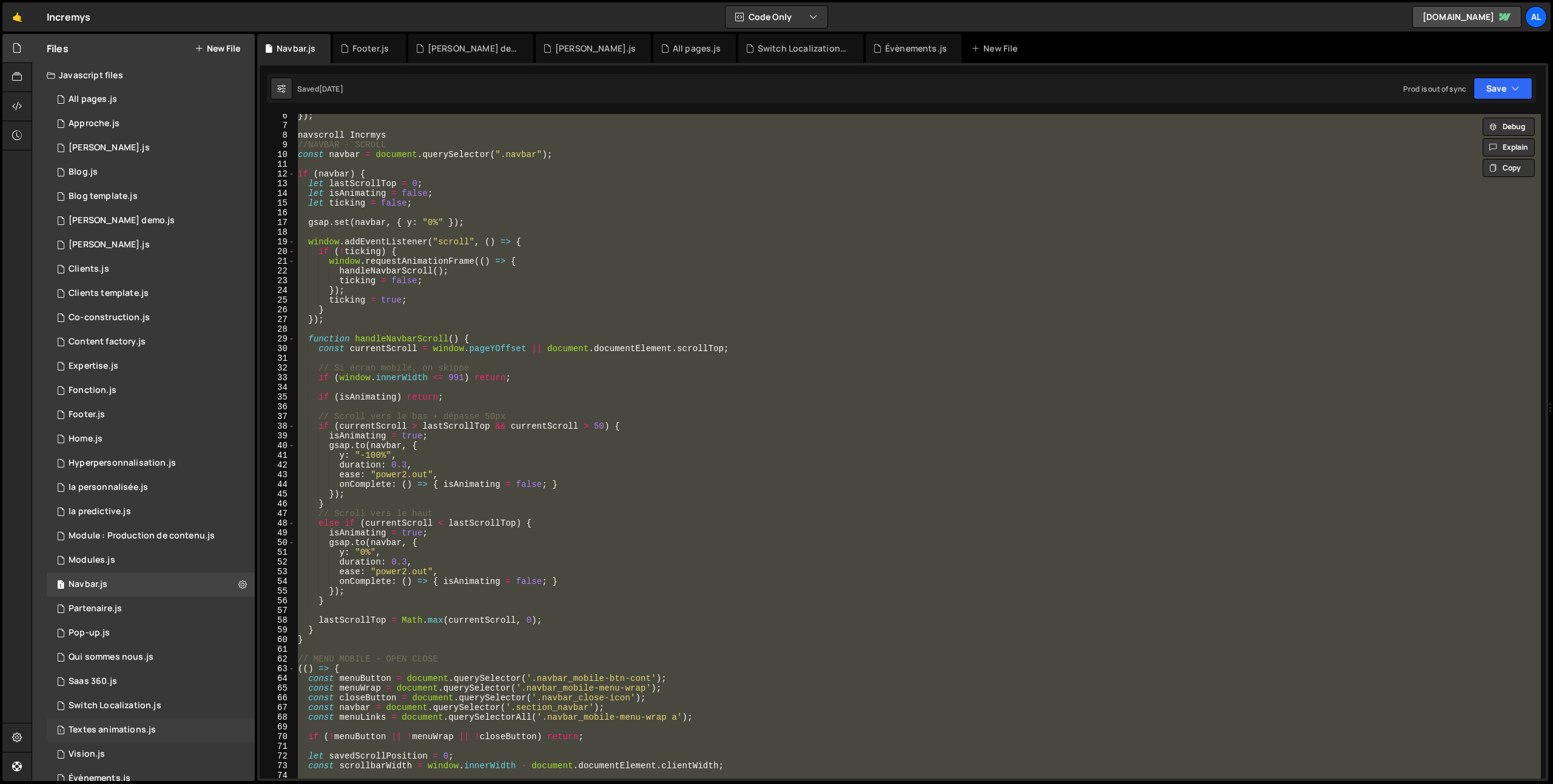
click at [104, 736] on div "1 Textes animations.js 0" at bounding box center [151, 730] width 208 height 24
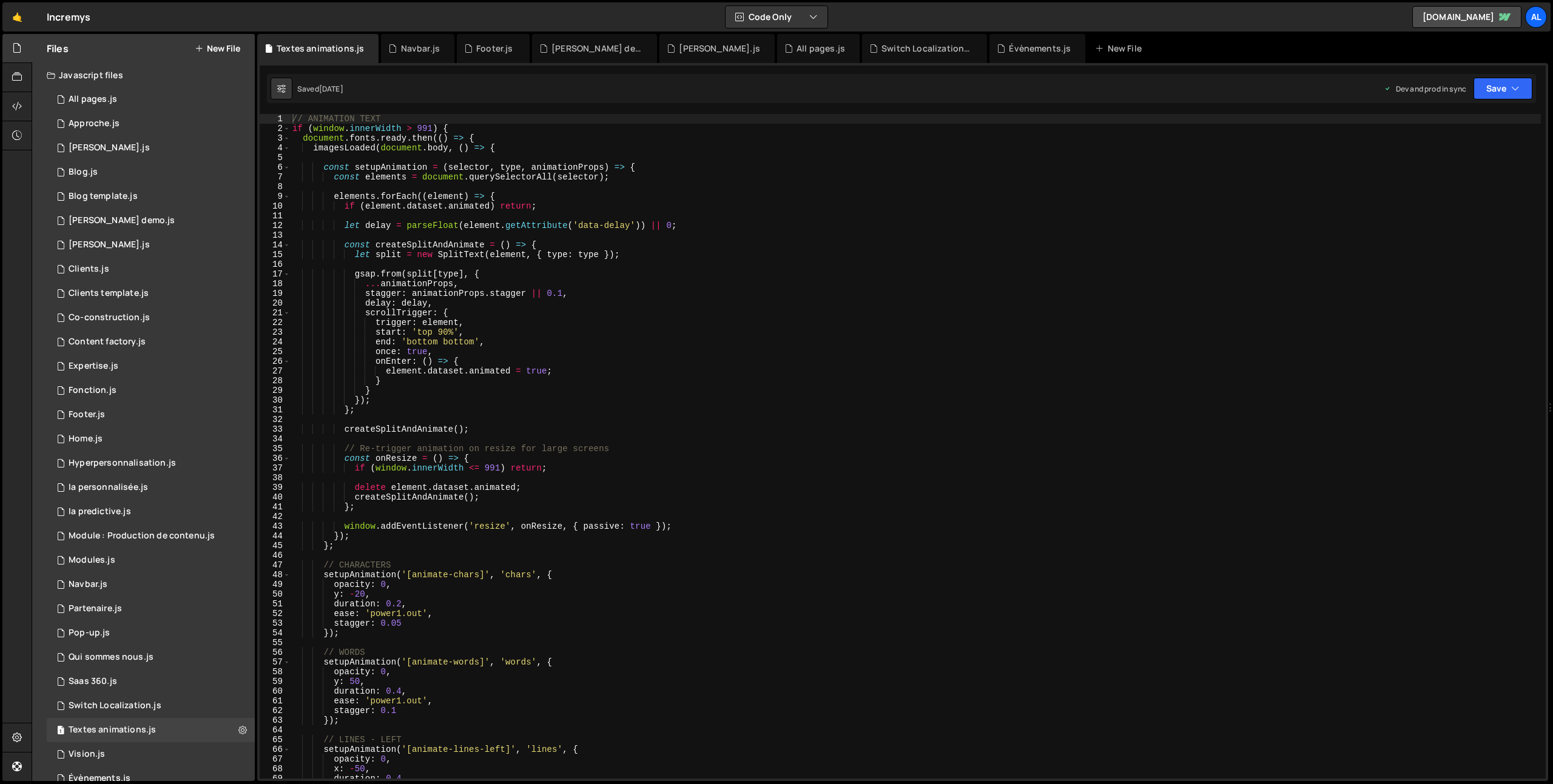
click at [500, 542] on div "// ANIMATION TEXT if ( window . innerWidth > 991 ) { document . fonts . ready .…" at bounding box center [915, 456] width 1251 height 684
click at [654, 548] on div "// ANIMATION TEXT if ( window . innerWidth > 991 ) { document . fonts . ready .…" at bounding box center [915, 456] width 1251 height 684
type textarea "};"
click at [589, 551] on div "// ANIMATION TEXT if ( window . innerWidth > 991 ) { document . fonts . ready .…" at bounding box center [915, 456] width 1251 height 684
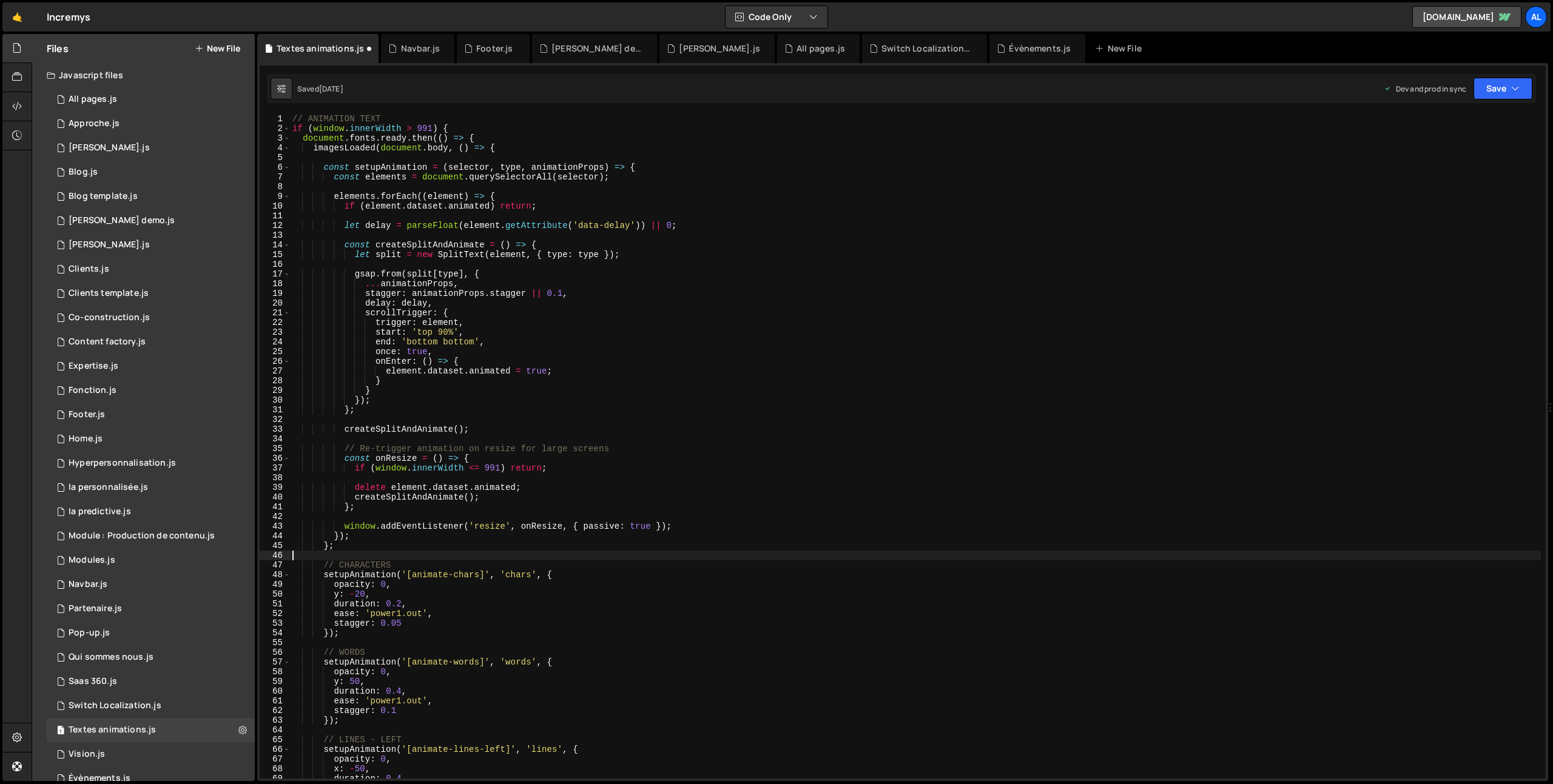
scroll to position [0, 0]
type textarea "}"
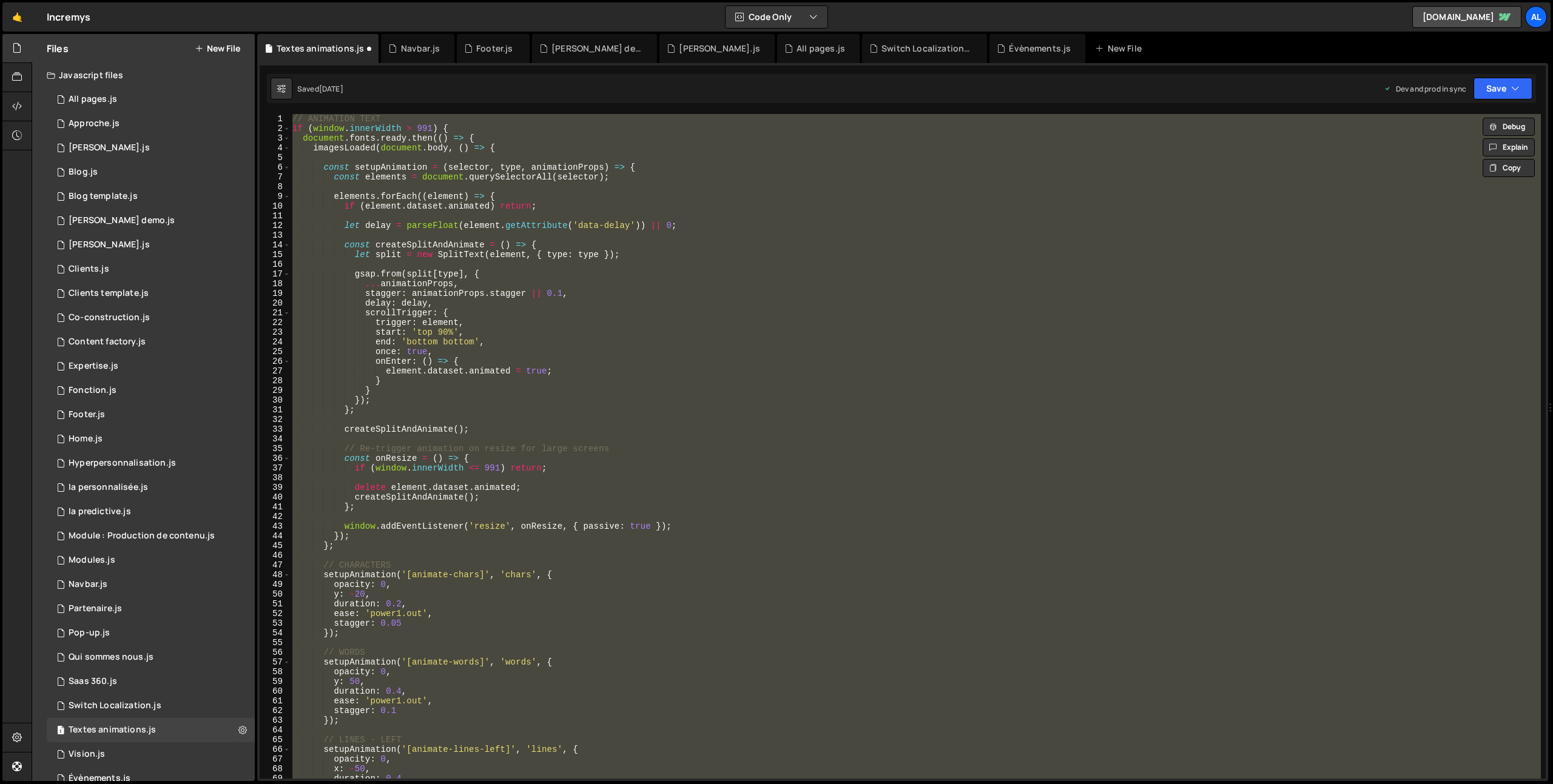
scroll to position [37, 0]
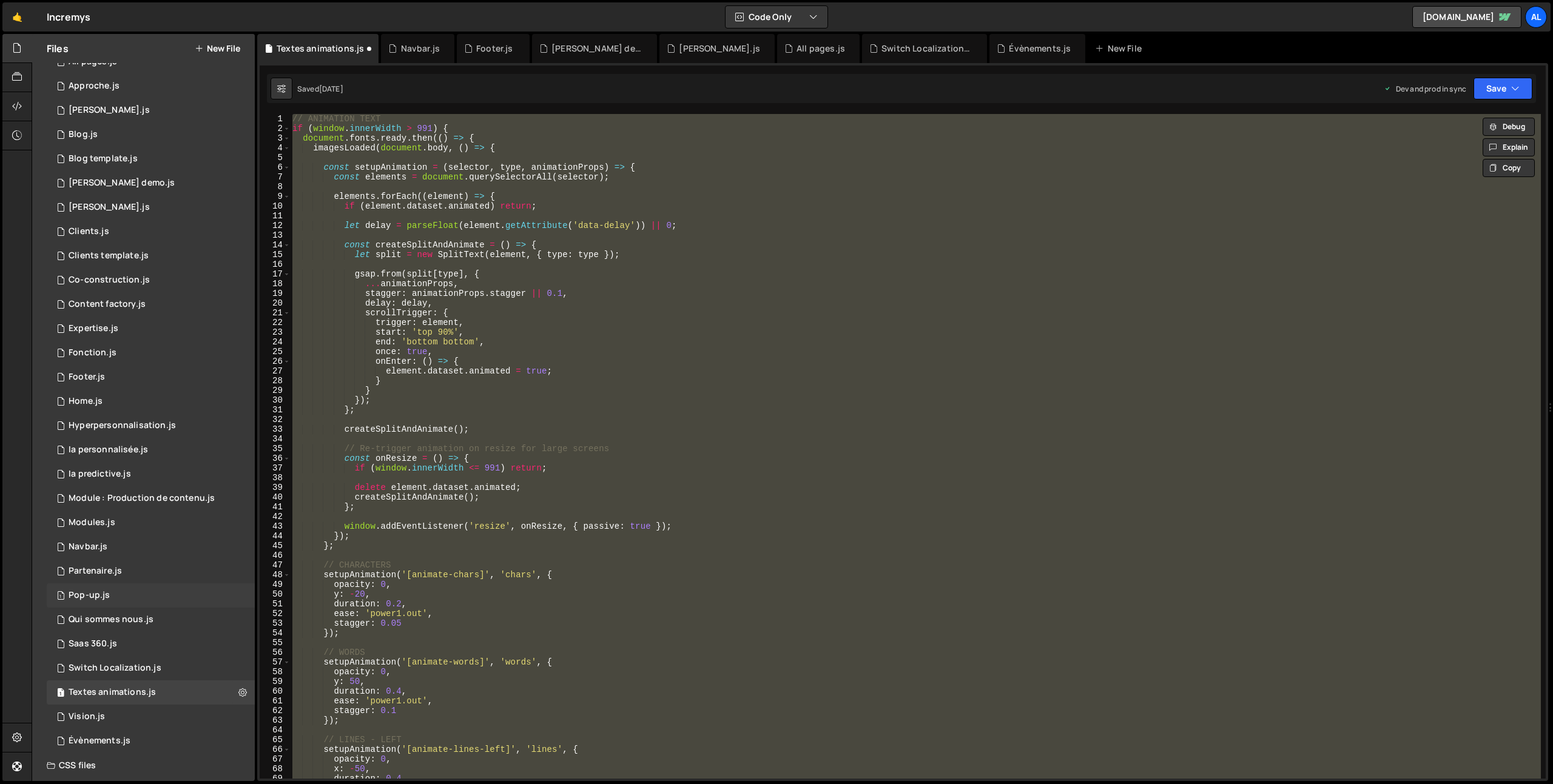
click at [97, 603] on div "1 Pop-up.js 0" at bounding box center [151, 595] width 208 height 24
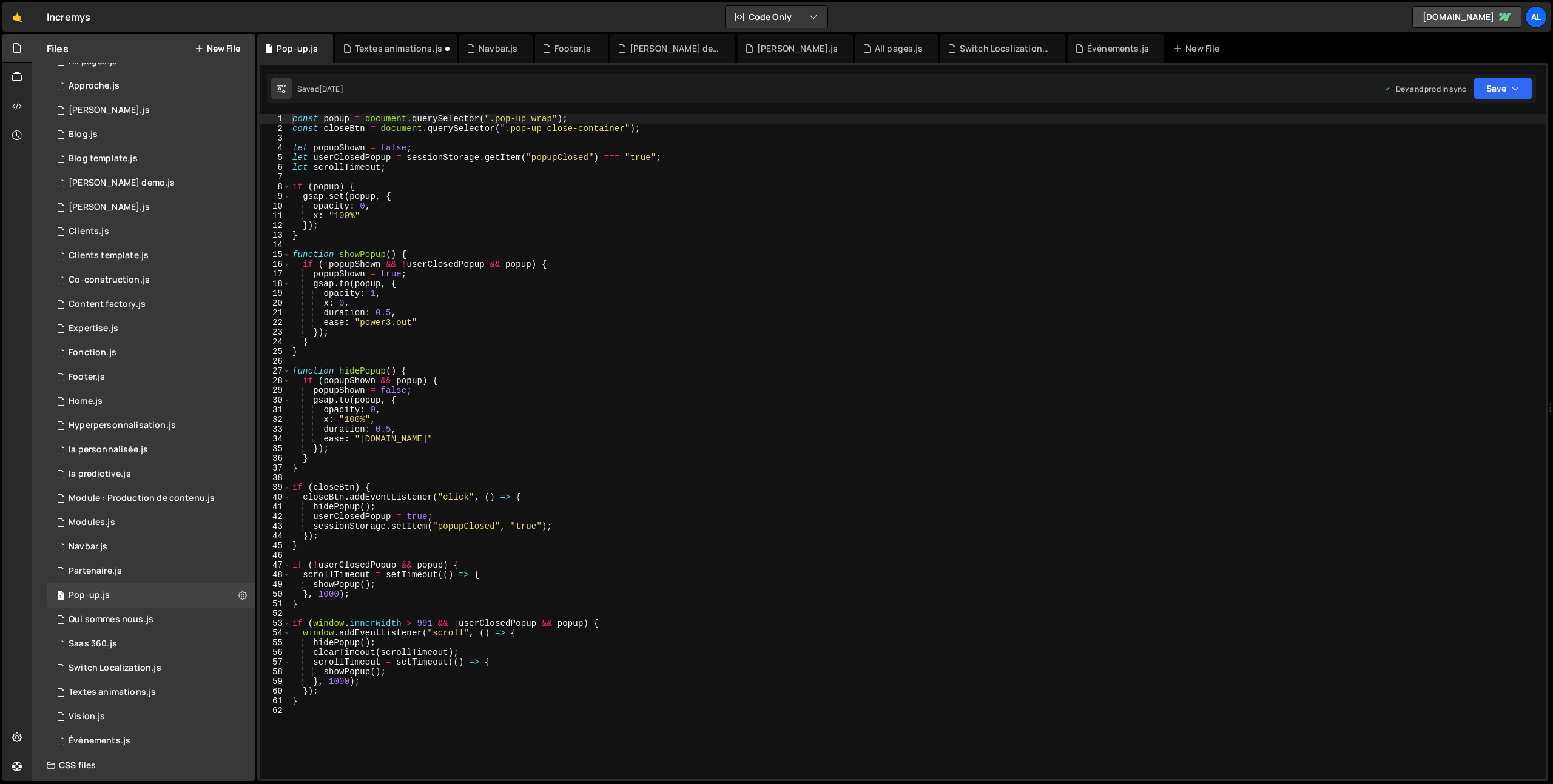
click at [494, 489] on div "const popup = document . querySelector ( ".pop-up_wrap" ) ; const closeBtn = do…" at bounding box center [917, 456] width 1256 height 684
type textarea "}"
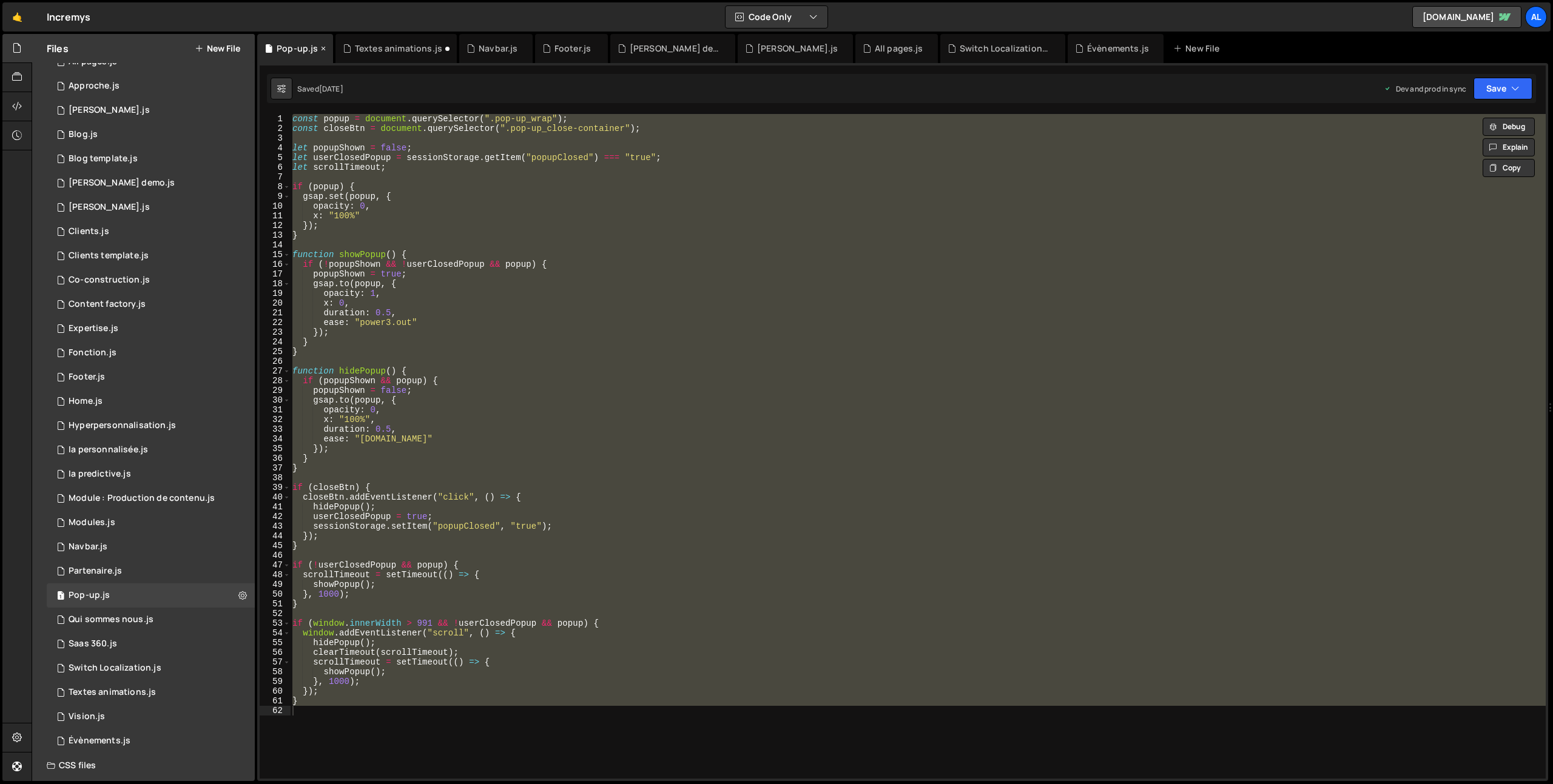
click at [326, 48] on div "Pop-up.js" at bounding box center [295, 48] width 76 height 29
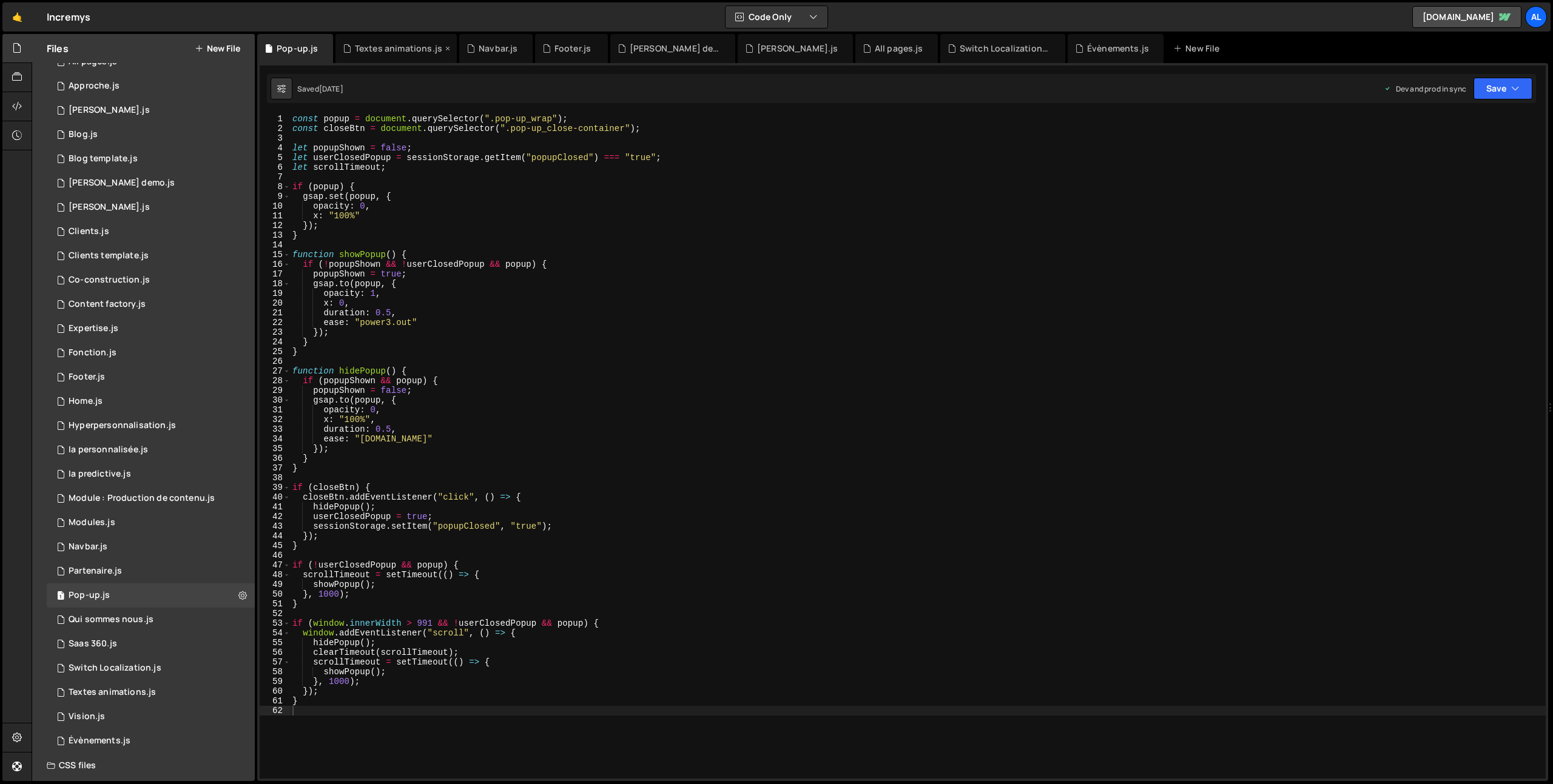
click at [0, 0] on icon at bounding box center [0, 0] width 0 height 0
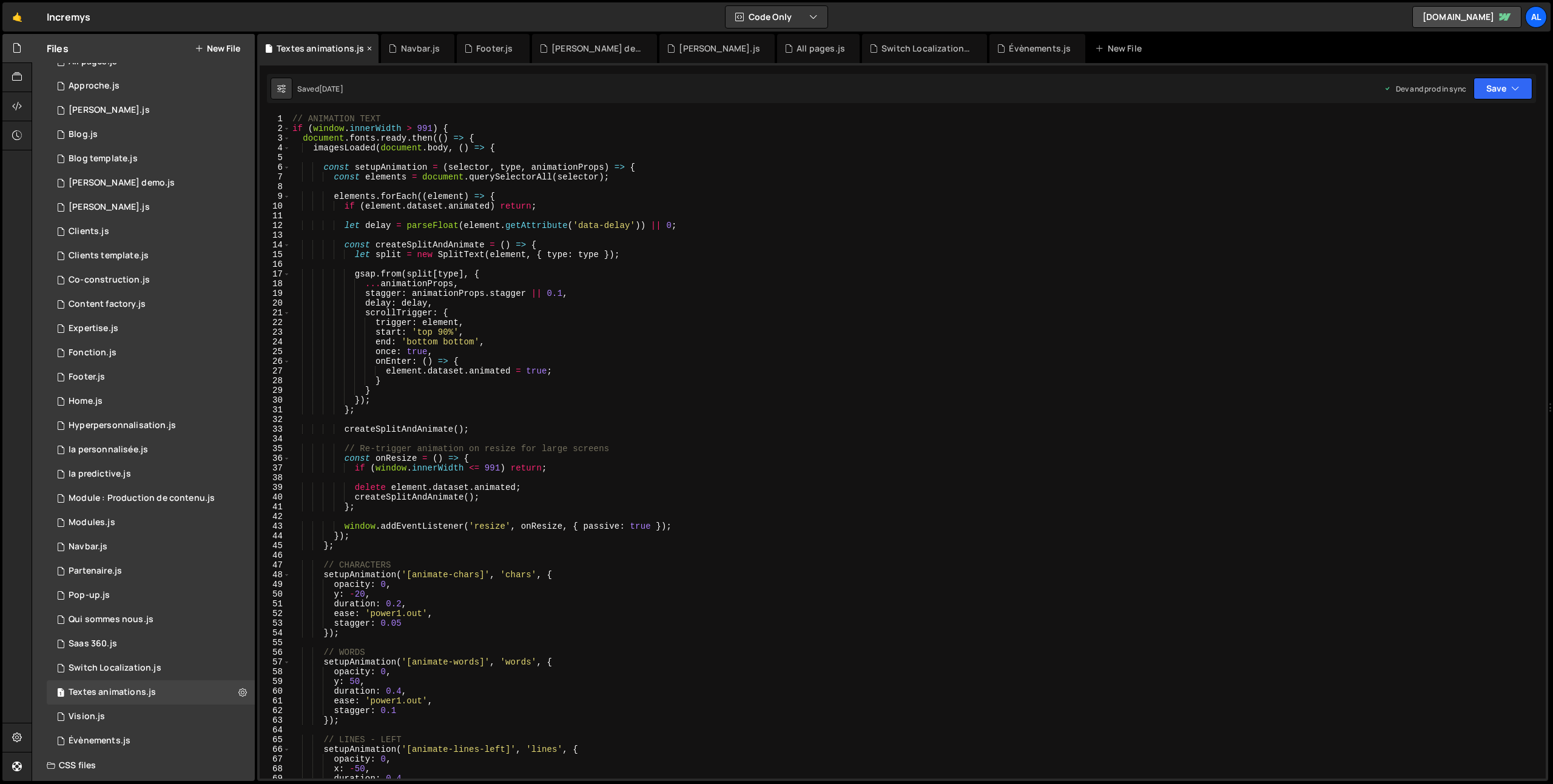
click at [370, 49] on icon at bounding box center [369, 48] width 9 height 12
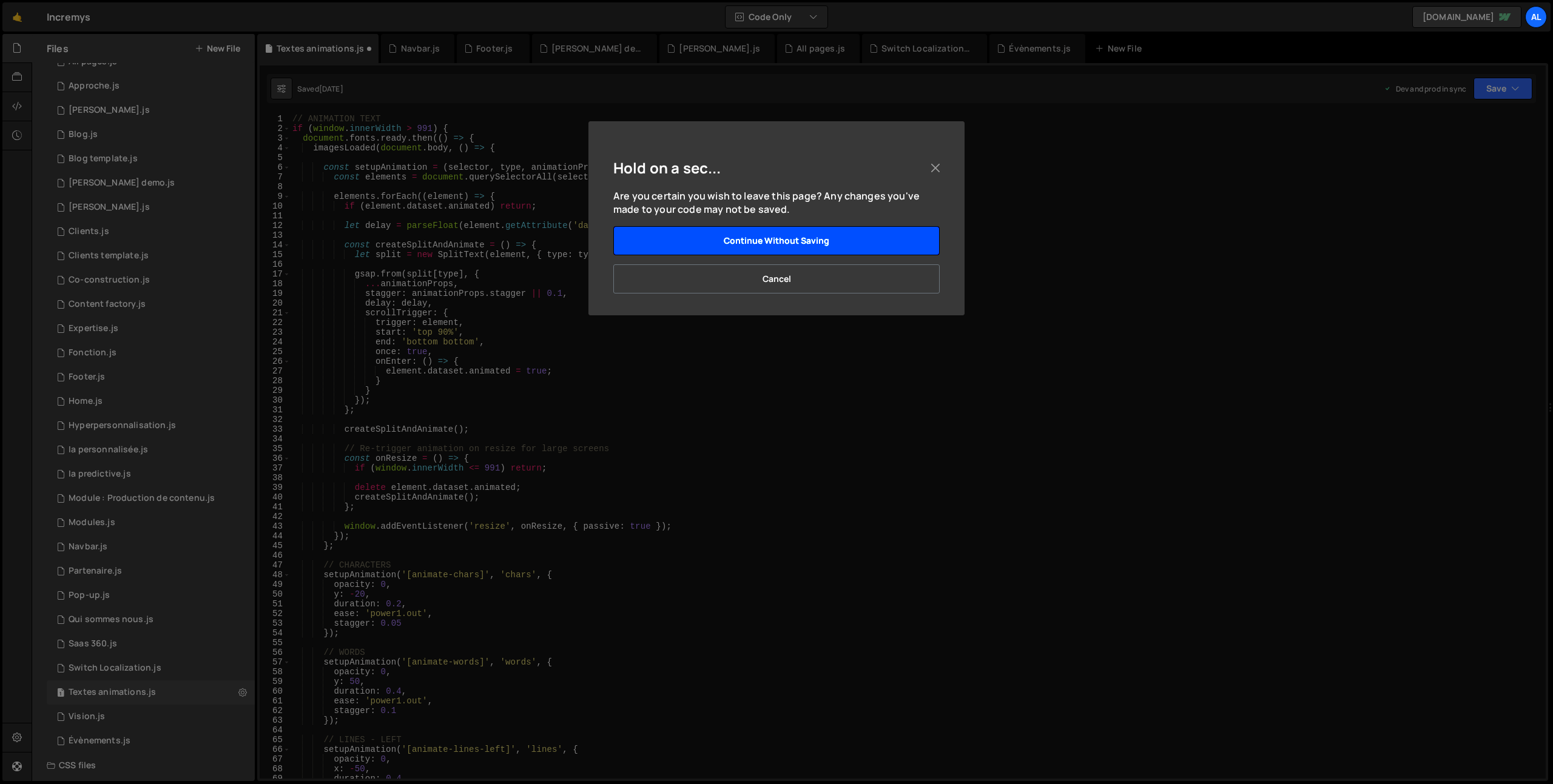
click at [832, 250] on button "Continue without saving" at bounding box center [776, 240] width 326 height 29
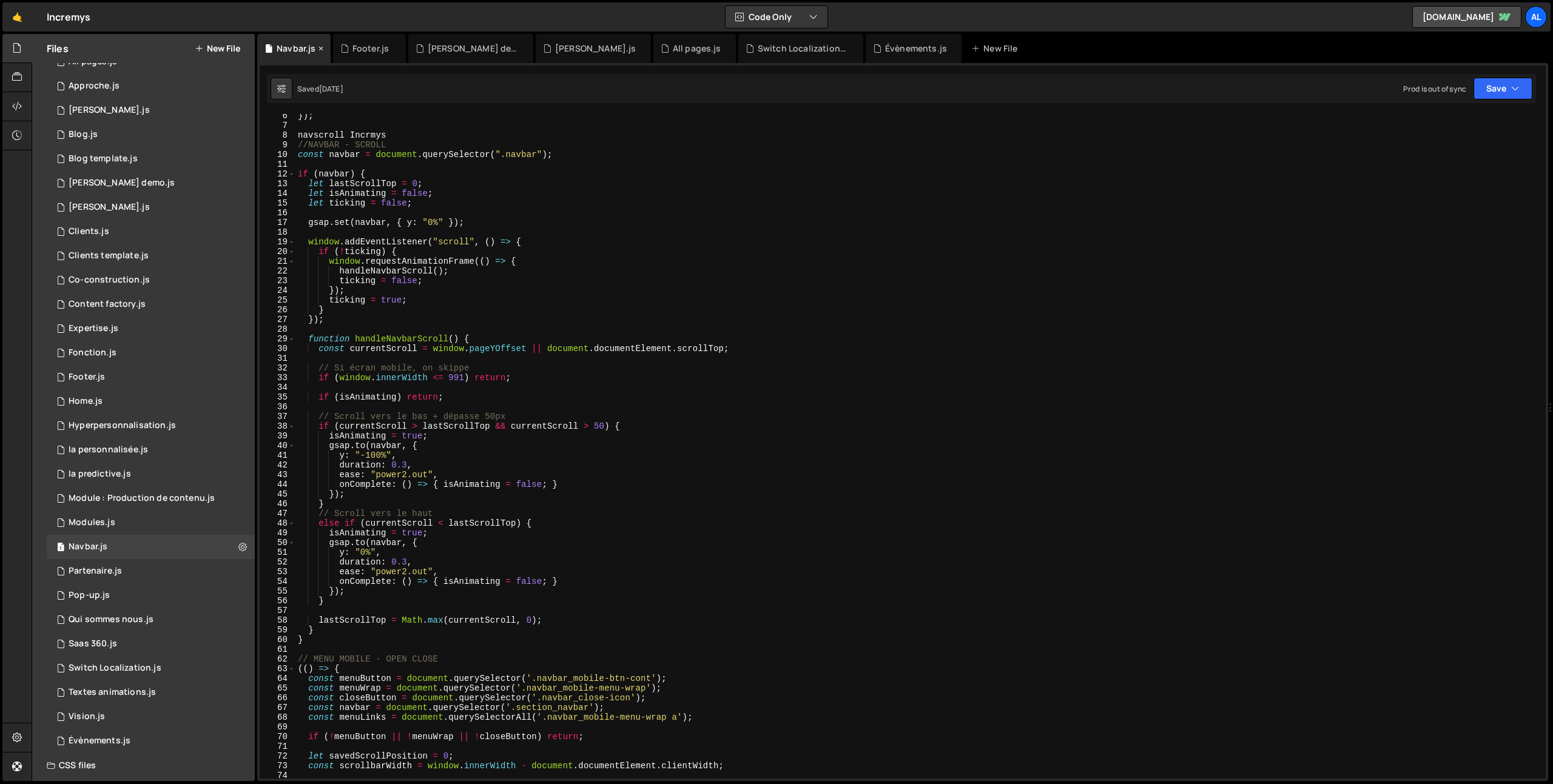
click at [323, 48] on icon at bounding box center [321, 48] width 9 height 12
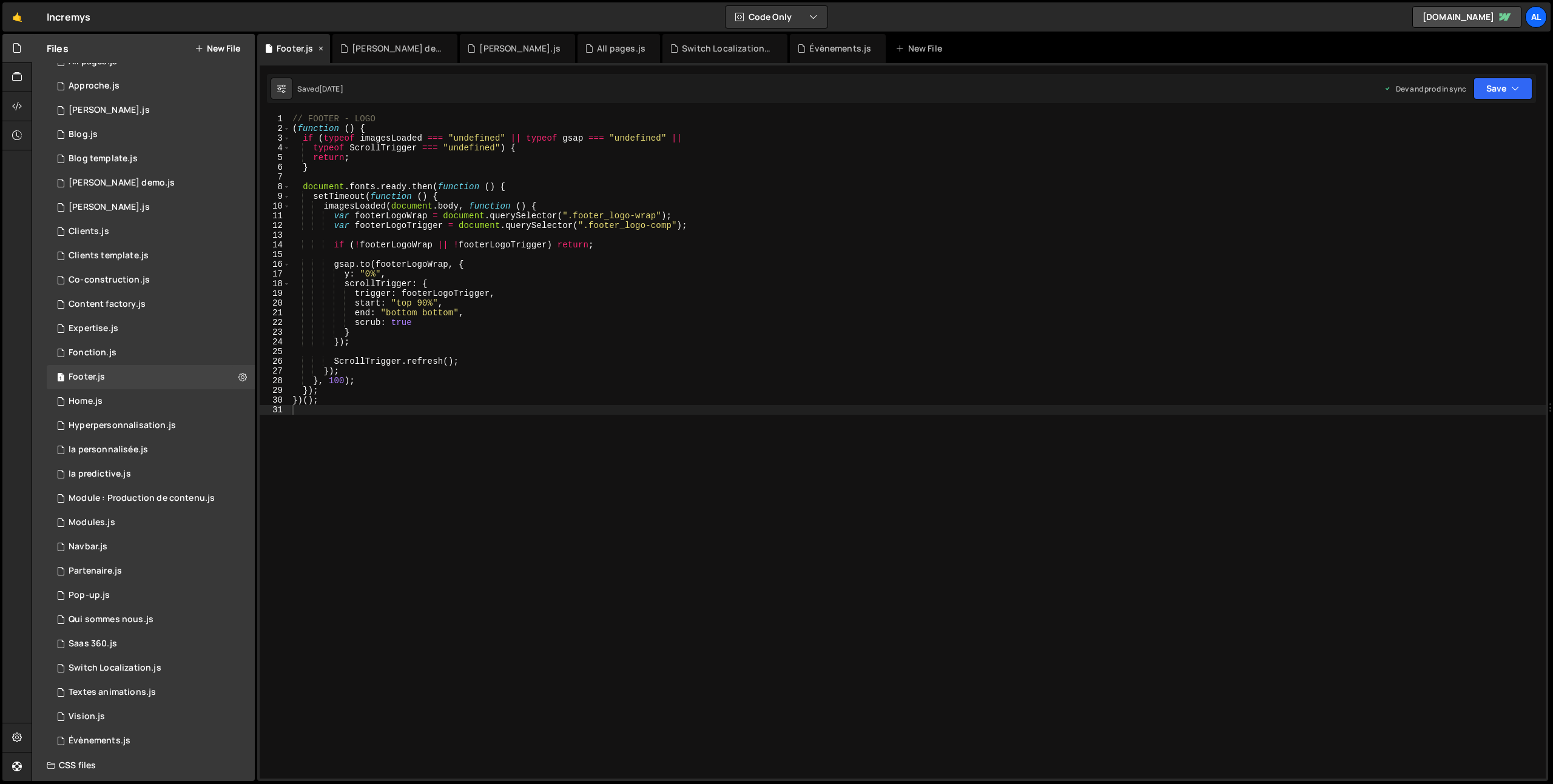
click at [321, 49] on icon at bounding box center [321, 48] width 9 height 12
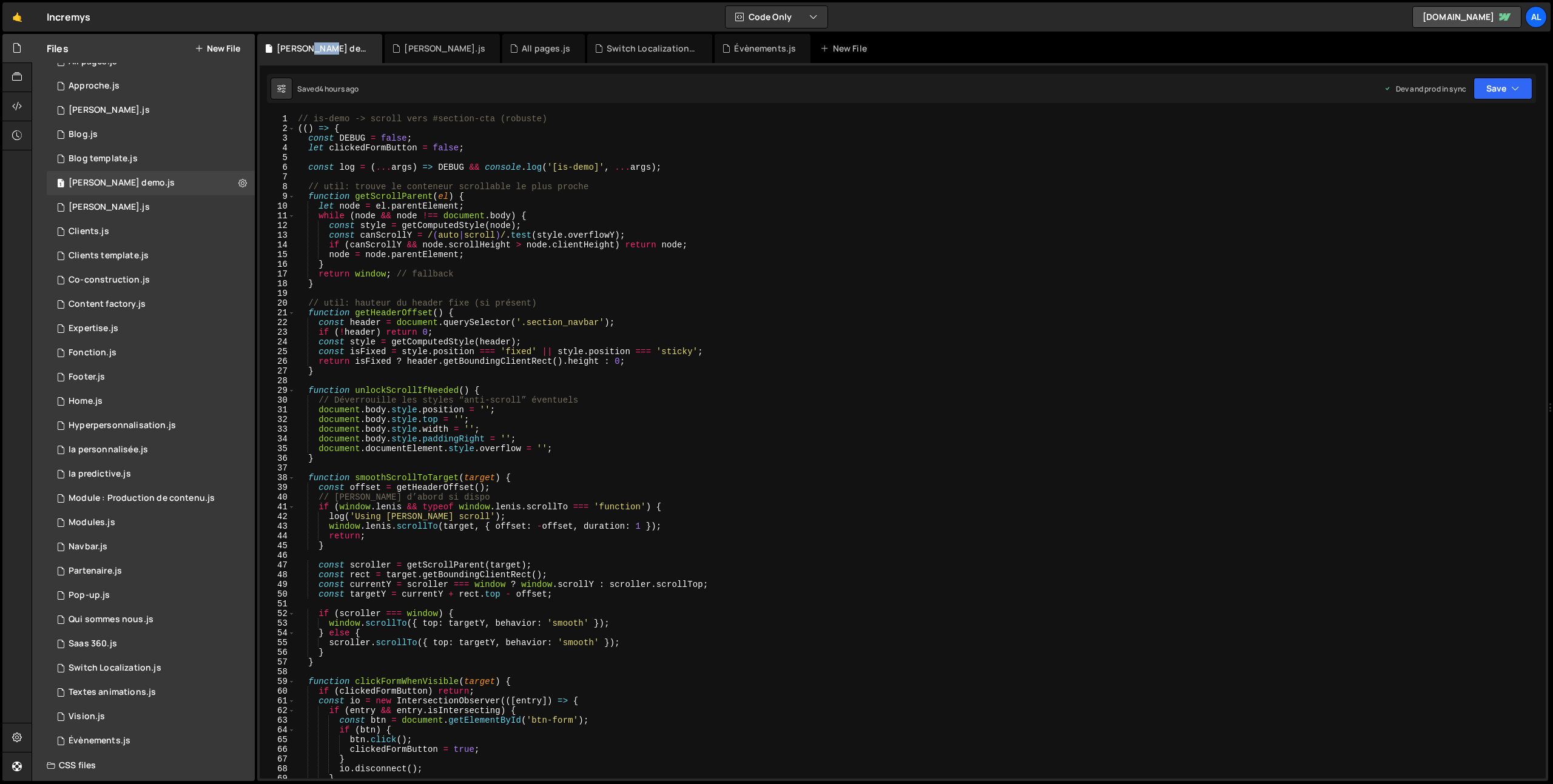
click at [321, 49] on div "[PERSON_NAME] demo.js" at bounding box center [322, 48] width 91 height 12
click at [369, 48] on icon at bounding box center [373, 48] width 9 height 12
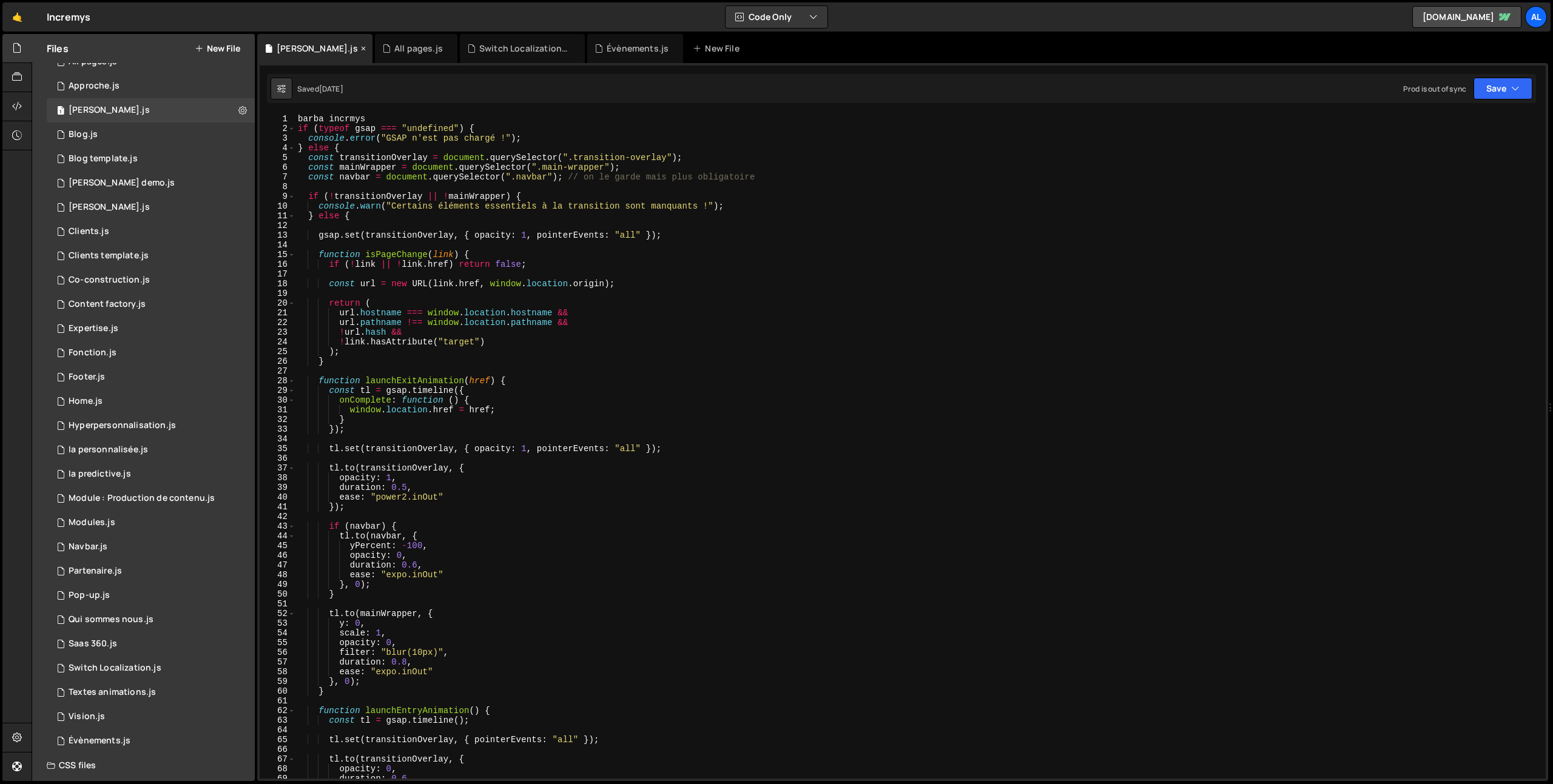
click at [359, 48] on icon at bounding box center [363, 48] width 9 height 12
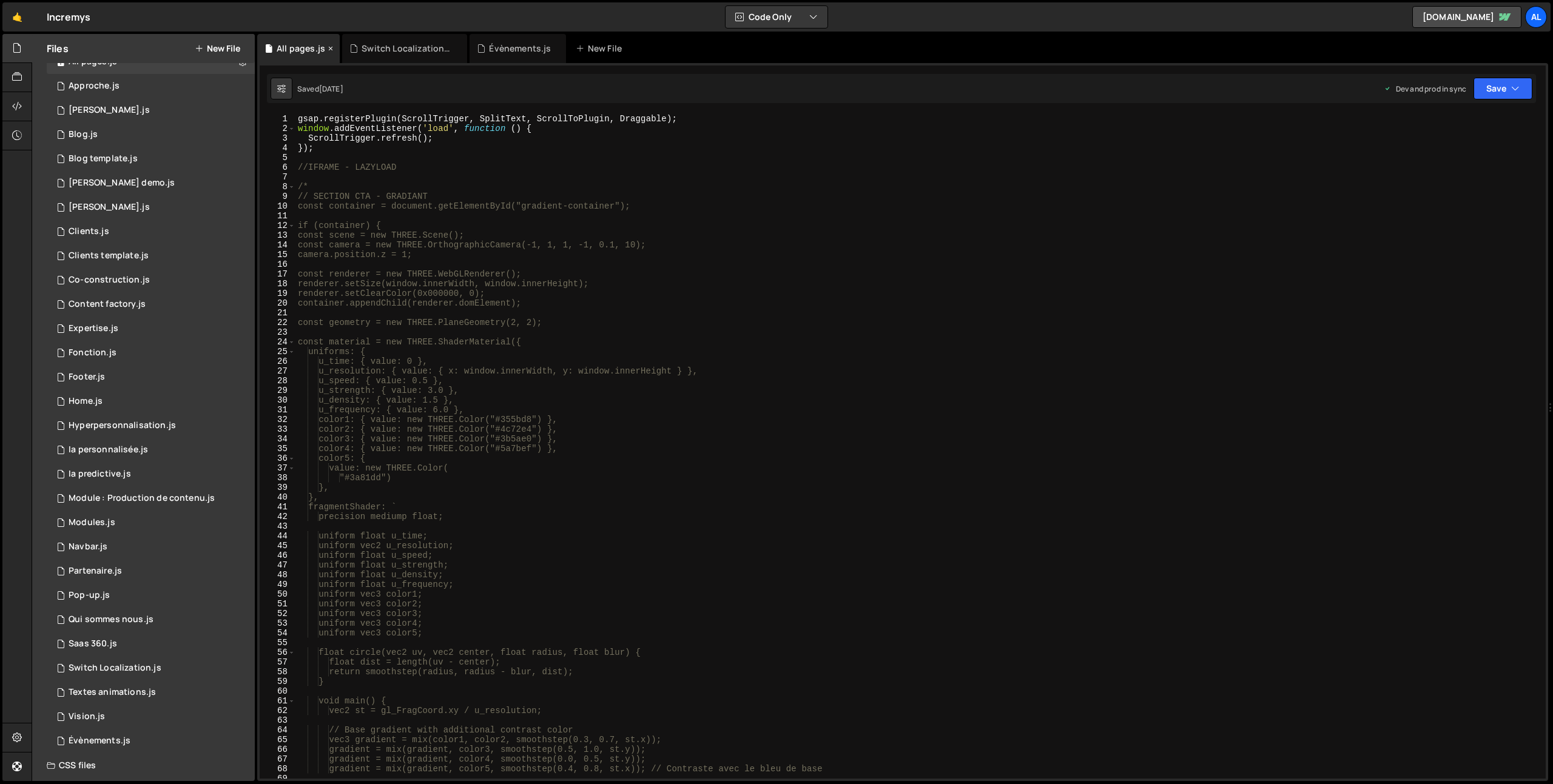
click at [329, 50] on icon at bounding box center [330, 48] width 9 height 12
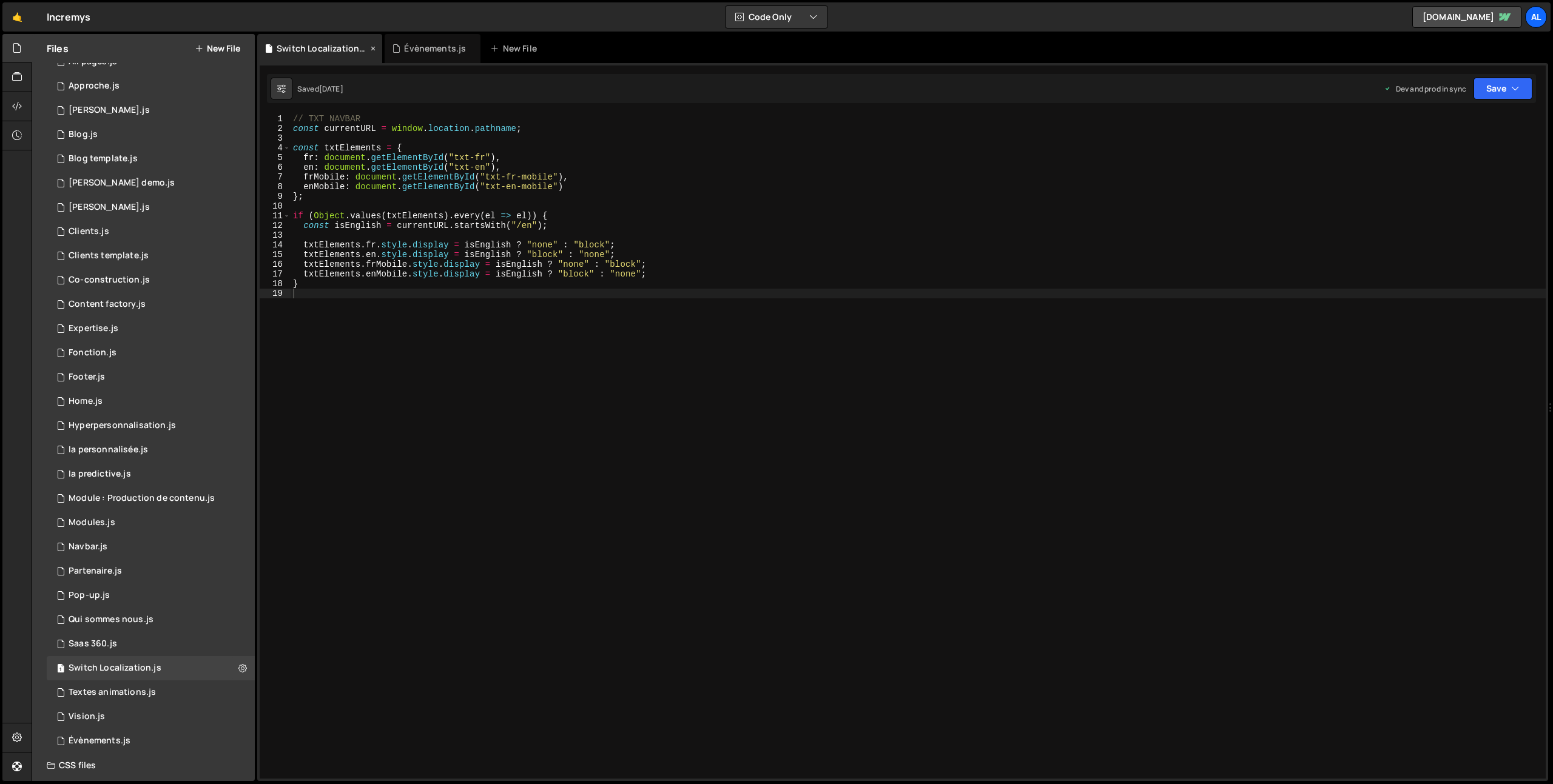
click at [371, 46] on icon at bounding box center [373, 48] width 9 height 12
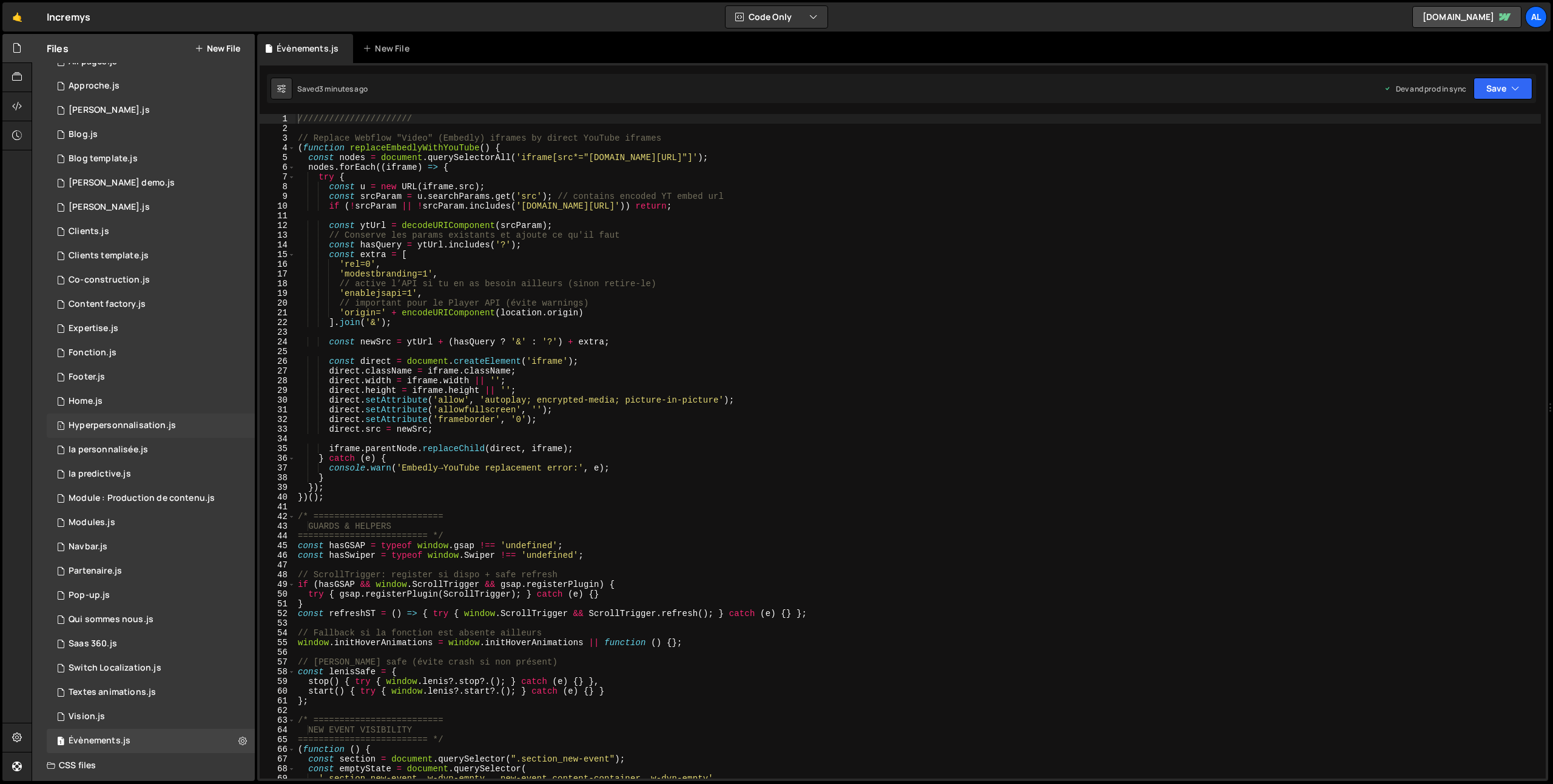
scroll to position [0, 0]
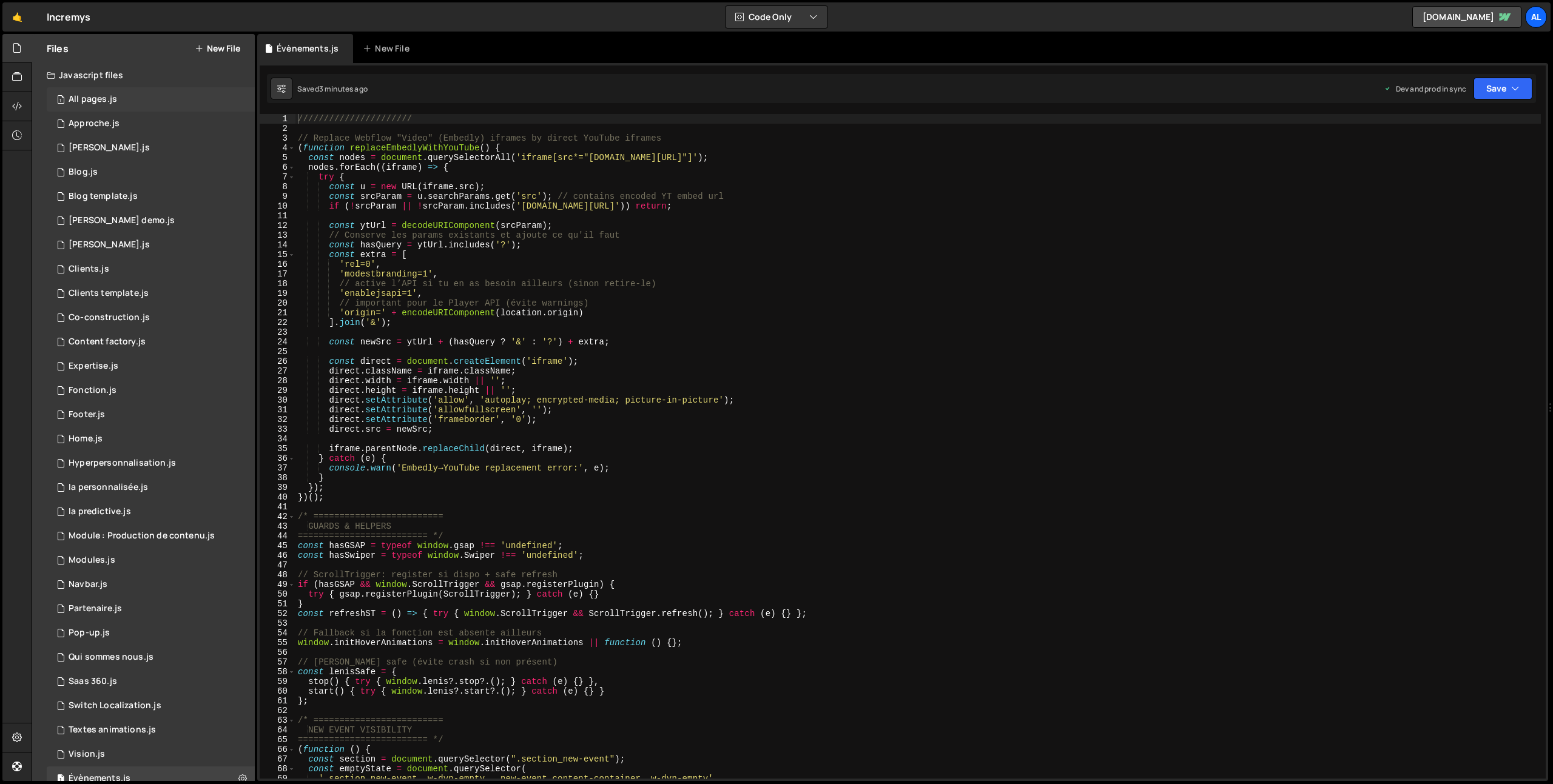
click at [128, 105] on div "1 All pages.js 0" at bounding box center [151, 99] width 208 height 24
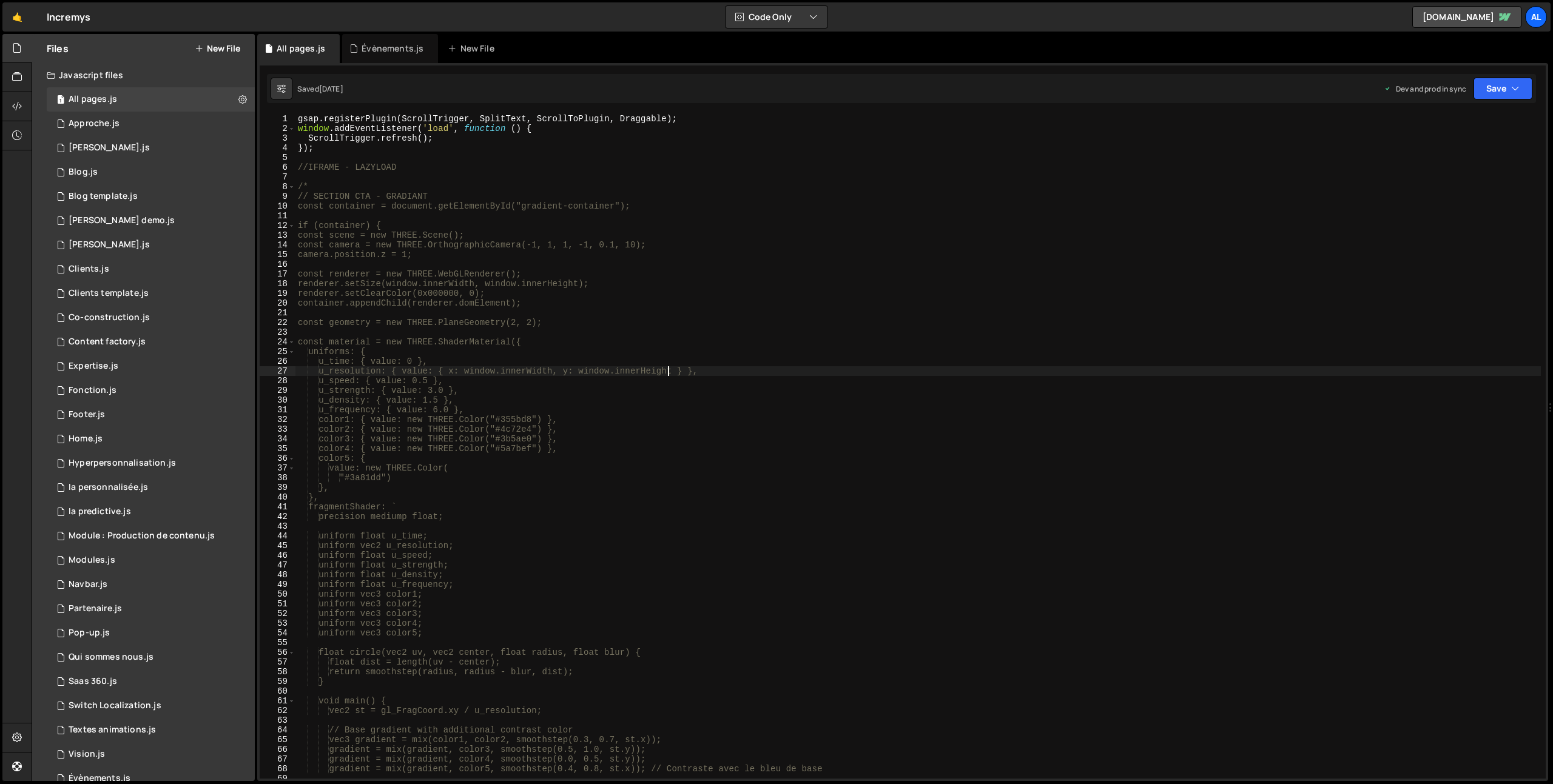
click at [669, 368] on div "gsap . registerPlugin ( ScrollTrigger , SplitText , ScrollToPlugin , Draggable …" at bounding box center [918, 456] width 1246 height 684
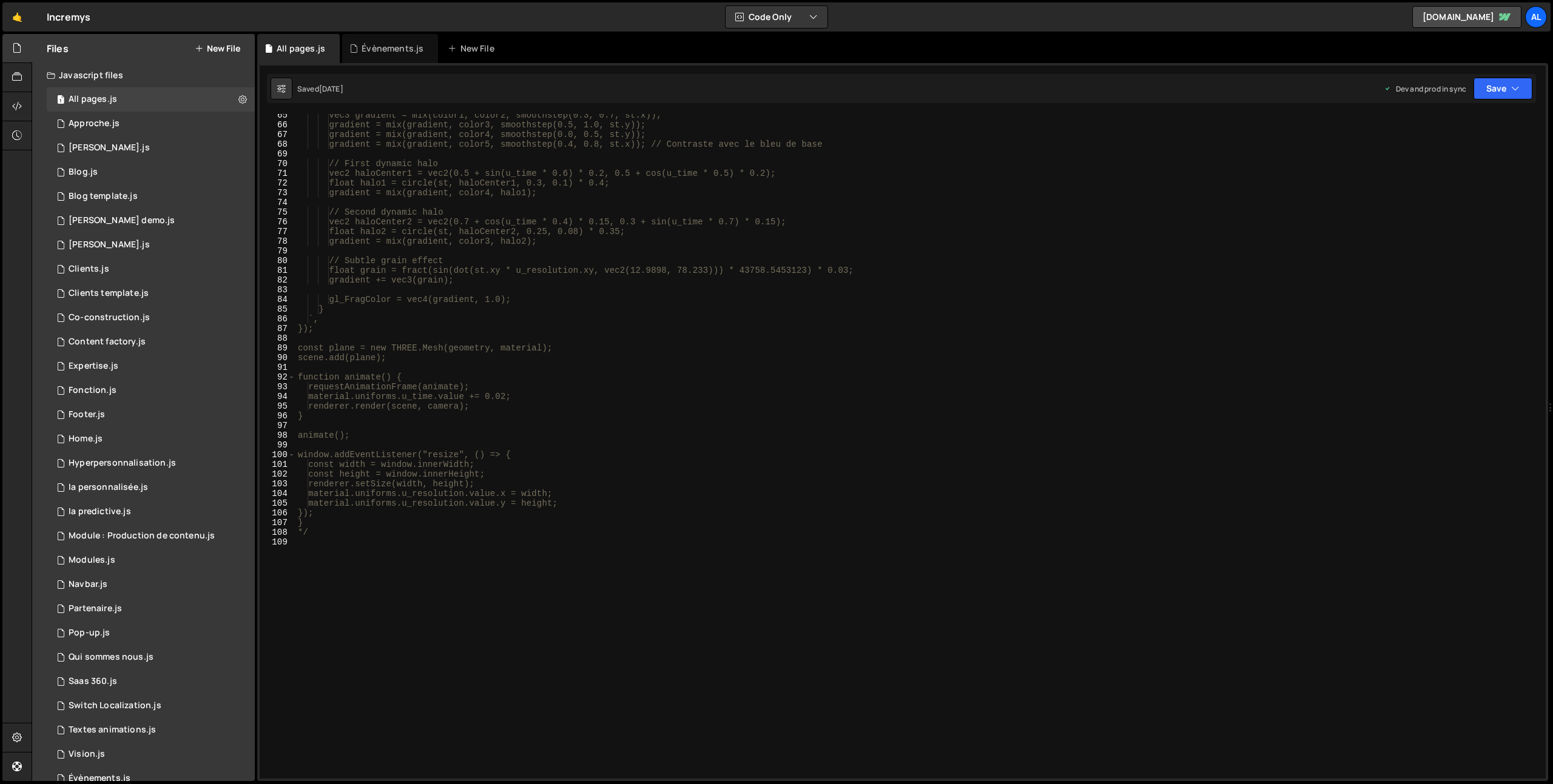
scroll to position [720, 0]
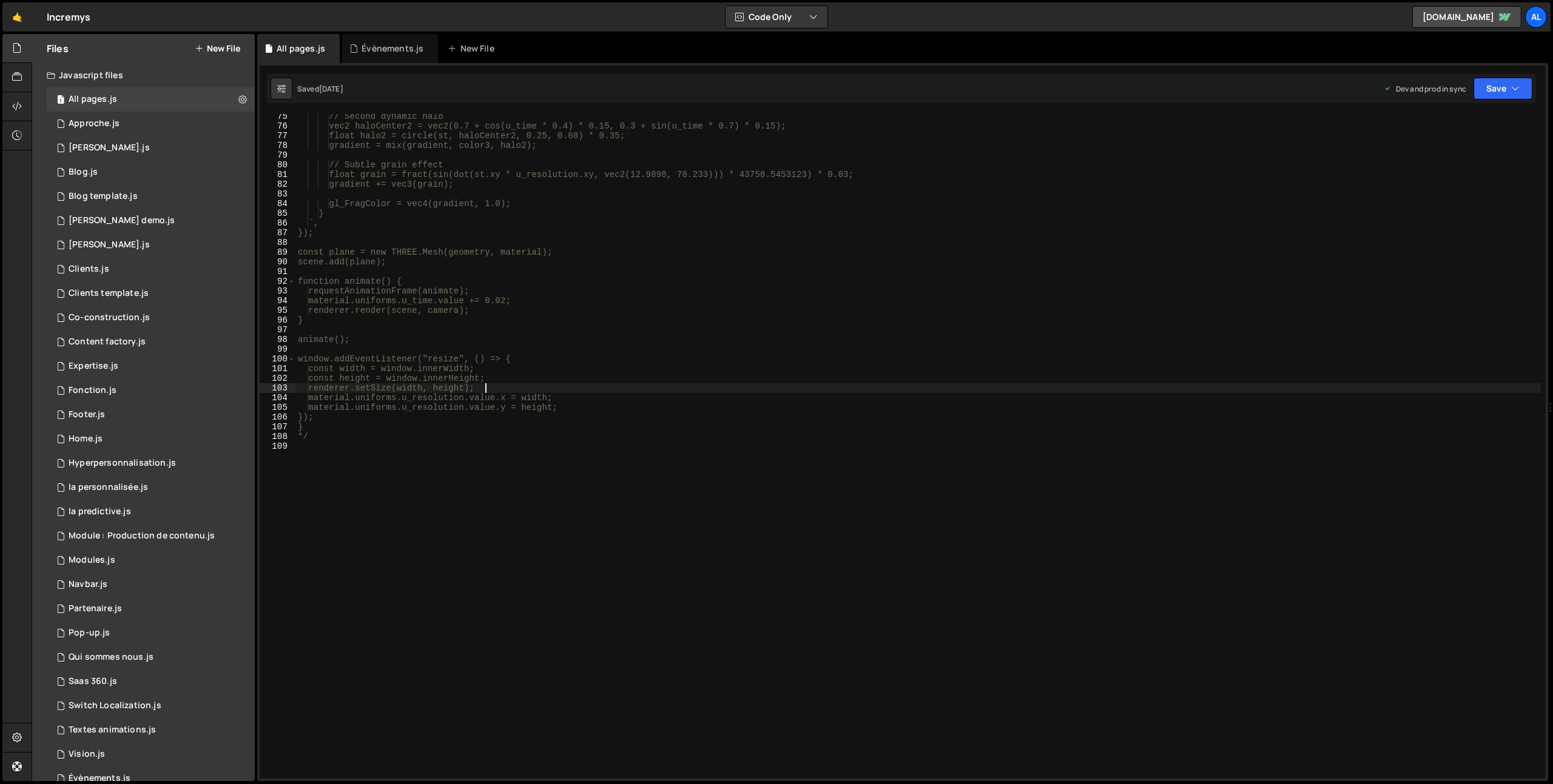
click at [565, 385] on div "// Second dynamic halo vec2 haloCenter2 = vec2(0.7 + cos(u_time * 0.4) * 0.15, …" at bounding box center [918, 454] width 1246 height 684
type textarea "*/"
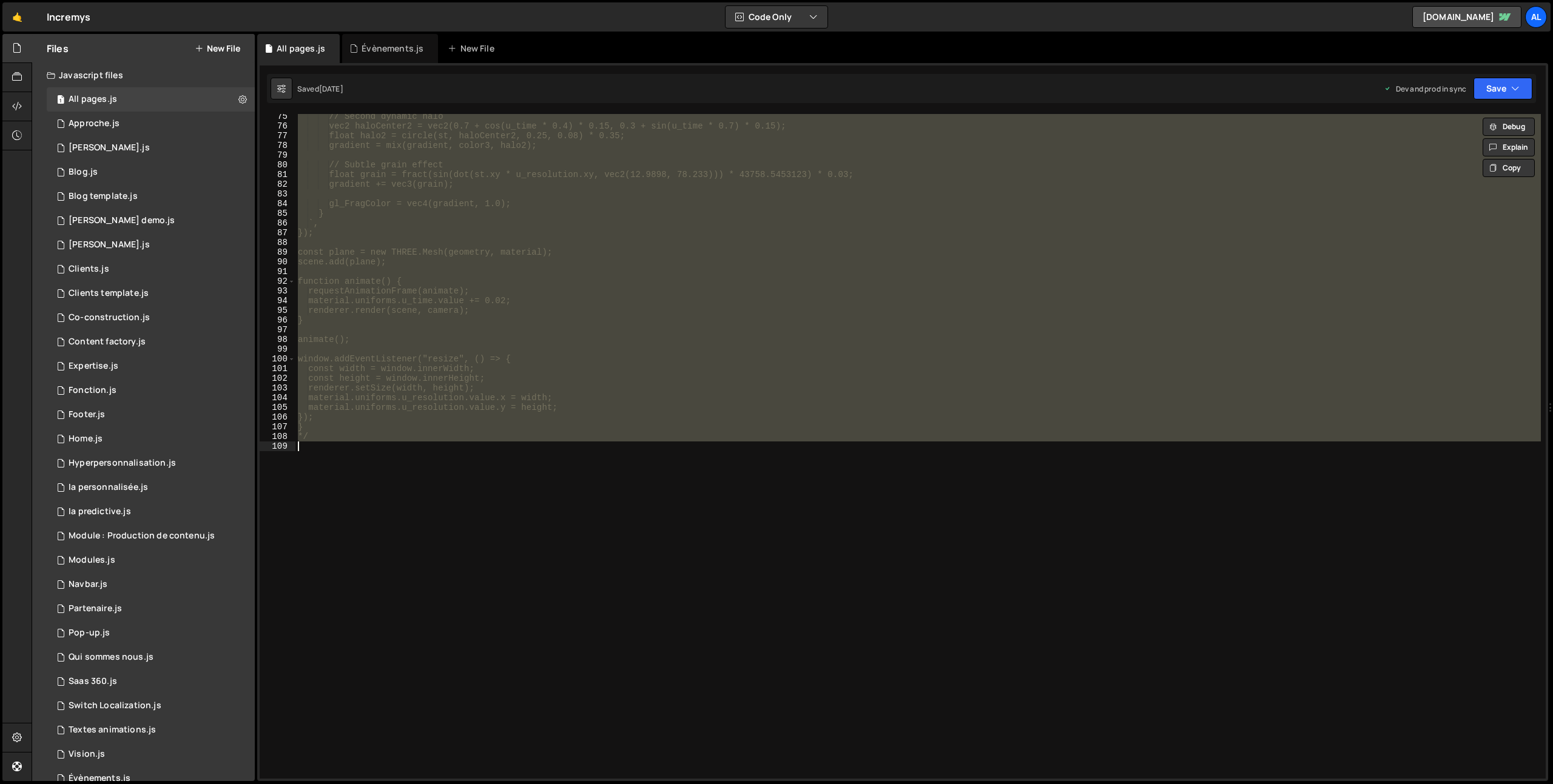
paste textarea
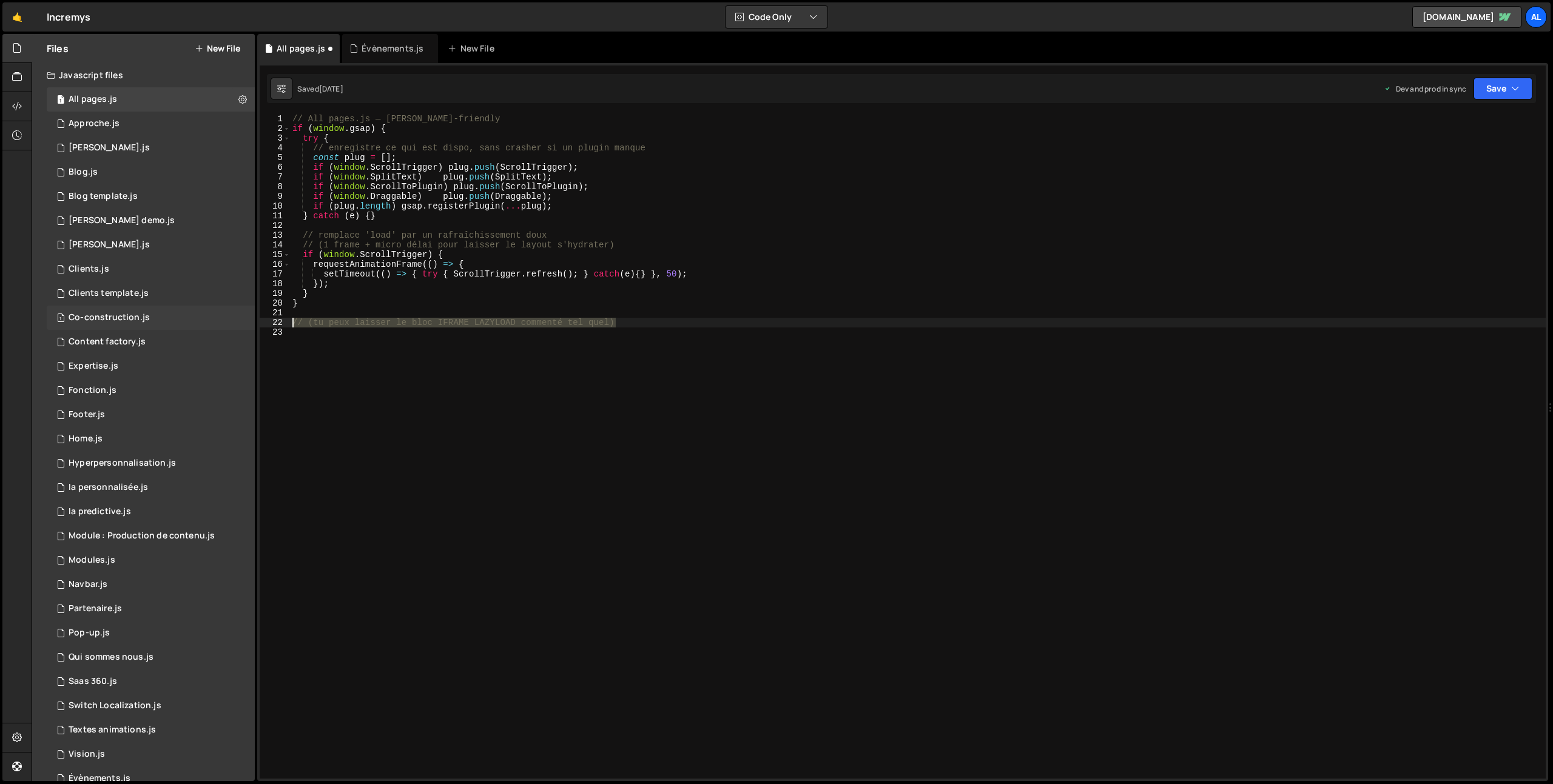
drag, startPoint x: 662, startPoint y: 323, endPoint x: 233, endPoint y: 318, distance: 429.0
click at [233, 318] on div "Files New File Javascript files 1 All pages.js 0 1 Approche.js 0 1 [PERSON_NAME…" at bounding box center [792, 408] width 1522 height 748
type textarea "// (tu peux laisser le bloc IFRAME LAZYLOAD commenté tel quel)"
click at [1516, 89] on icon "button" at bounding box center [1515, 88] width 9 height 12
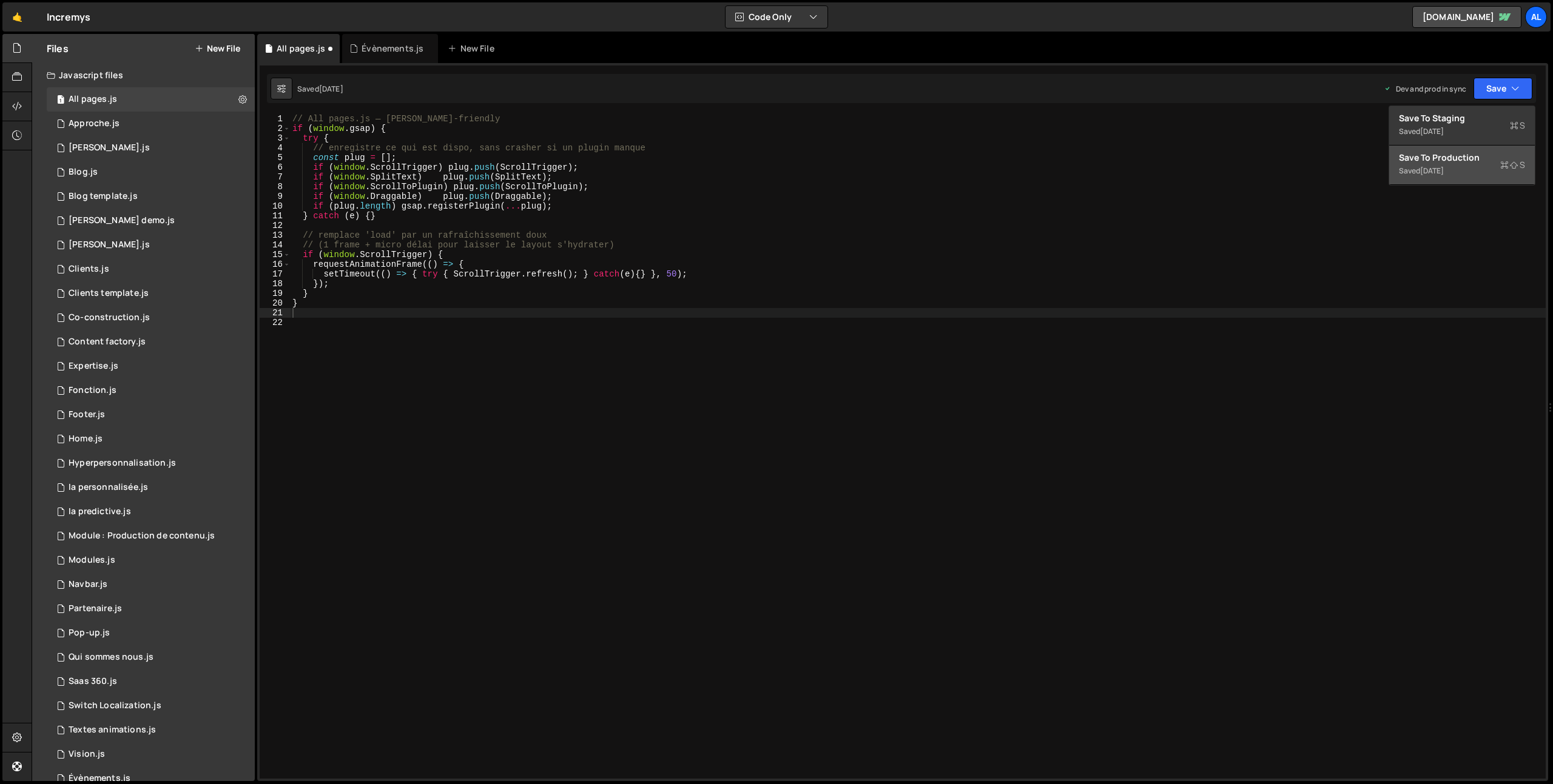
click at [1449, 164] on div "Saved 4 months ago" at bounding box center [1462, 171] width 126 height 15
click at [104, 147] on div "1 Barba.js 0" at bounding box center [151, 148] width 208 height 24
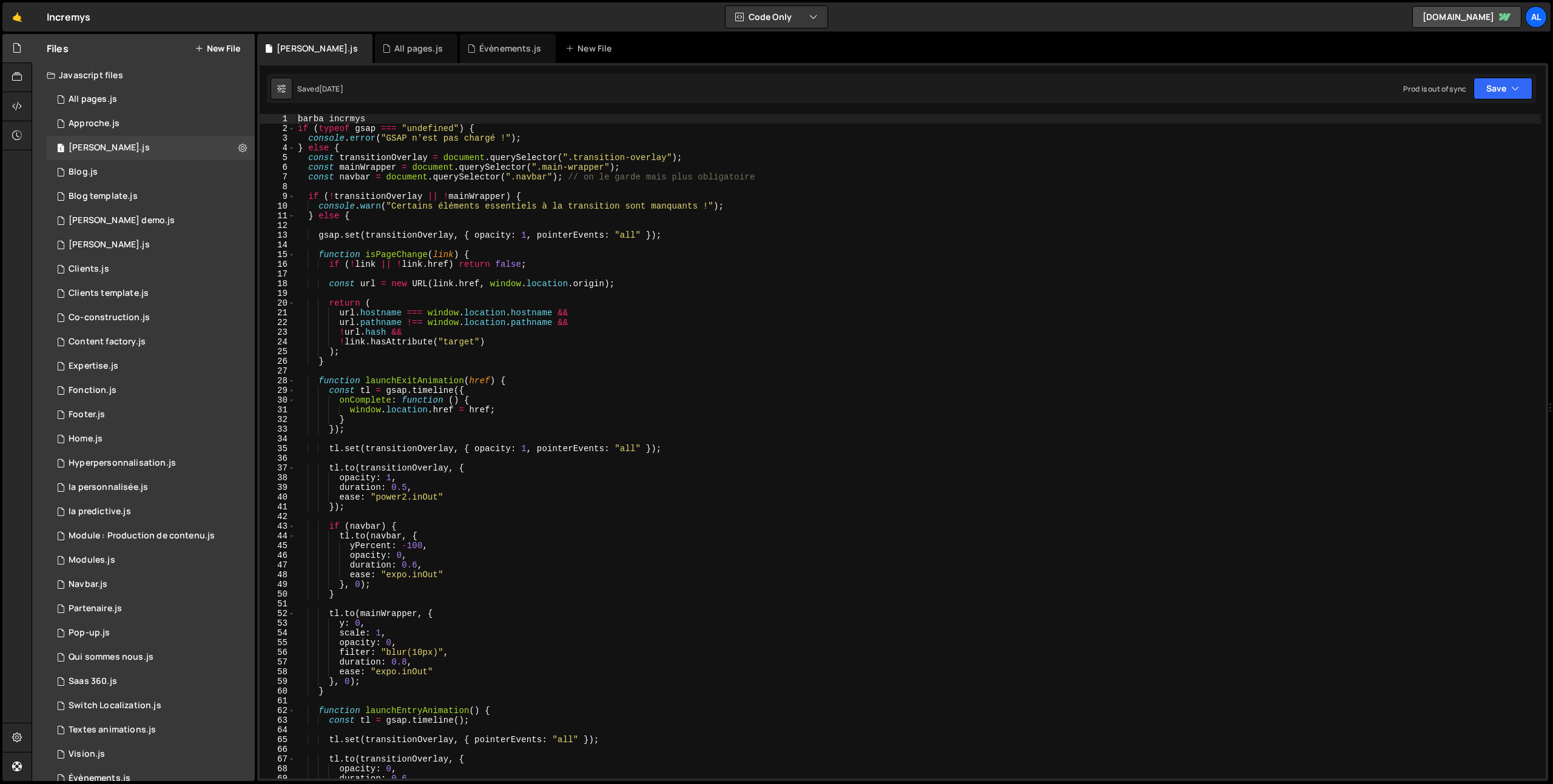
click at [427, 246] on div "barba incrmys if ( typeof gsap === "undefined" ) { console . error ( "GSAP n'es…" at bounding box center [918, 456] width 1246 height 684
type textarea "}"
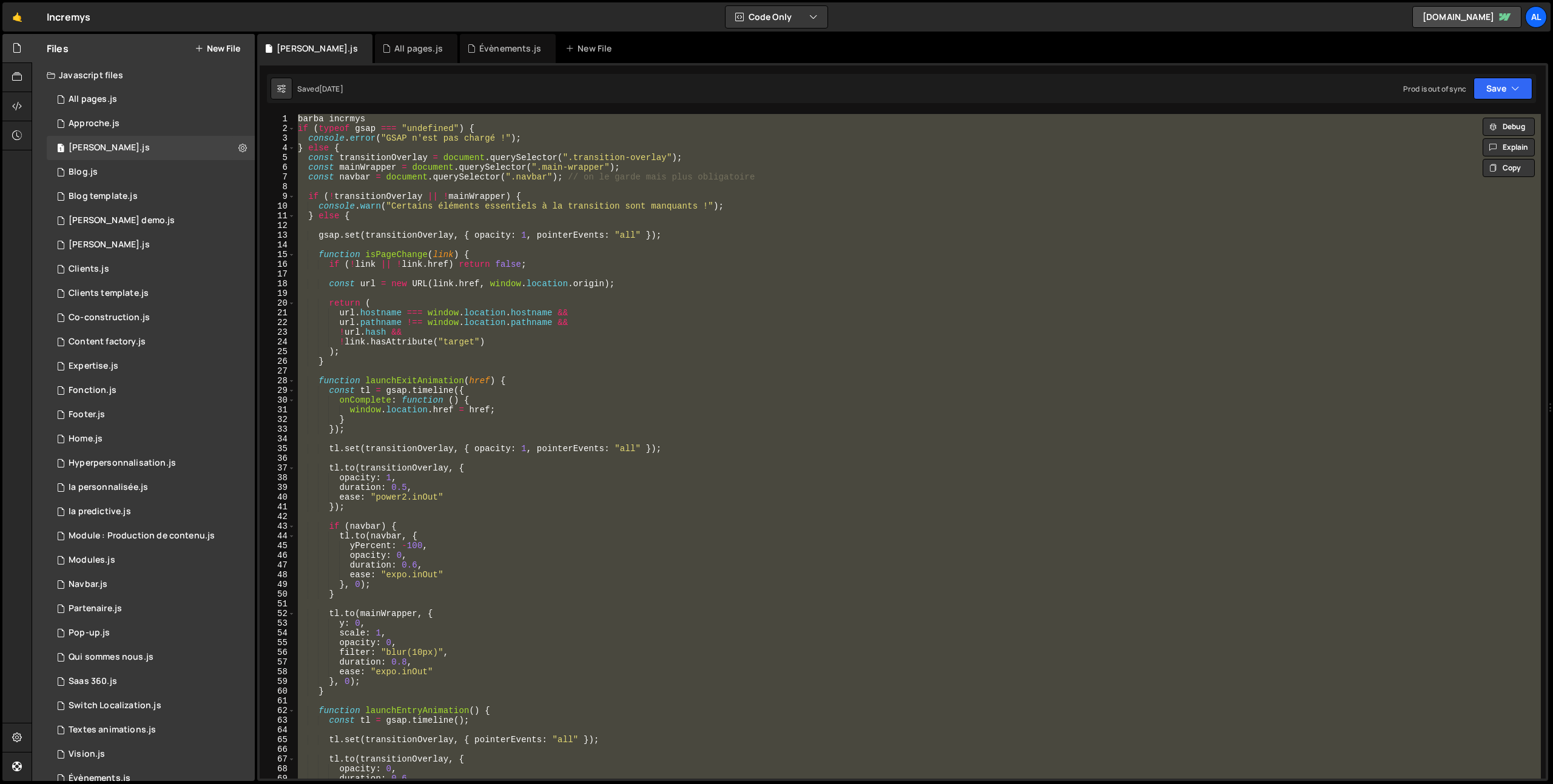
paste textarea
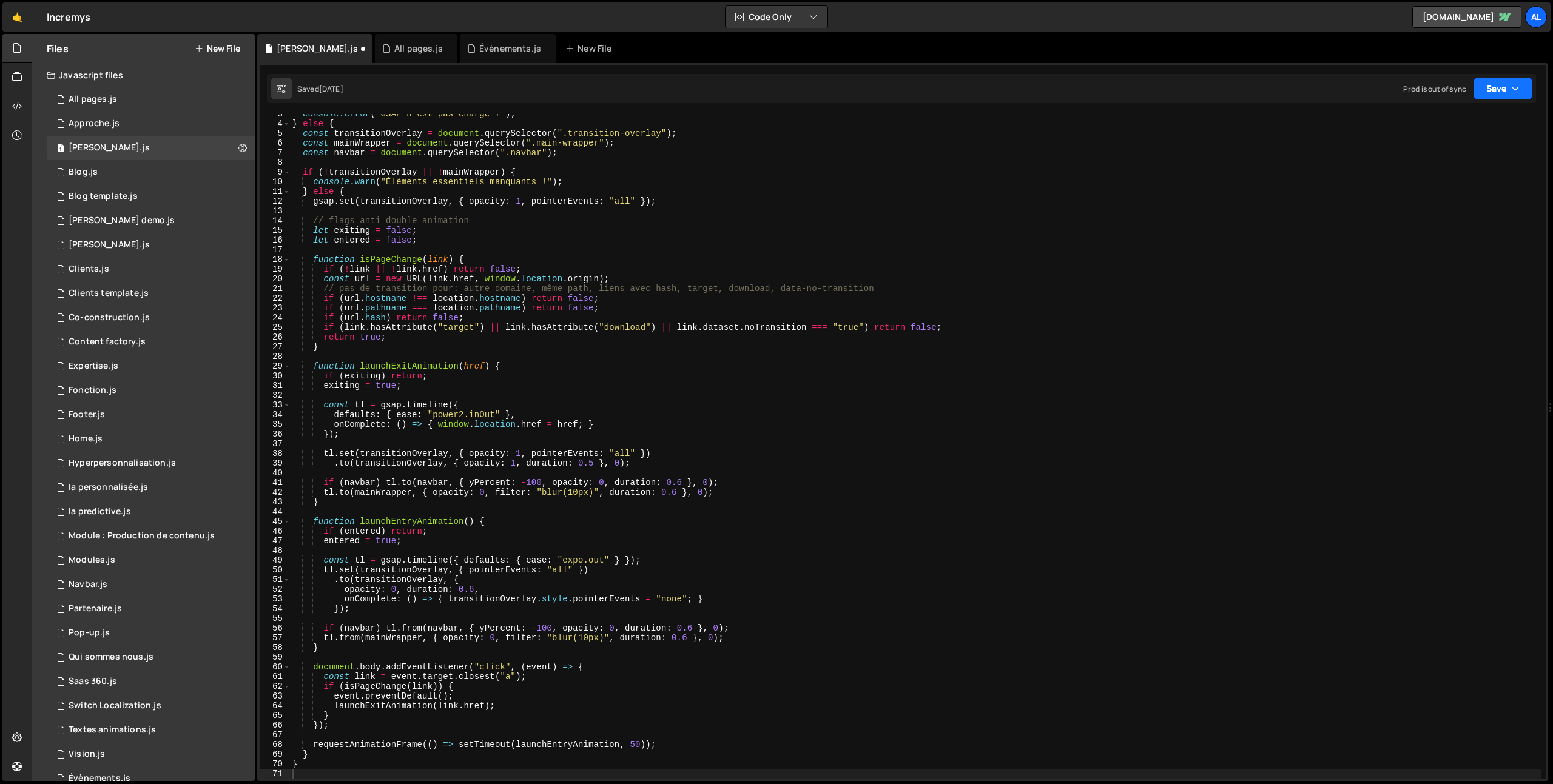
click at [1512, 85] on icon "button" at bounding box center [1515, 88] width 9 height 12
click at [1433, 173] on div "1 month ago" at bounding box center [1432, 170] width 23 height 10
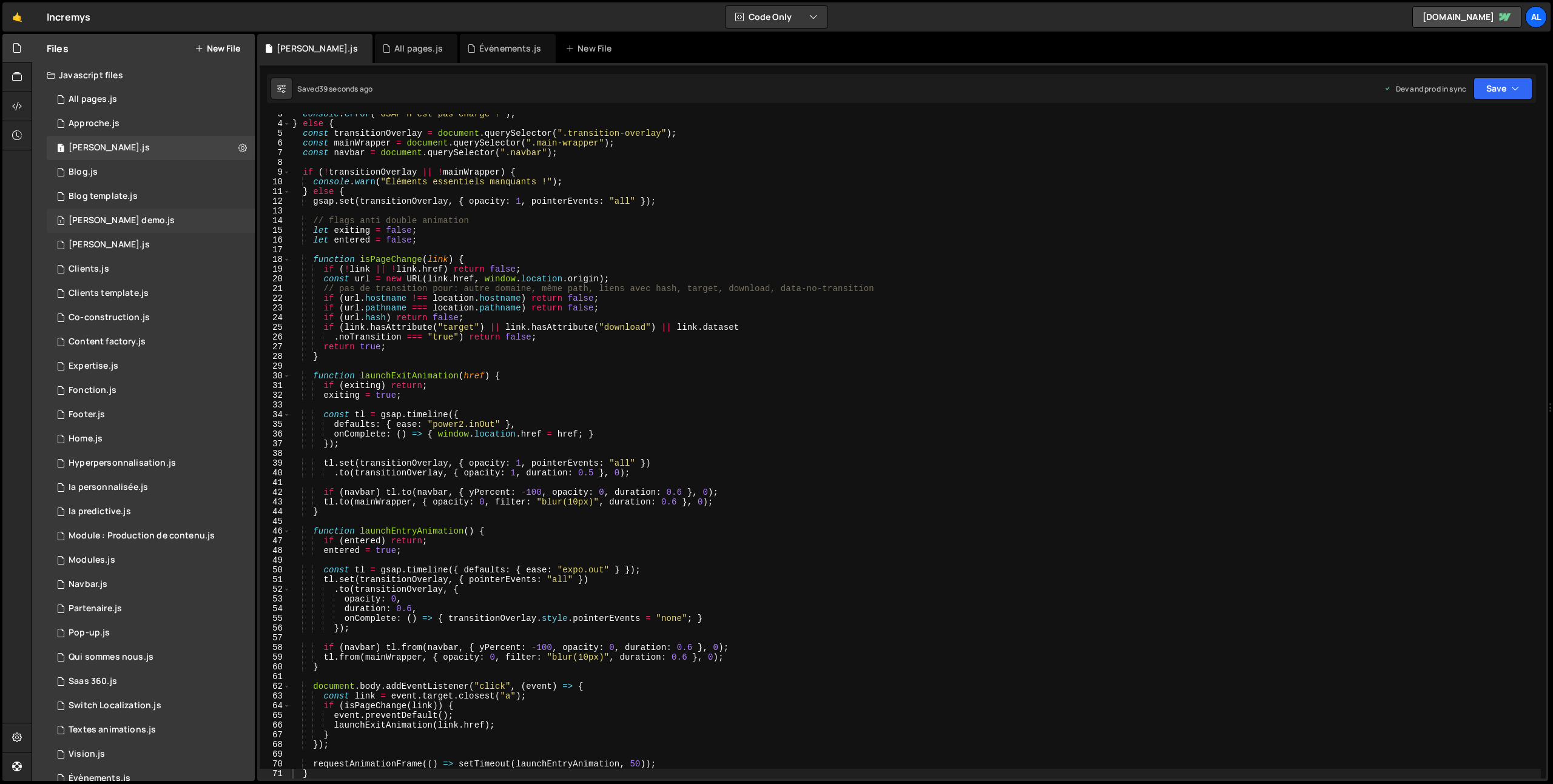
click at [117, 216] on div "[PERSON_NAME] demo.js" at bounding box center [121, 221] width 106 height 11
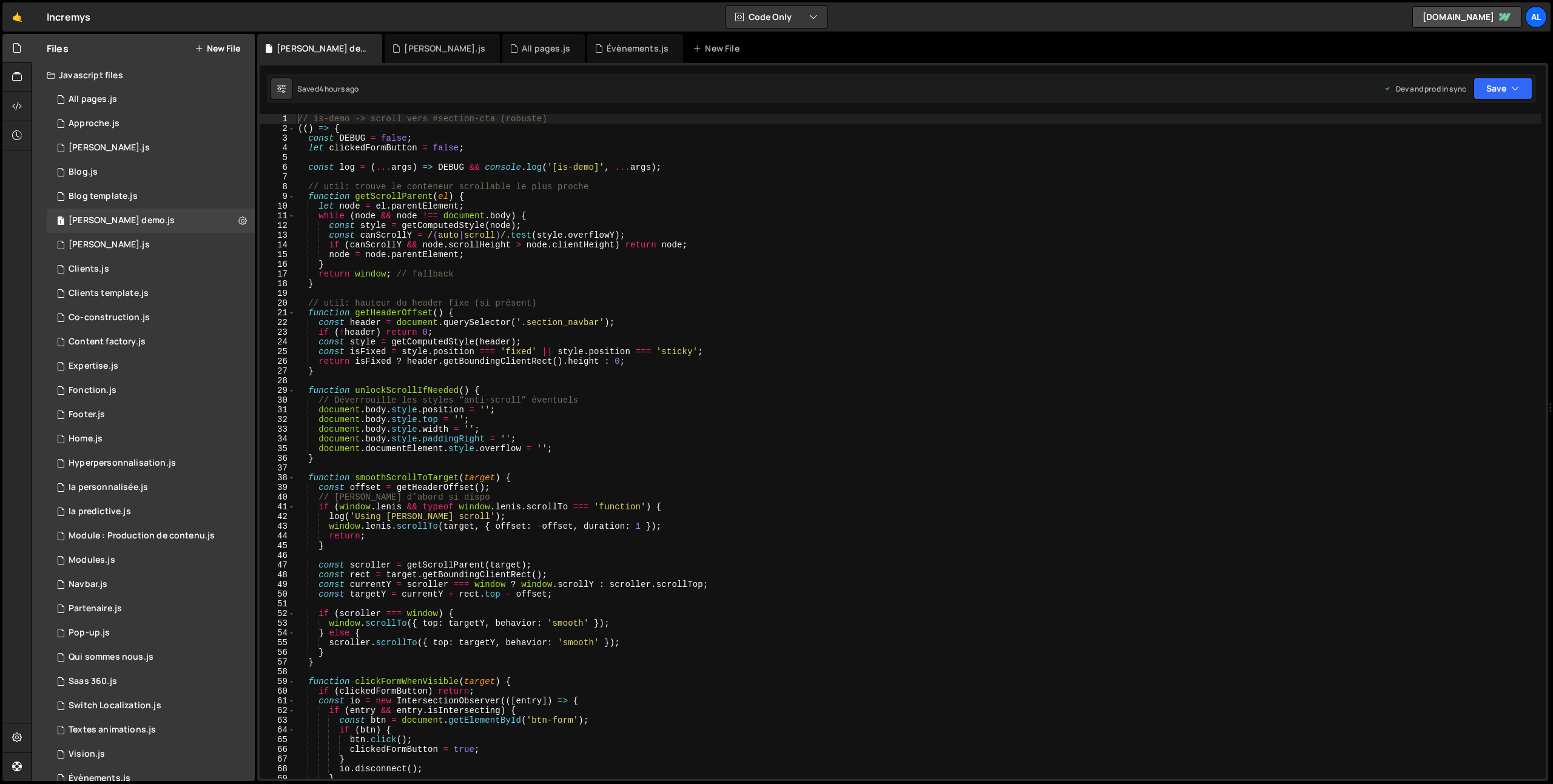
click at [351, 254] on div "// is-demo -> scroll vers #section-cta (robuste) (( ) => { const DEBUG = false …" at bounding box center [918, 456] width 1246 height 684
type textarea "})();"
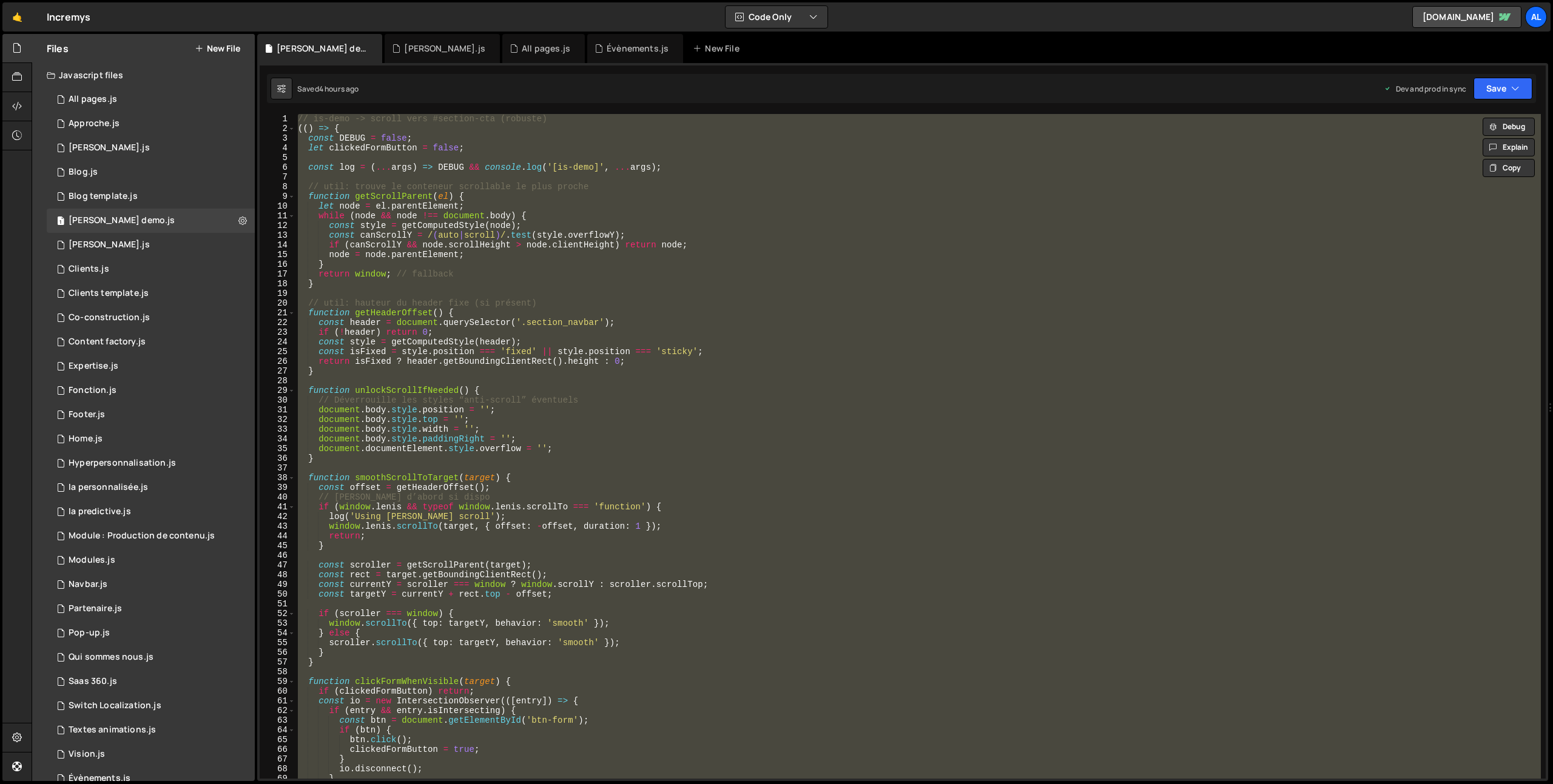
paste textarea
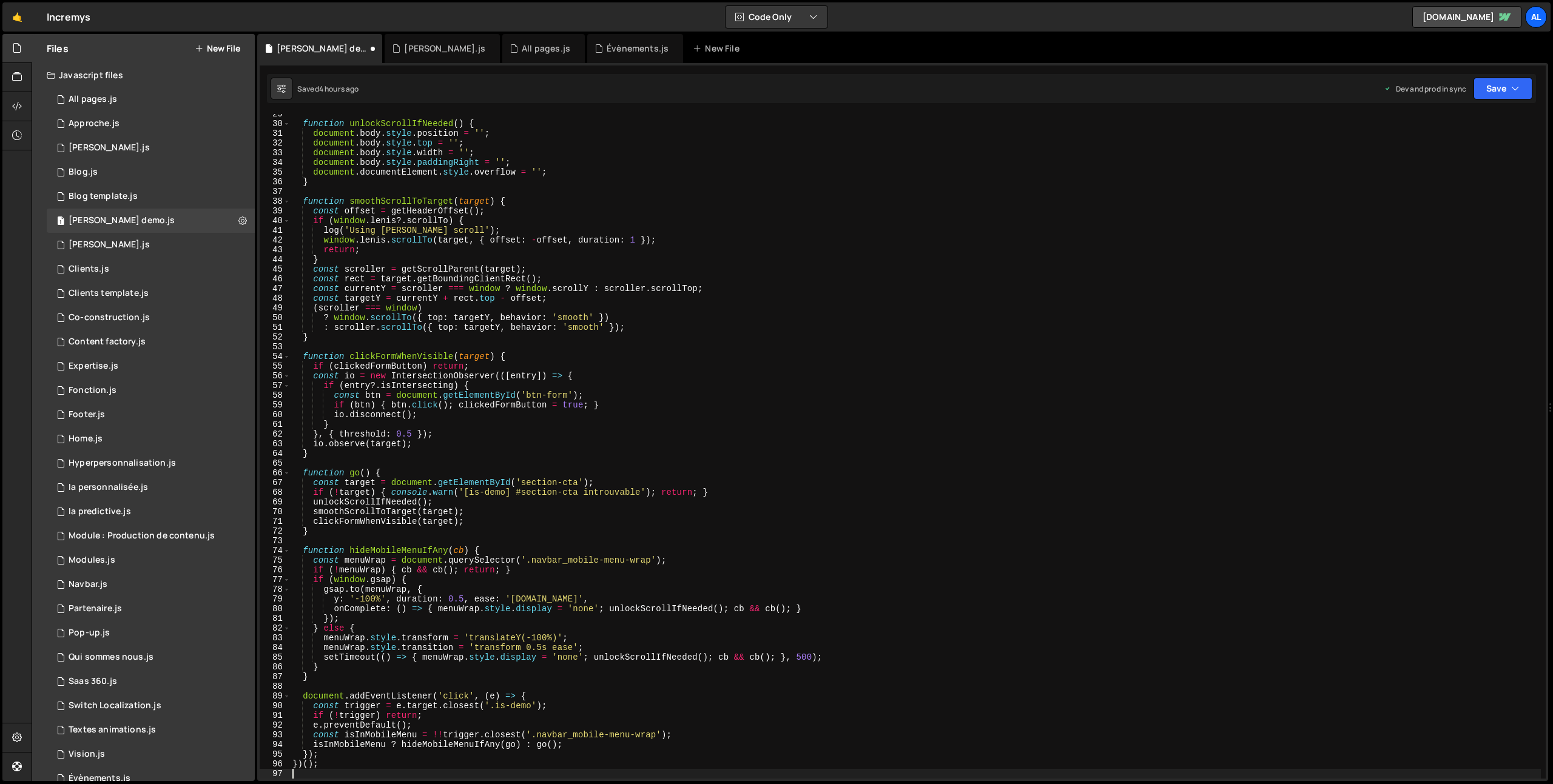
scroll to position [277, 0]
click at [1520, 87] on button "Save" at bounding box center [1503, 88] width 59 height 22
click at [1443, 159] on div "Save to Production S" at bounding box center [1462, 157] width 126 height 12
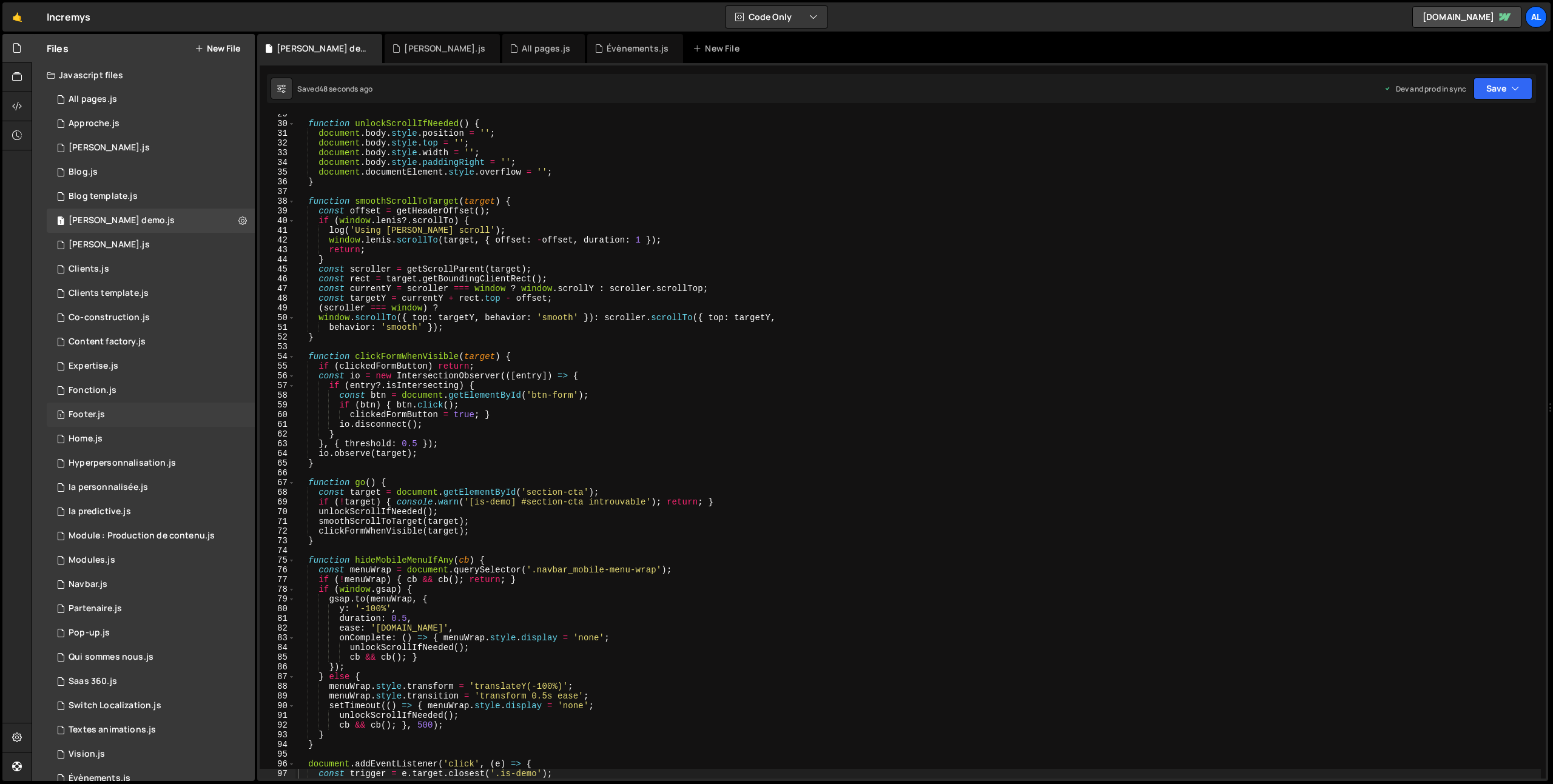
click at [105, 413] on div "1 Footer.js 0" at bounding box center [151, 415] width 208 height 24
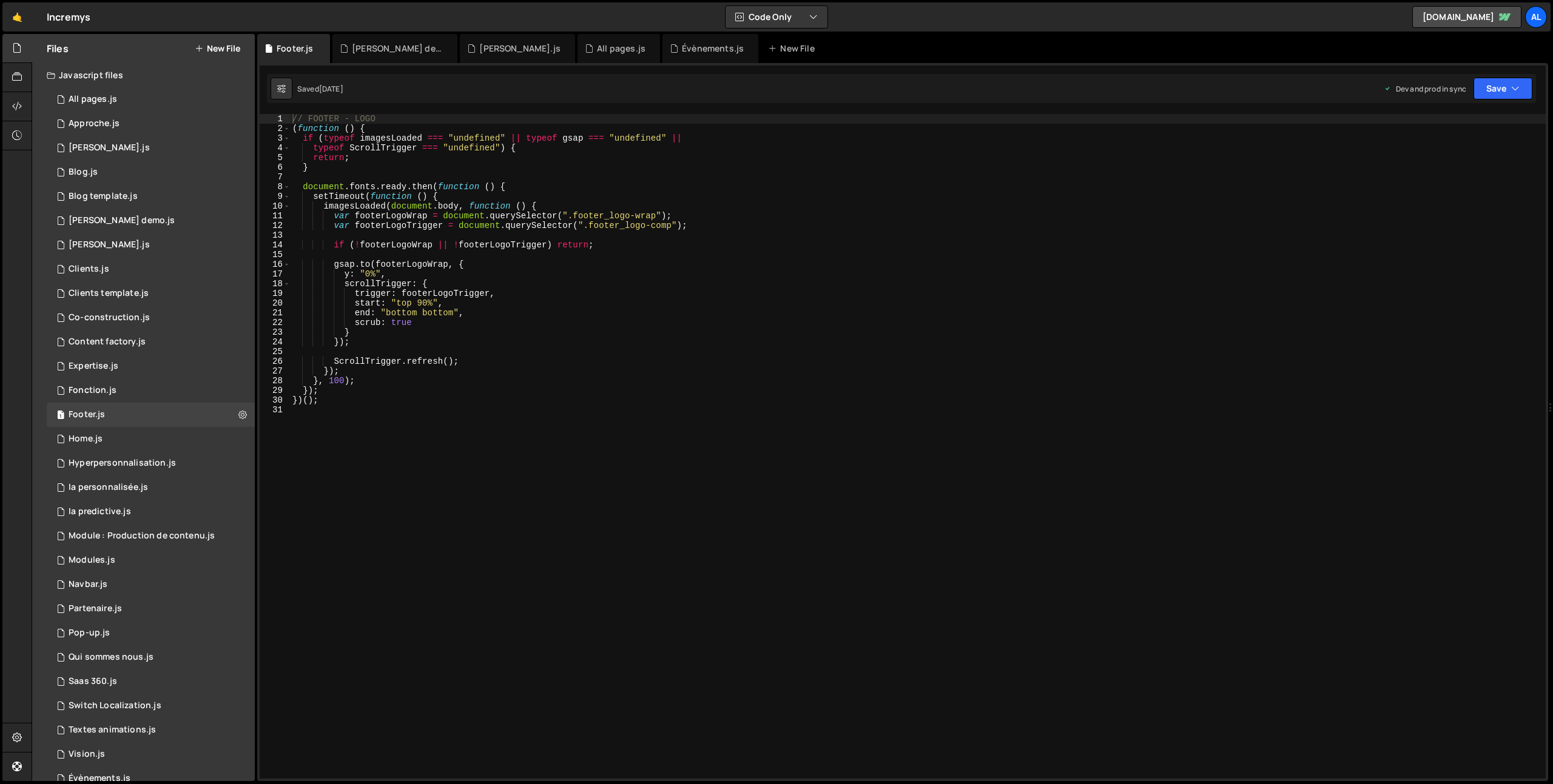
click at [453, 381] on div "// FOOTER - LOGO ( function ( ) { if ( typeof imagesLoaded === "undefined" || t…" at bounding box center [917, 456] width 1256 height 684
type textarea "})();"
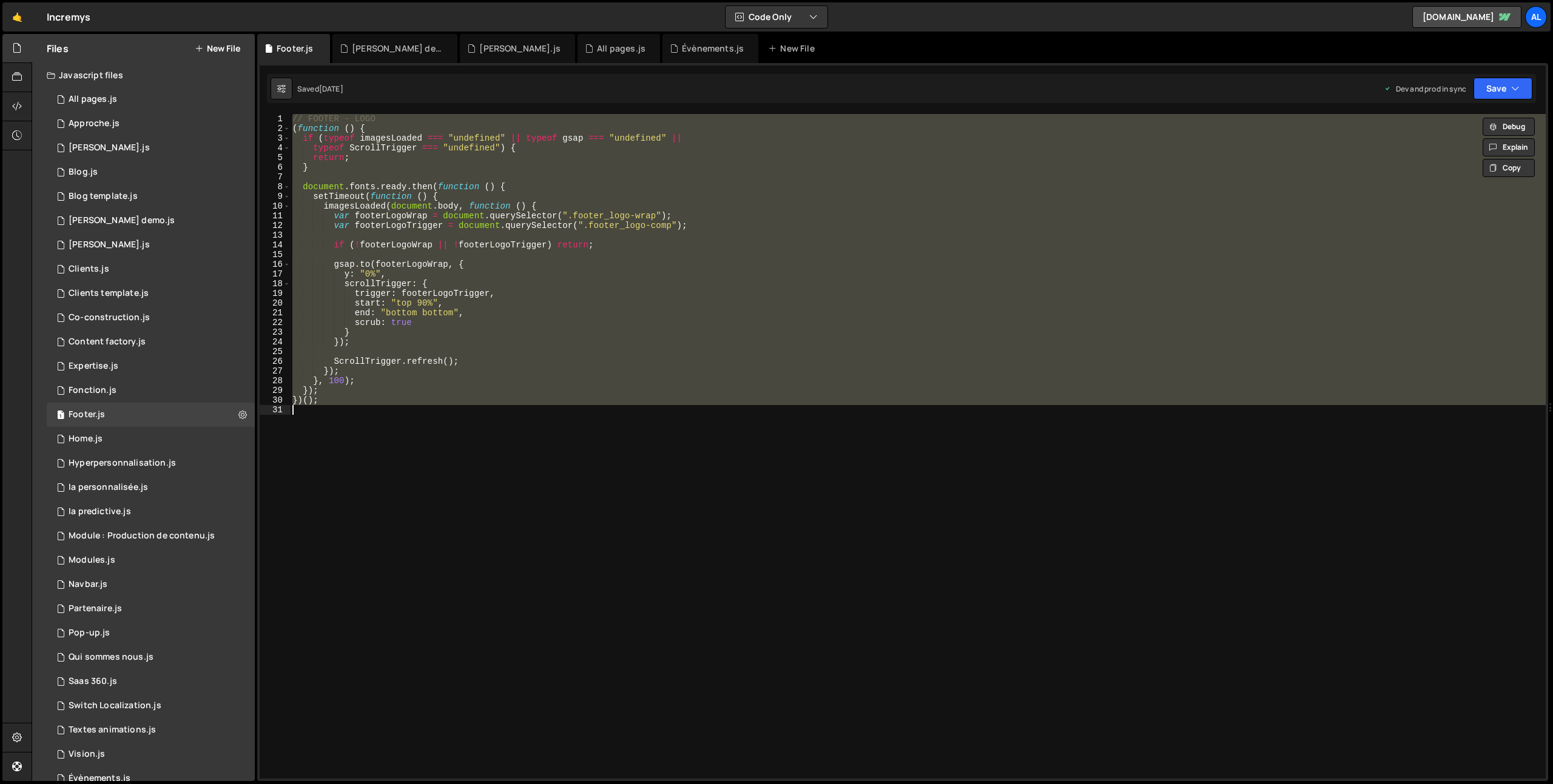
paste textarea
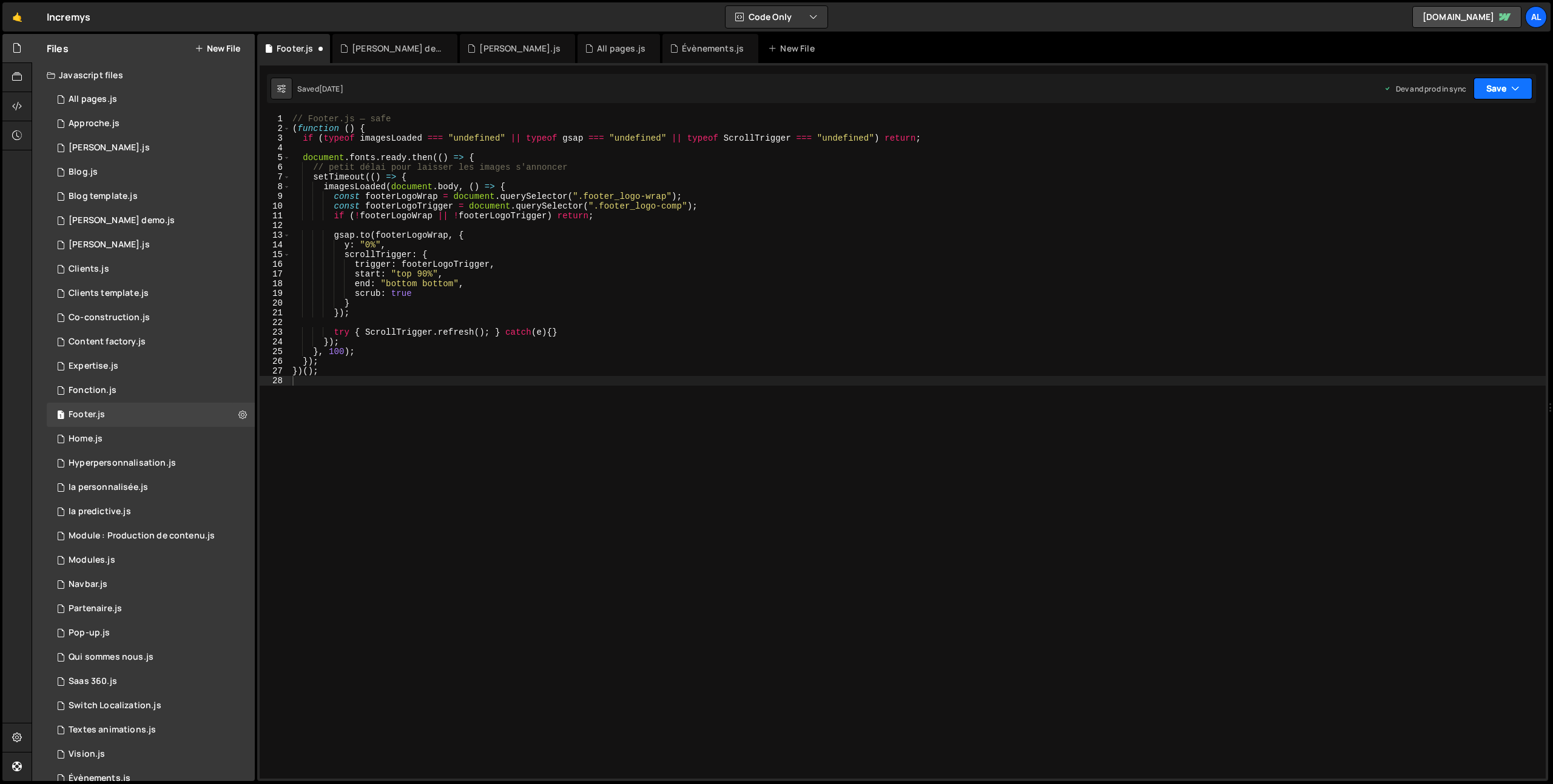
click at [1493, 80] on button "Save" at bounding box center [1503, 88] width 59 height 22
click at [1444, 165] on div "5 months ago" at bounding box center [1432, 170] width 23 height 10
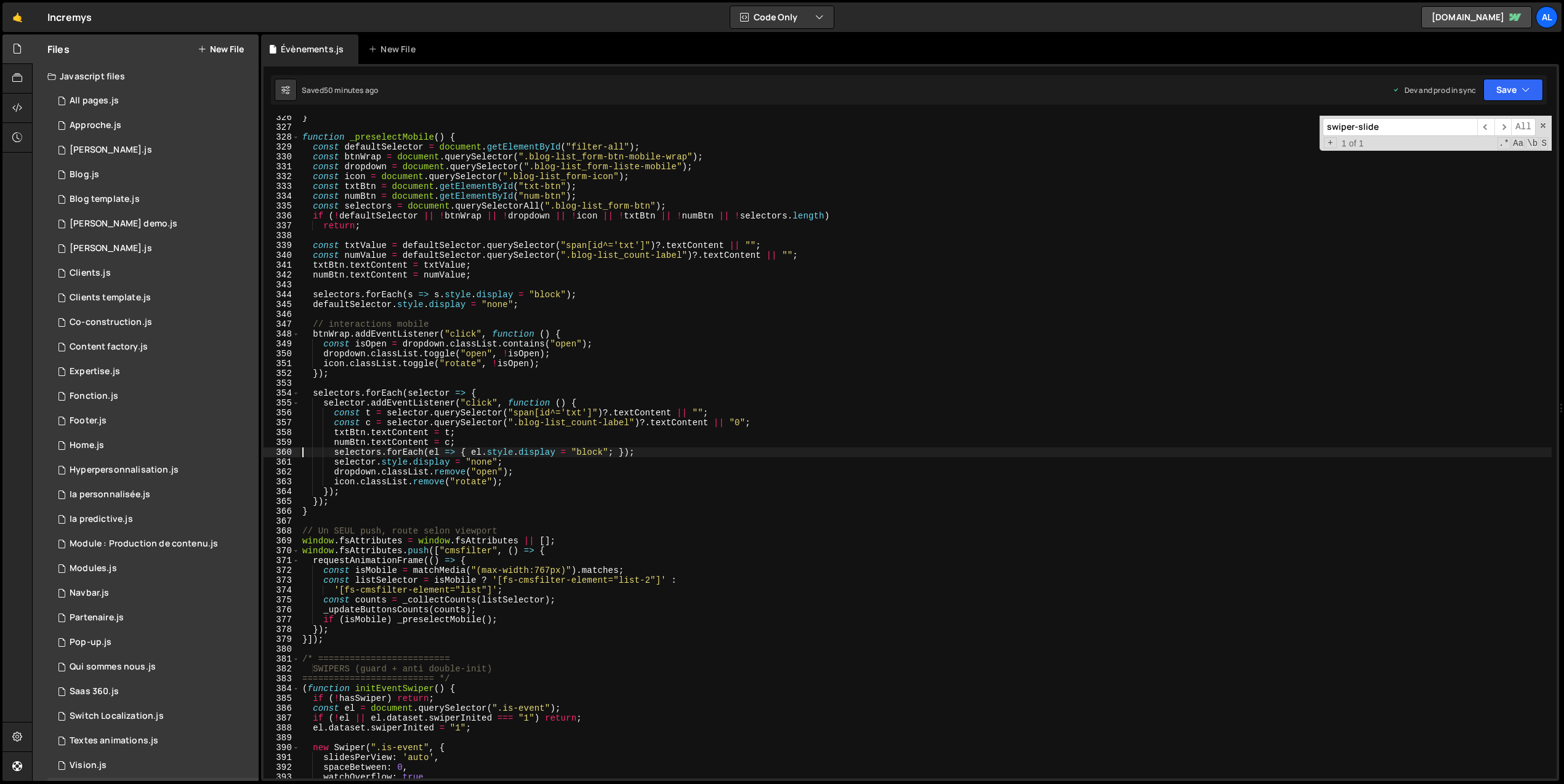
scroll to position [3204, 0]
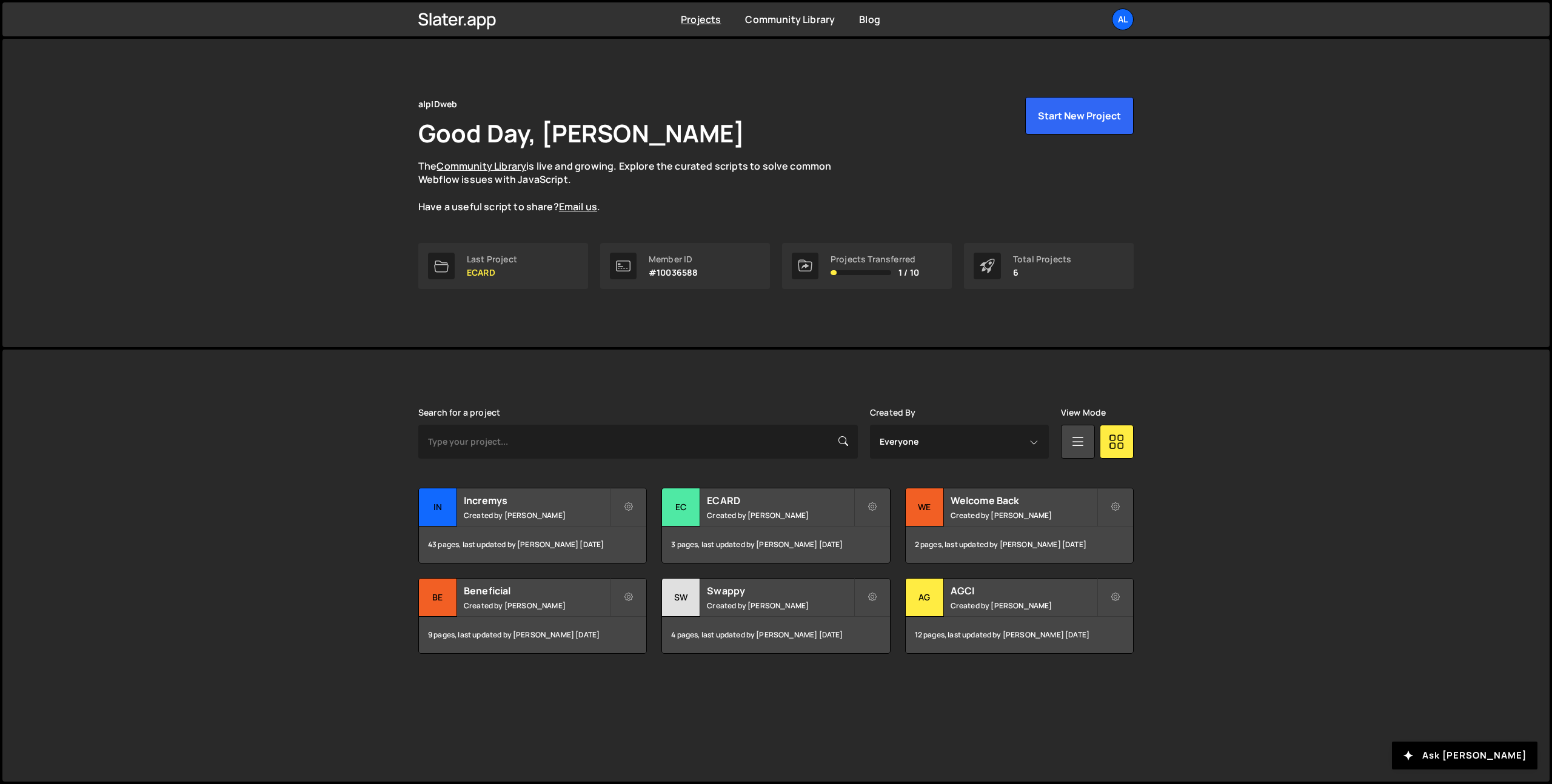
drag, startPoint x: 491, startPoint y: 523, endPoint x: 507, endPoint y: 469, distance: 56.3
click at [491, 523] on div "Incremys Created by [PERSON_NAME]" at bounding box center [533, 507] width 228 height 37
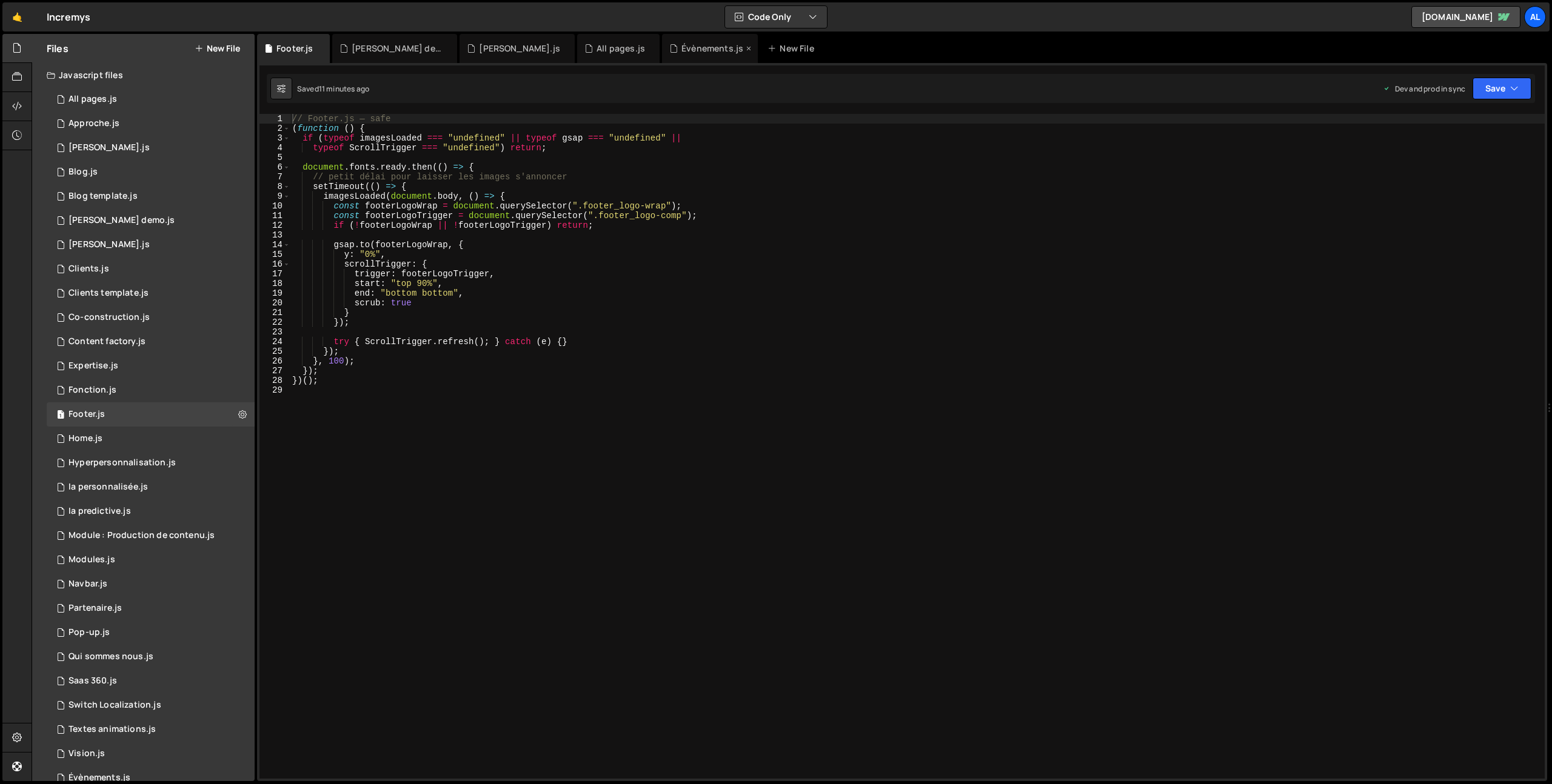
click at [662, 59] on div "Évènements.js" at bounding box center [709, 48] width 96 height 29
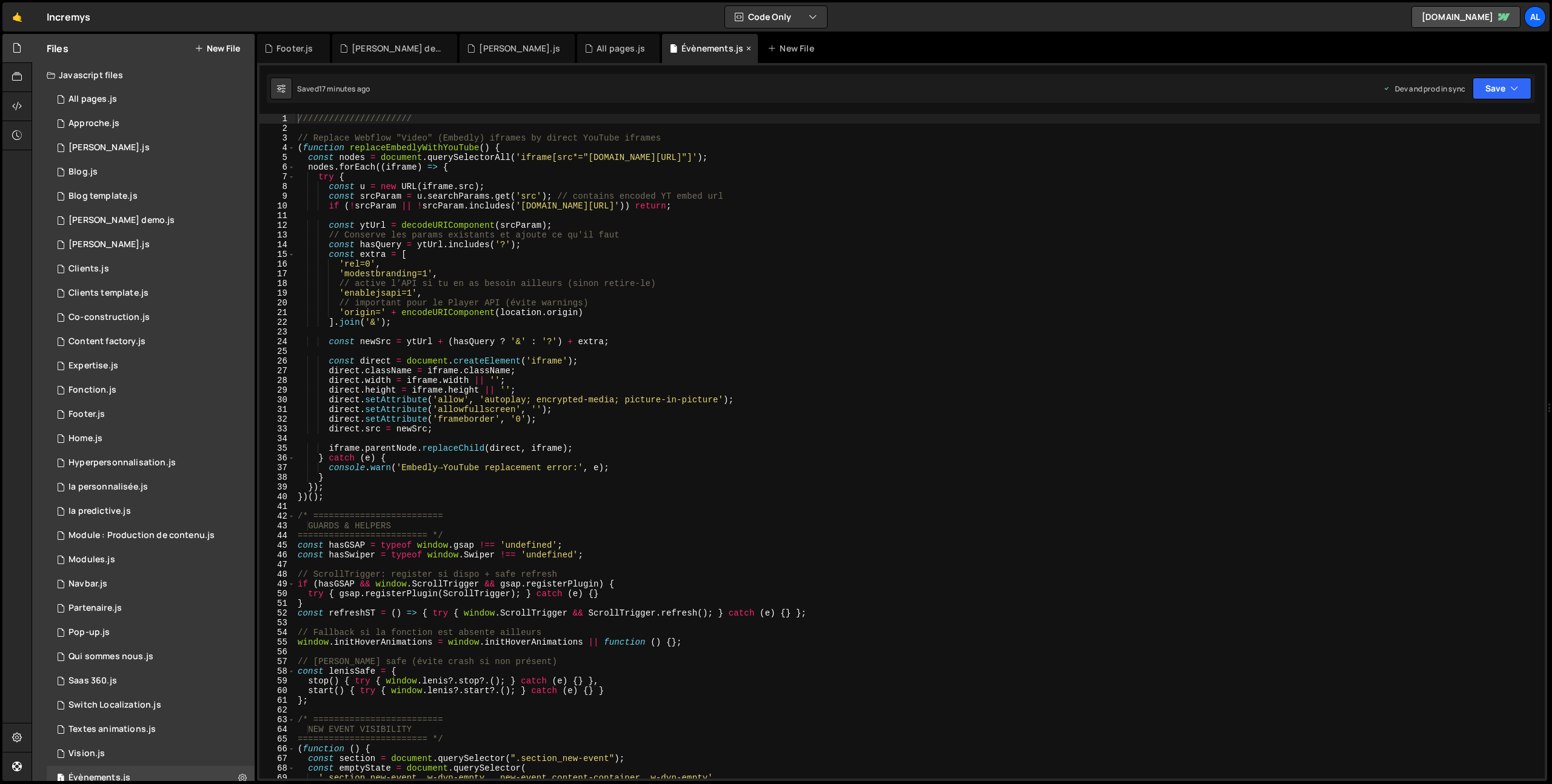
click at [662, 55] on div "Évènements.js" at bounding box center [709, 48] width 96 height 29
click at [294, 118] on div "1" at bounding box center [277, 118] width 35 height 9
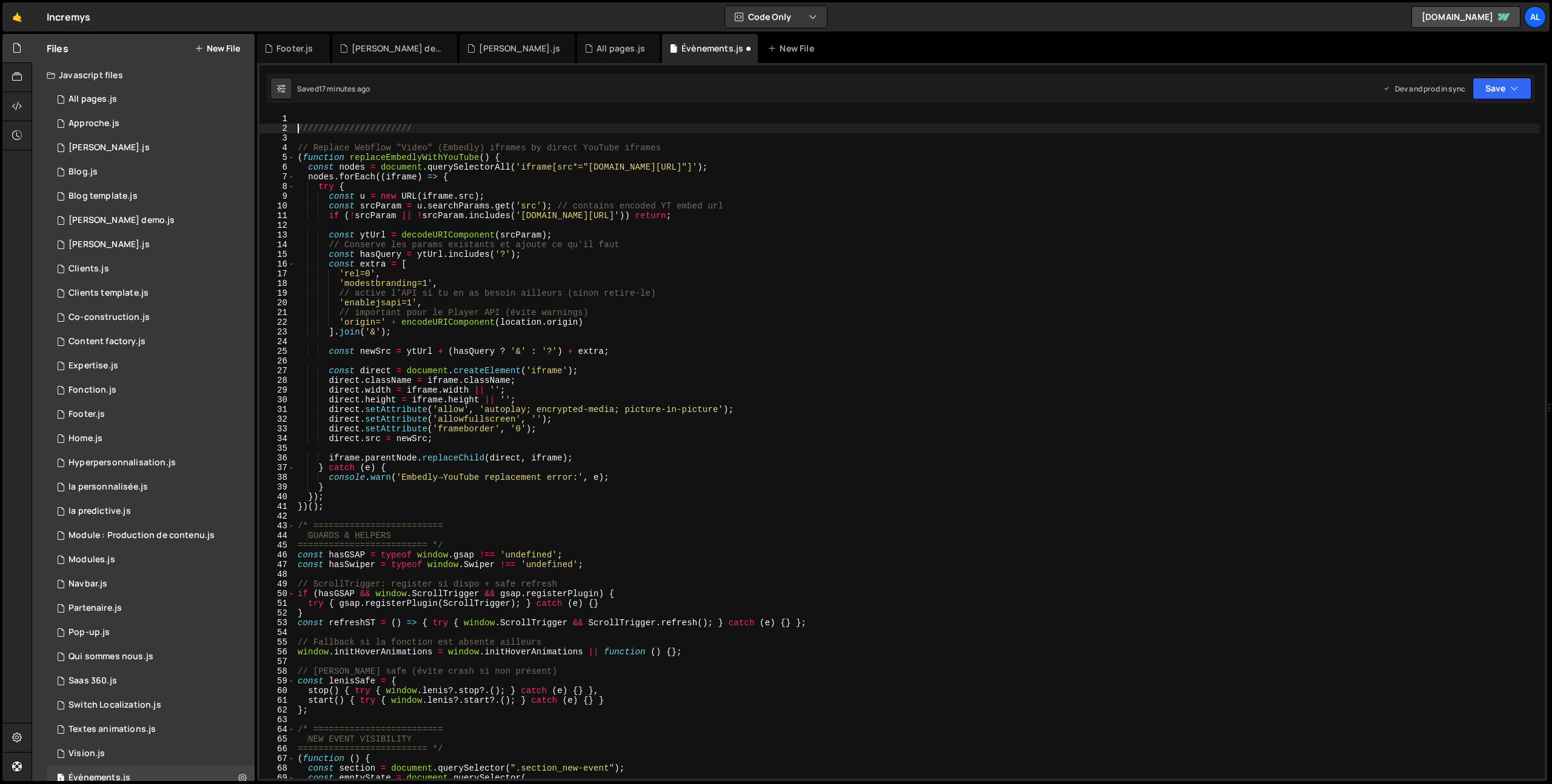
type textarea "//////////////////////"
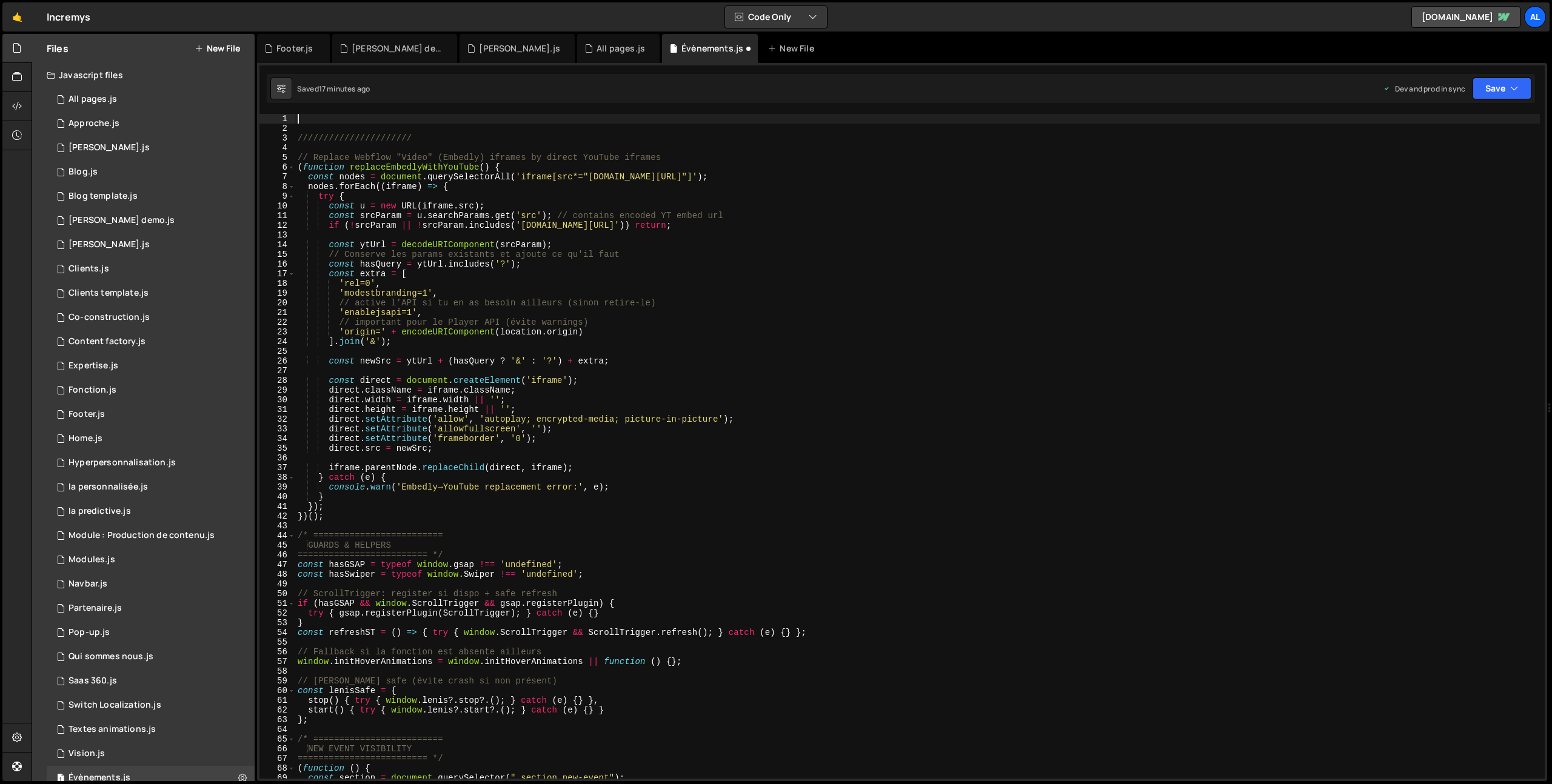
paste textarea
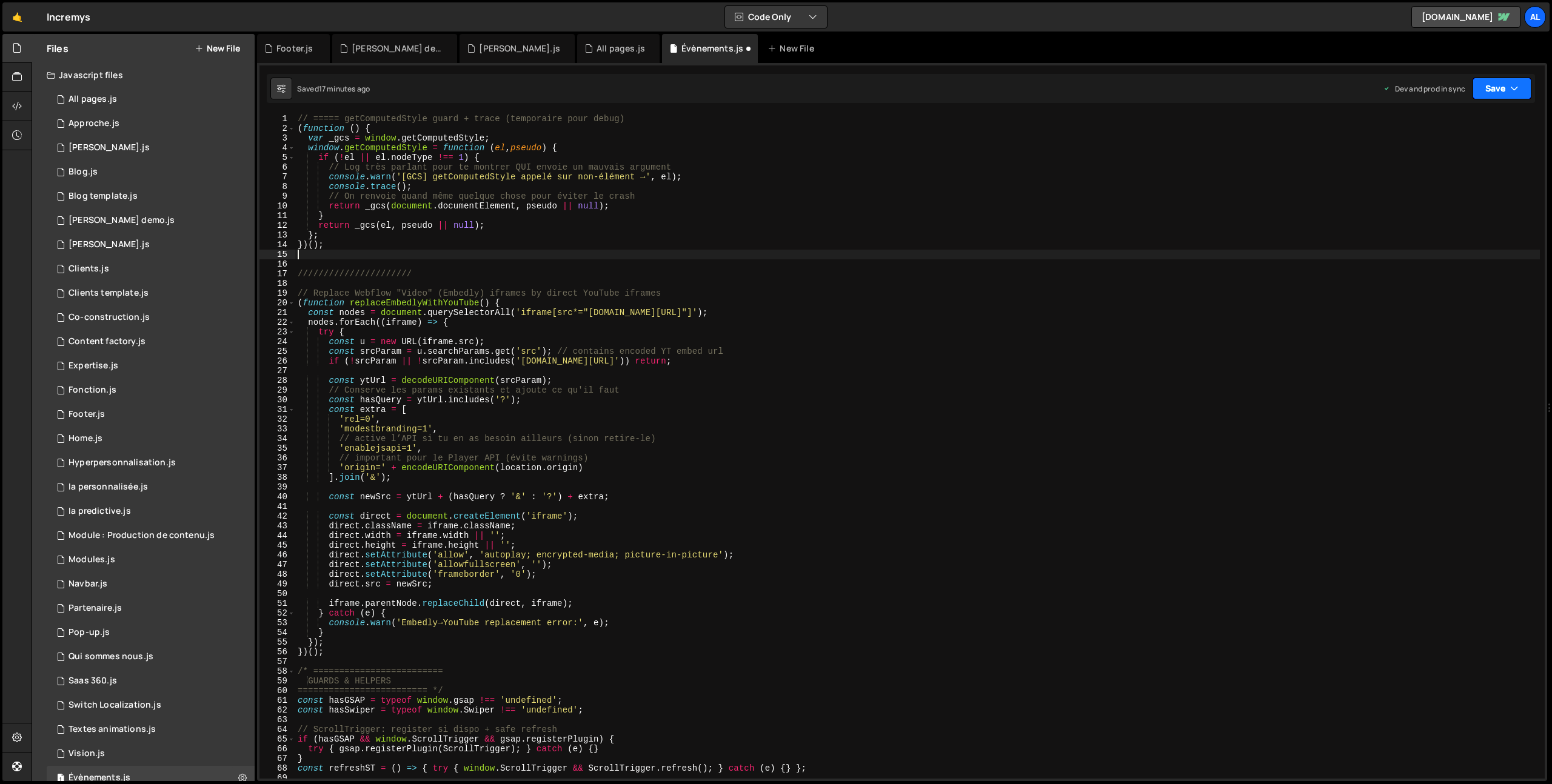
click at [1494, 96] on button "Save" at bounding box center [1502, 88] width 59 height 22
click at [1433, 162] on div "Save to Production S" at bounding box center [1461, 157] width 126 height 12
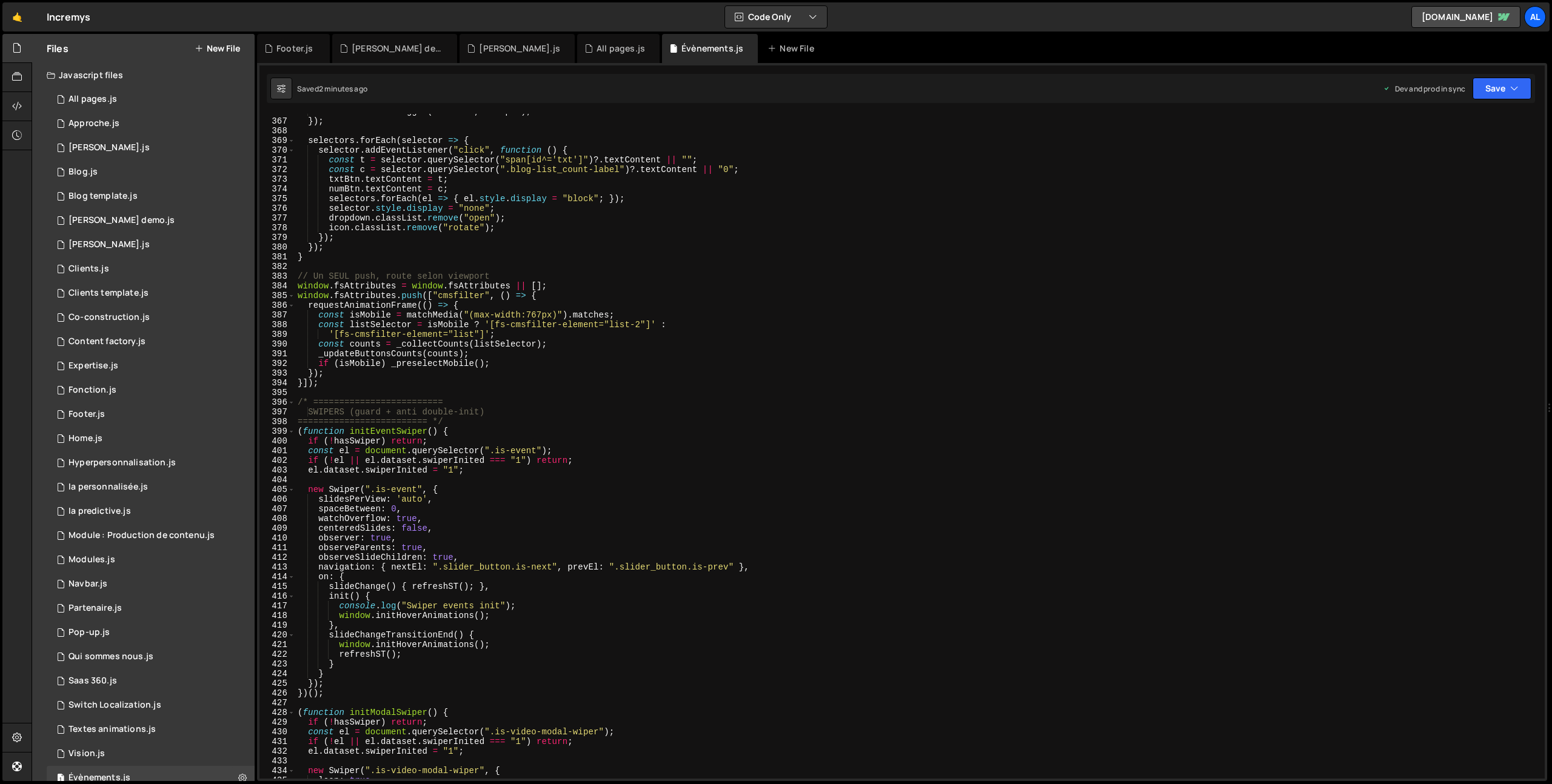
scroll to position [3592, 0]
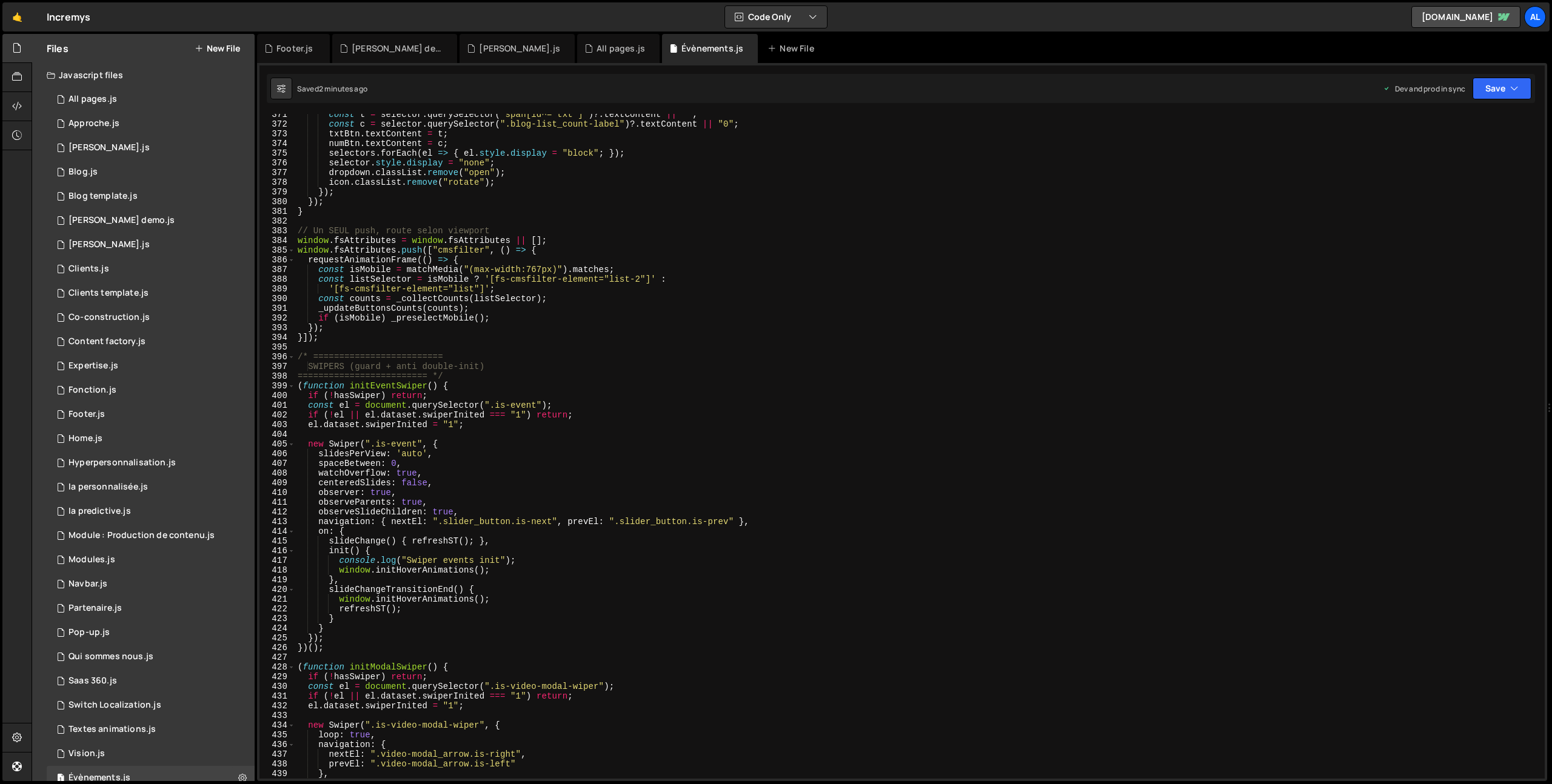
type textarea "(function initEventSwiper() {"
click at [527, 391] on div "const t = selector . querySelector ( "span[id^='txt']" ) ?. textContent || "" ;…" at bounding box center [918, 452] width 1245 height 684
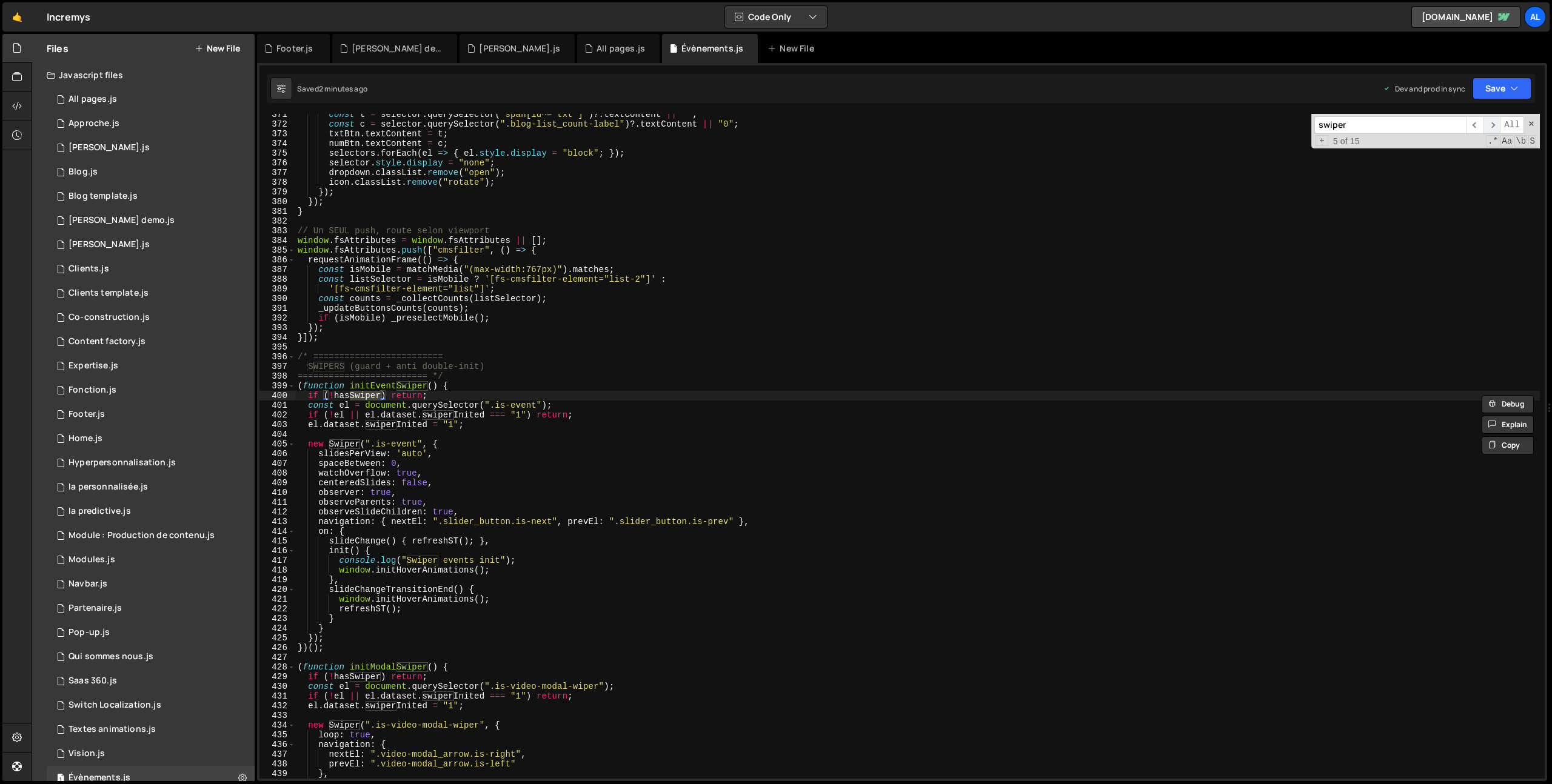
type input "swiper"
click at [1492, 124] on span "​" at bounding box center [1492, 125] width 17 height 17
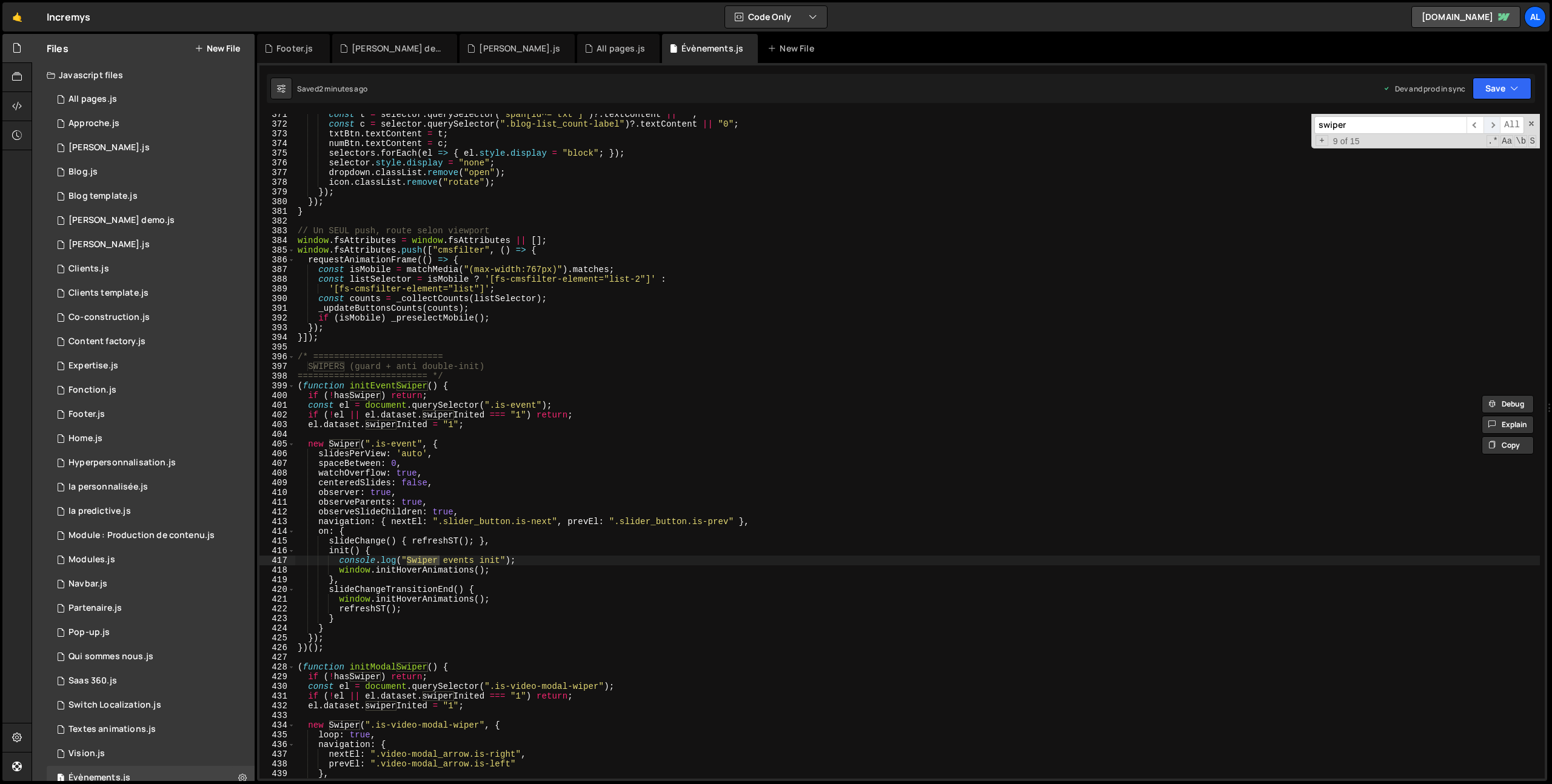
click at [1492, 124] on span "​" at bounding box center [1492, 125] width 17 height 17
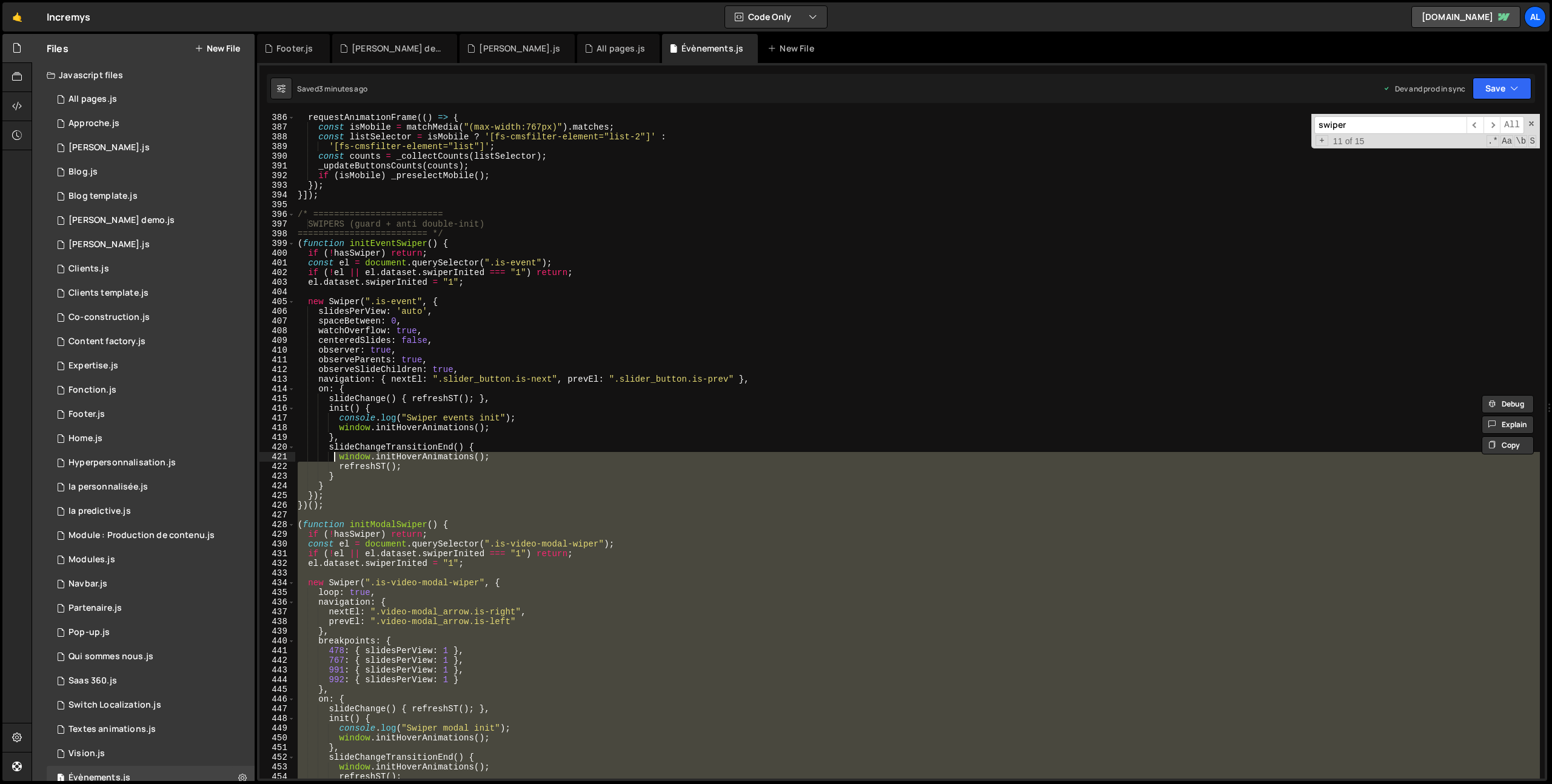
scroll to position [3712, 0]
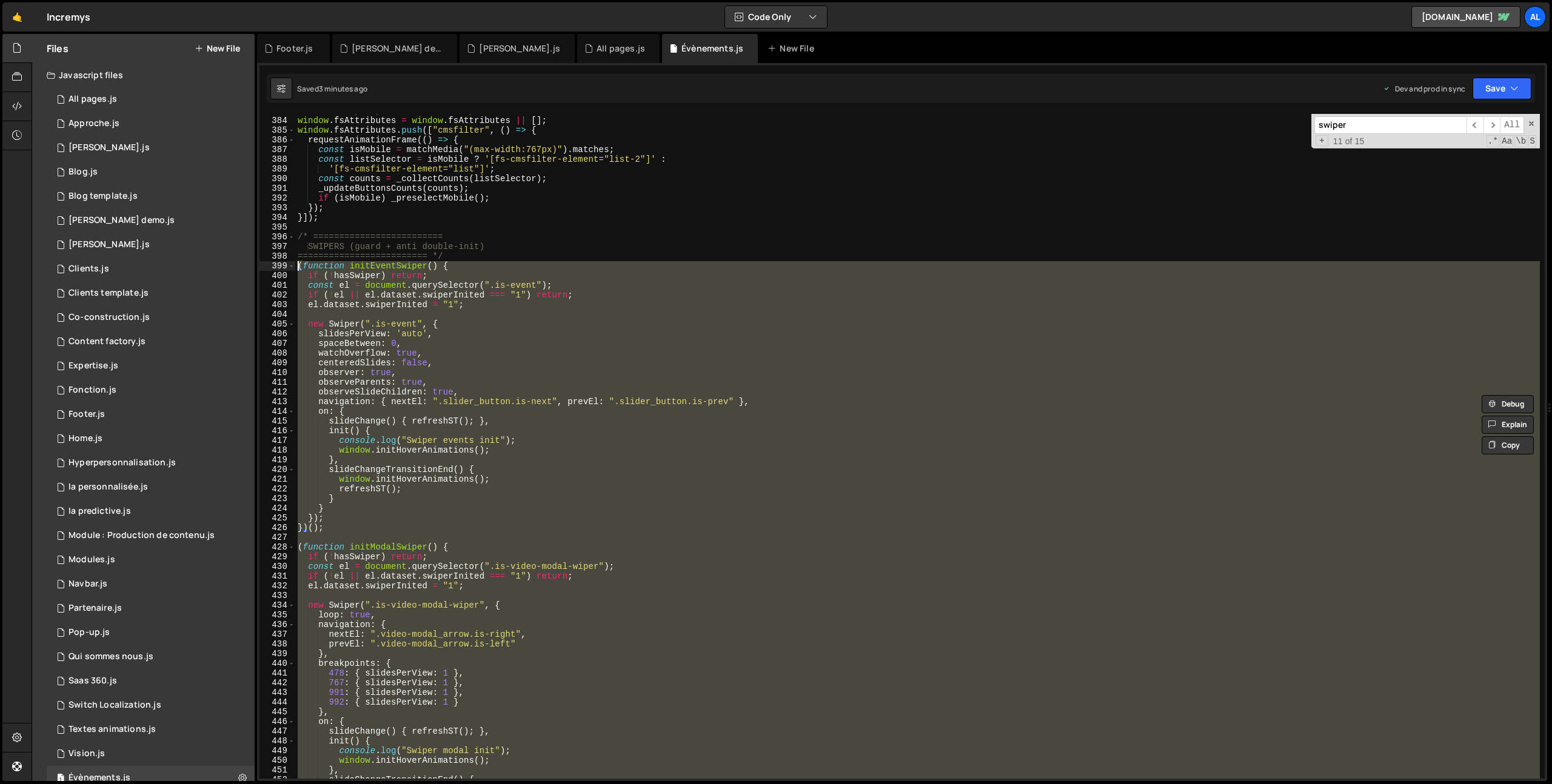
drag, startPoint x: 334, startPoint y: 652, endPoint x: 266, endPoint y: 267, distance: 391.0
click at [266, 267] on div "})(); 383 384 385 386 387 388 389 390 391 392 393 394 395 396 397 398 399 400 4…" at bounding box center [902, 446] width 1286 height 665
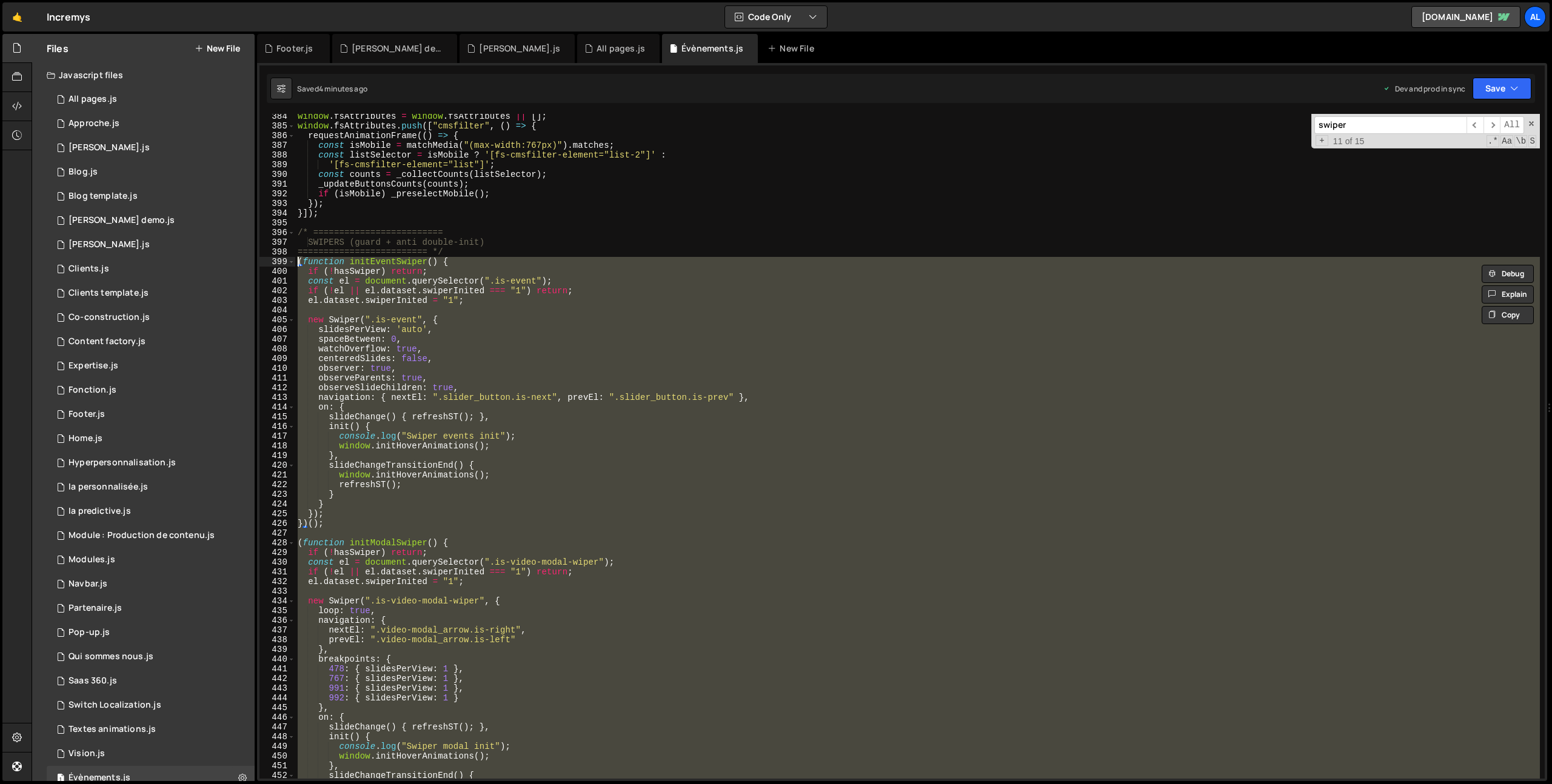
click at [733, 371] on div "window . fsAttributes = window . fsAttributes || [ ] ; window . fsAttributes . …" at bounding box center [918, 446] width 1245 height 665
type textarea "observer: true,"
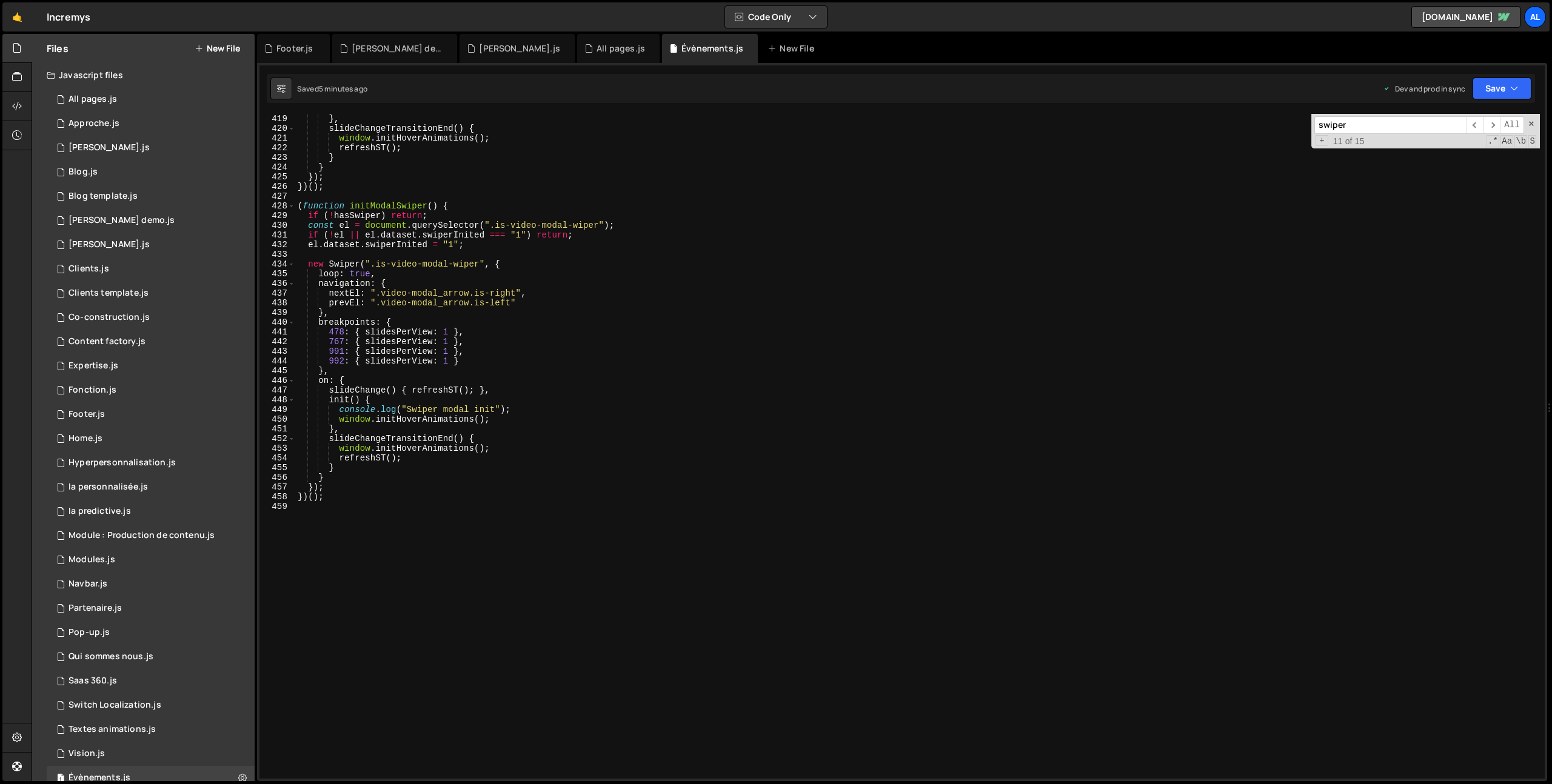
scroll to position [4113, 0]
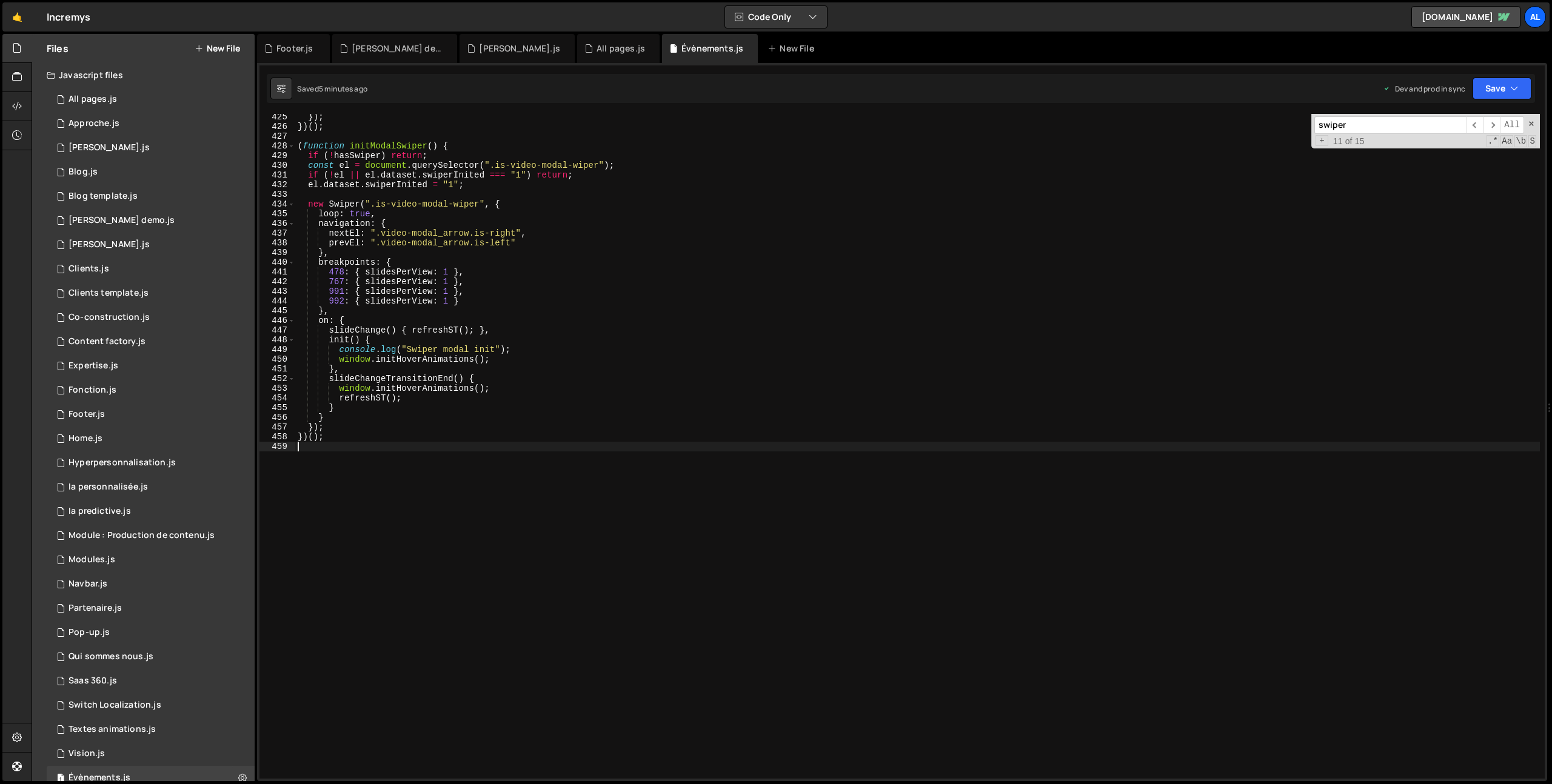
drag, startPoint x: 371, startPoint y: 498, endPoint x: 351, endPoint y: 474, distance: 31.2
click at [354, 482] on div "}) ; }) ( ) ; ( function initModalSwiper ( ) { if ( ! hasSwiper ) return ; cons…" at bounding box center [918, 454] width 1245 height 684
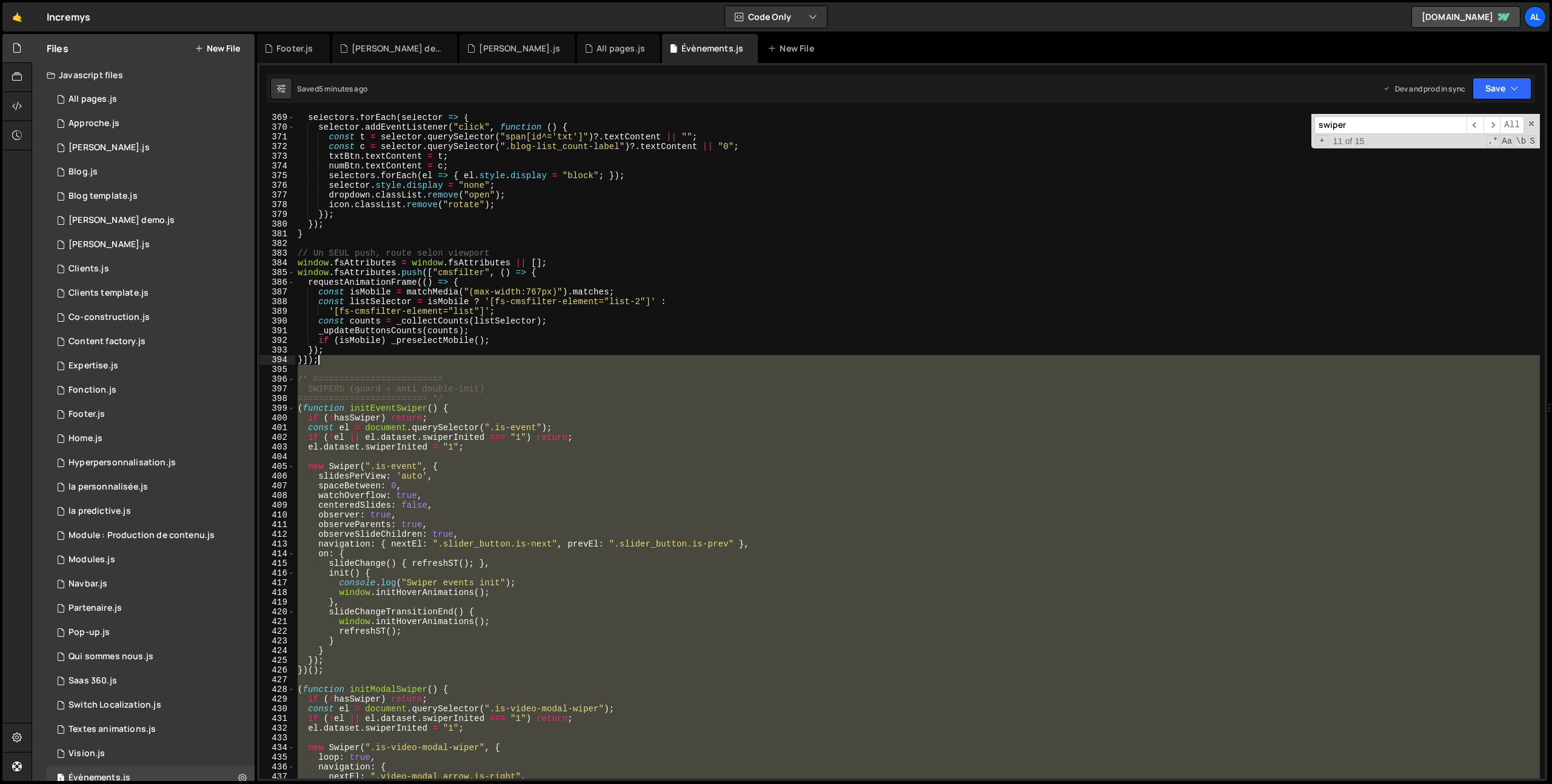
scroll to position [3546, 0]
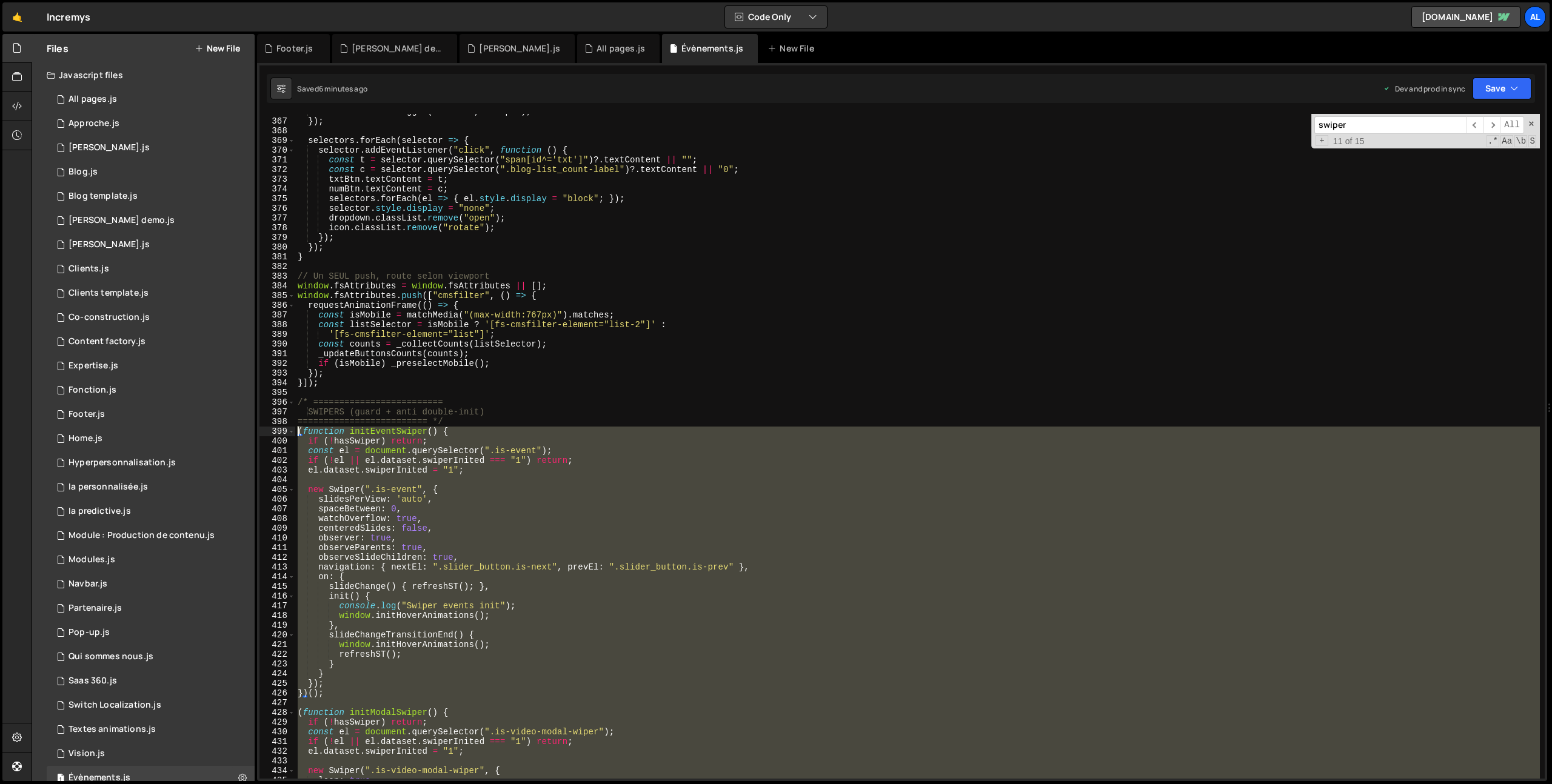
drag, startPoint x: 351, startPoint y: 466, endPoint x: 267, endPoint y: 428, distance: 92.2
click at [267, 428] on div "366 367 368 369 370 371 372 373 374 375 376 377 378 379 380 381 382 383 384 385…" at bounding box center [902, 446] width 1286 height 665
type textarea "(function initEventSwiper() { if (!hasSwiper) return;"
paste textarea
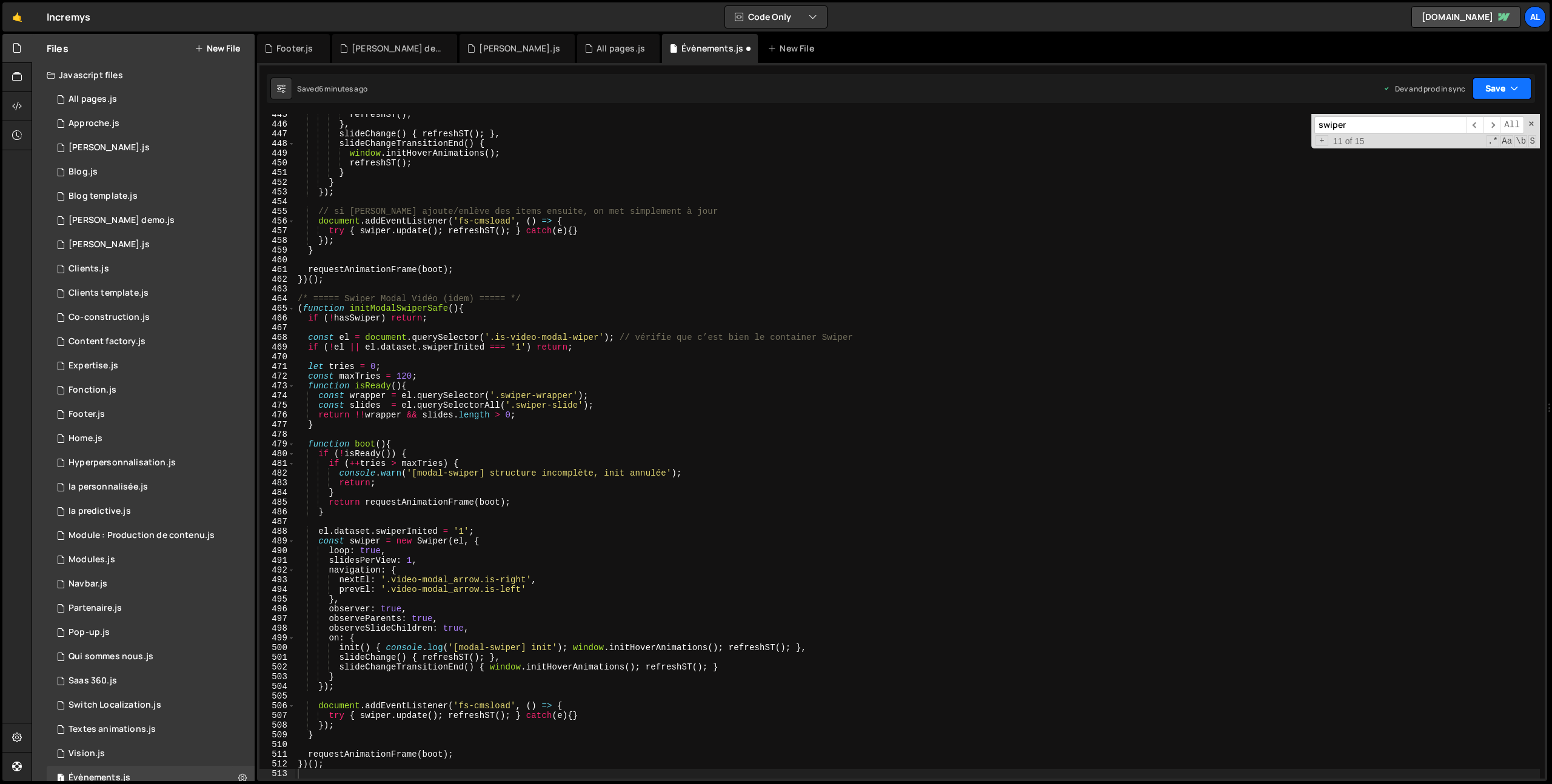
click at [1504, 87] on button "Save" at bounding box center [1502, 88] width 59 height 22
click at [1415, 167] on div "Saved 6 minutes ago" at bounding box center [1461, 171] width 126 height 15
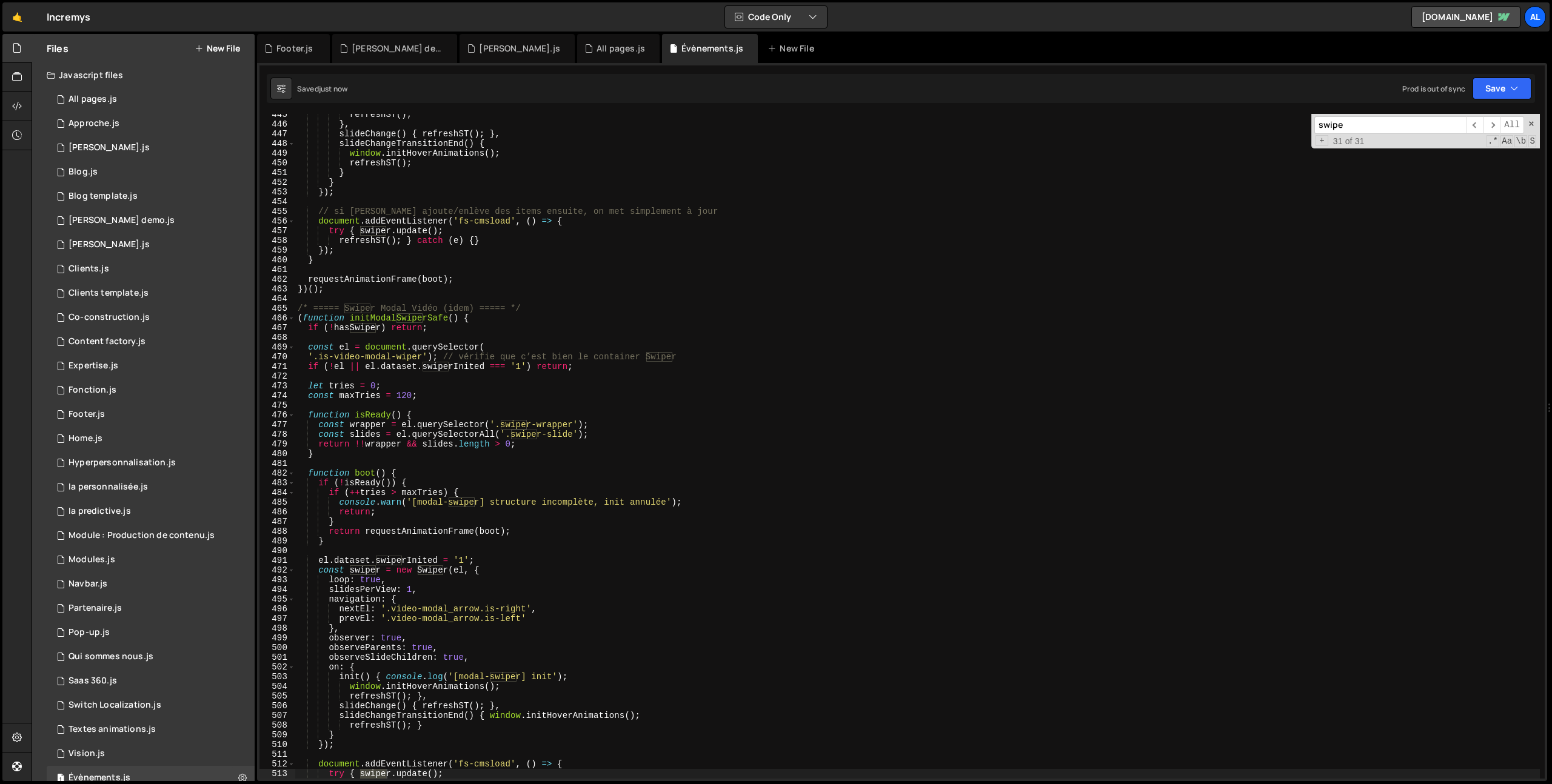
type input "swipe"
click at [570, 551] on div "refreshST ( ) ; } , slideChange ( ) { refreshST ( ) ; } , slideChangeTransition…" at bounding box center [918, 452] width 1245 height 684
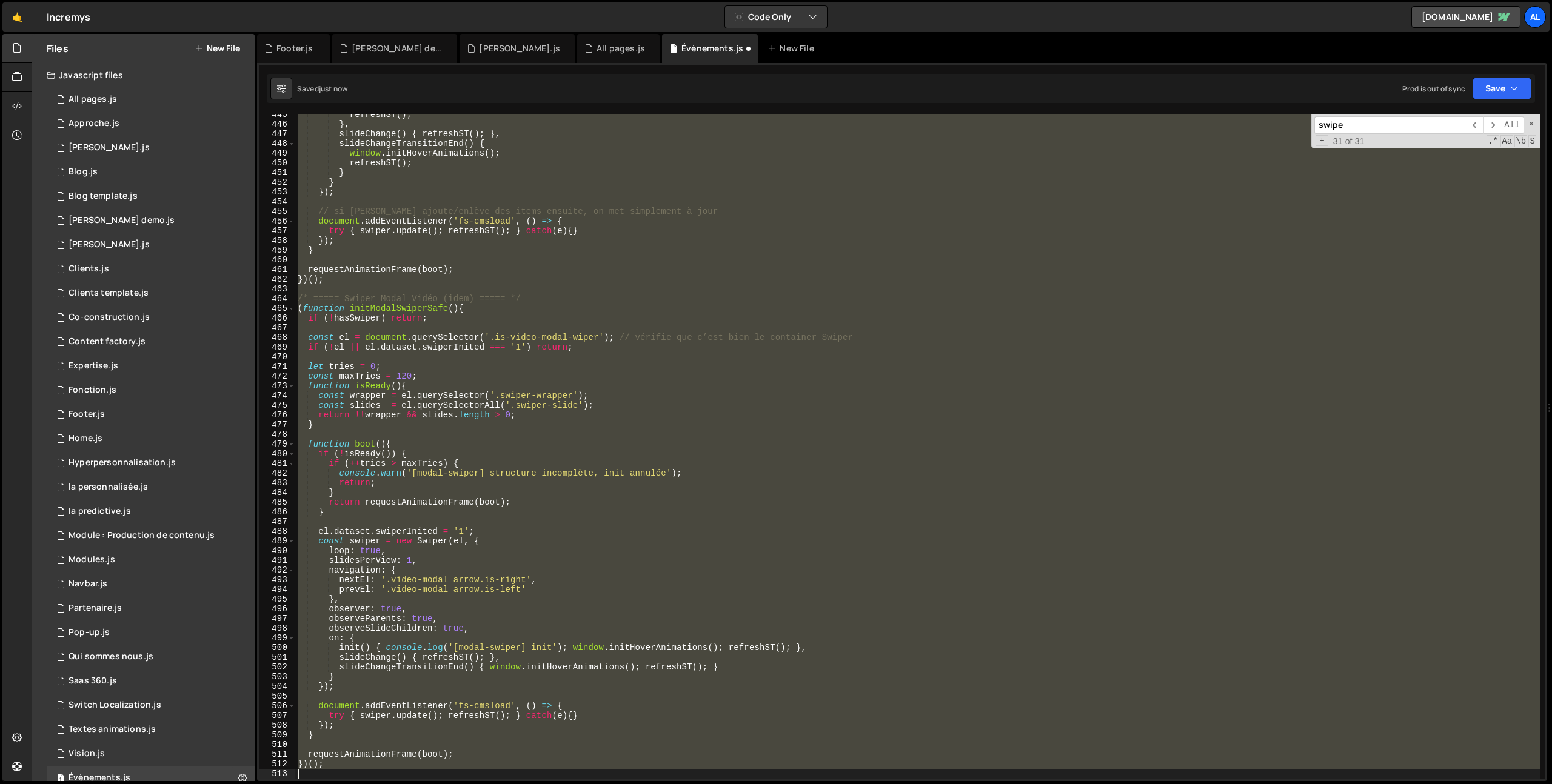
type textarea "})();"
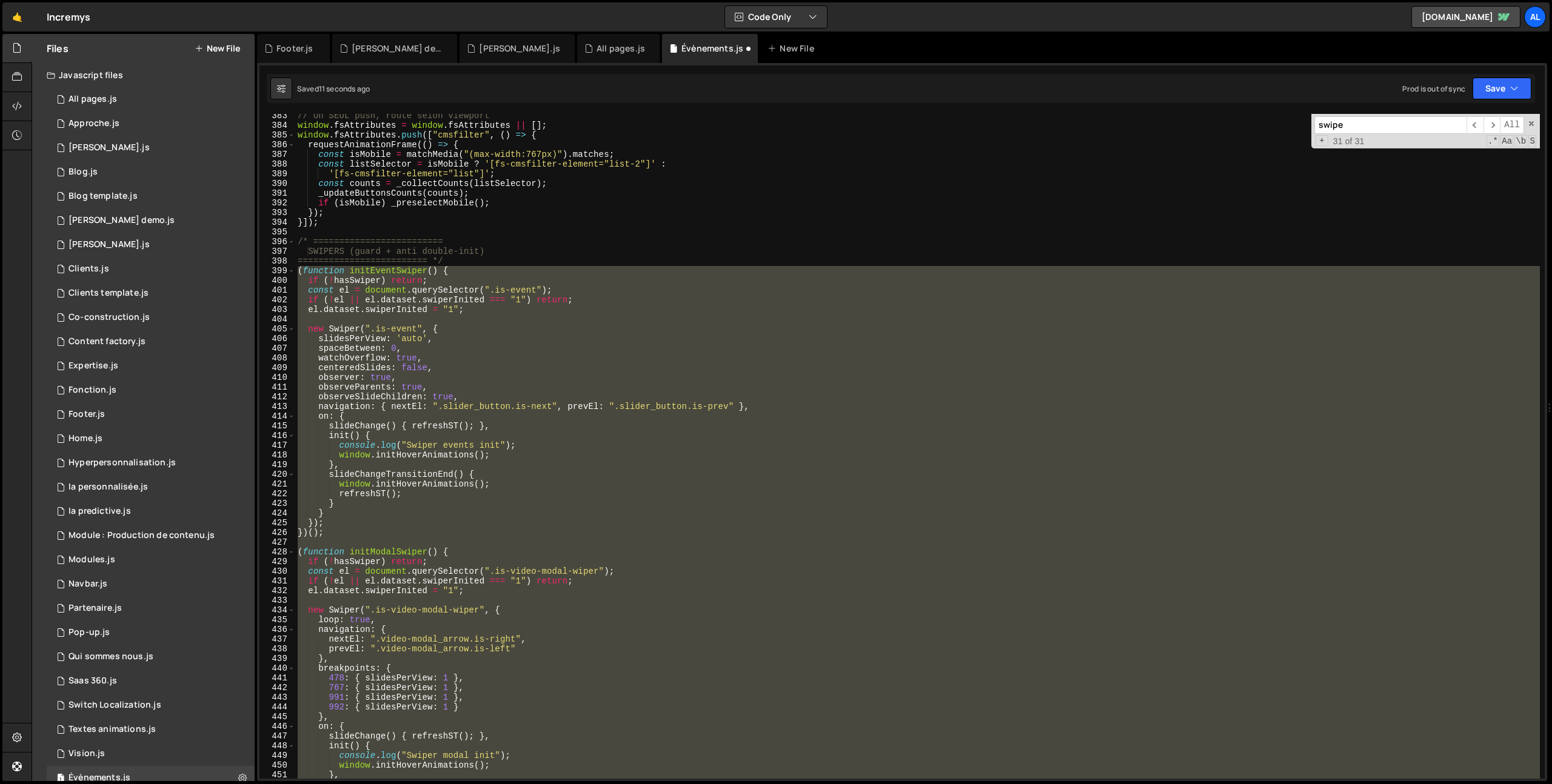
scroll to position [3802, 0]
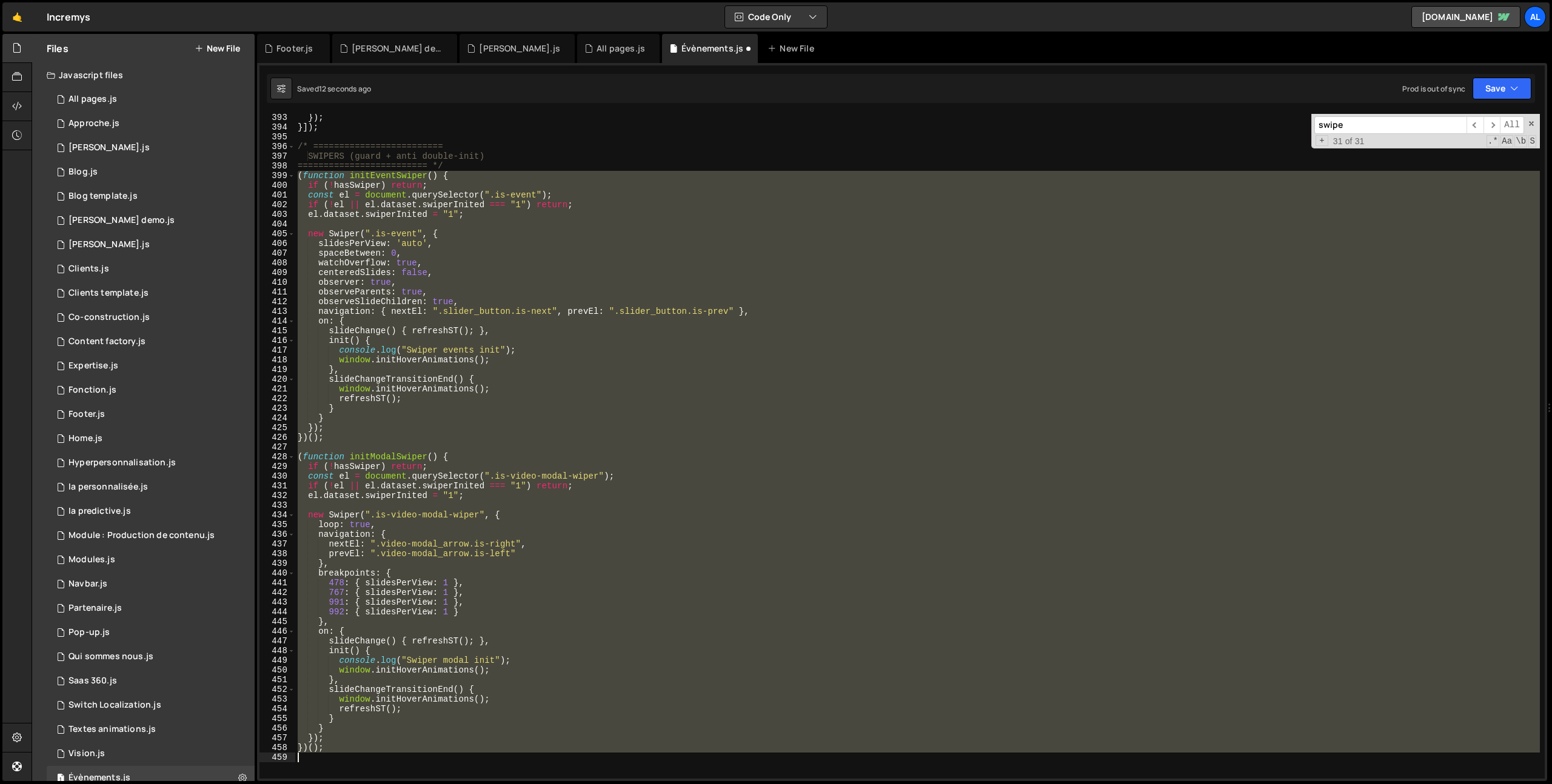
click at [325, 757] on div "}) ; }]) ; /* ========================= SWIPERS (guard + anti double-init) ====…" at bounding box center [918, 455] width 1245 height 684
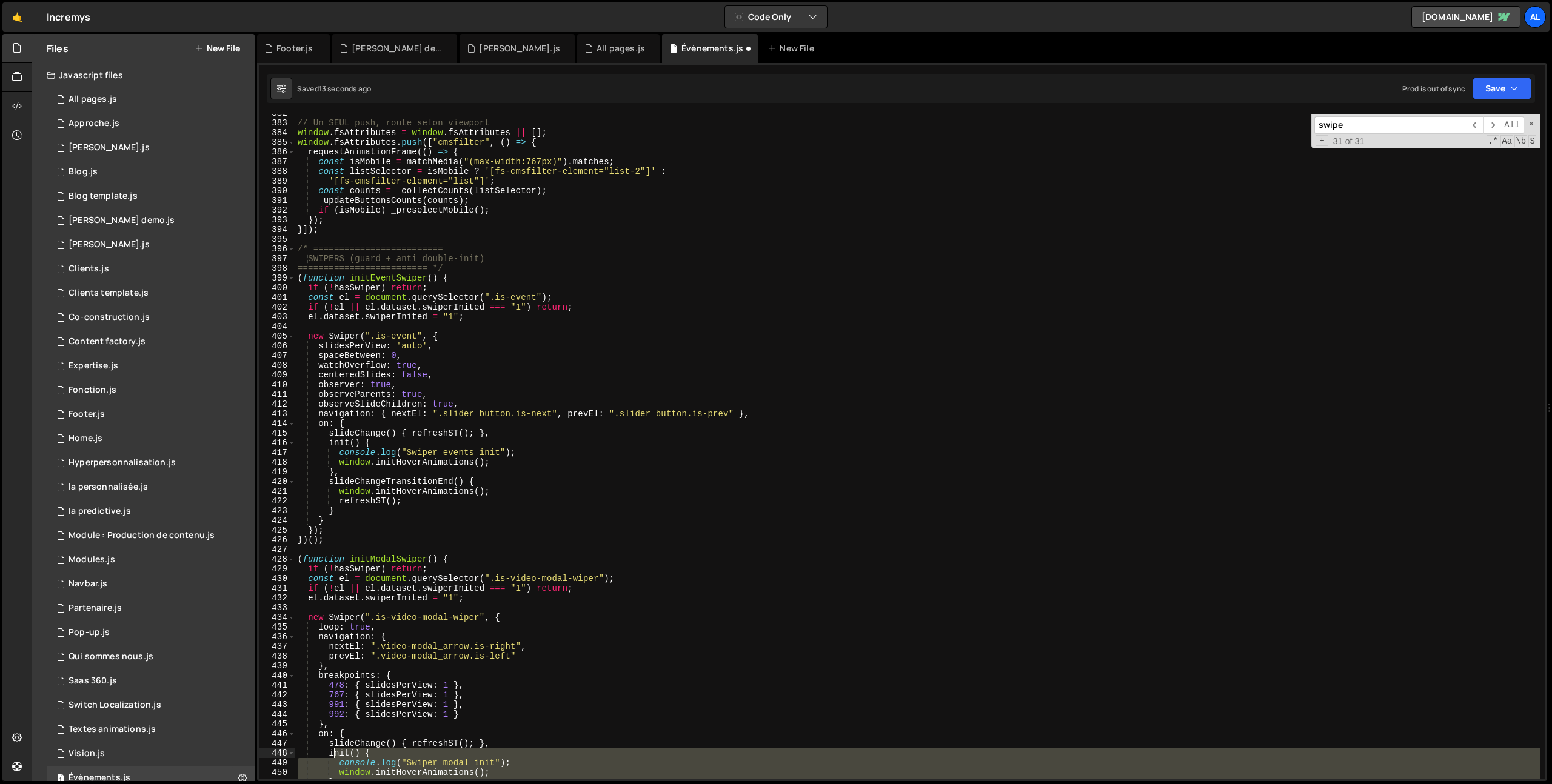
scroll to position [3655, 0]
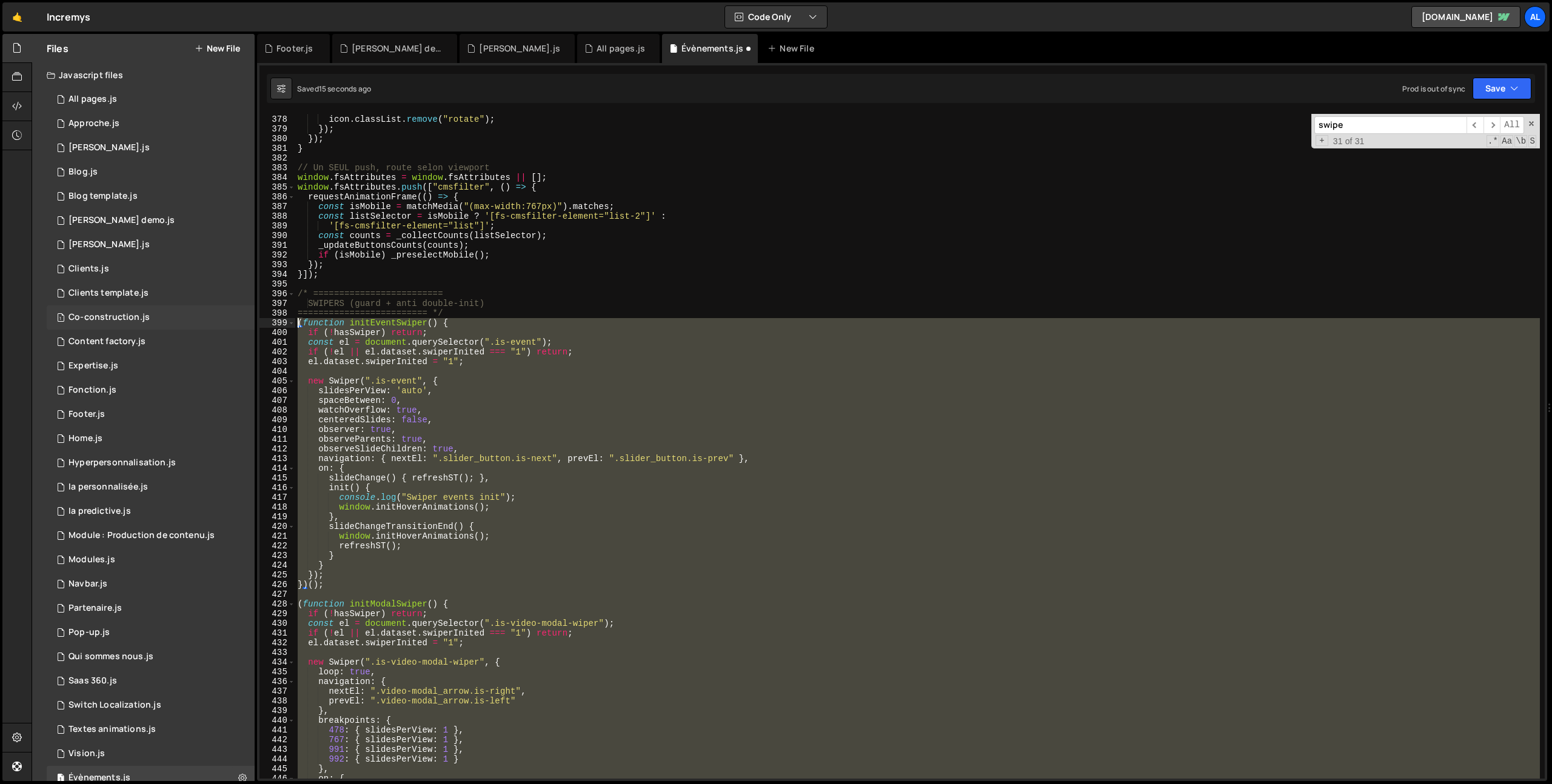
drag, startPoint x: 341, startPoint y: 724, endPoint x: 236, endPoint y: 320, distance: 417.4
click at [236, 320] on div "Files New File Javascript files 1 All pages.js 0 1 Approche.js 0 1 [PERSON_NAME…" at bounding box center [792, 408] width 1521 height 748
type textarea "(function initEventSwiper() { if (!hasSwiper) return;"
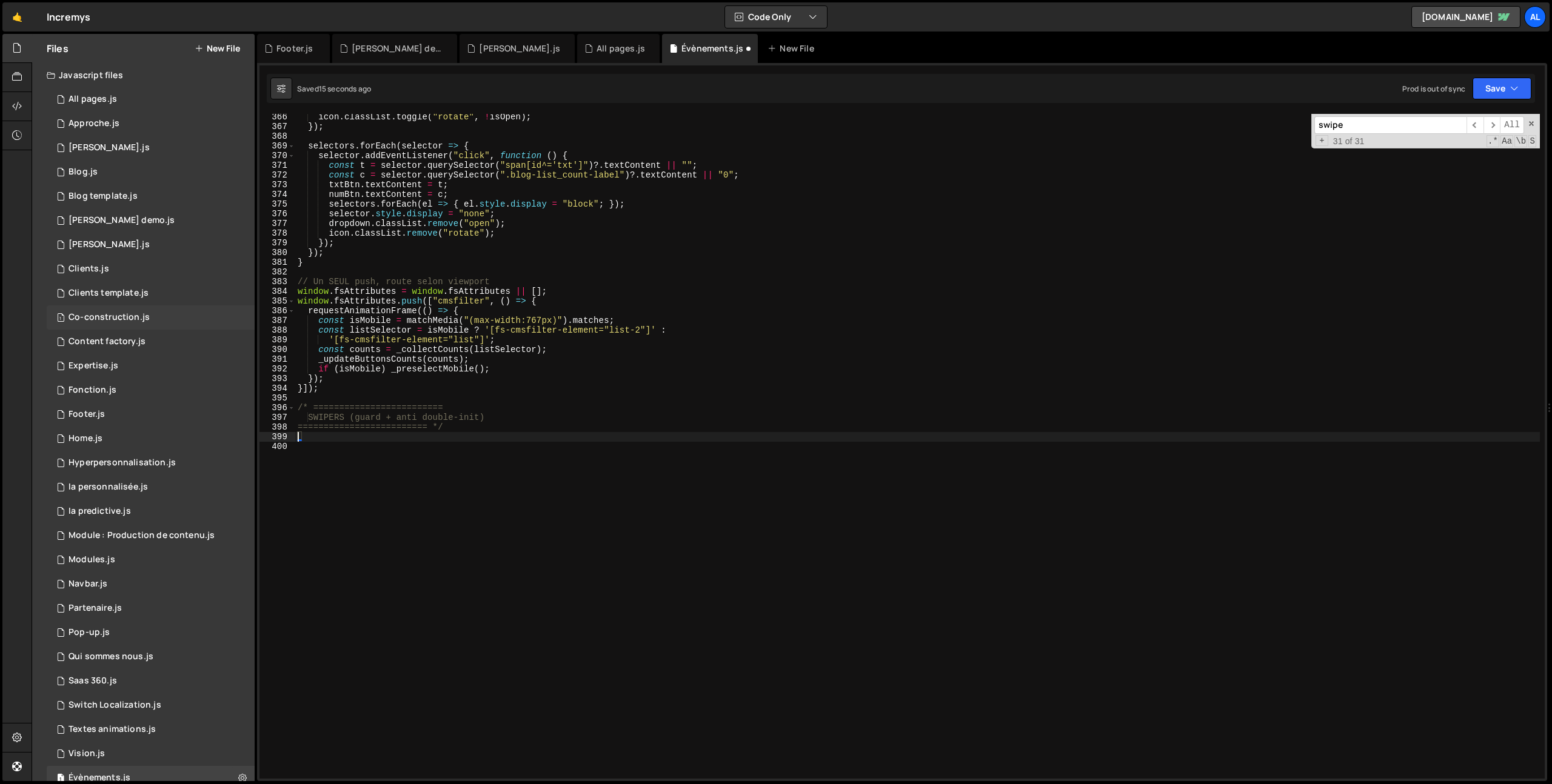
scroll to position [3541, 0]
click at [1501, 78] on button "Save" at bounding box center [1502, 88] width 59 height 22
click at [1439, 165] on div "Saved 6 minutes ago" at bounding box center [1461, 171] width 126 height 15
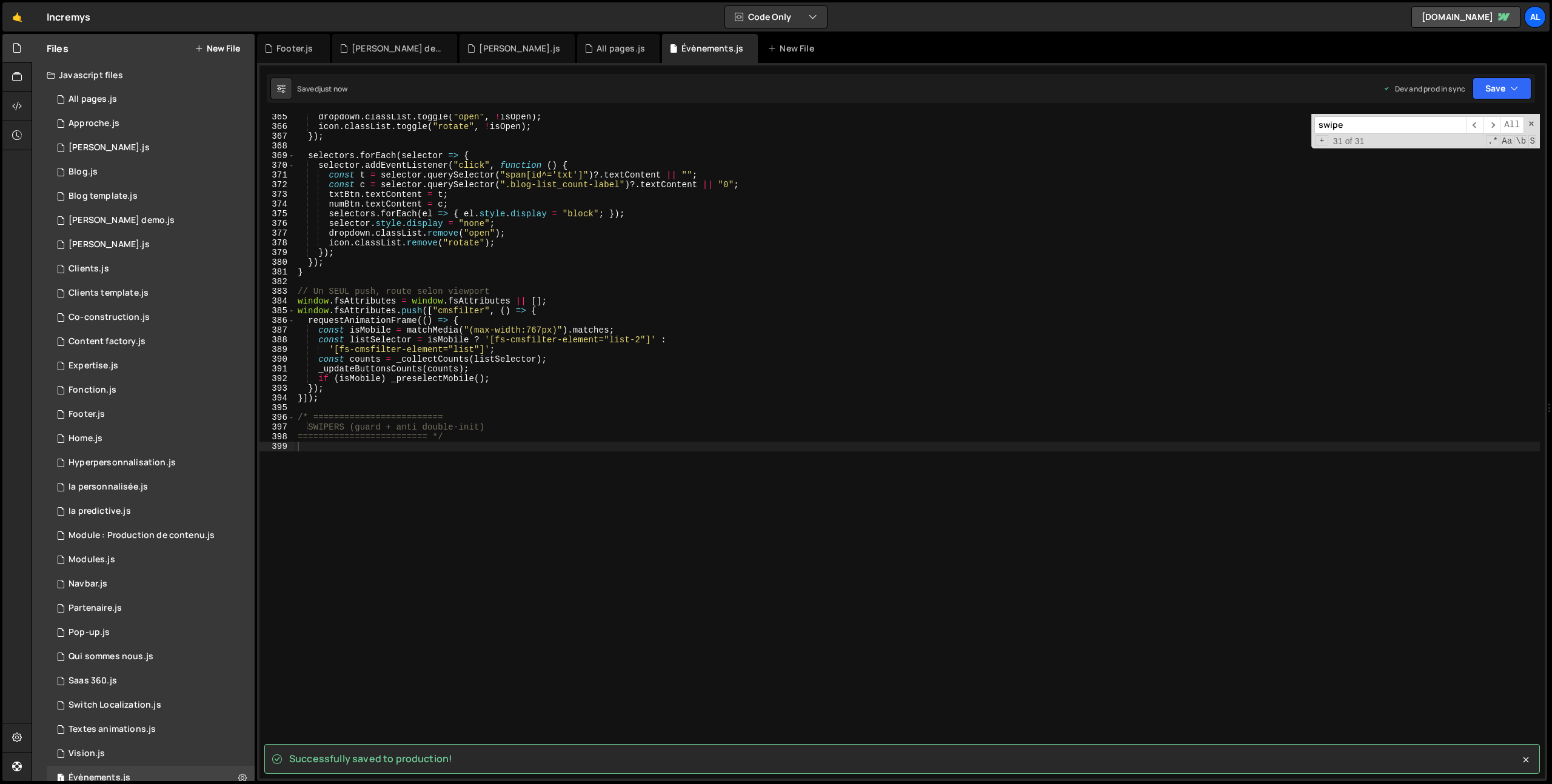
click at [315, 449] on div "dropdown . classList . toggle ( "open" , ! isOpen ) ; icon . classList . toggle…" at bounding box center [918, 454] width 1245 height 684
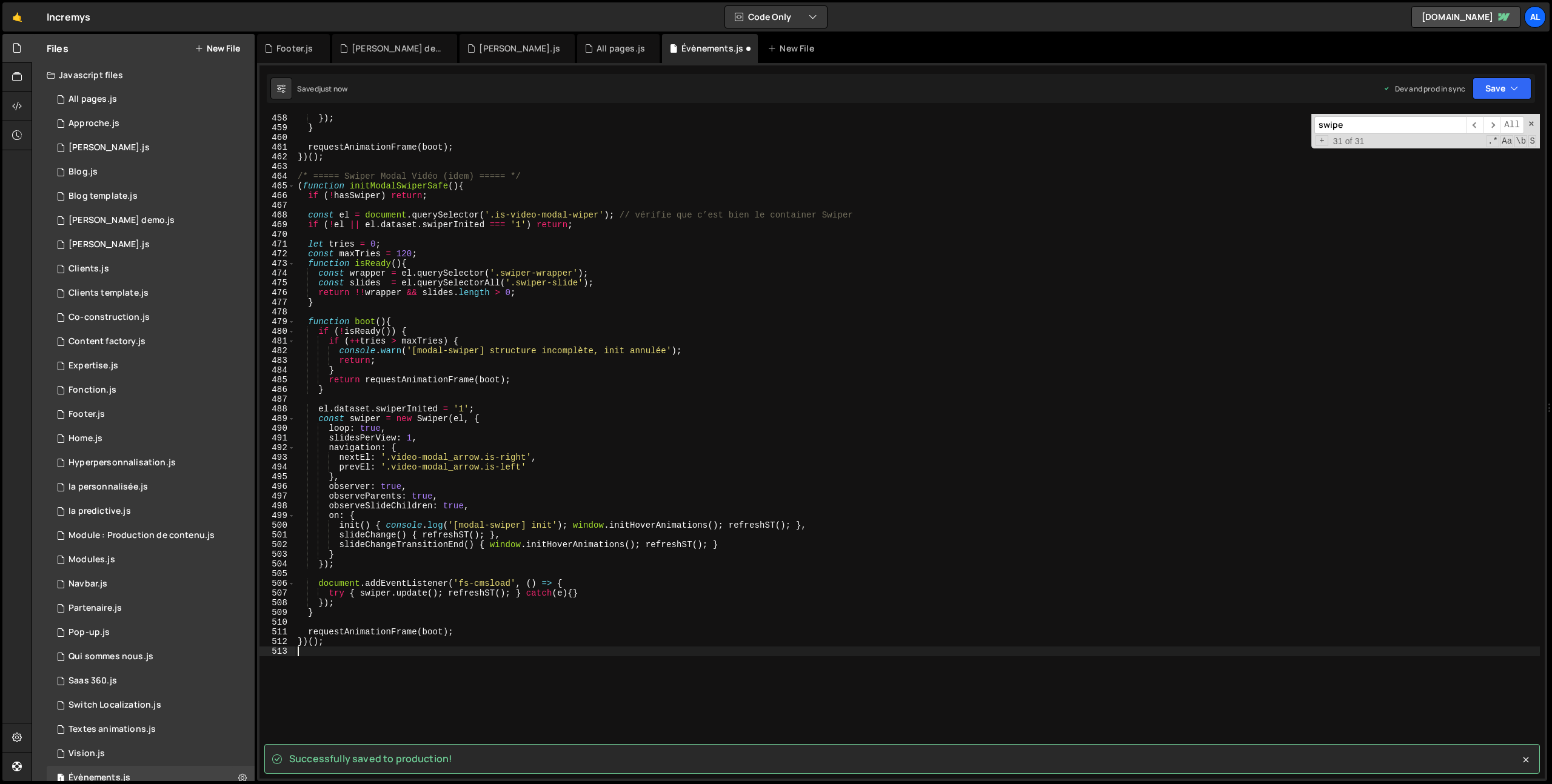
scroll to position [4432, 0]
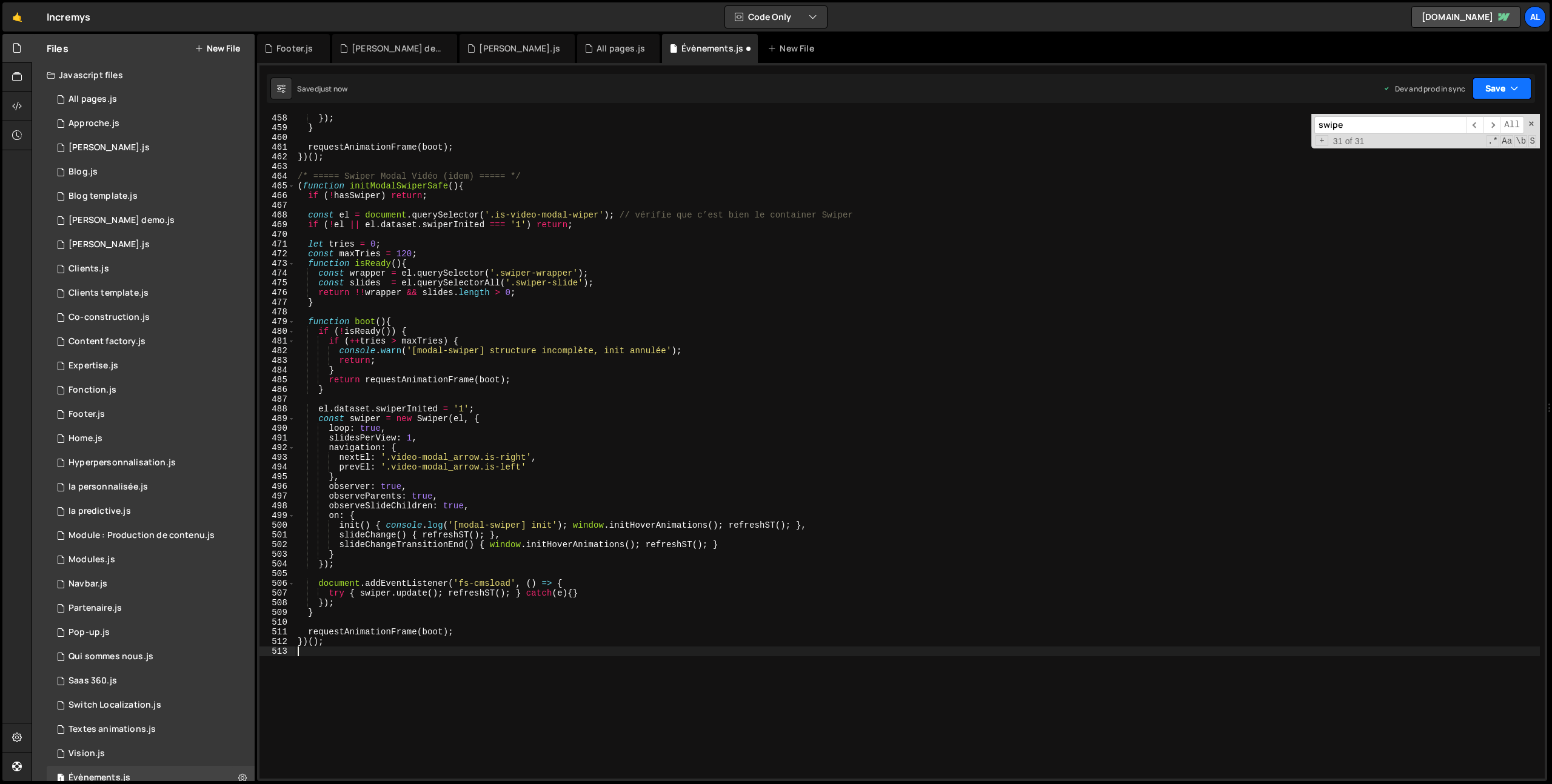
click at [1488, 84] on button "Save" at bounding box center [1502, 88] width 59 height 22
click at [1454, 164] on div "Saved just now" at bounding box center [1461, 171] width 126 height 15
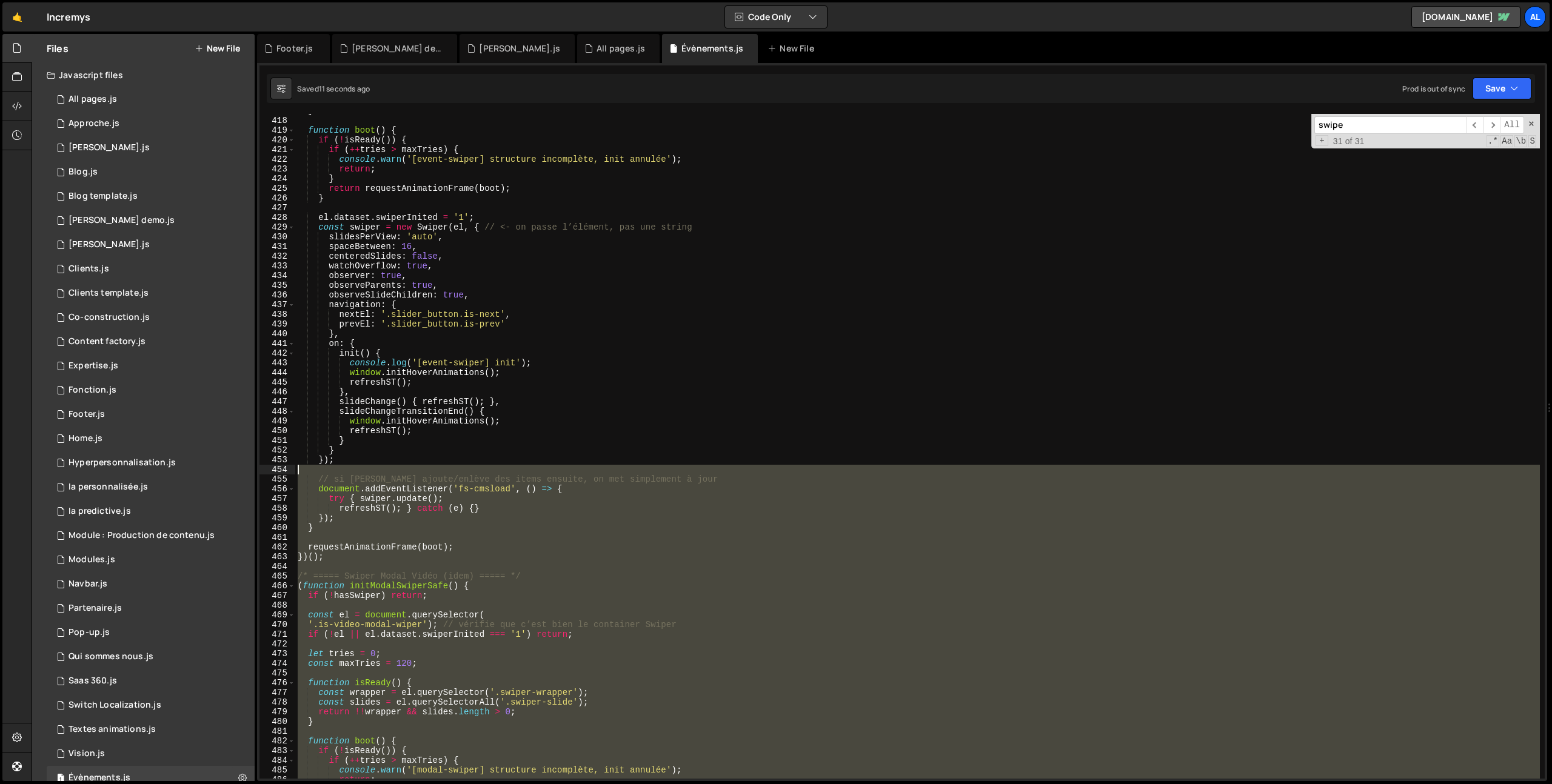
scroll to position [3787, 0]
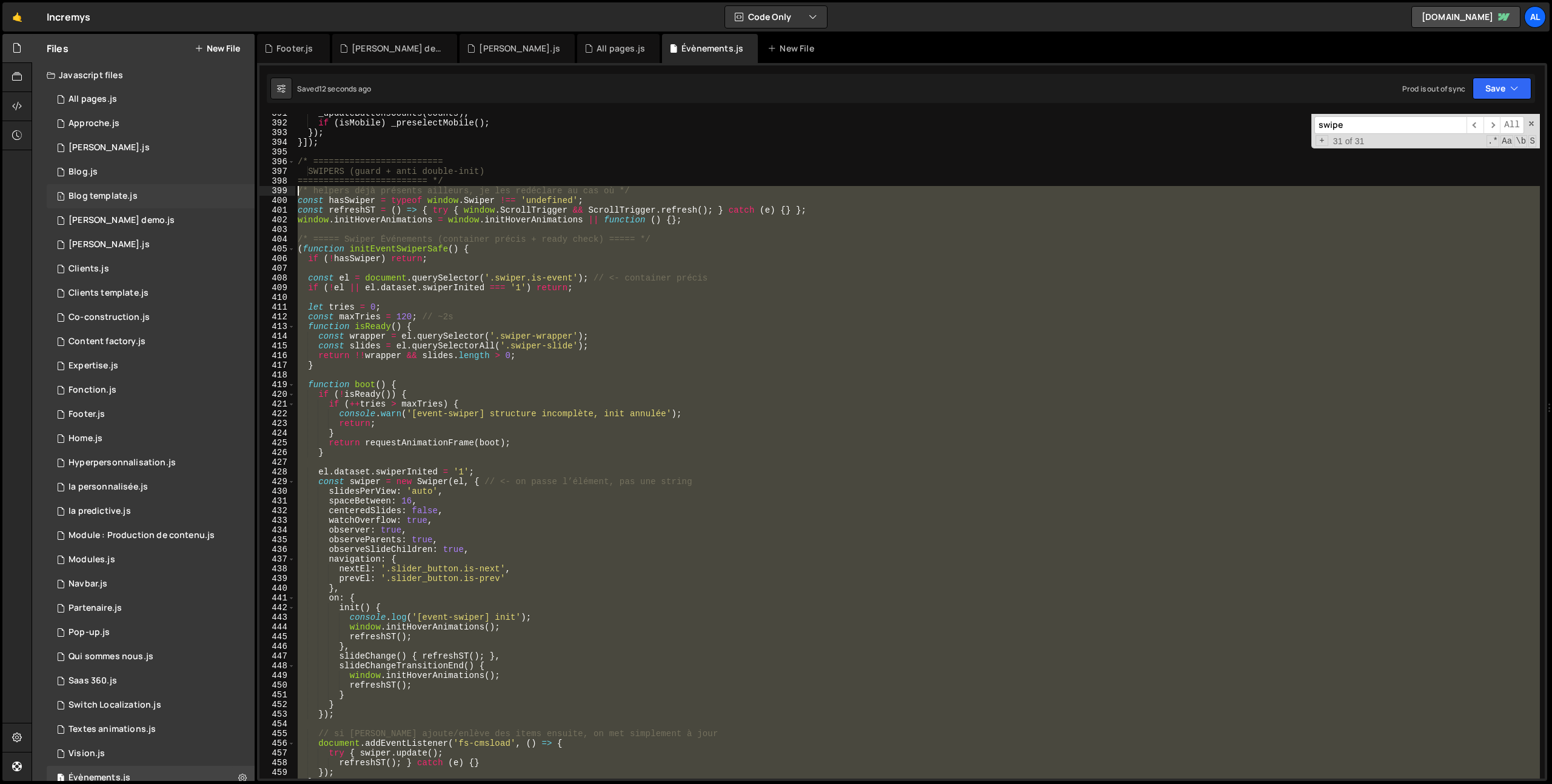
drag, startPoint x: 362, startPoint y: 697, endPoint x: 236, endPoint y: 193, distance: 519.5
click at [236, 193] on div "Files New File Javascript files 1 All pages.js 0 1 Approche.js 0 1 [PERSON_NAME…" at bounding box center [792, 408] width 1521 height 748
type textarea "/* helpers déjà présents ailleurs, je les redéclare au cas où */ const hasSwipe…"
paste textarea
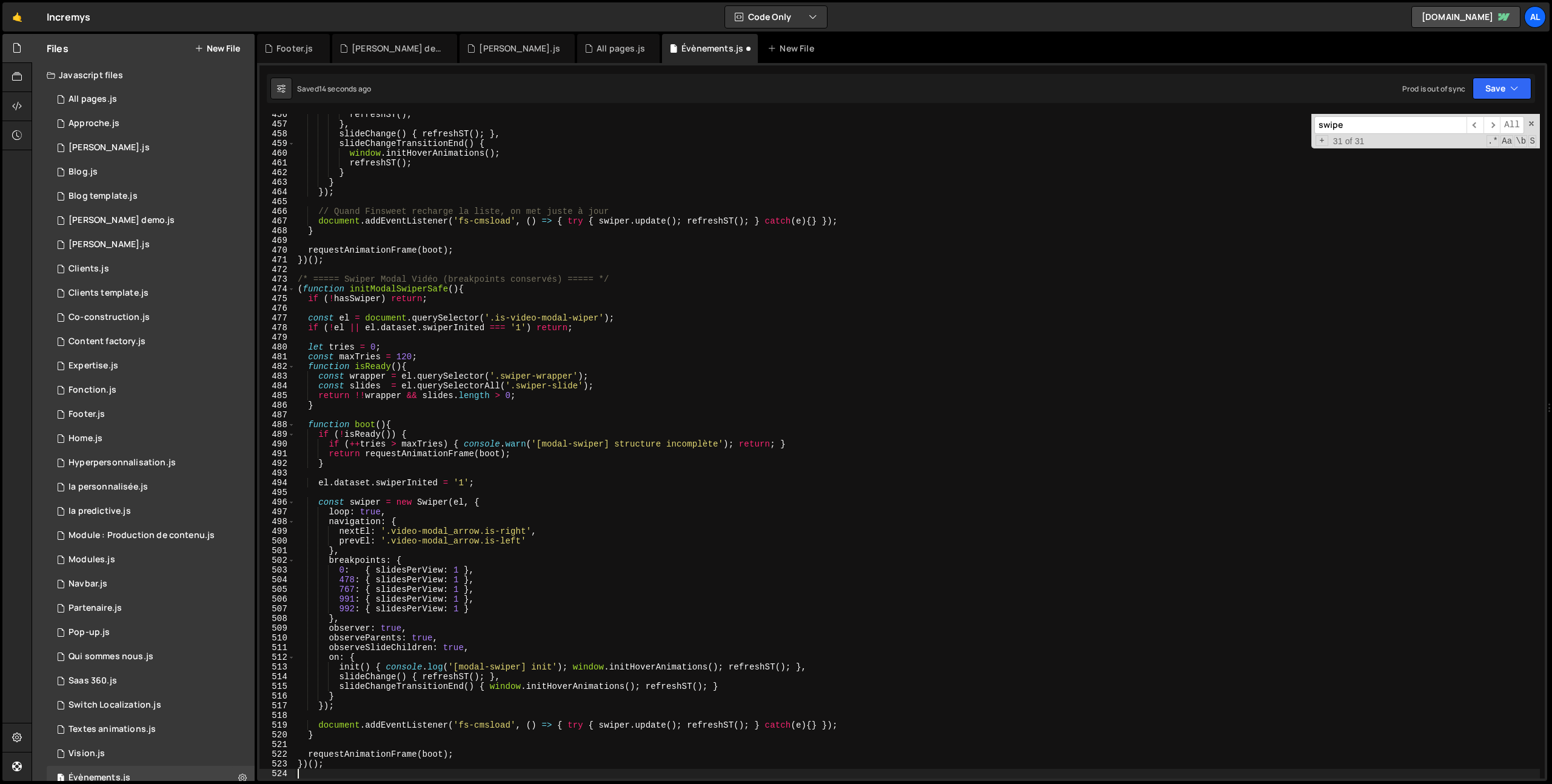
scroll to position [4495, 0]
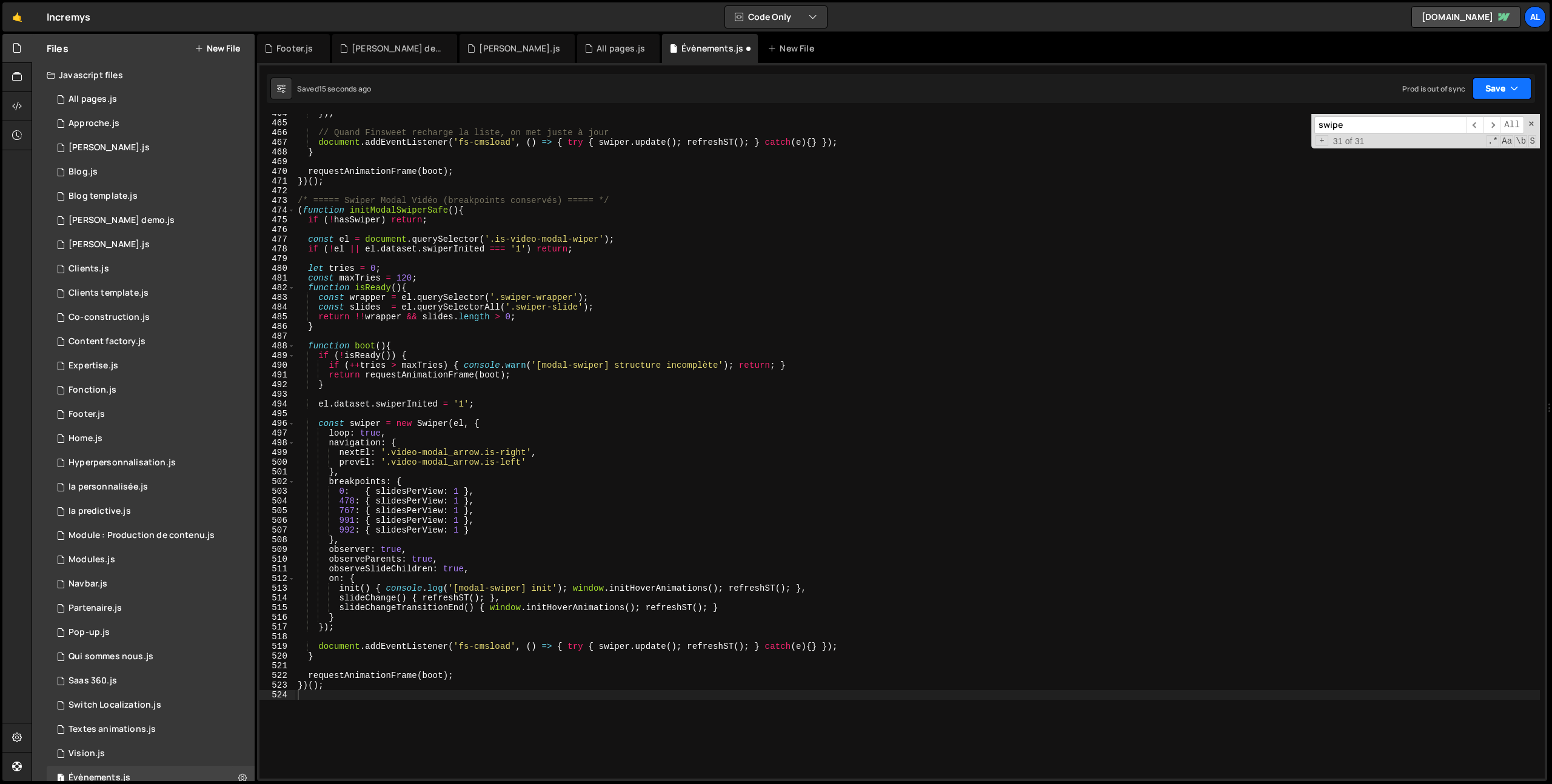
click at [1493, 94] on button "Save" at bounding box center [1502, 88] width 59 height 22
click at [1452, 158] on div "Save to Production S" at bounding box center [1461, 157] width 126 height 12
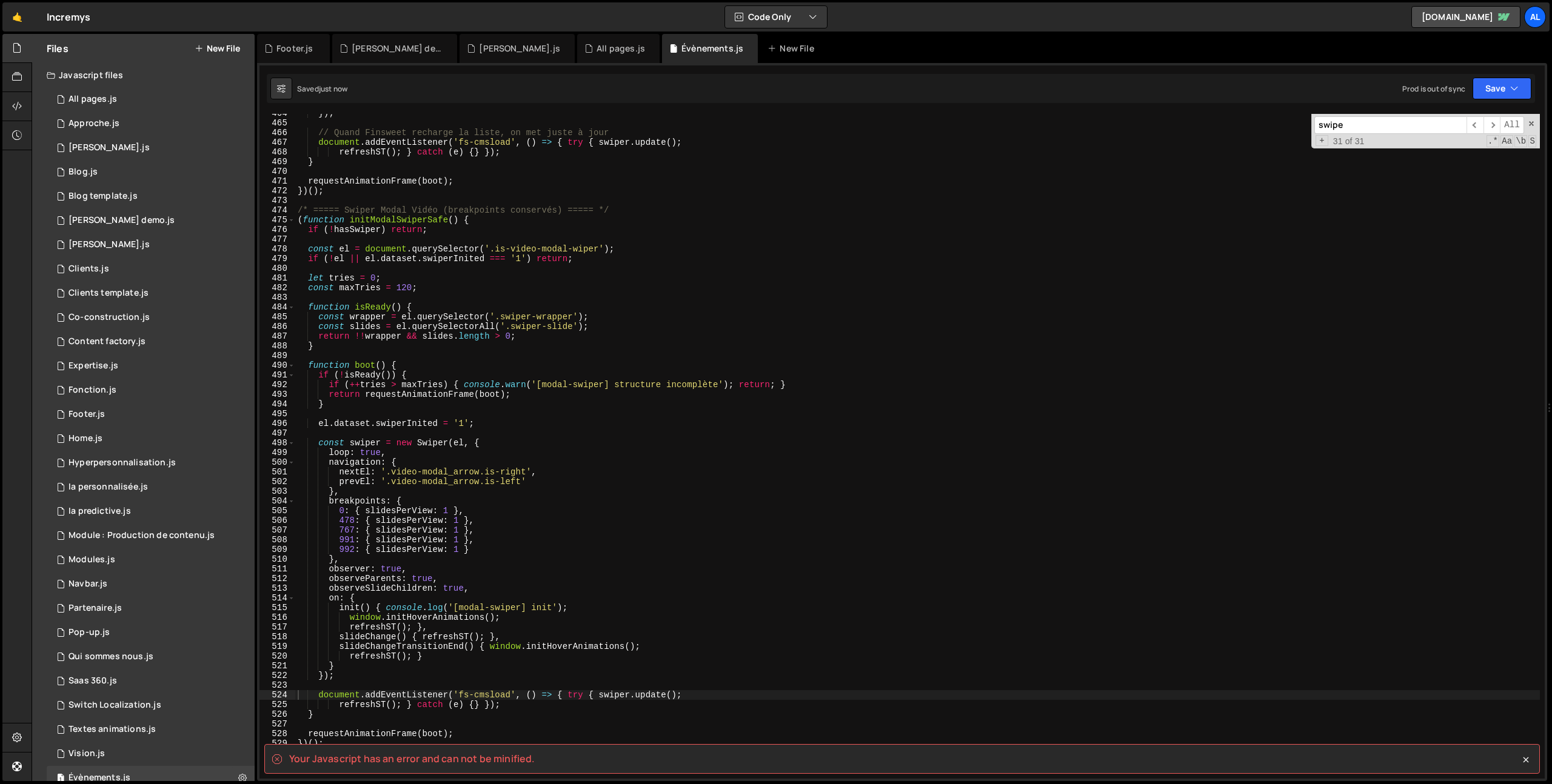
click at [303, 757] on spa "Your Javascript has an error and can not be minified." at bounding box center [412, 759] width 246 height 13
drag, startPoint x: 303, startPoint y: 757, endPoint x: 611, endPoint y: 753, distance: 308.0
click at [614, 761] on div "Your Javascript has an error and can not be minified." at bounding box center [902, 759] width 1276 height 29
copy div "Your Javascript has an error and can not be minified."
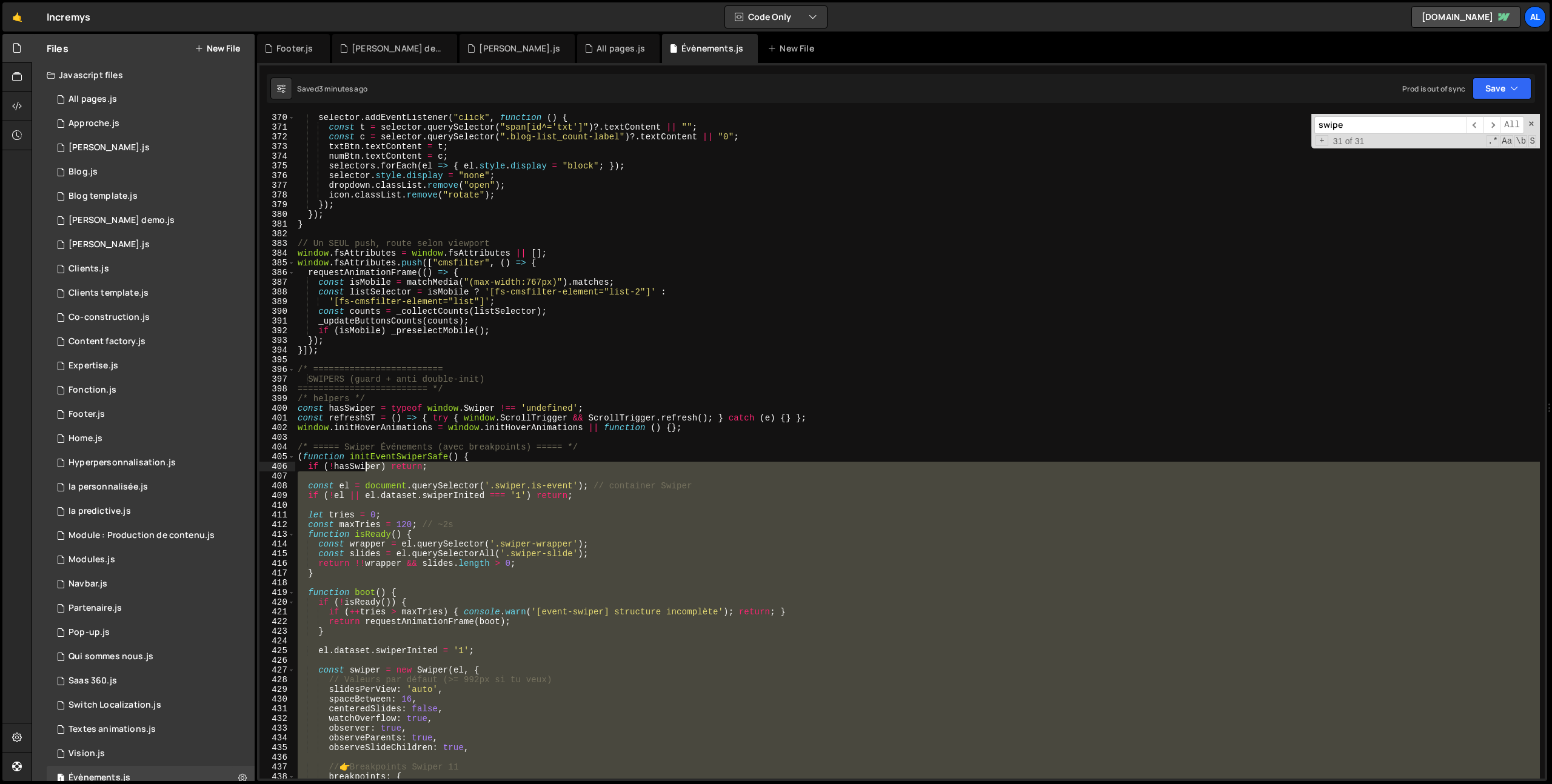
scroll to position [3466, 0]
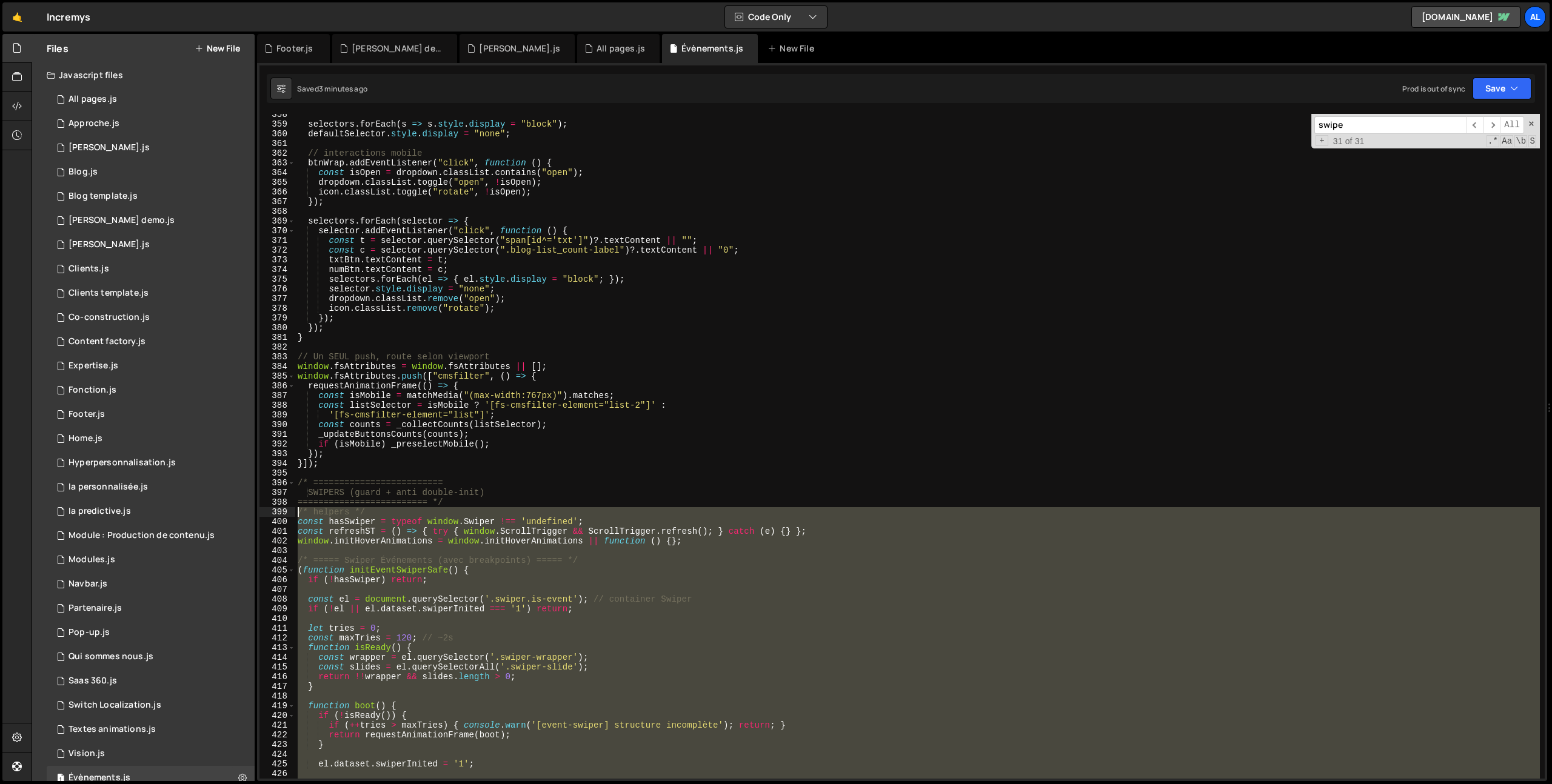
drag, startPoint x: 397, startPoint y: 528, endPoint x: 282, endPoint y: 513, distance: 116.0
click at [282, 513] on div "358 359 360 361 362 363 364 365 366 367 368 369 370 371 372 373 374 375 376 377…" at bounding box center [902, 446] width 1286 height 665
type textarea "/* helpers */ const hasSwiper = typeof window.Swiper !== 'undefined';"
paste textarea
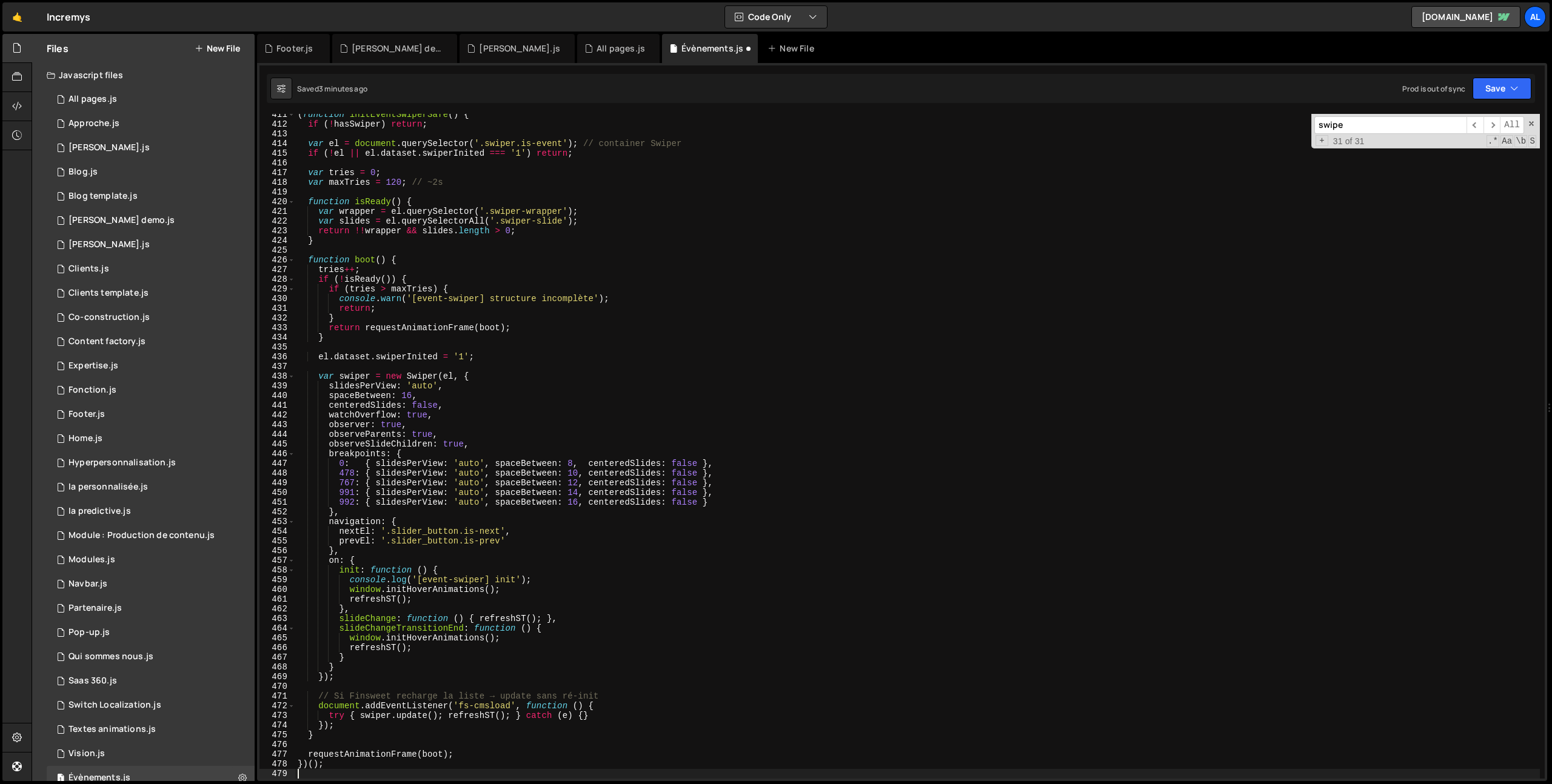
scroll to position [3980, 0]
click at [1509, 84] on button "Save" at bounding box center [1502, 88] width 59 height 22
click at [1453, 173] on div "3 minutes ago" at bounding box center [1443, 170] width 48 height 10
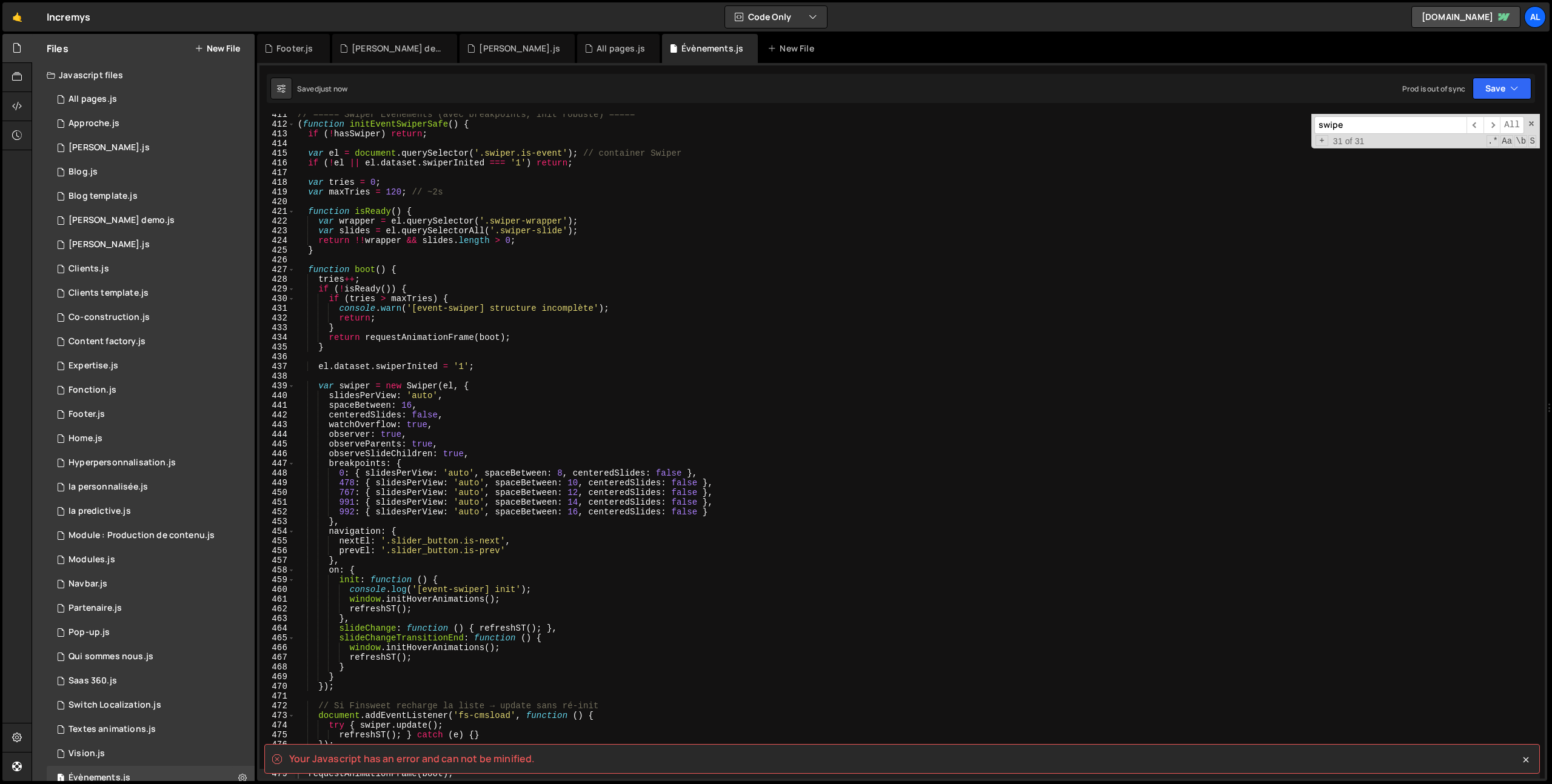
scroll to position [4159, 0]
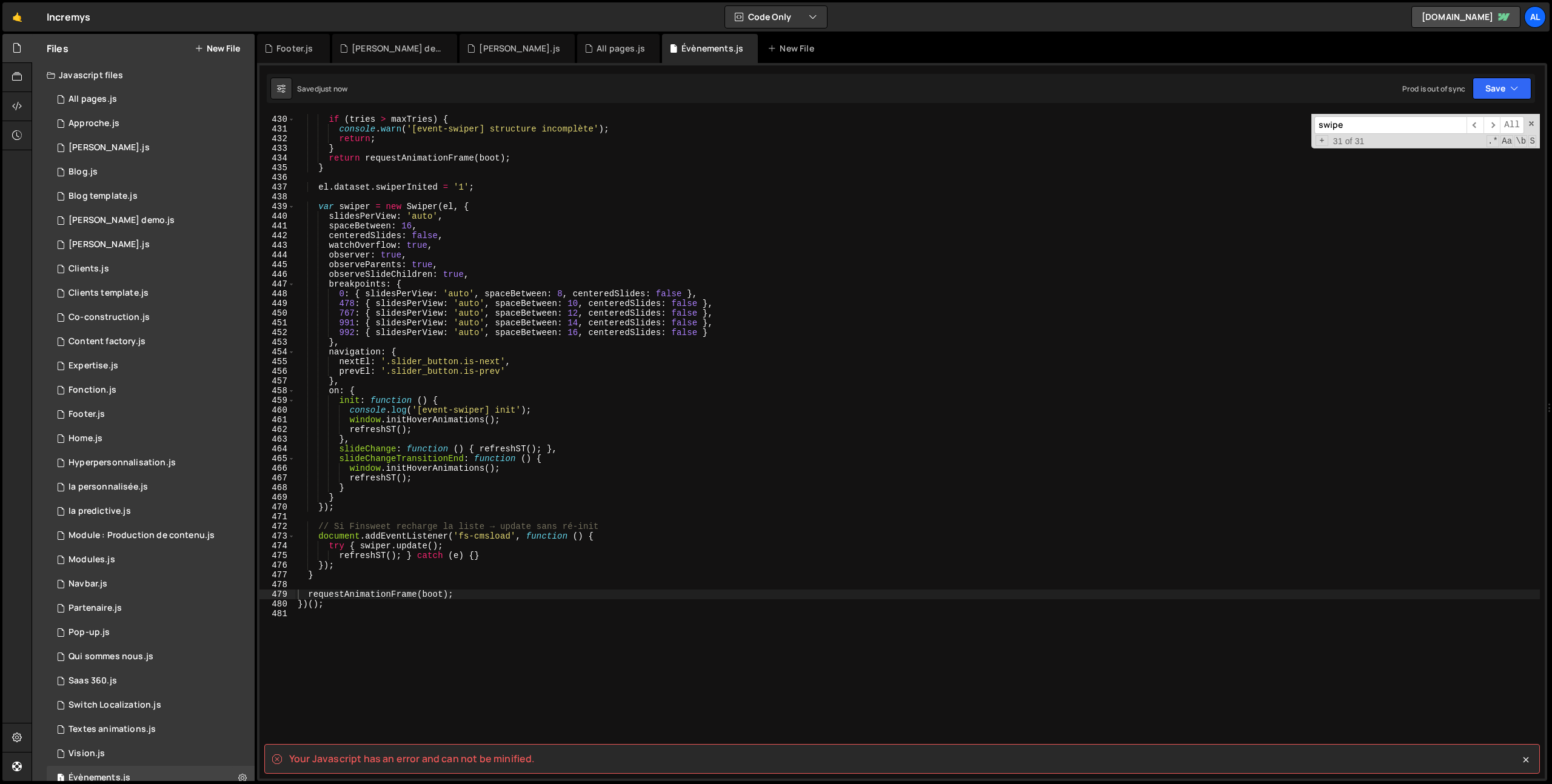
click at [511, 467] on div "if ( ! isReady ( )) { if ( tries > maxTries ) { console . warn ( '[event-swiper…" at bounding box center [918, 447] width 1245 height 684
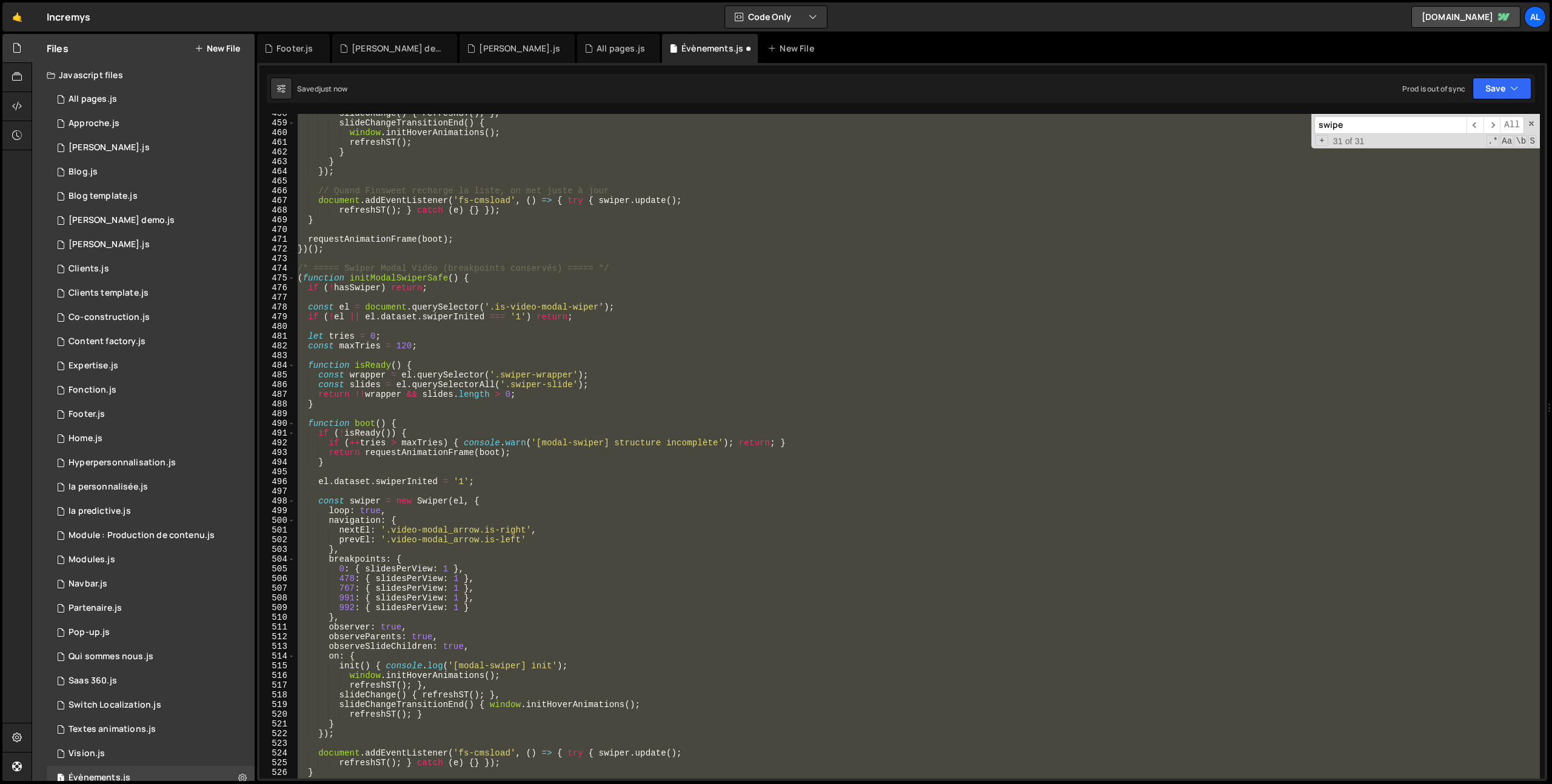
scroll to position [4441, 0]
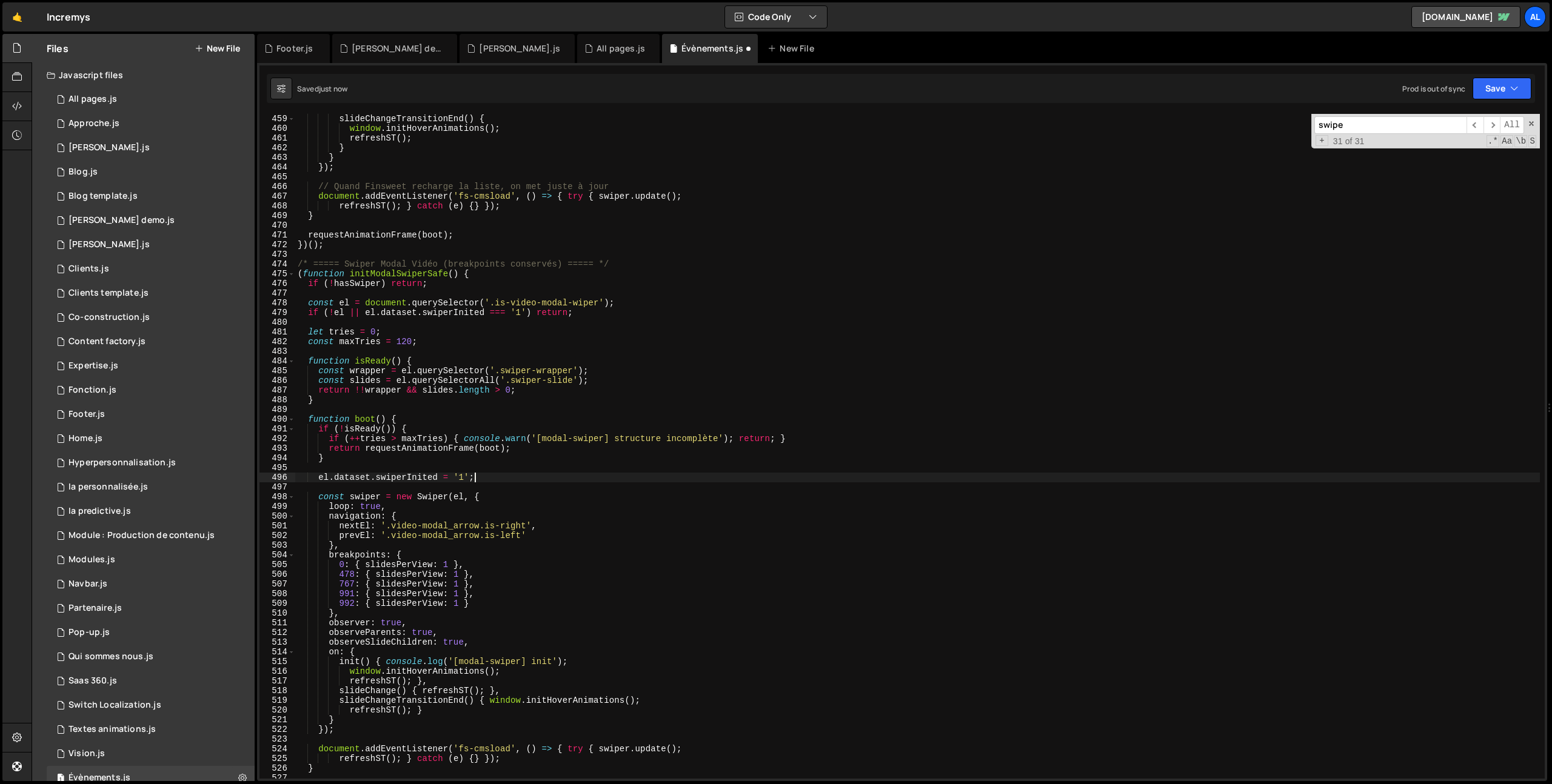
click at [526, 479] on div "slideChangeTransitionEnd ( ) { window . initHoverAnimations ( ) ; refreshST ( )…" at bounding box center [918, 456] width 1245 height 684
type textarea "})();"
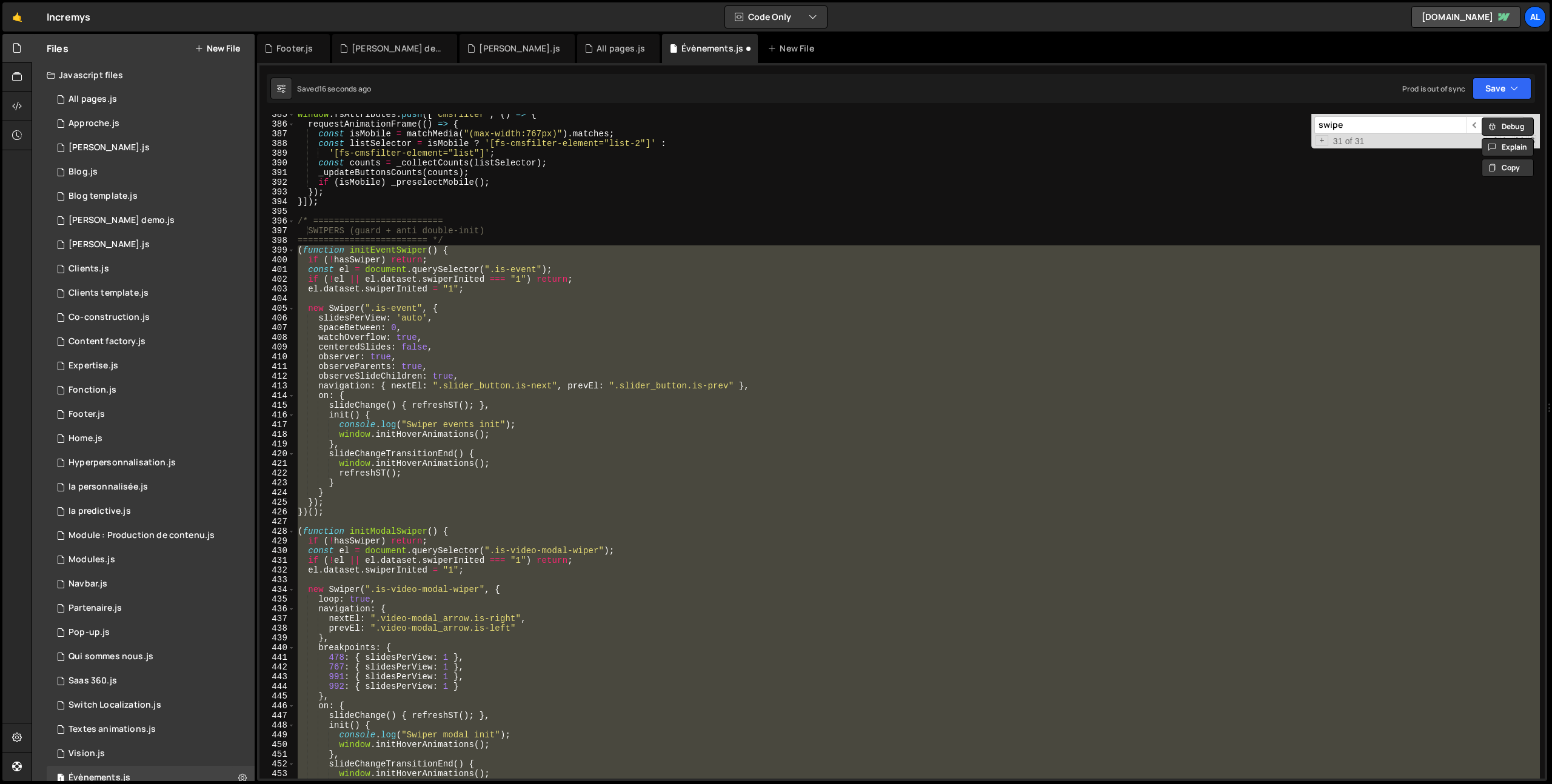
scroll to position [3727, 0]
click at [493, 467] on div "window . fsAttributes . push ([ "cmsfilter" , ( ) => { requestAnimationFrame ((…" at bounding box center [918, 446] width 1245 height 665
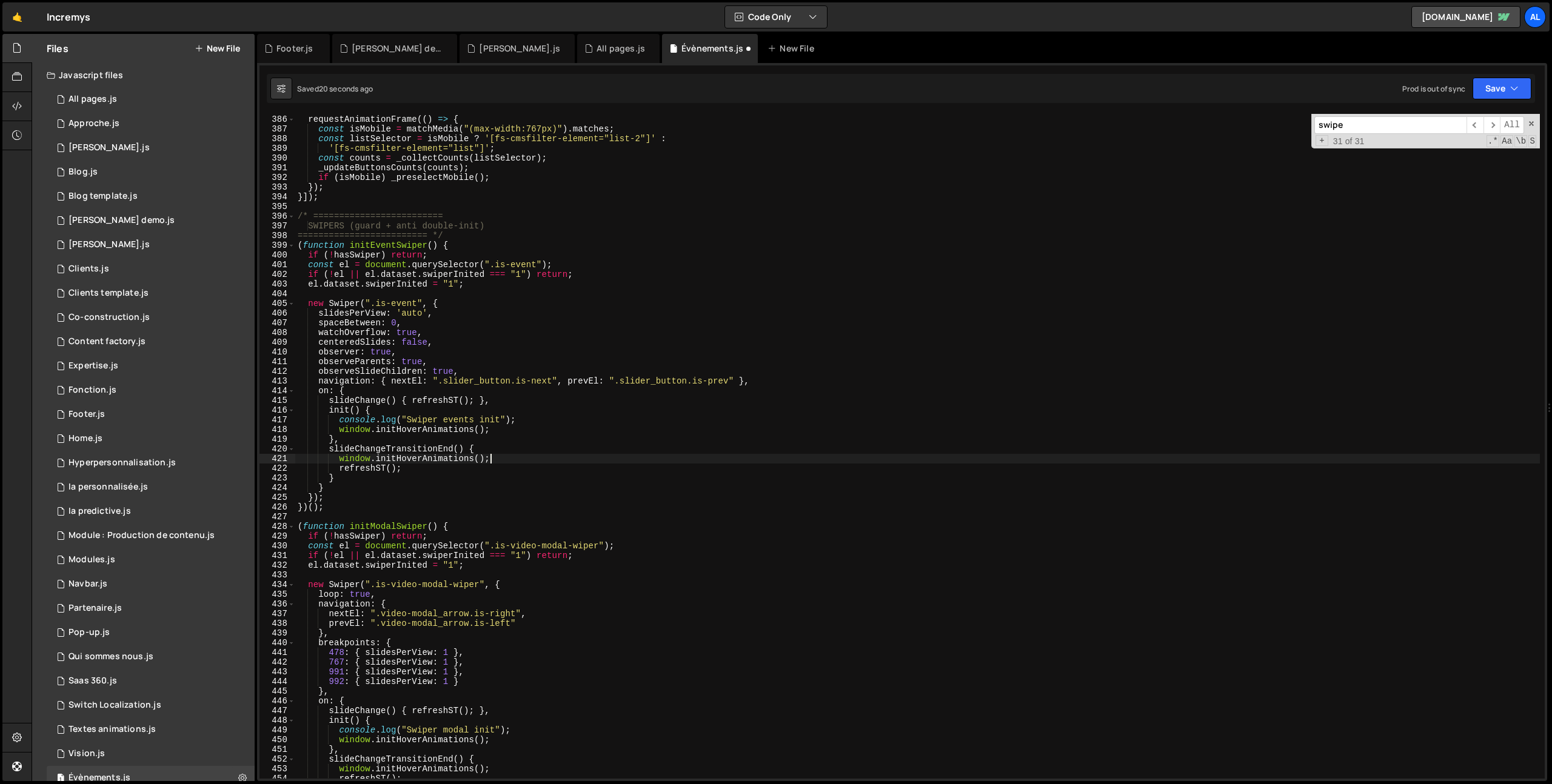
scroll to position [3804, 0]
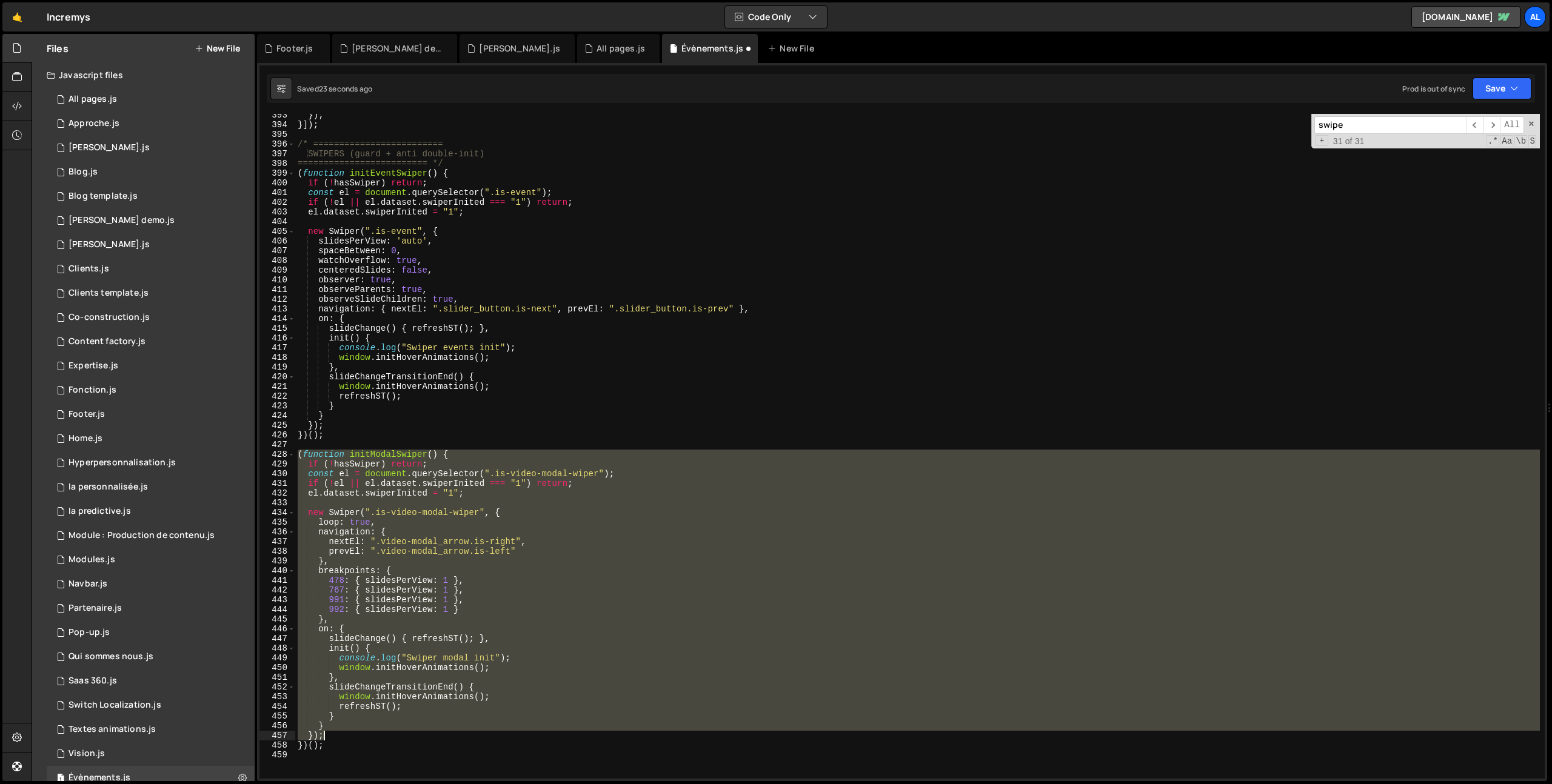
drag, startPoint x: 300, startPoint y: 451, endPoint x: 405, endPoint y: 736, distance: 303.7
click at [405, 736] on div "}) ; }]) ; /* ========================= SWIPERS (guard + anti double-init) ====…" at bounding box center [918, 452] width 1245 height 684
type textarea "} });"
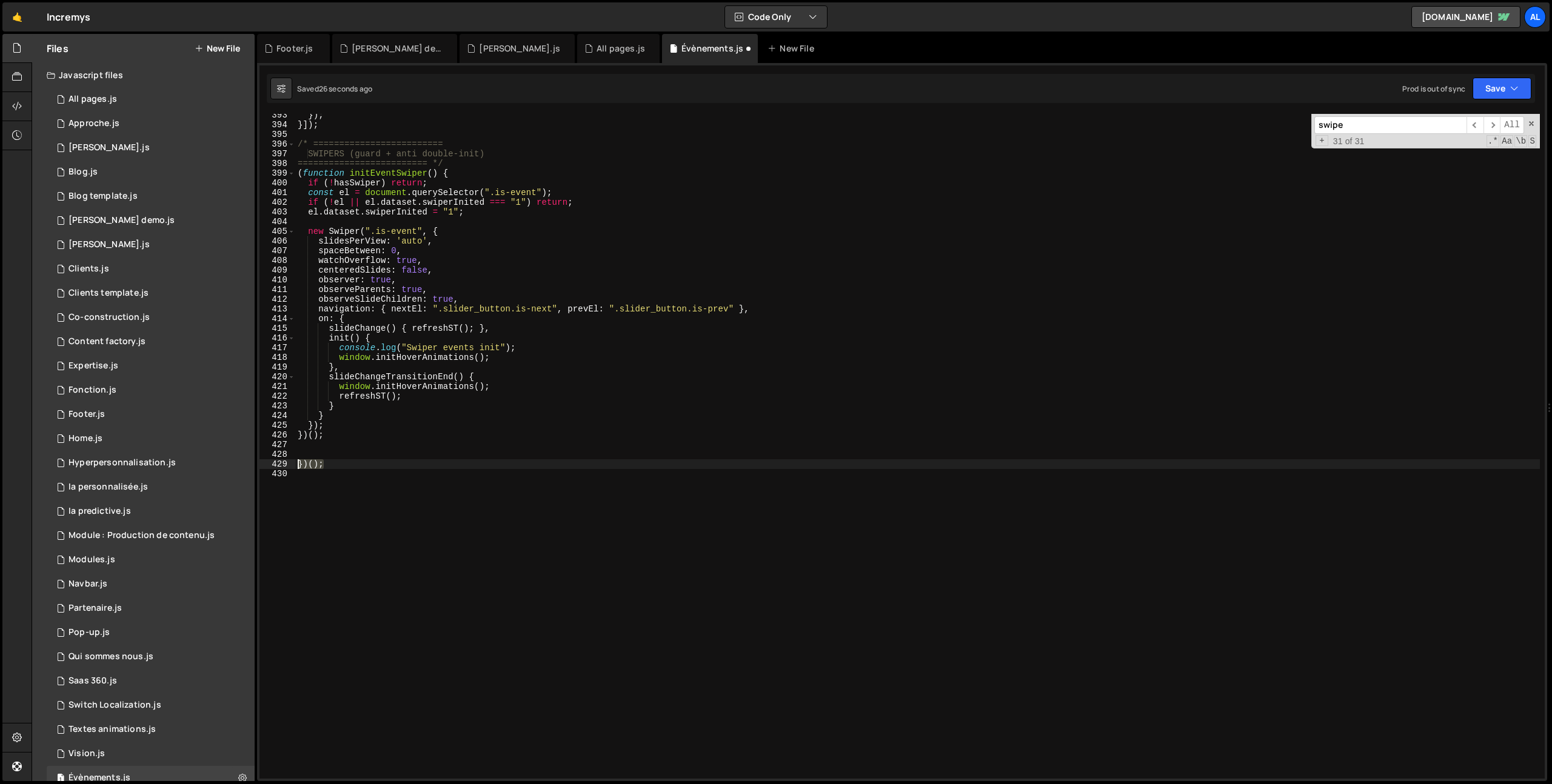
drag, startPoint x: 331, startPoint y: 464, endPoint x: 287, endPoint y: 462, distance: 44.0
click at [287, 462] on div "393 394 395 396 397 398 399 400 401 402 403 404 405 406 407 408 409 410 411 412…" at bounding box center [902, 446] width 1286 height 665
type textarea "})();"
click at [1496, 84] on button "Save" at bounding box center [1502, 88] width 59 height 22
click at [1446, 181] on button "Save to Production S Saved 3 minutes ago" at bounding box center [1461, 165] width 145 height 39
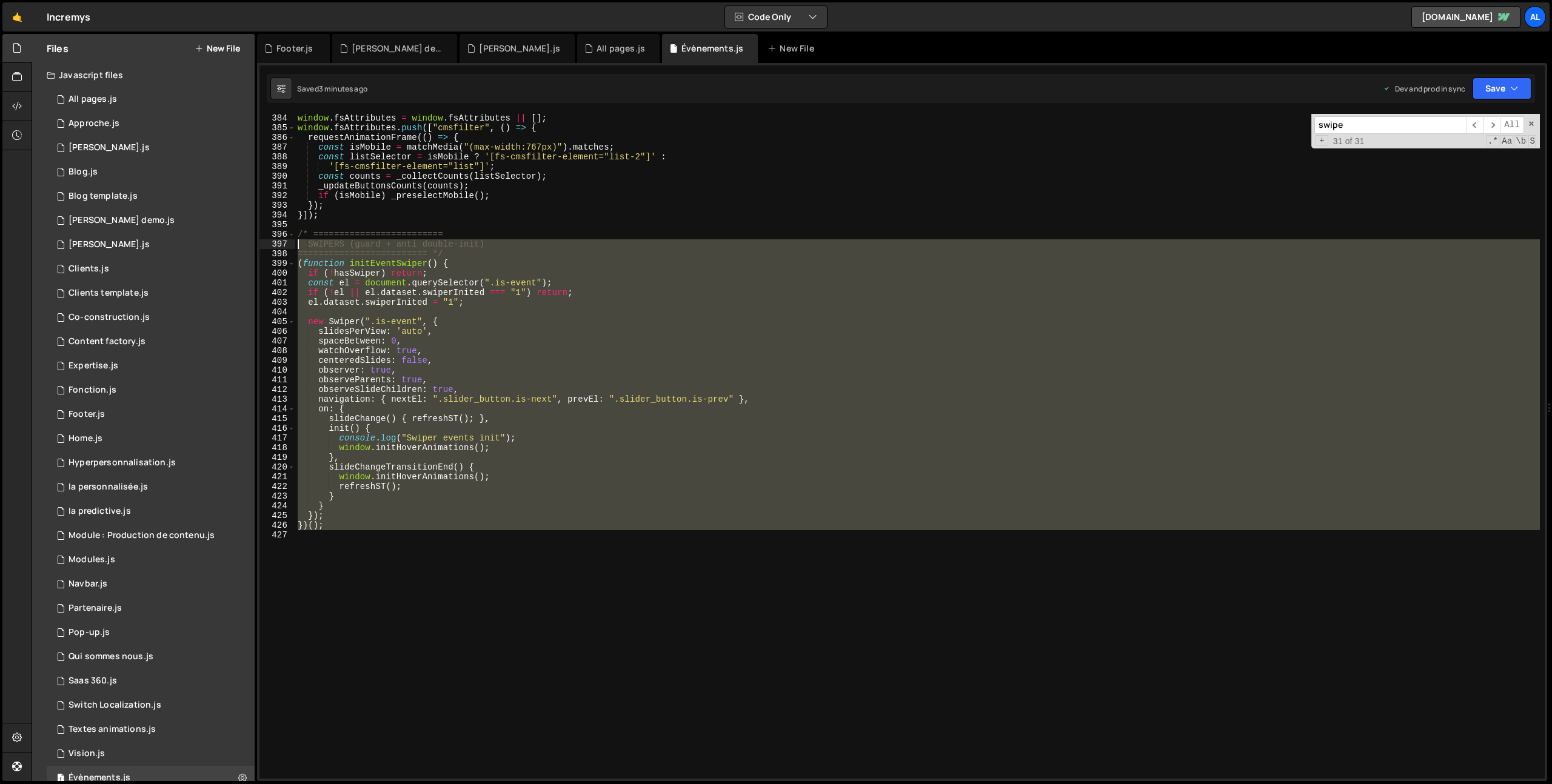
scroll to position [3669, 0]
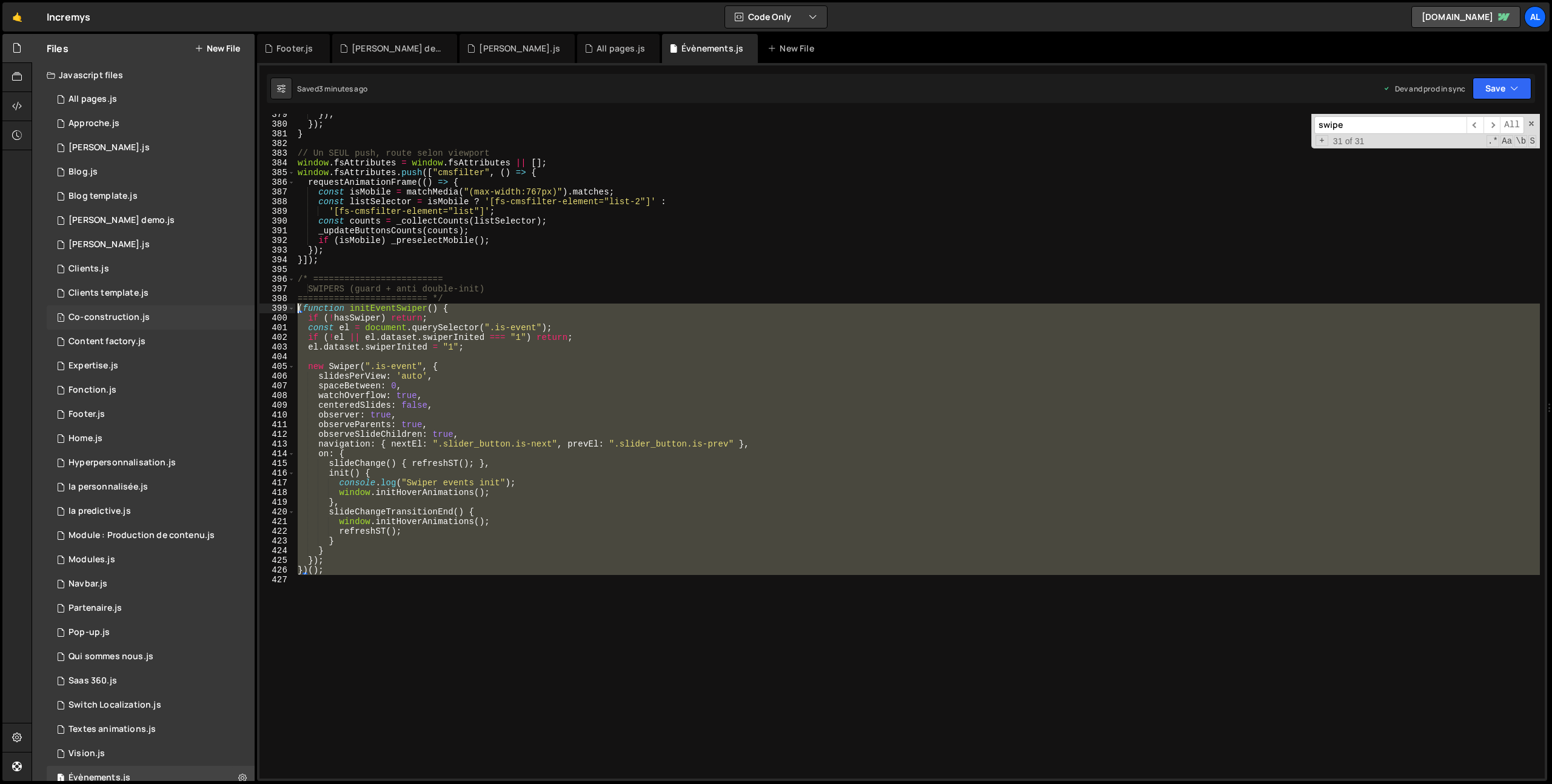
drag, startPoint x: 424, startPoint y: 536, endPoint x: 228, endPoint y: 311, distance: 298.4
click at [228, 311] on div "Files New File Javascript files 1 All pages.js 0 1 Approche.js 0 1 [PERSON_NAME…" at bounding box center [792, 408] width 1521 height 748
type textarea "(function initEventSwiper() { if (!hasSwiper) return;"
paste textarea
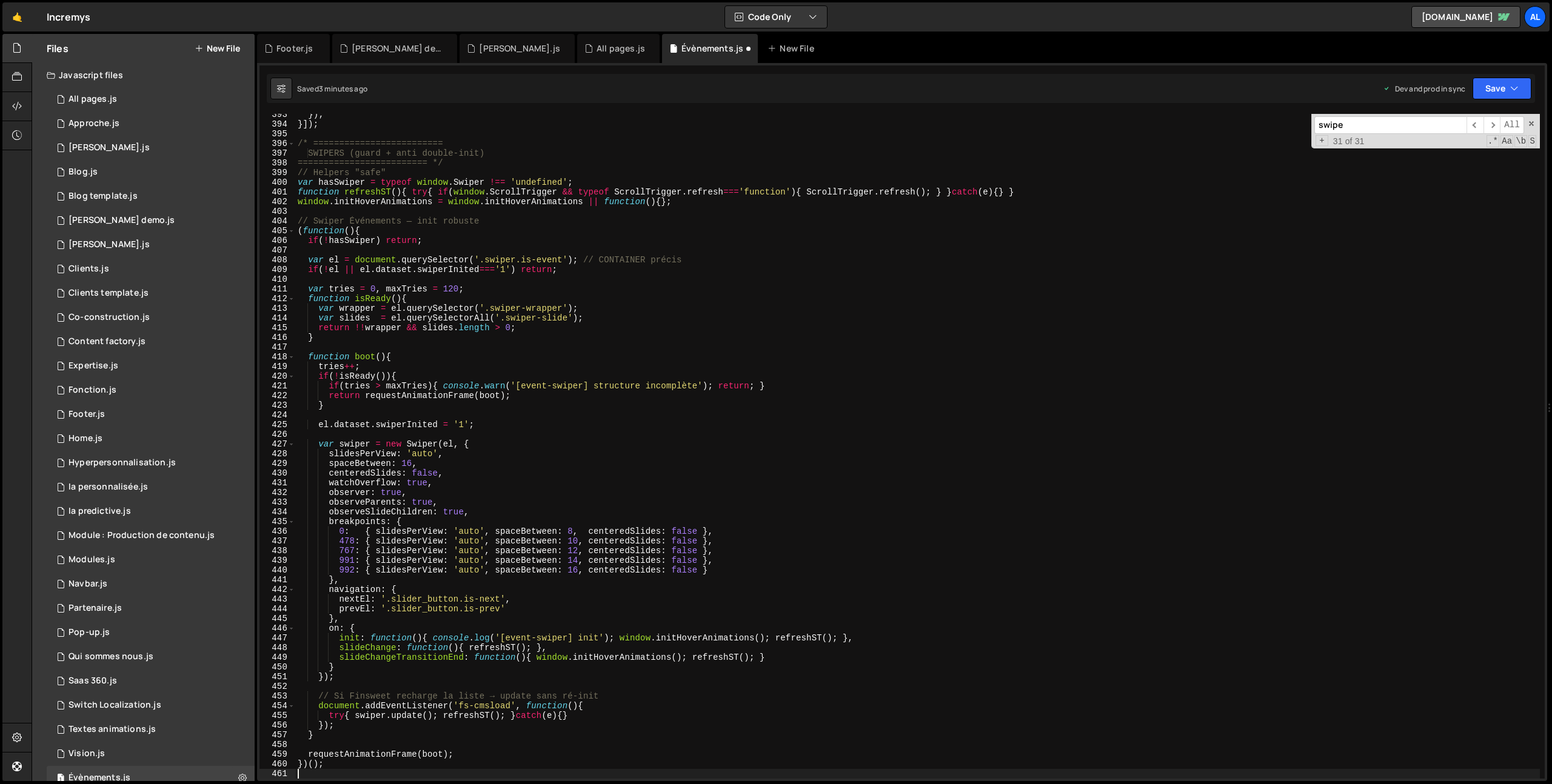
click at [1521, 72] on div "393 394 395 396 397 398 399 400 401 402 403 404 405 406 407 408 409 410 411 412…" at bounding box center [902, 422] width 1290 height 718
click at [1515, 86] on icon "button" at bounding box center [1515, 88] width 9 height 12
click at [1442, 165] on div "3 minutes ago" at bounding box center [1443, 170] width 48 height 10
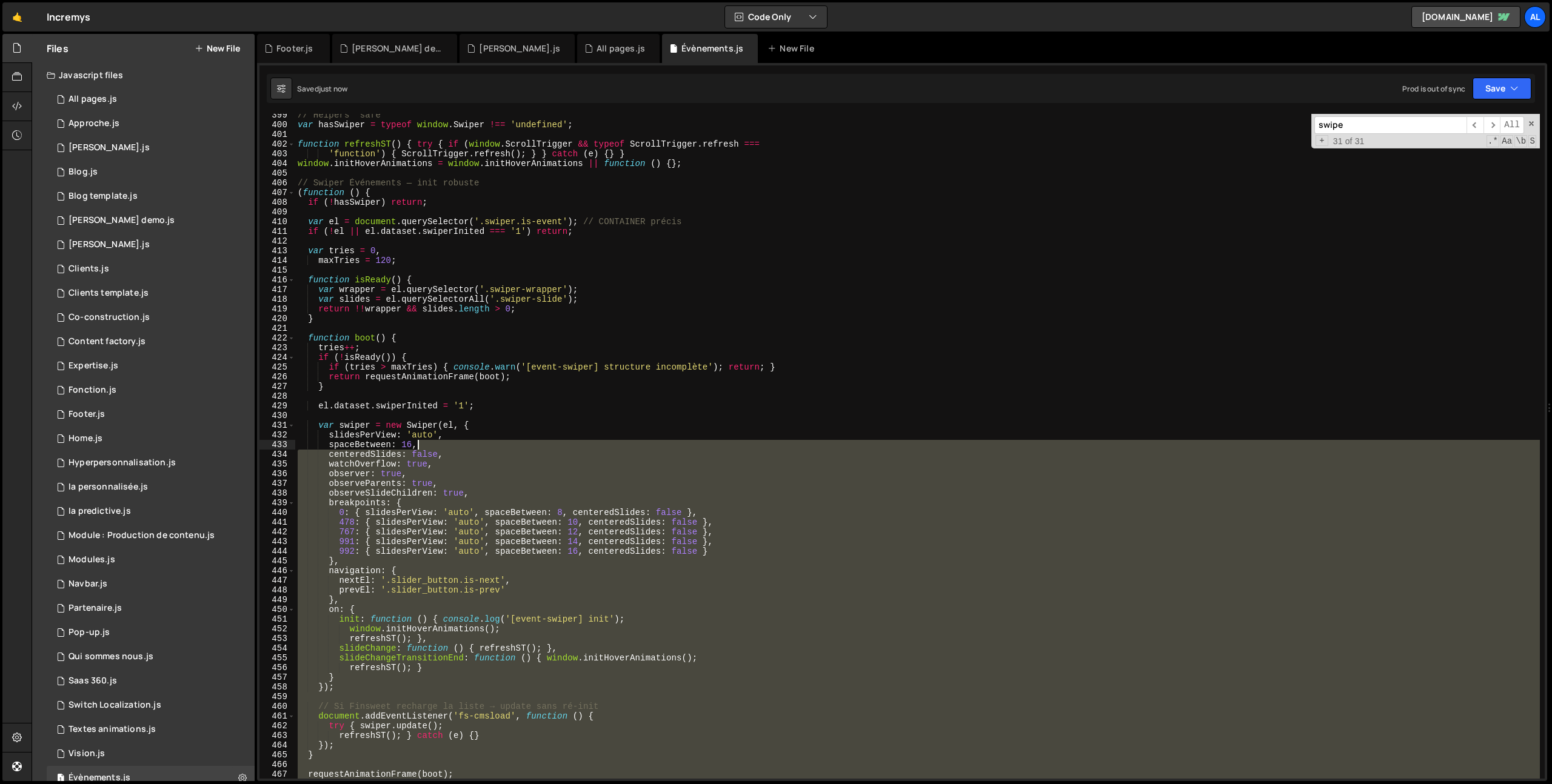
scroll to position [3628, 0]
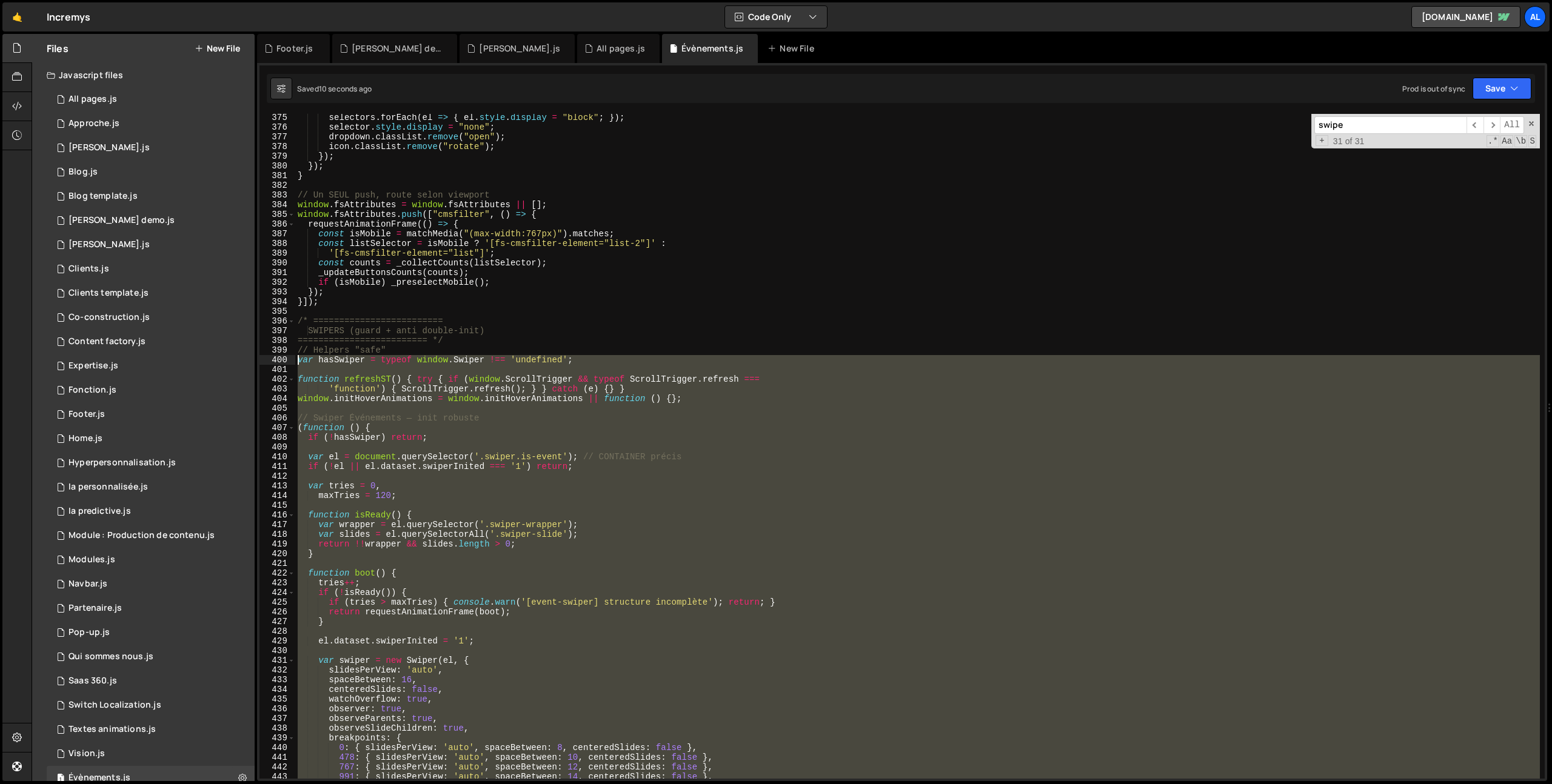
drag, startPoint x: 446, startPoint y: 683, endPoint x: 281, endPoint y: 365, distance: 358.3
click at [281, 365] on div "375 376 377 378 379 380 381 382 383 384 385 386 387 388 389 390 391 392 393 394…" at bounding box center [902, 446] width 1286 height 665
click at [335, 377] on div "selectors . forEach ( el => { el . style . display = "block" ; }) ; selector . …" at bounding box center [918, 446] width 1245 height 665
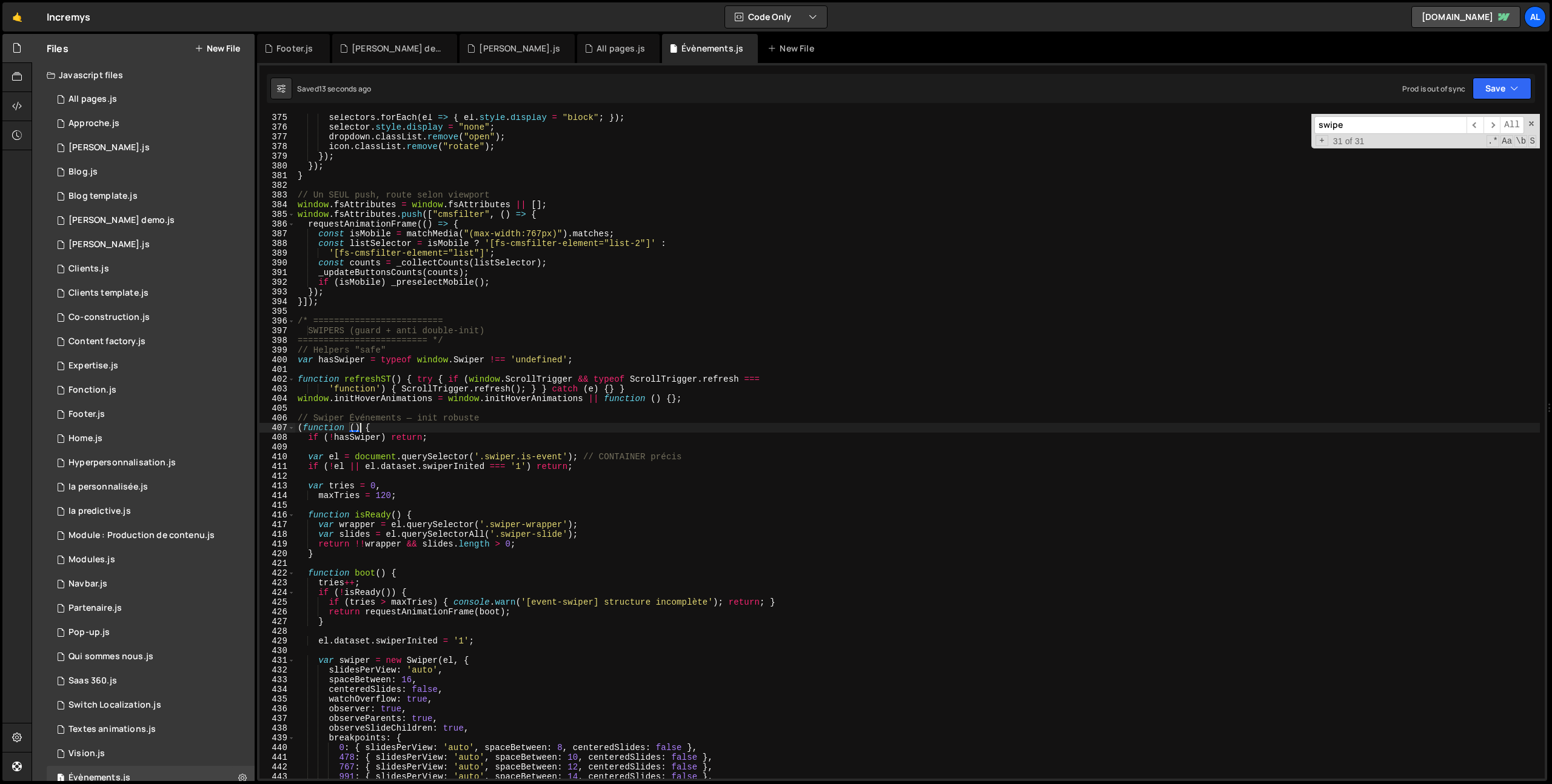
click at [359, 433] on div "selectors . forEach ( el => { el . style . display = "block" ; }) ; selector . …" at bounding box center [918, 455] width 1245 height 684
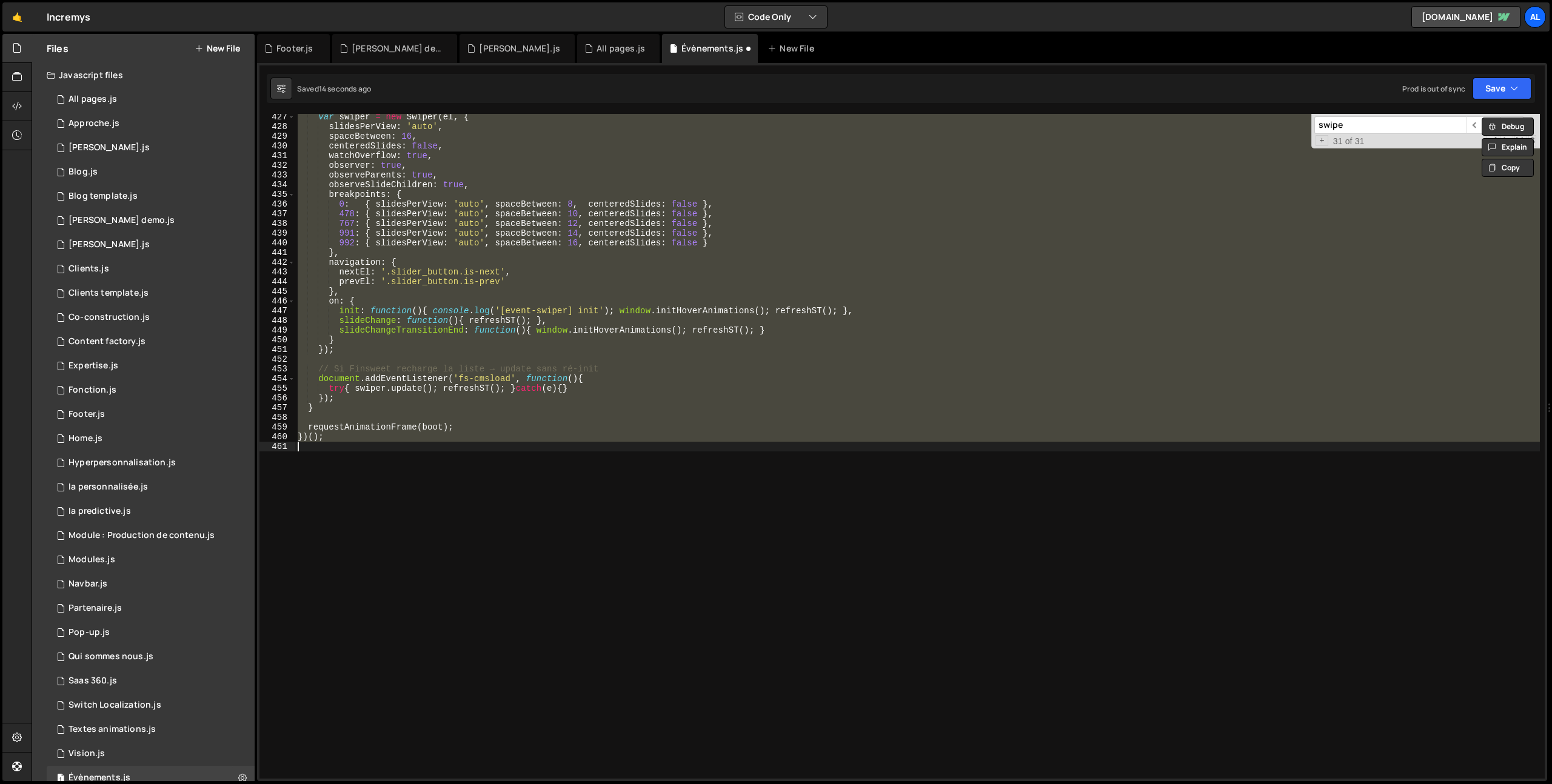
scroll to position [3804, 0]
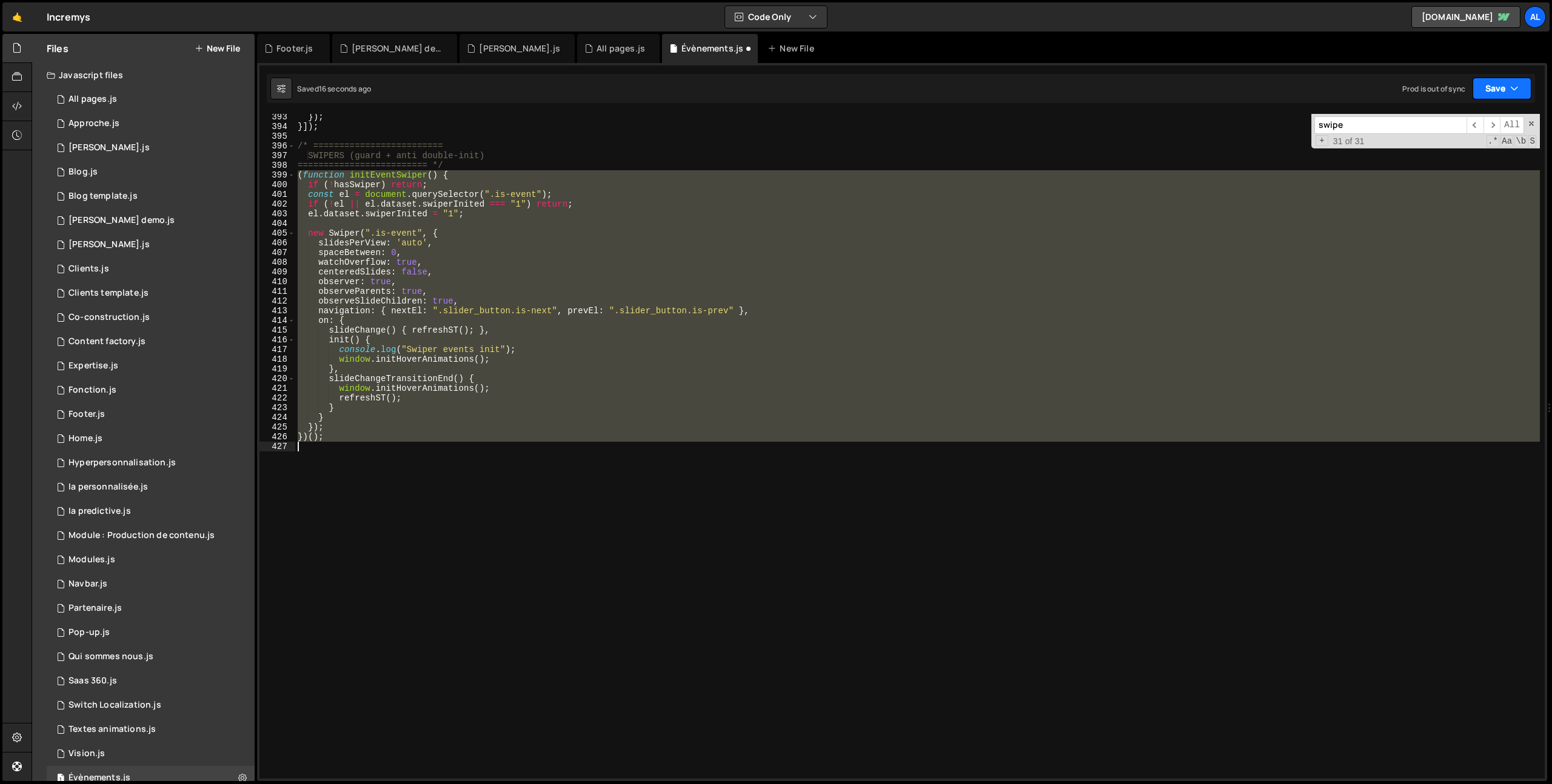
click at [1507, 92] on button "Save" at bounding box center [1502, 88] width 59 height 22
click at [1453, 165] on div "4 minutes ago" at bounding box center [1443, 170] width 48 height 10
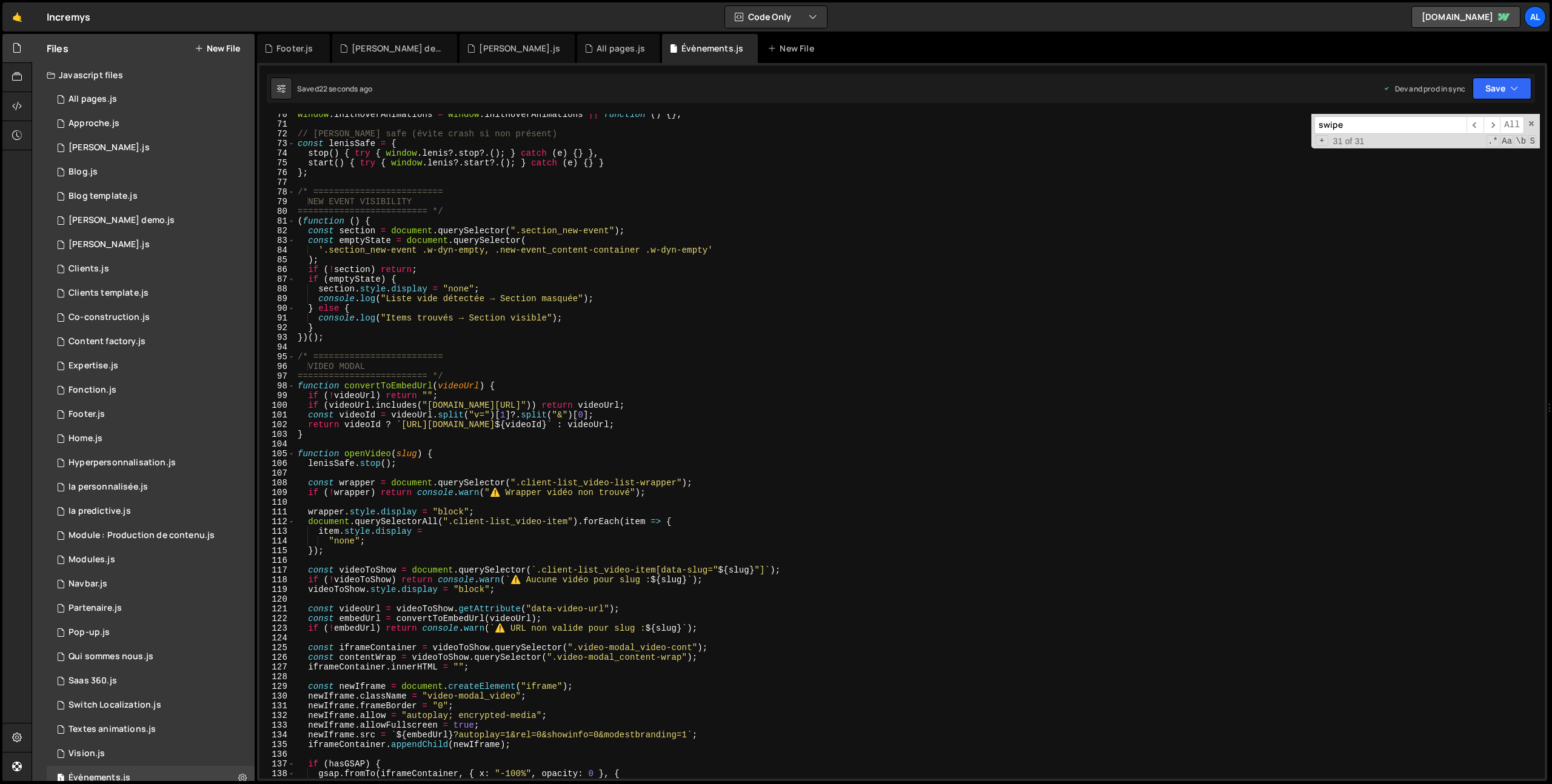
scroll to position [0, 0]
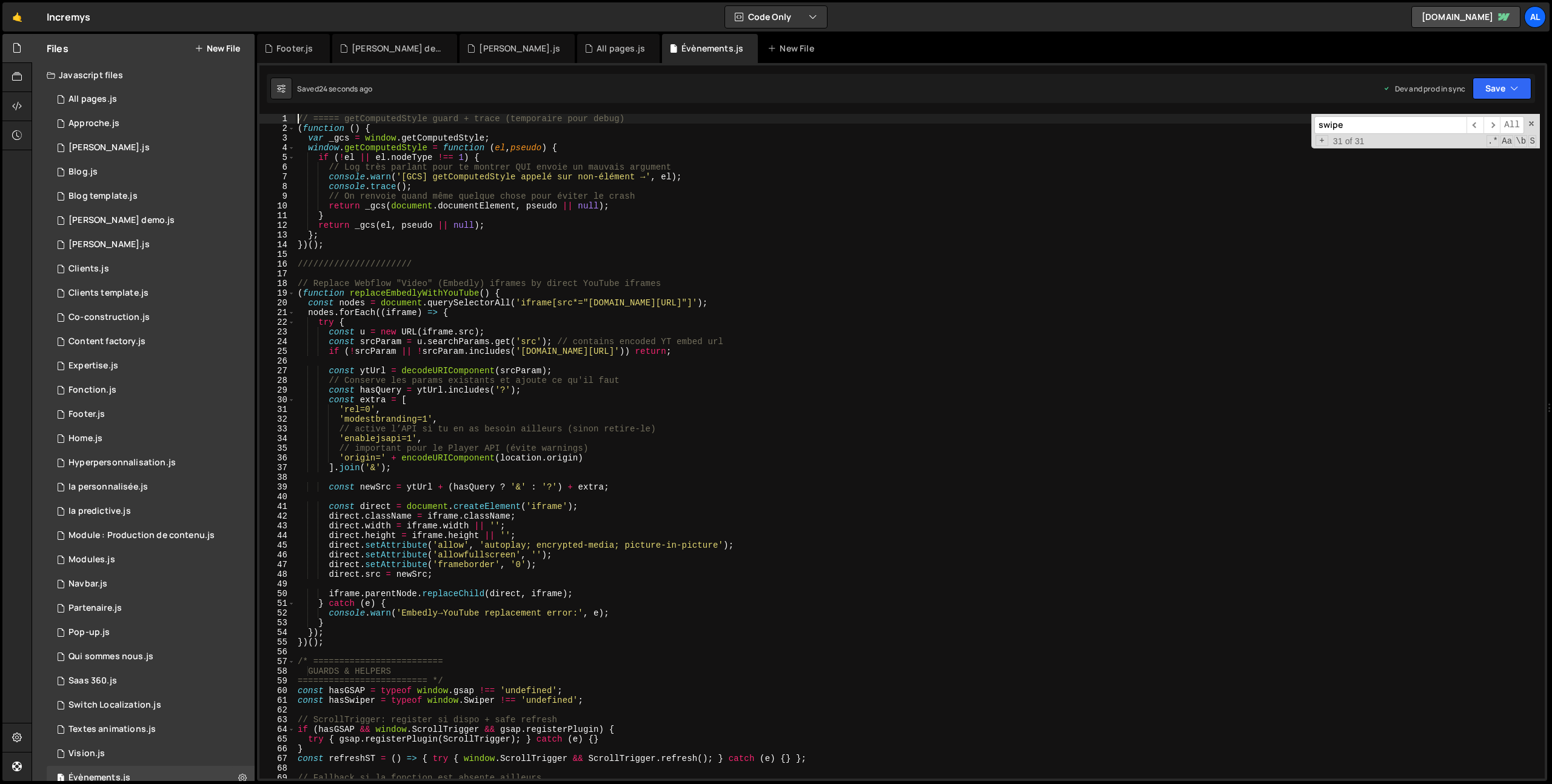
click at [298, 121] on div "// ===== getComputedStyle guard + trace (temporaire pour debug) ( function ( ) …" at bounding box center [918, 456] width 1245 height 684
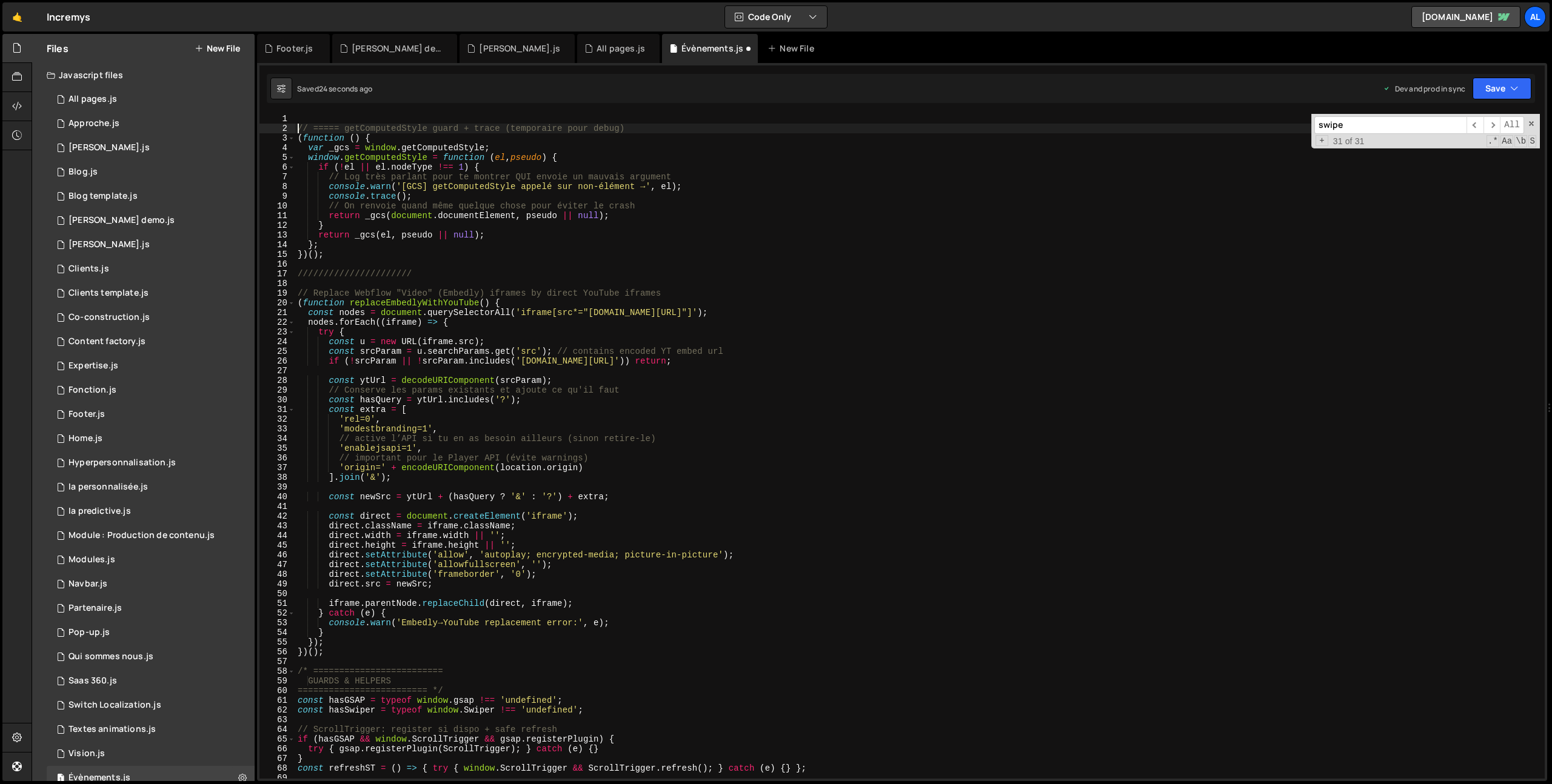
type textarea "// ===== getComputedStyle guard + trace (temporaire pour debug)"
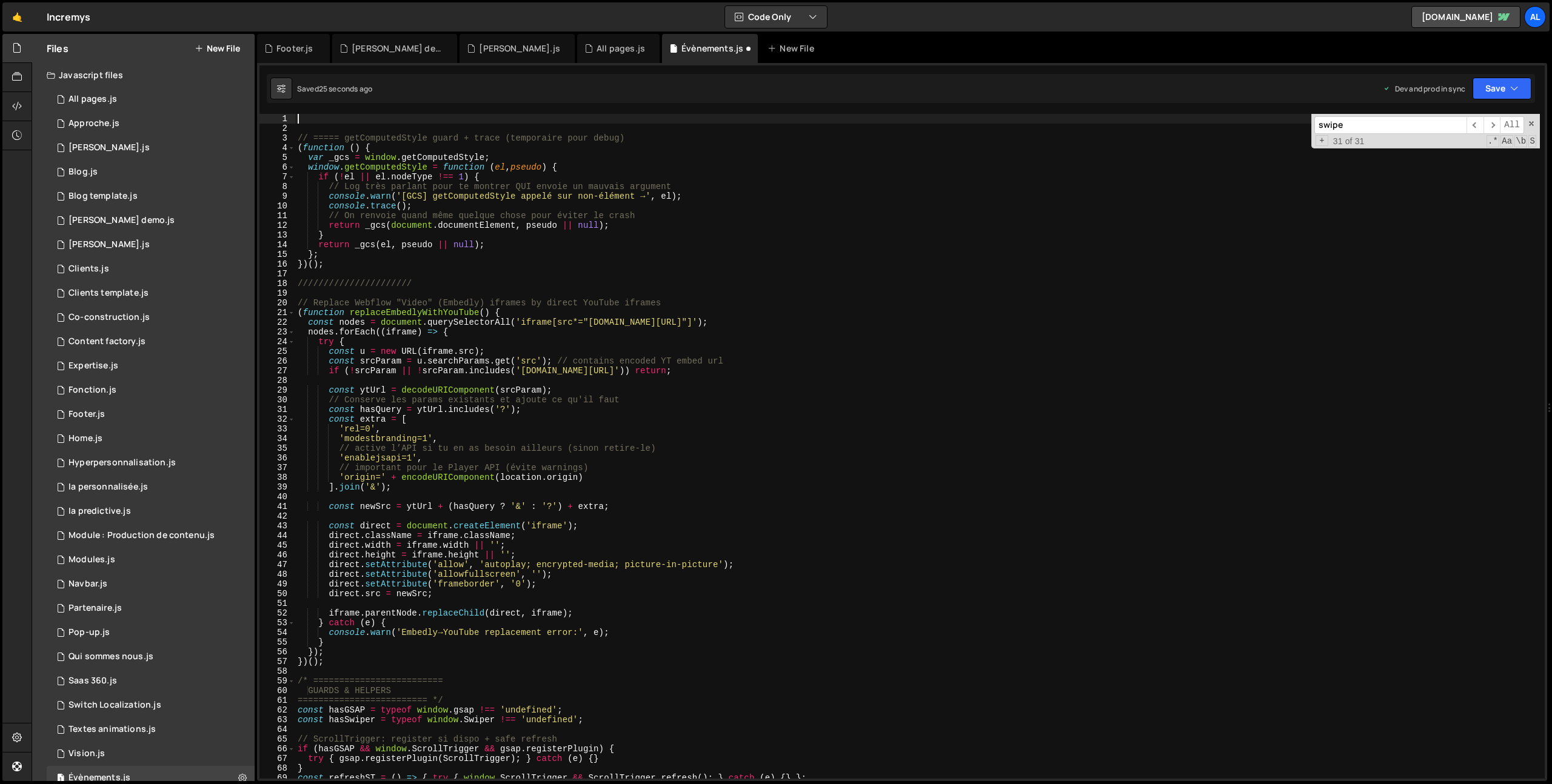
paste textarea
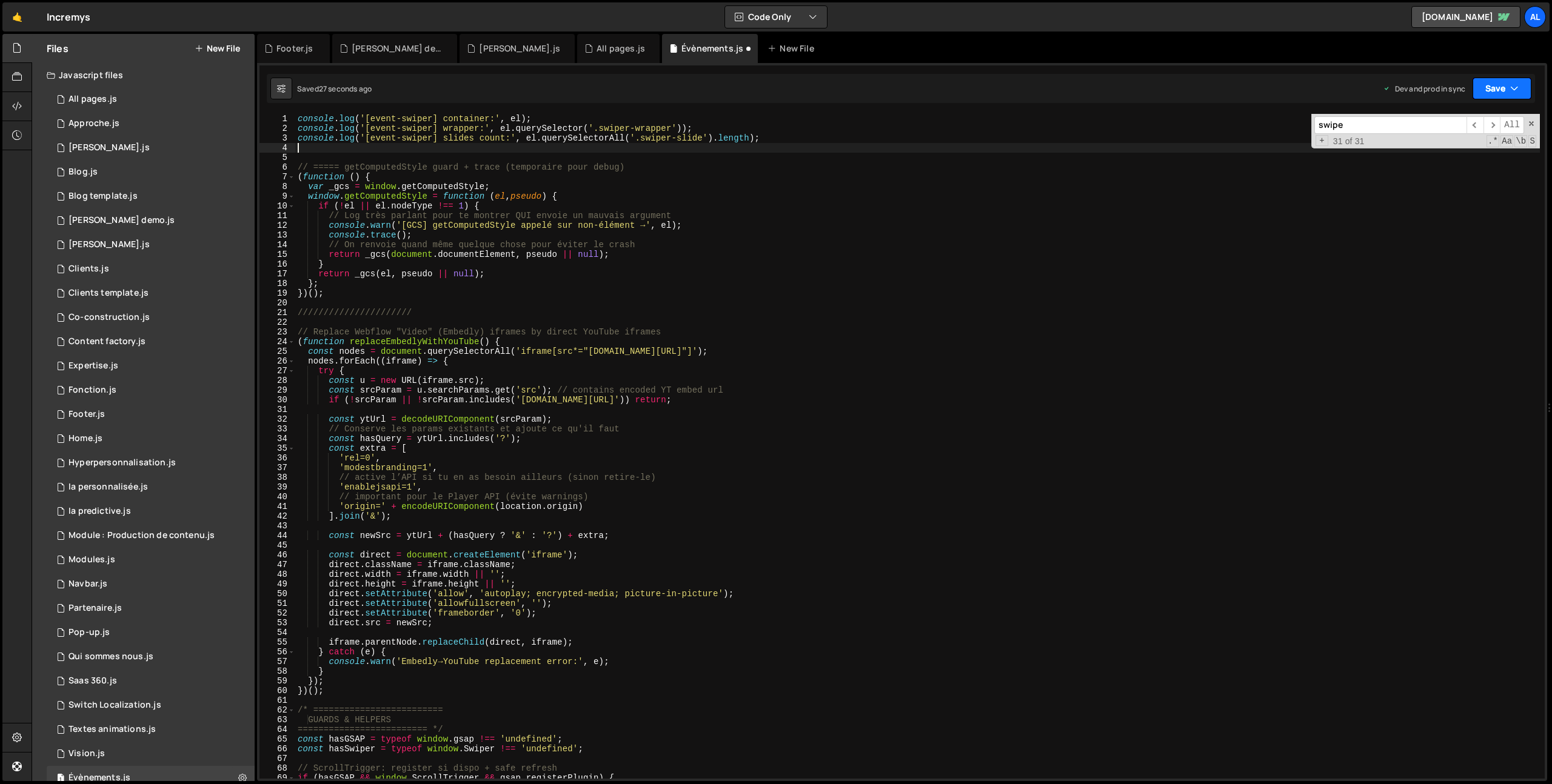
click at [1491, 95] on button "Save" at bounding box center [1502, 88] width 59 height 22
click at [1460, 170] on div "25 seconds ago" at bounding box center [1446, 170] width 54 height 10
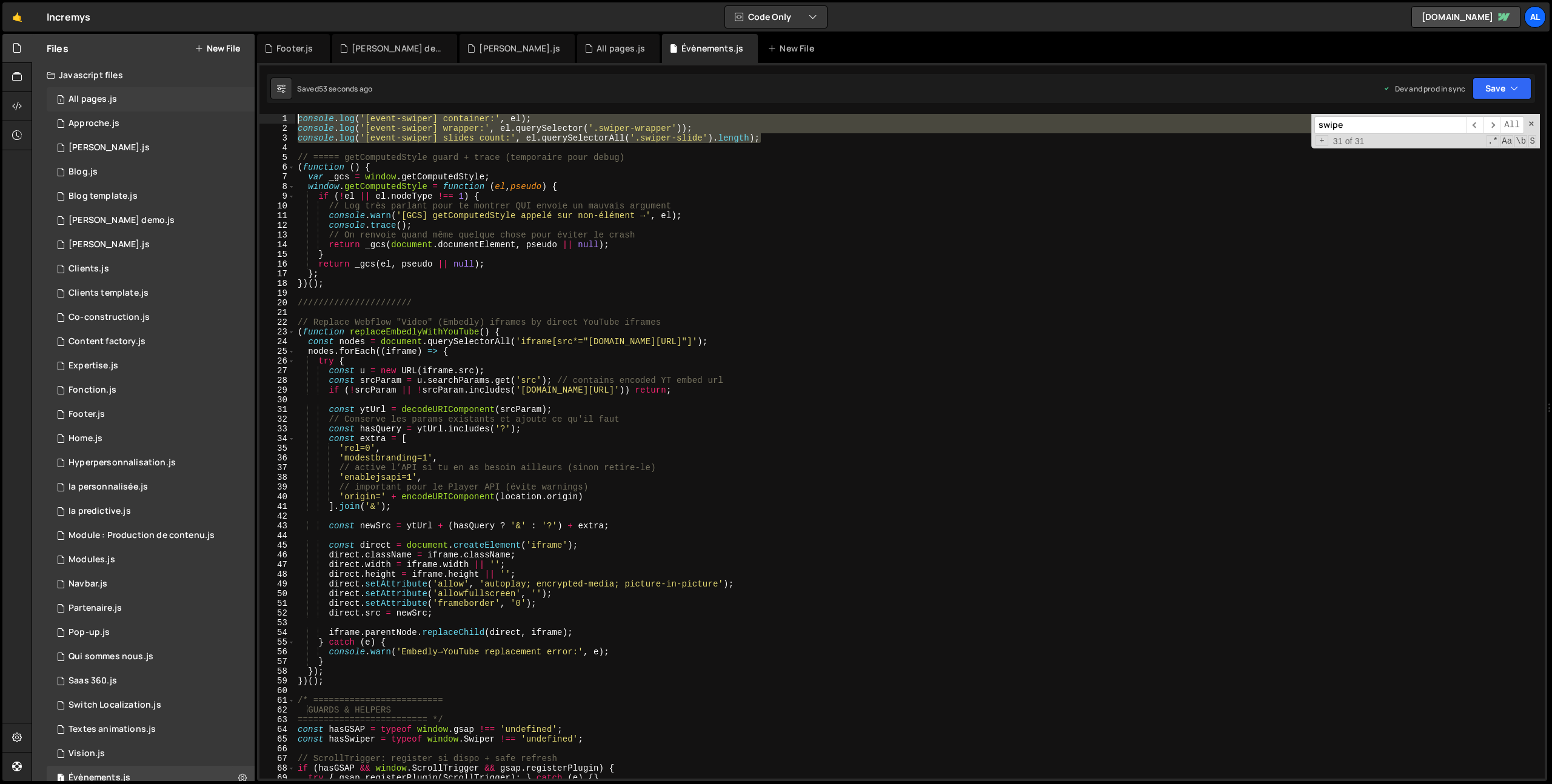
drag, startPoint x: 780, startPoint y: 134, endPoint x: 143, endPoint y: 110, distance: 637.5
click at [145, 112] on div "Files New File Javascript files 1 All pages.js 0 1 Approche.js 0 1 [PERSON_NAME…" at bounding box center [792, 408] width 1521 height 748
type textarea "console.log('[event-swiper] container:', el); console.log('[event-swiper] wrapp…"
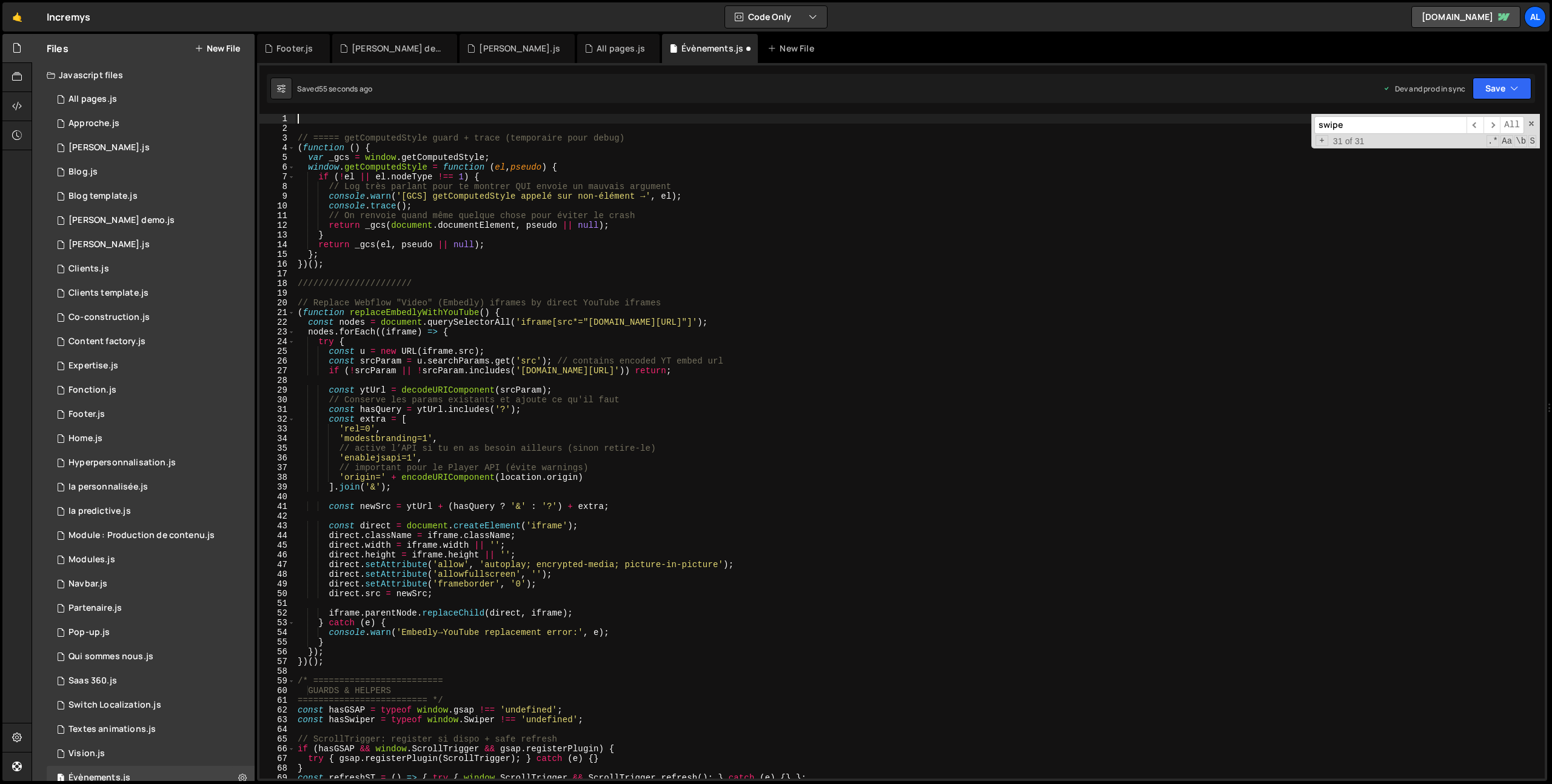
click at [297, 137] on div "// ===== getComputedStyle guard + trace (temporaire pour debug) ( function ( ) …" at bounding box center [918, 456] width 1245 height 684
type textarea "// ===== getComputedStyle guard + trace (temporaire pour debug)"
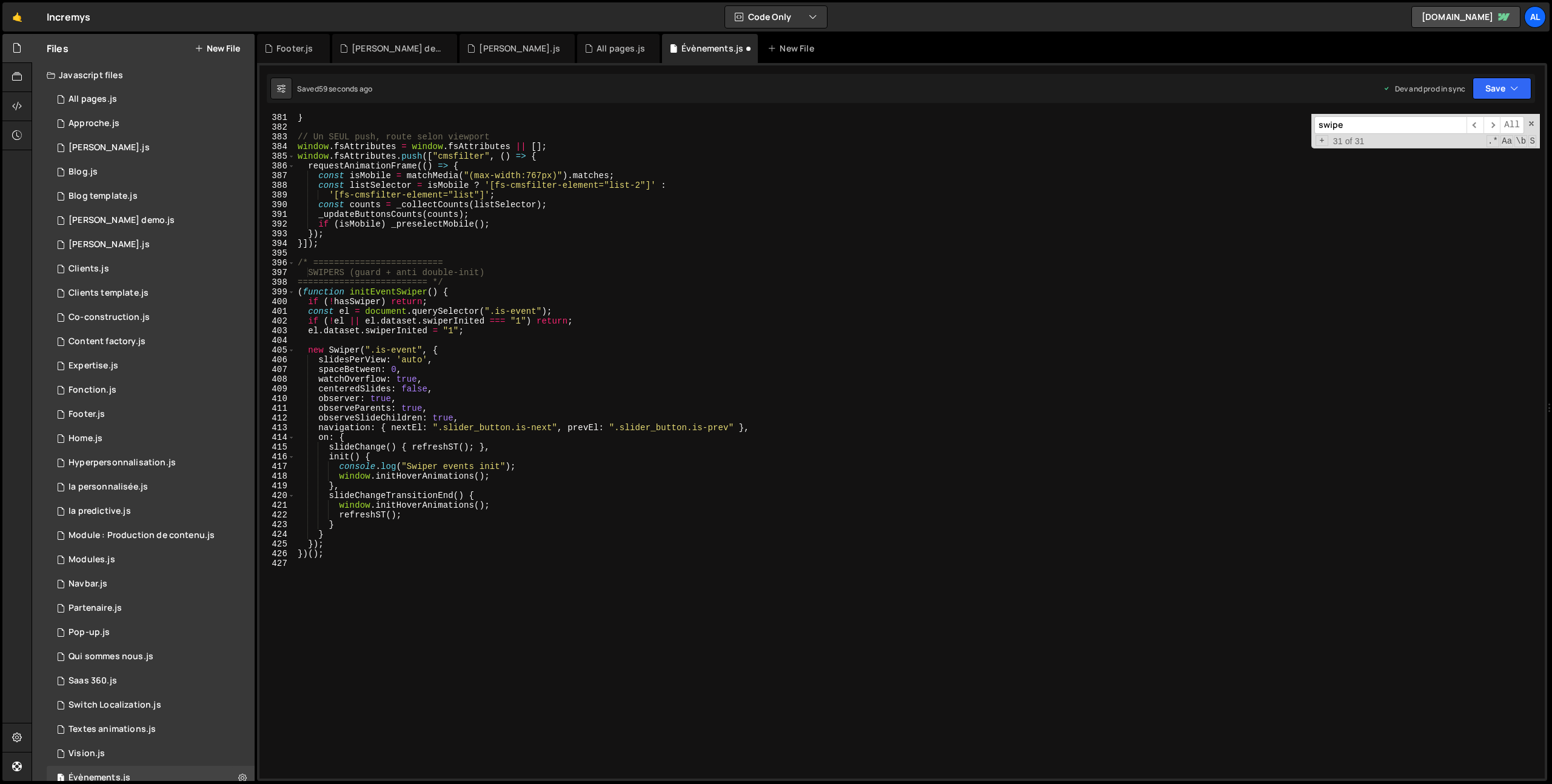
scroll to position [3804, 0]
